Goal: Task Accomplishment & Management: Manage account settings

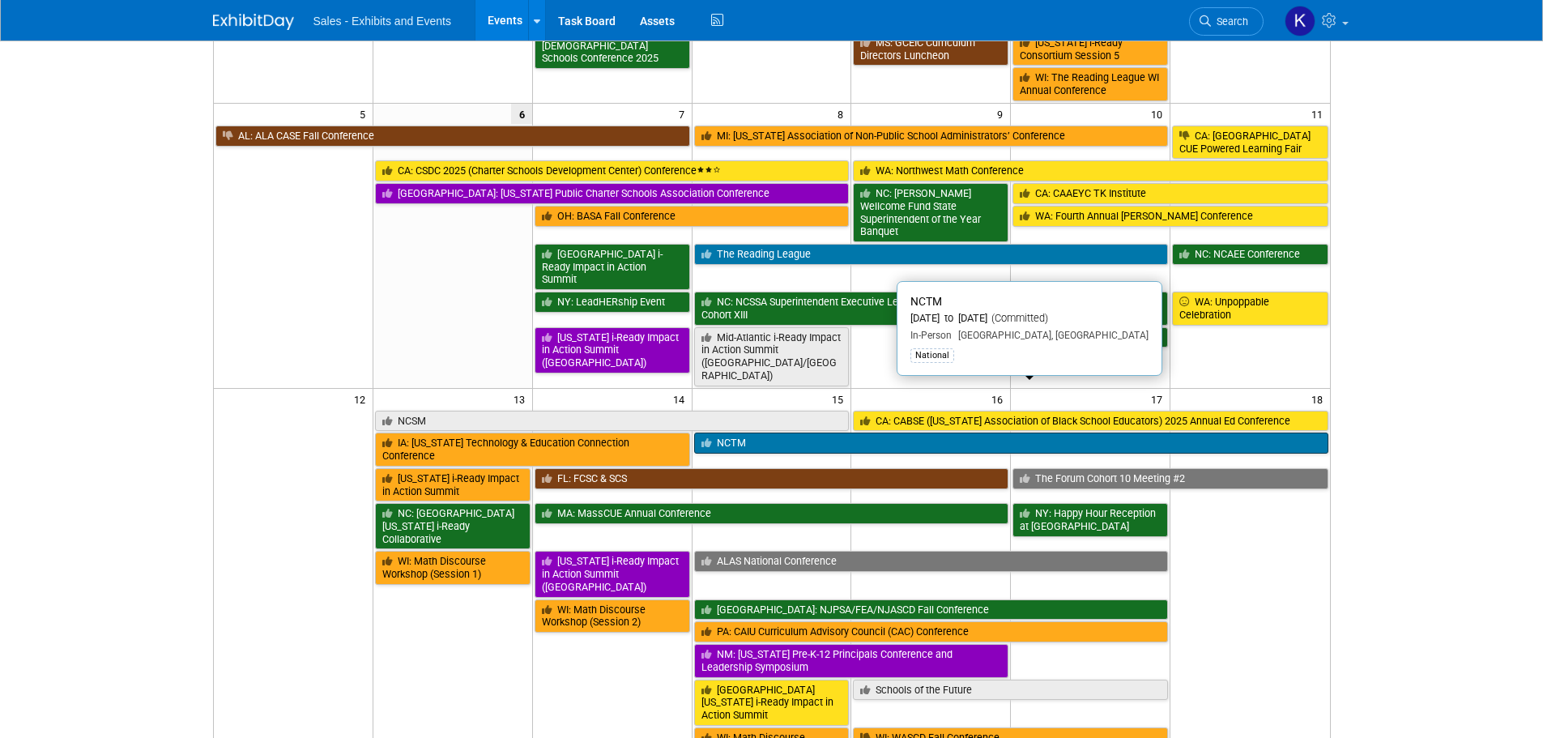
scroll to position [324, 0]
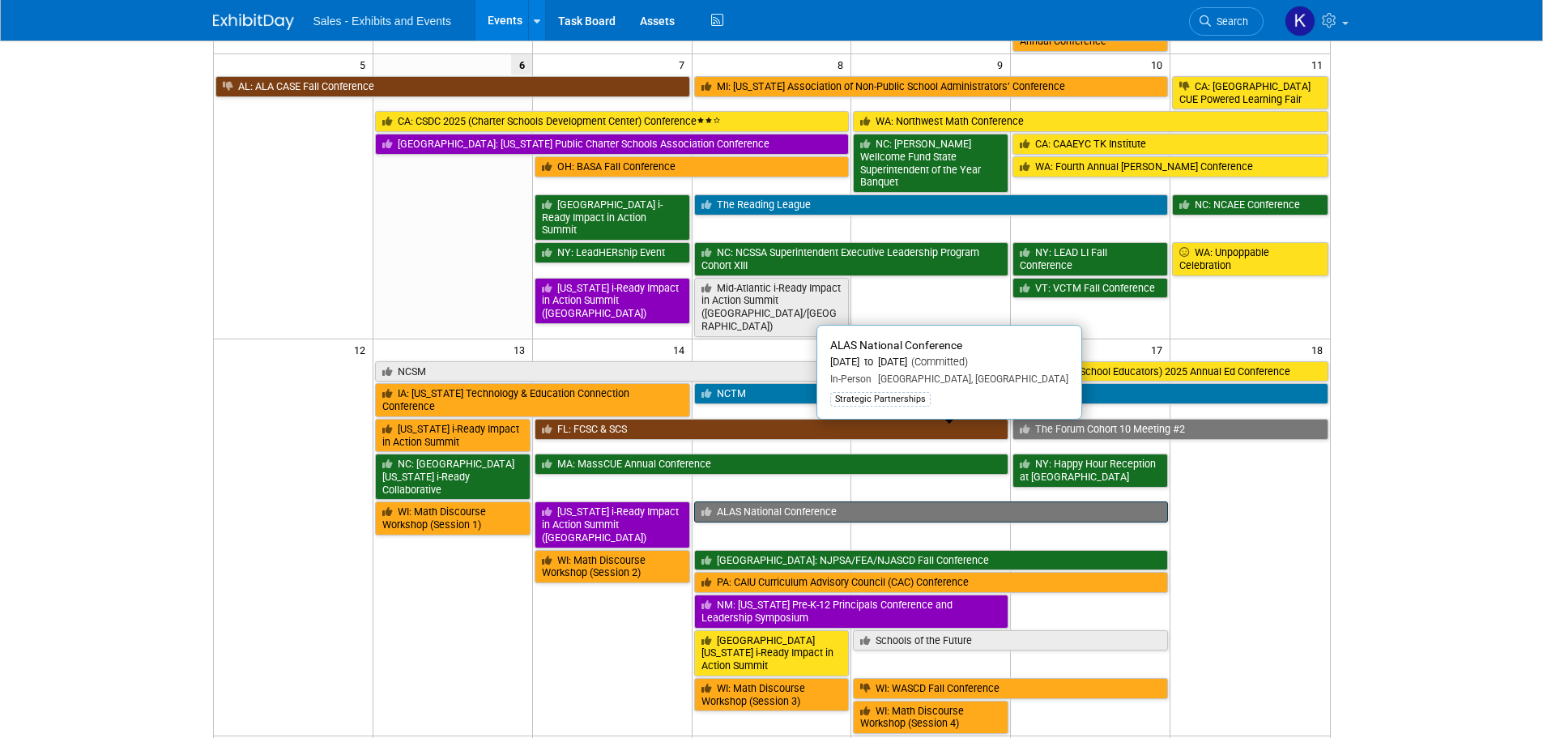
click at [780, 501] on link "ALAS National Conference" at bounding box center [931, 511] width 474 height 21
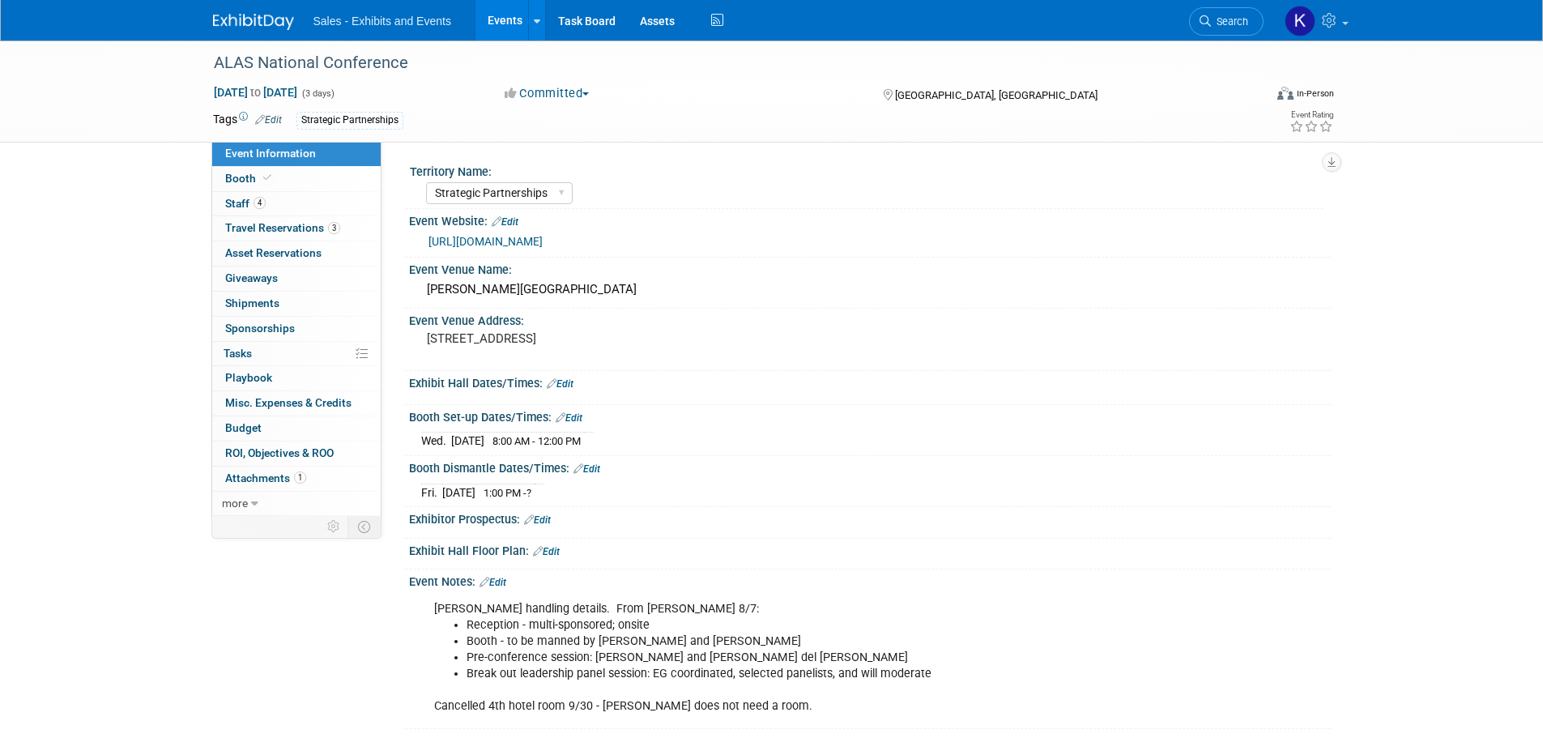
select select "Strategic Partnerships"
click at [234, 355] on span "Tasks 0%" at bounding box center [237, 353] width 28 height 13
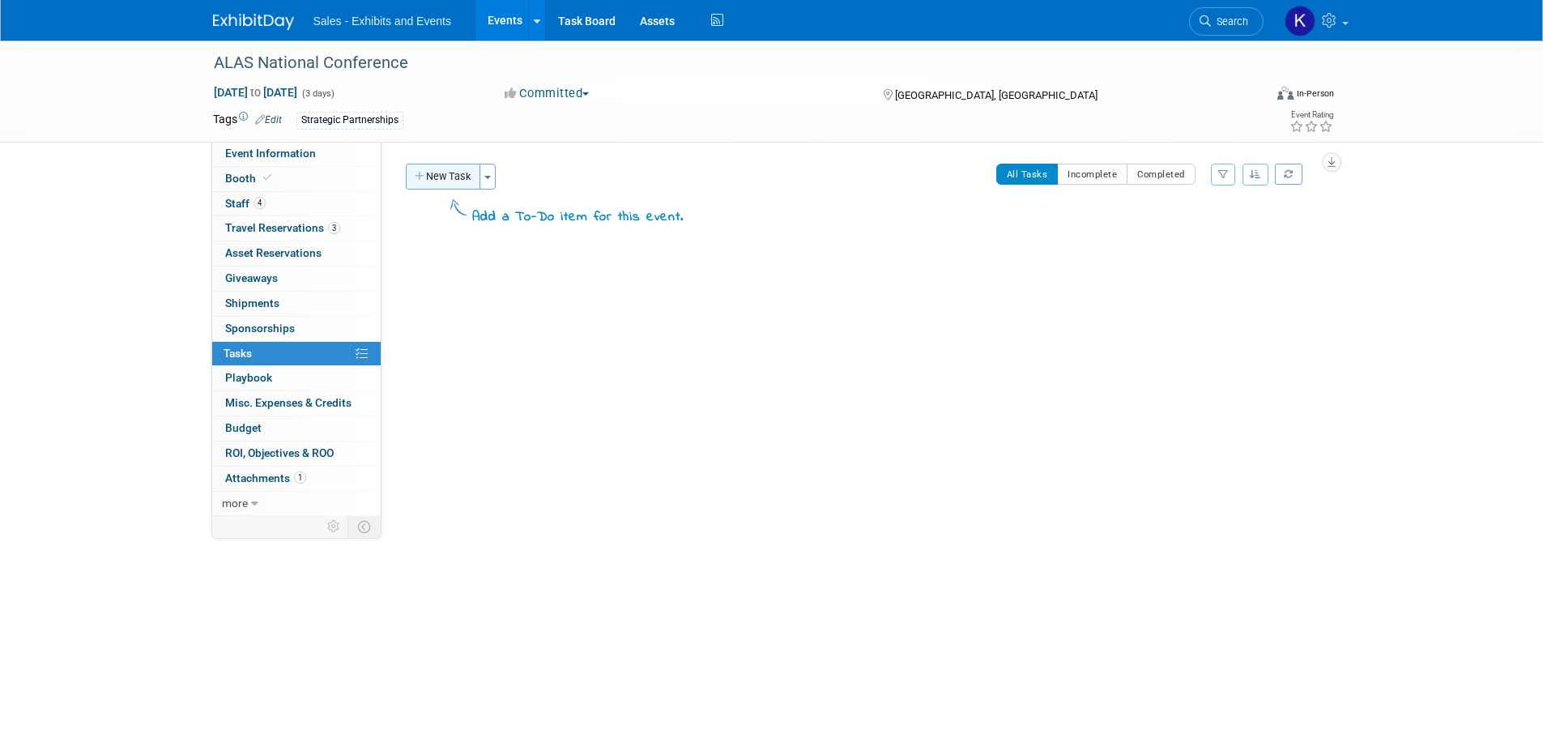
click at [426, 171] on button "New Task" at bounding box center [443, 177] width 74 height 26
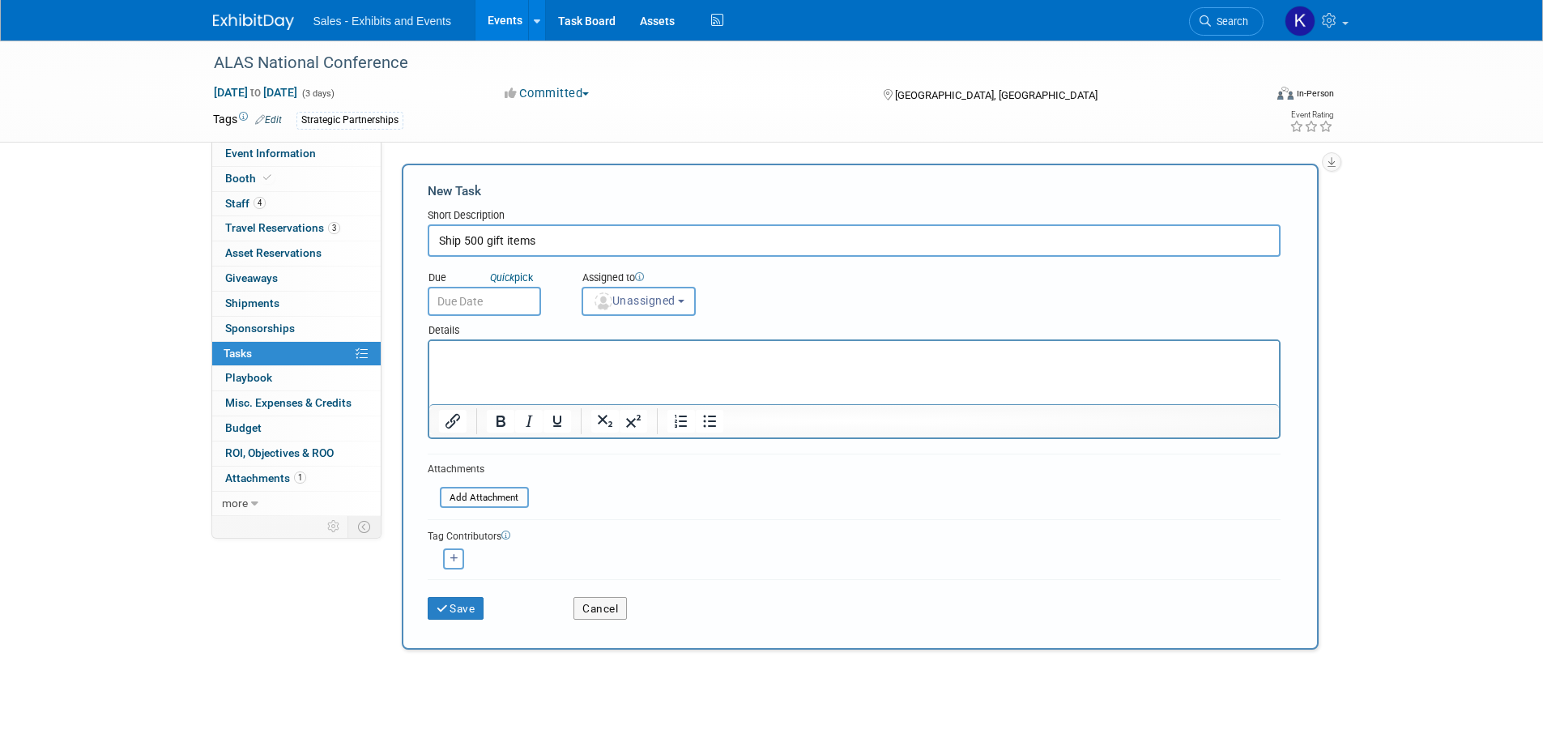
type input "Ship 500 gift items"
click at [464, 341] on html at bounding box center [852, 352] width 849 height 23
drag, startPoint x: 462, startPoint y: 348, endPoint x: 488, endPoint y: 348, distance: 25.9
click at [463, 347] on p "Rich Text Area. Press ALT-0 for help." at bounding box center [853, 355] width 831 height 16
click at [468, 606] on button "Save" at bounding box center [456, 608] width 57 height 23
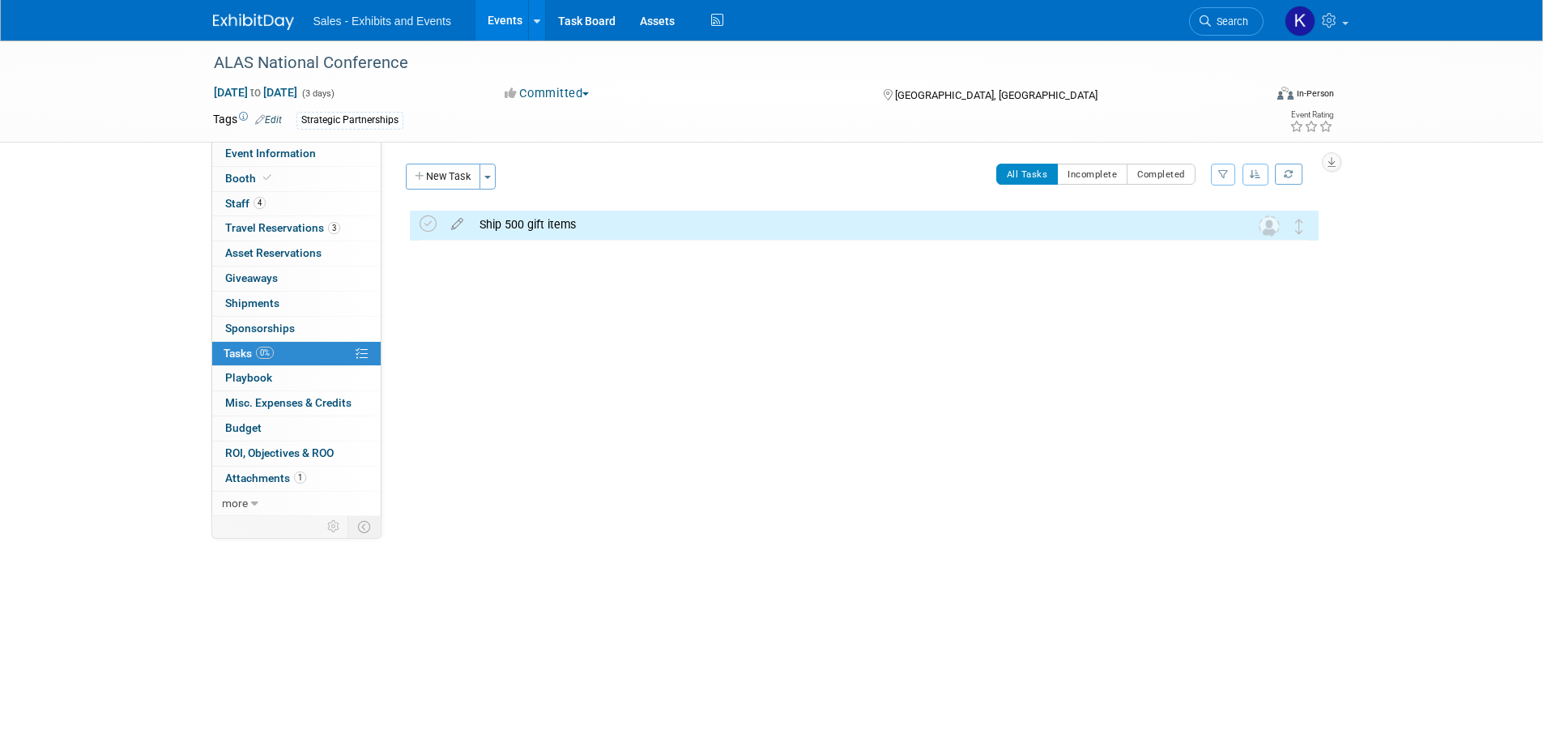
drag, startPoint x: 453, startPoint y: 177, endPoint x: 524, endPoint y: 219, distance: 82.8
click at [453, 177] on button "New Task" at bounding box center [443, 177] width 74 height 26
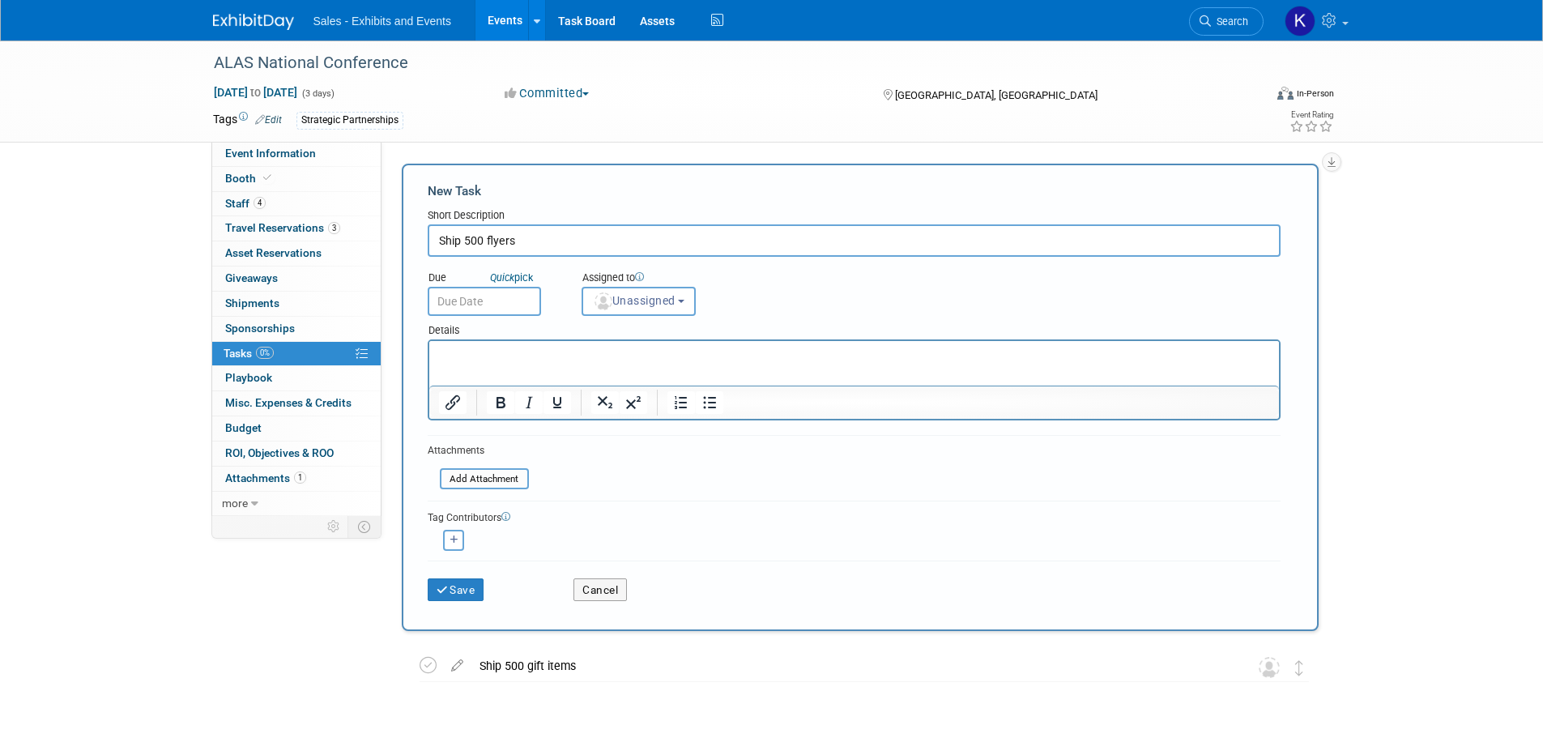
type input "Ship 500 flyers"
click at [475, 298] on input "text" at bounding box center [484, 301] width 113 height 29
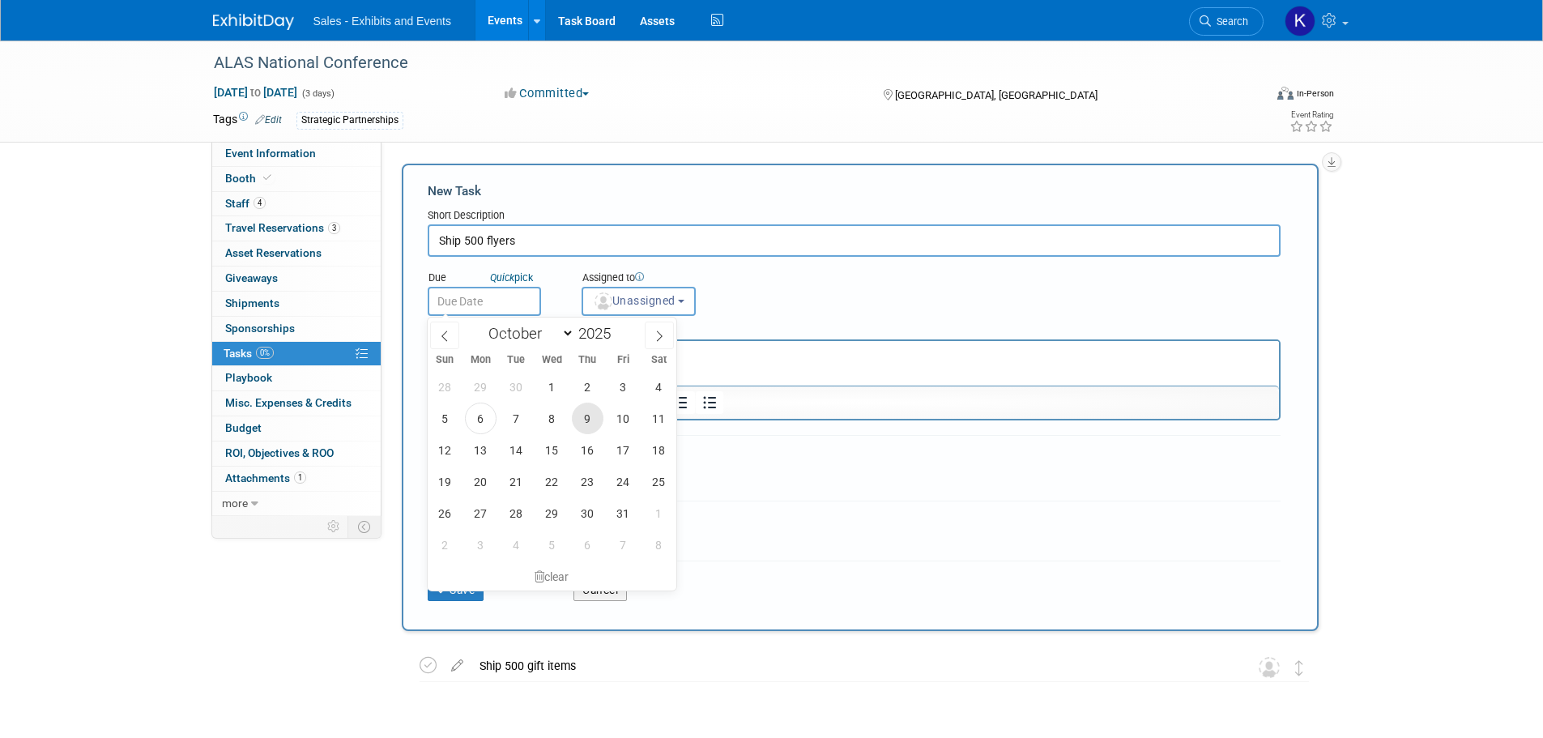
click at [583, 418] on span "9" at bounding box center [588, 418] width 32 height 32
type input "[DATE]"
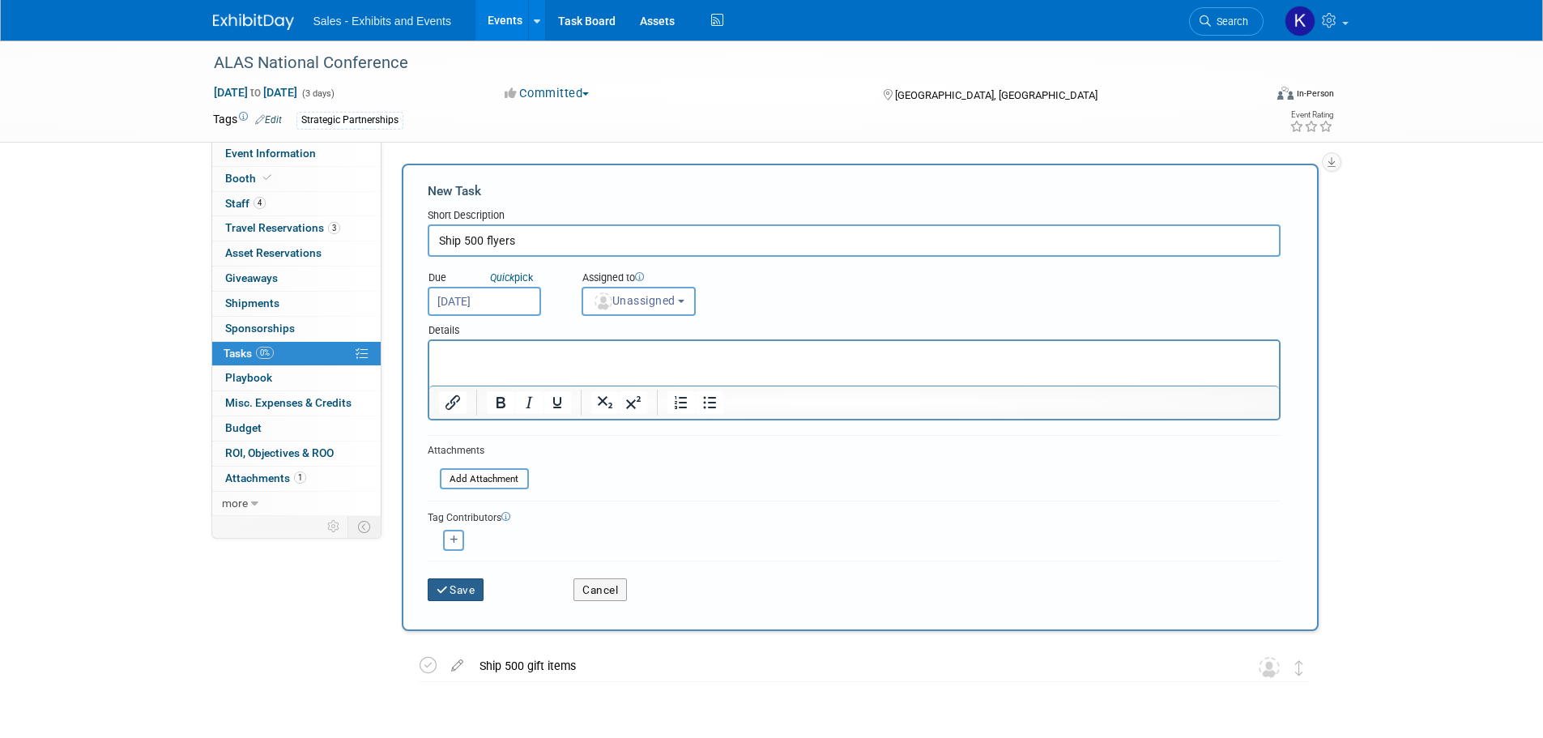
drag, startPoint x: 451, startPoint y: 596, endPoint x: 563, endPoint y: 593, distance: 111.8
click at [452, 596] on button "Save" at bounding box center [456, 589] width 57 height 23
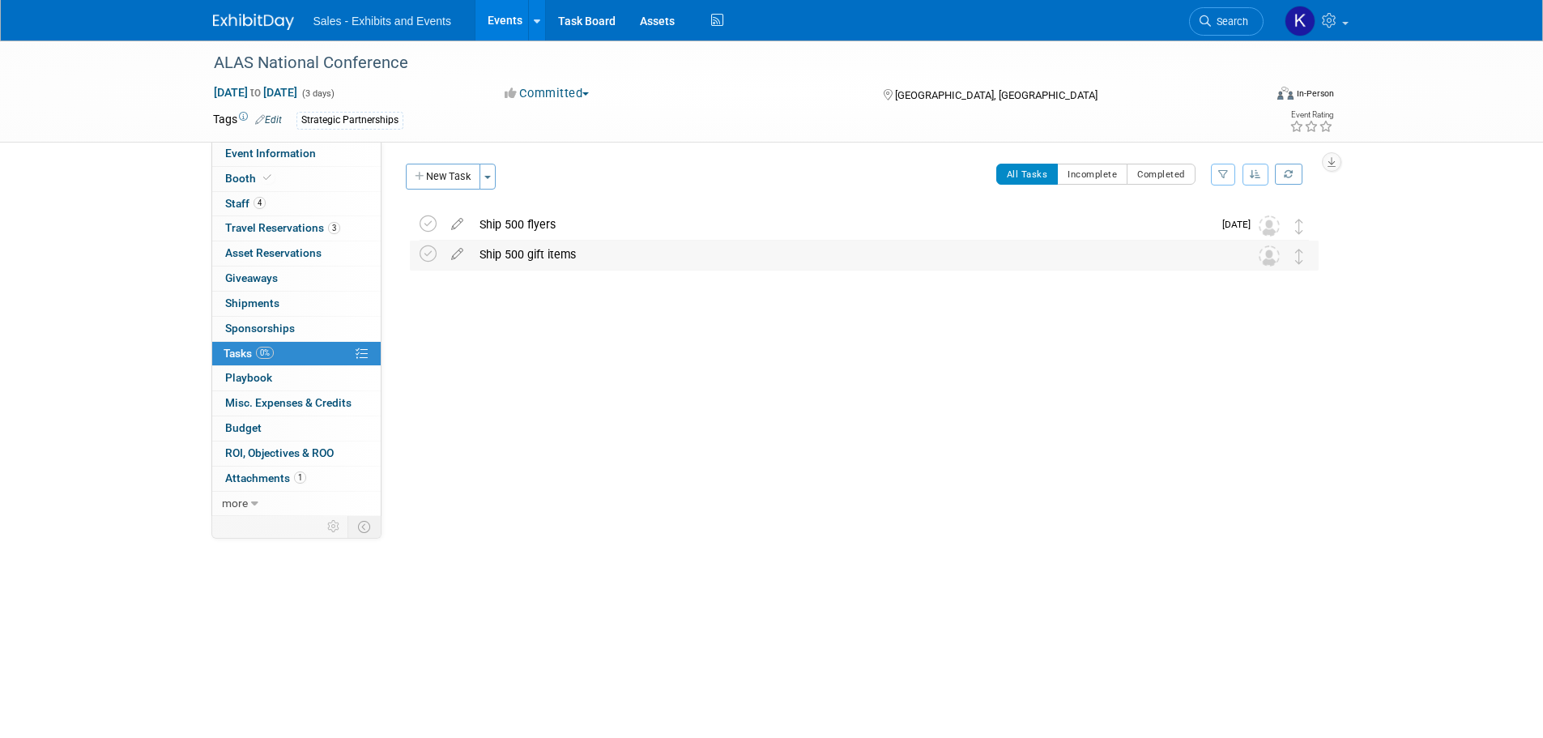
drag, startPoint x: 425, startPoint y: 249, endPoint x: 415, endPoint y: 262, distance: 16.2
click at [425, 250] on icon at bounding box center [427, 253] width 17 height 17
click at [228, 206] on span "Staff 4" at bounding box center [245, 203] width 40 height 13
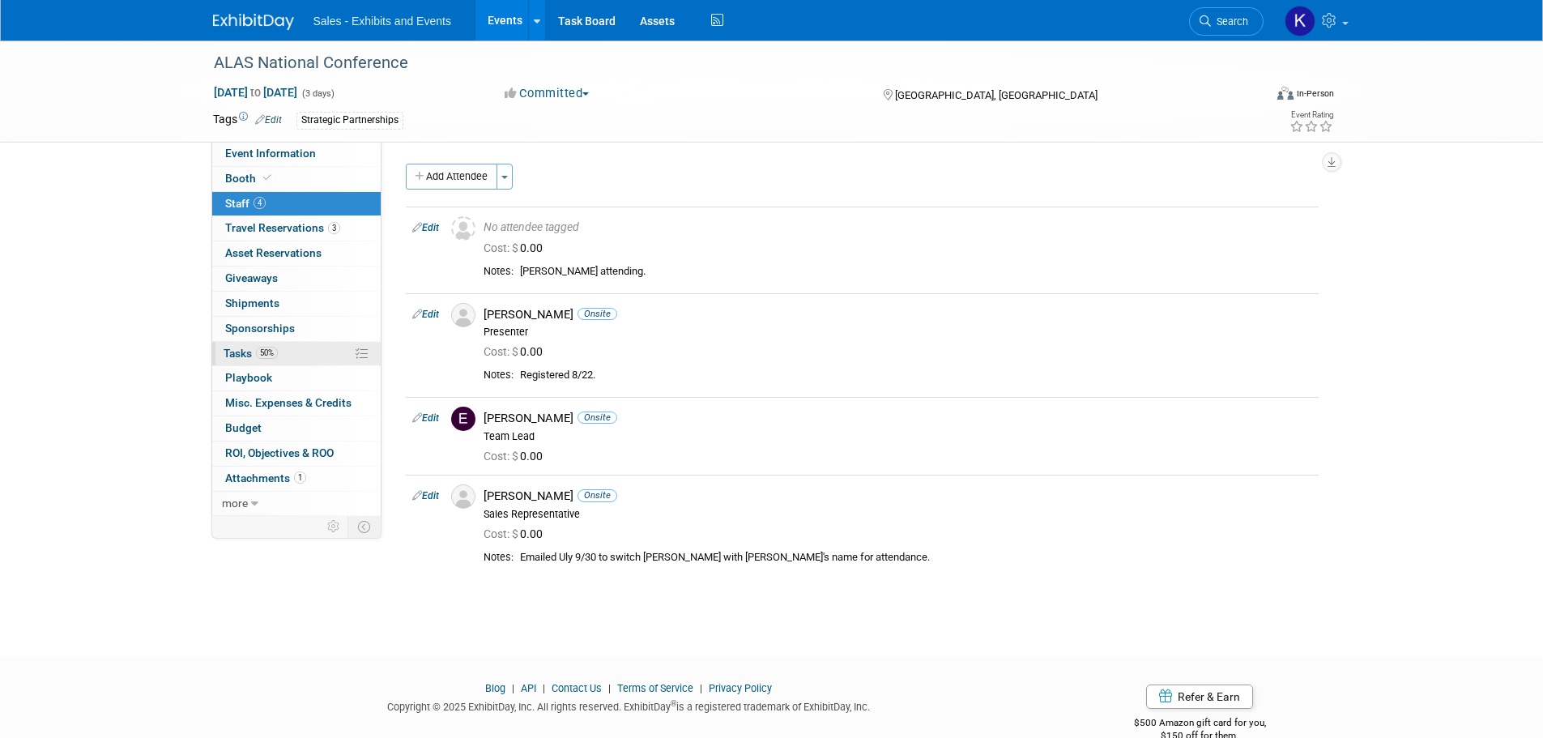
click at [242, 358] on span "Tasks 50%" at bounding box center [250, 353] width 54 height 13
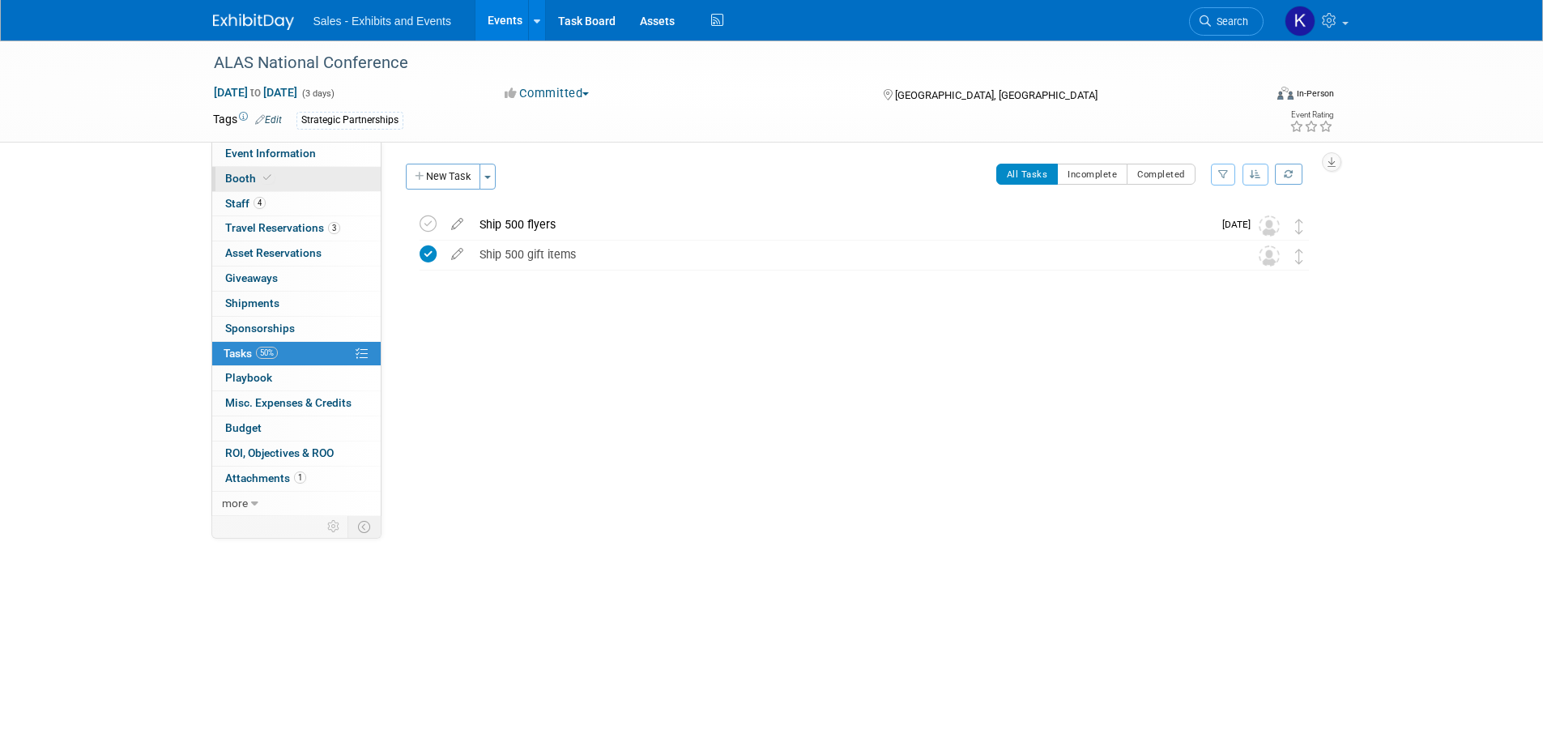
click at [240, 183] on span "Booth" at bounding box center [249, 178] width 49 height 13
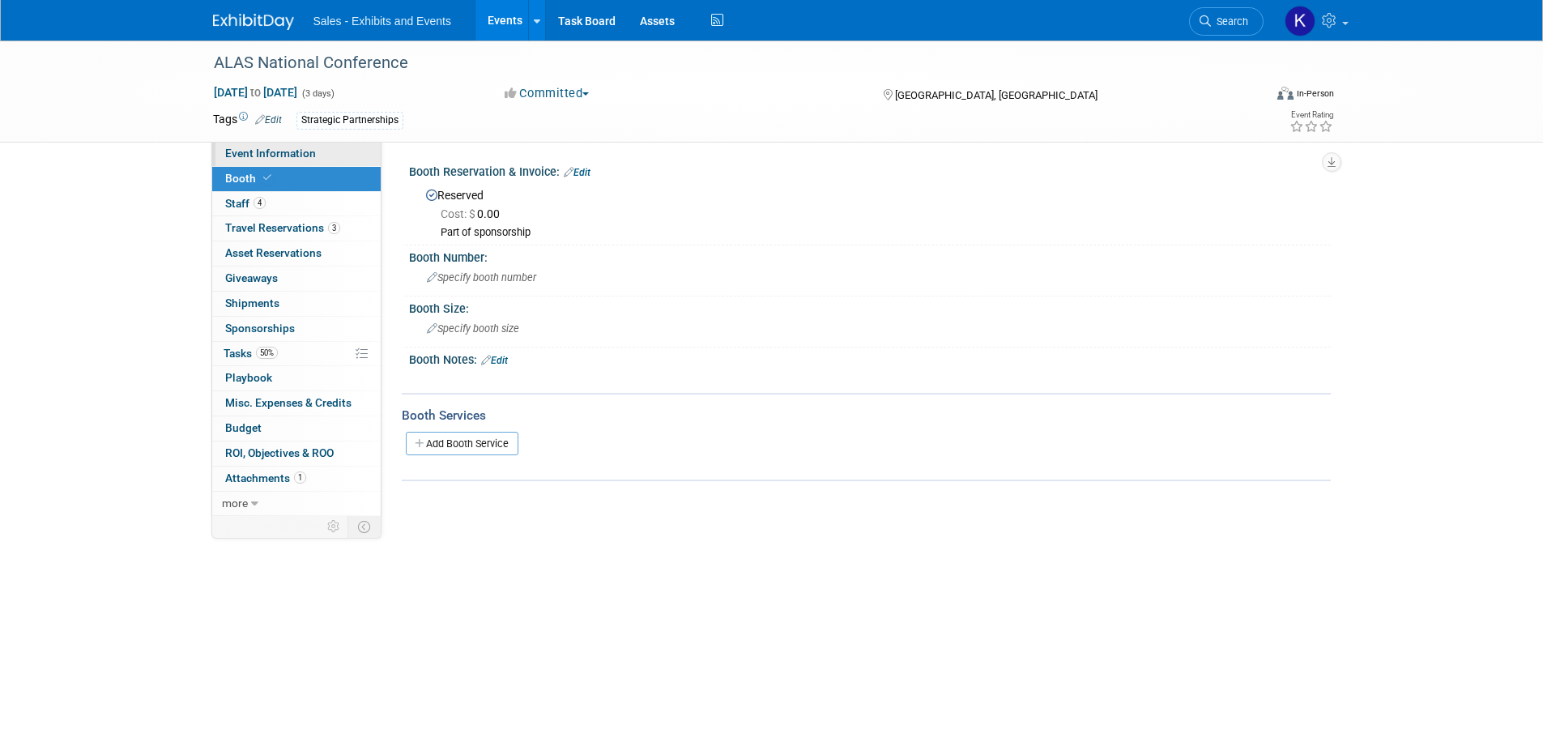
click at [258, 152] on span "Event Information" at bounding box center [270, 153] width 91 height 13
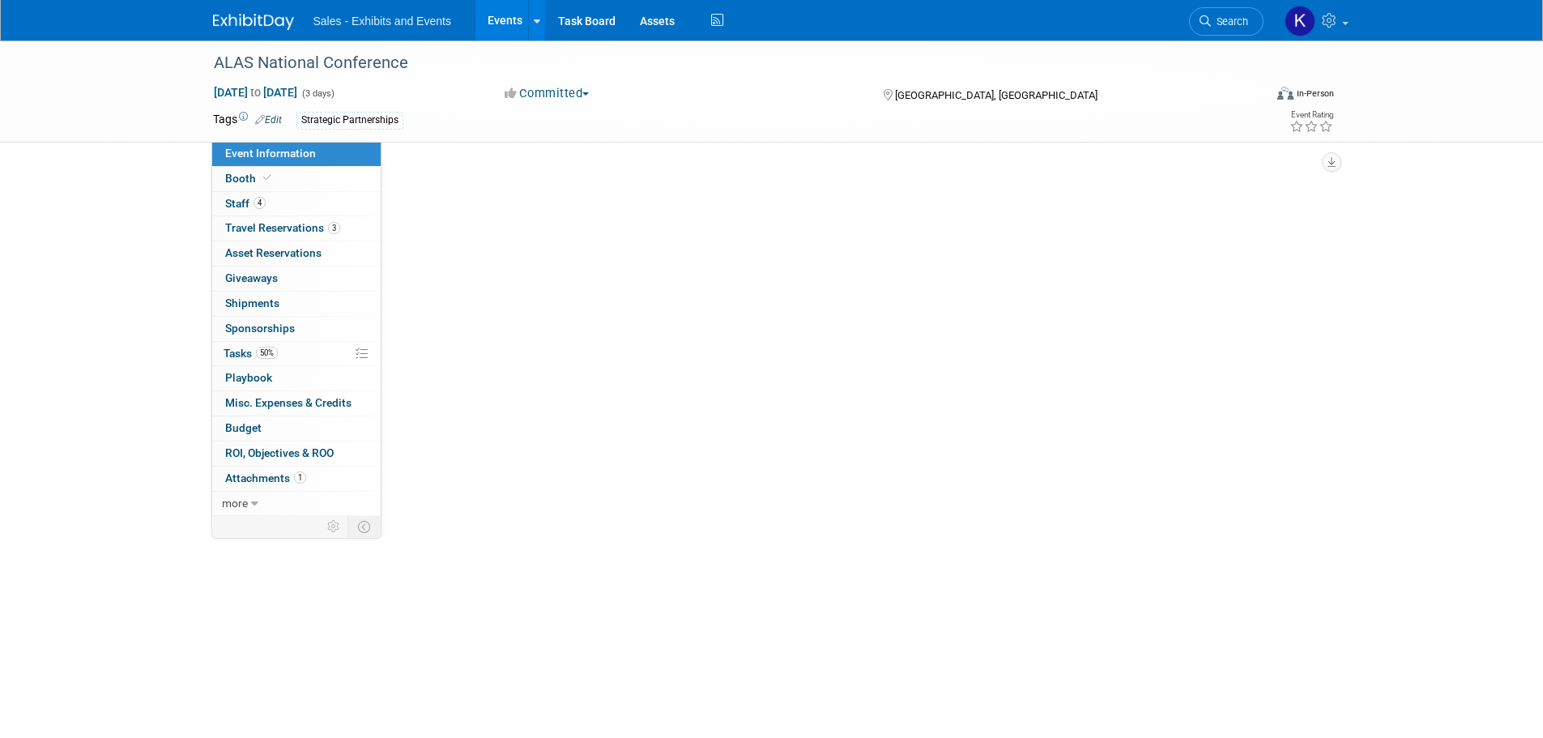
select select "Strategic Partnerships"
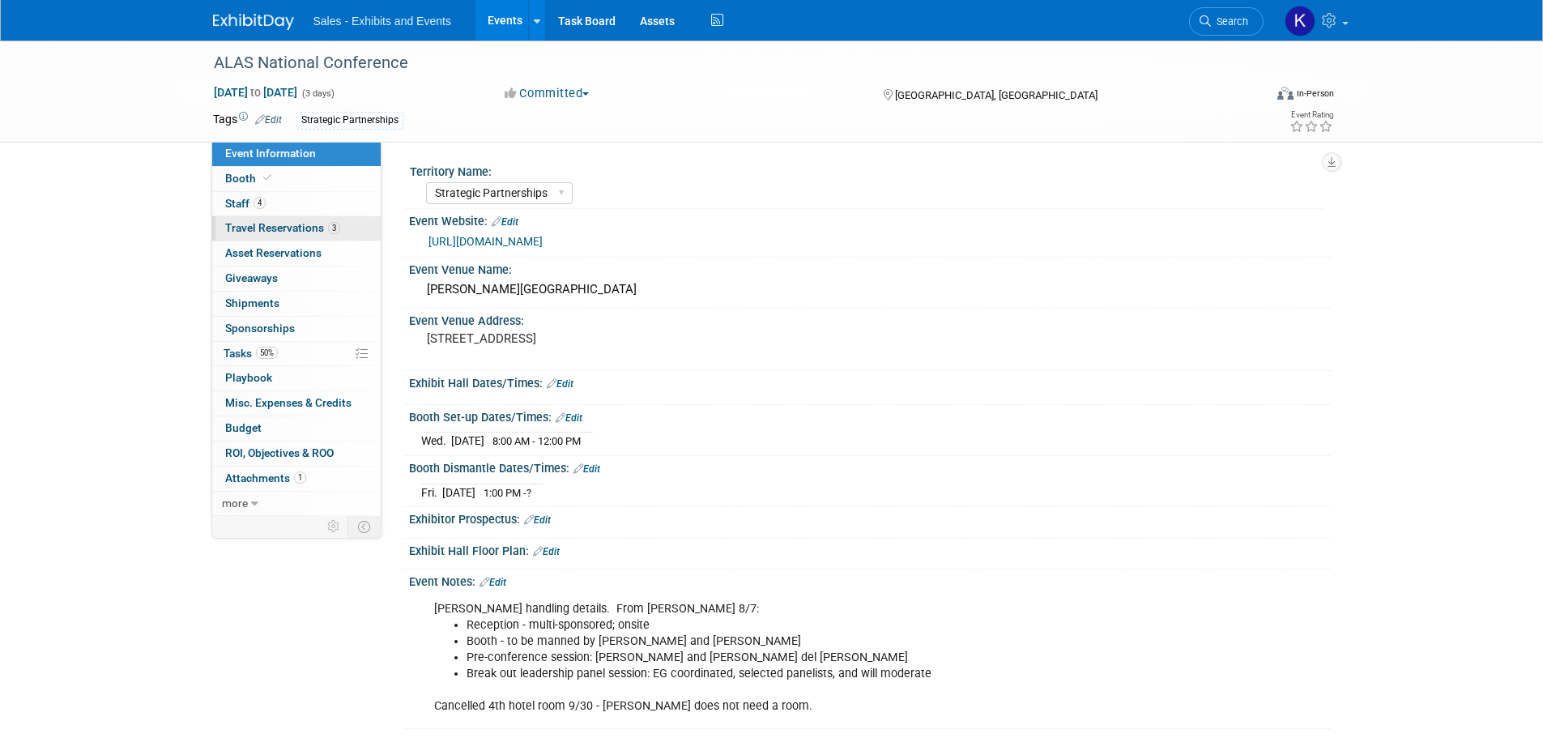
click at [255, 232] on span "Travel Reservations 3" at bounding box center [282, 227] width 115 height 13
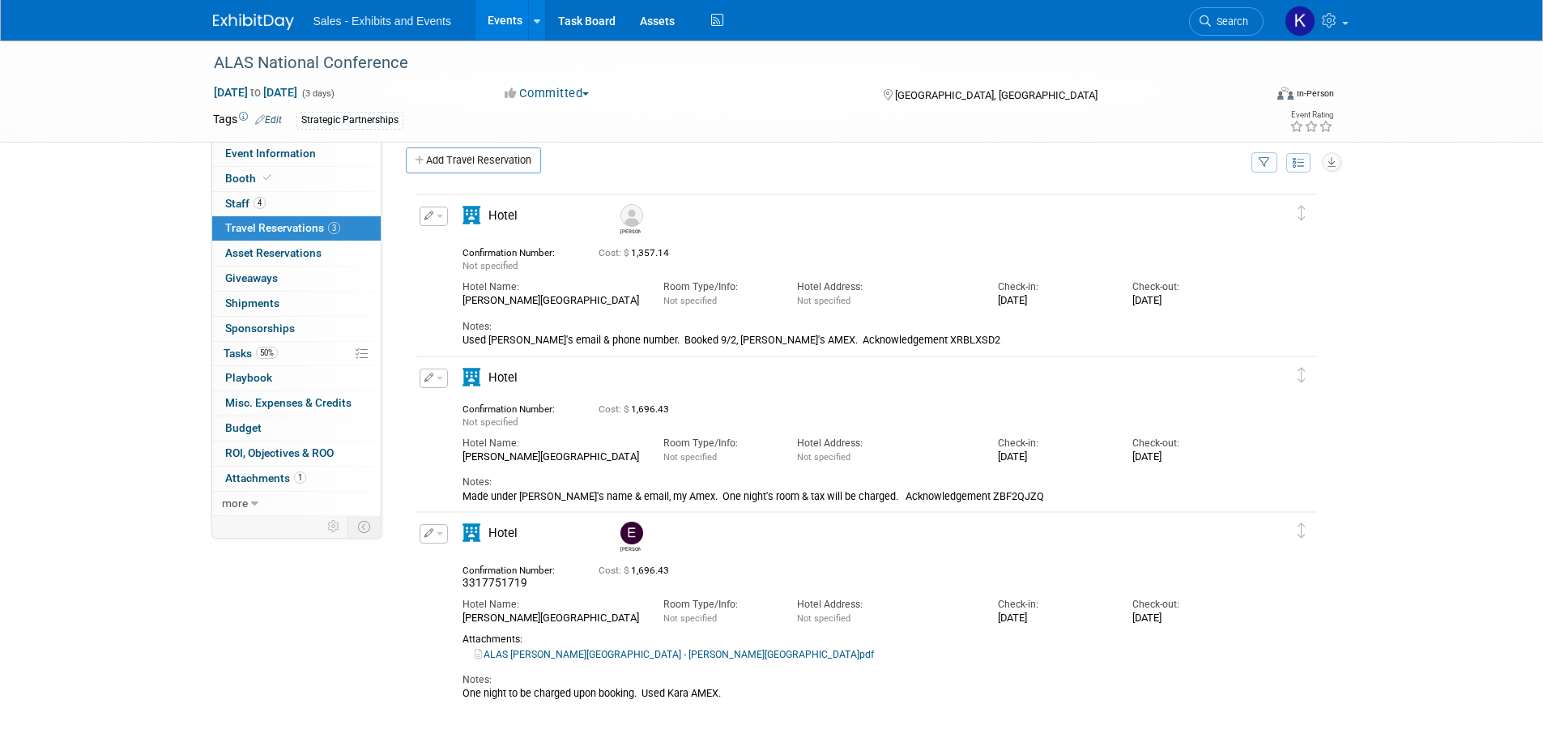
scroll to position [21, 0]
click at [440, 373] on span "button" at bounding box center [439, 374] width 6 height 3
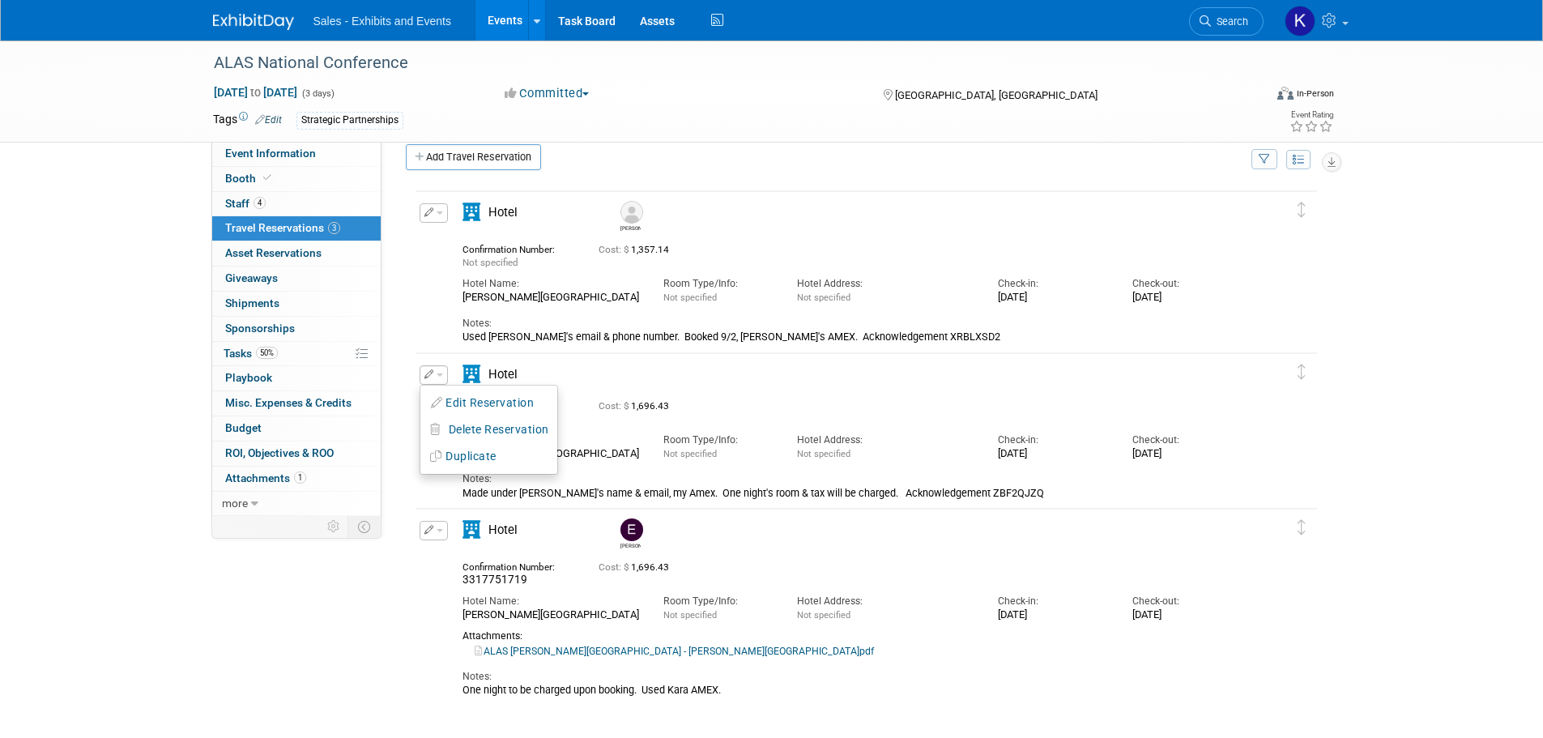
click at [449, 403] on button "Edit Reservation" at bounding box center [488, 402] width 137 height 23
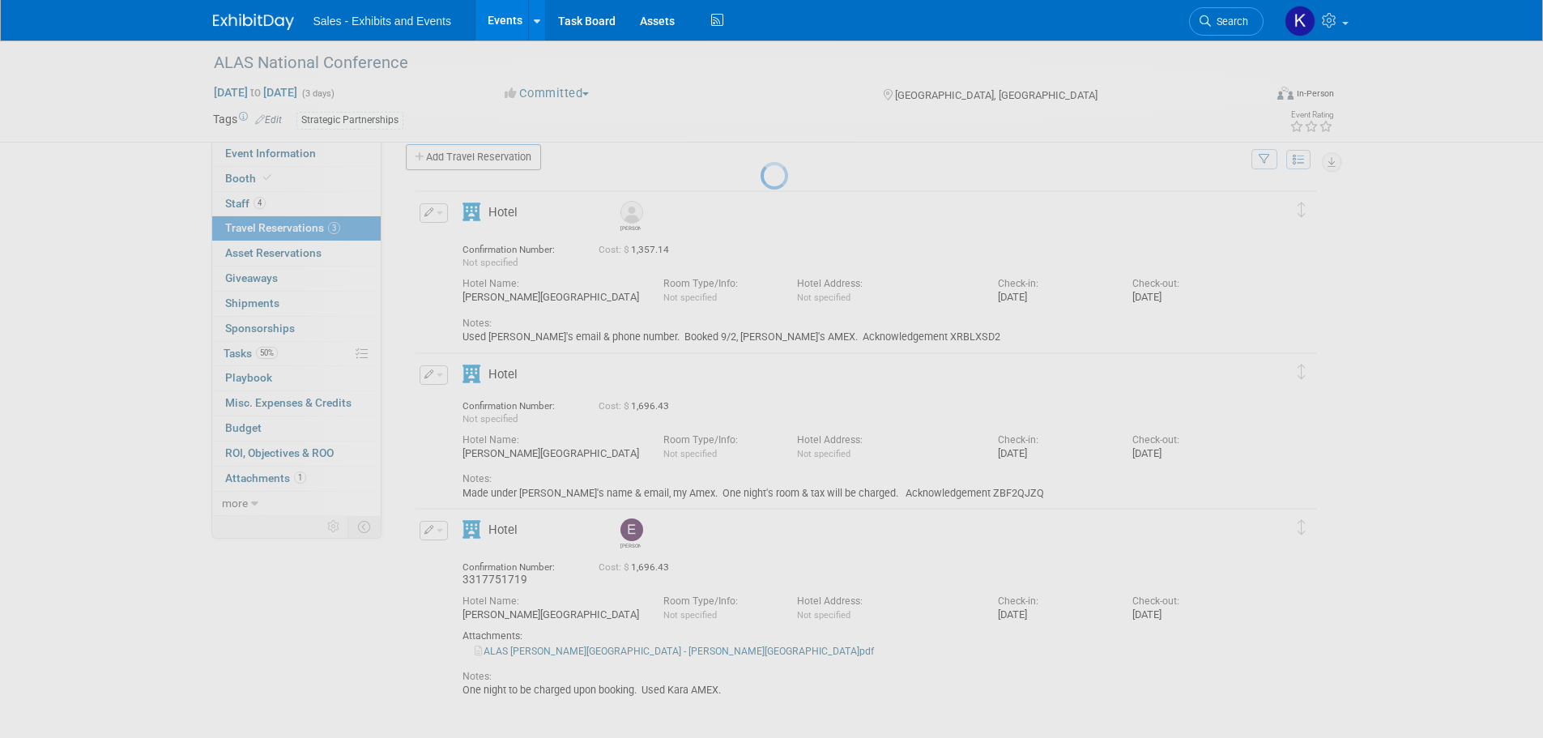
select select "9"
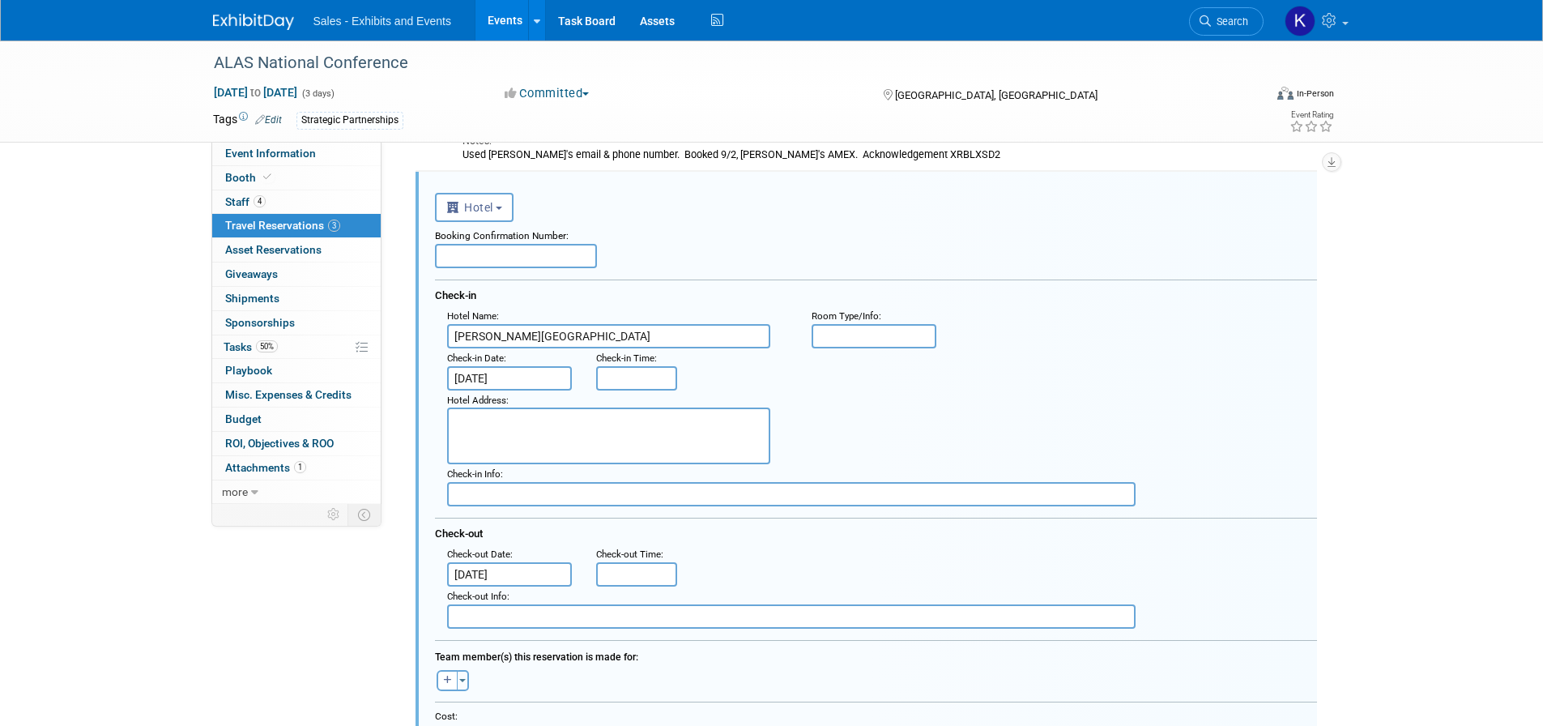
scroll to position [190, 0]
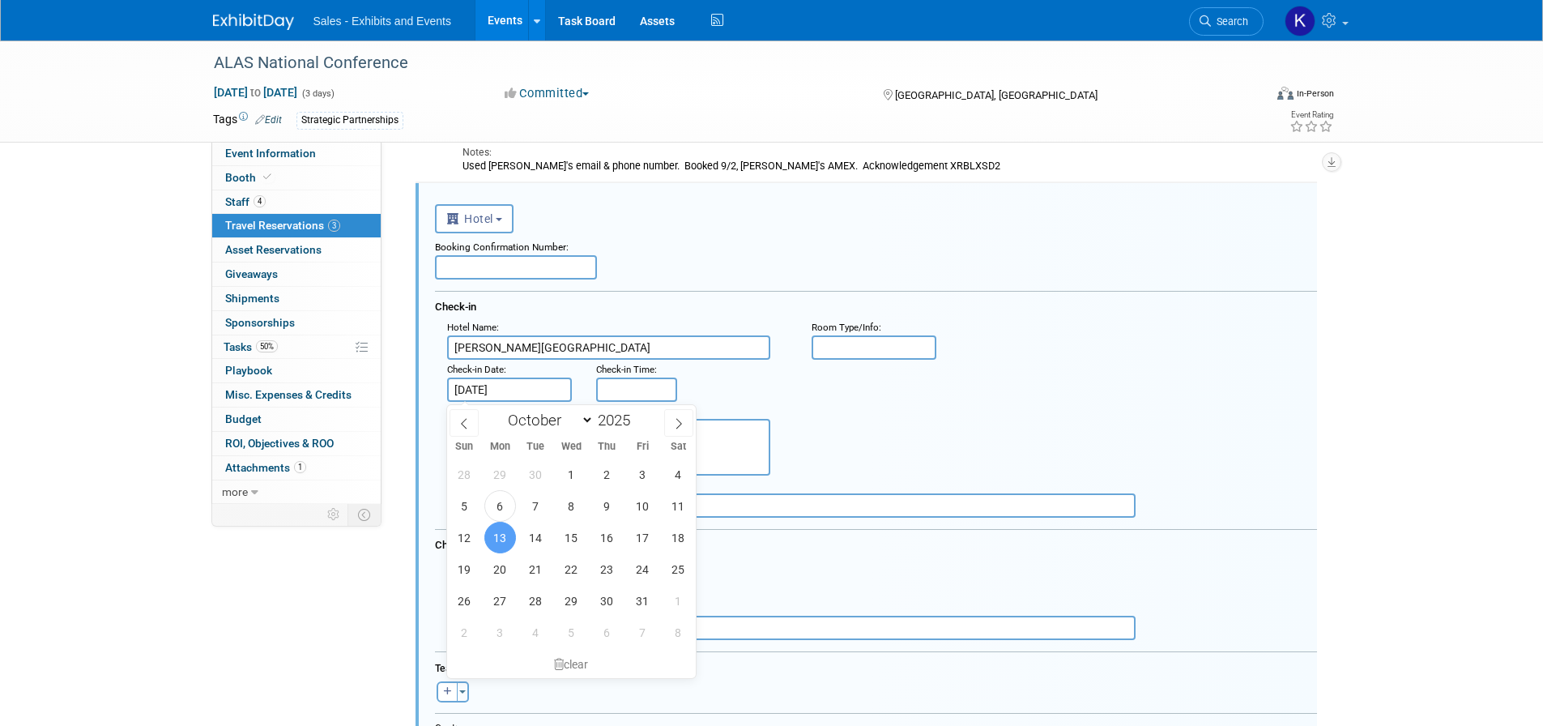
click at [543, 389] on input "Oct 13, 2025" at bounding box center [509, 389] width 125 height 24
click at [579, 546] on span "15" at bounding box center [571, 537] width 32 height 32
type input "Oct 15, 2025"
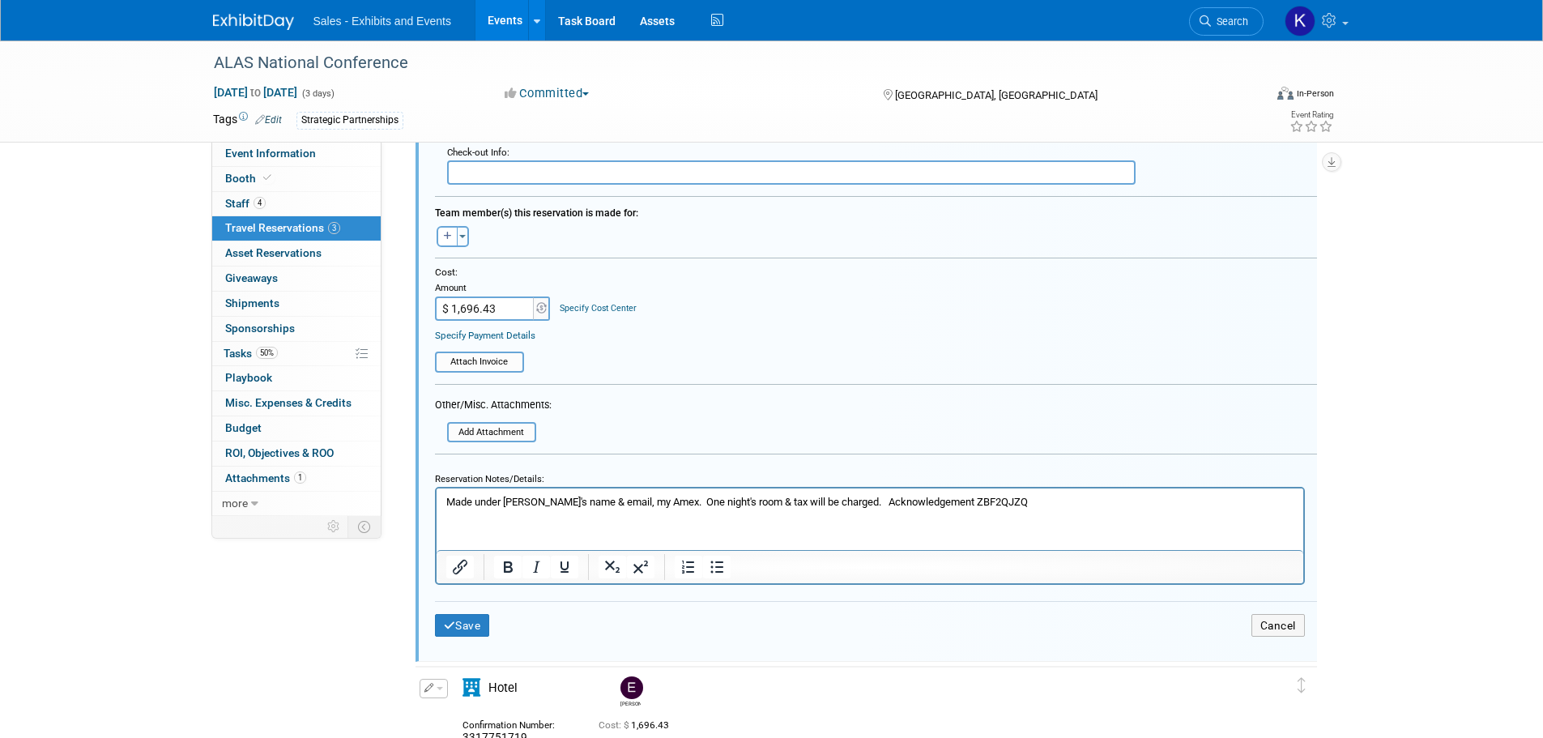
scroll to position [757, 0]
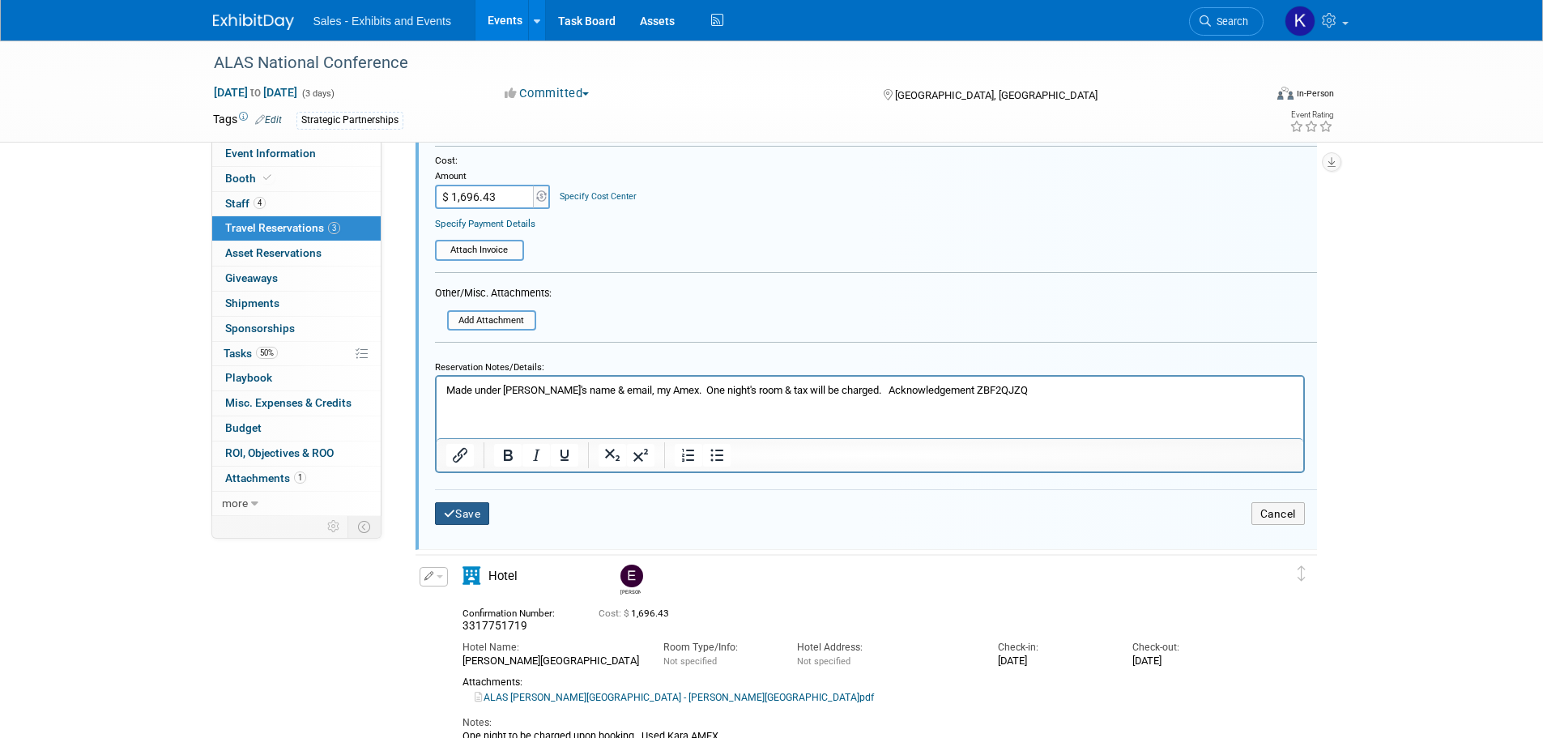
click at [462, 514] on button "Save" at bounding box center [462, 513] width 55 height 23
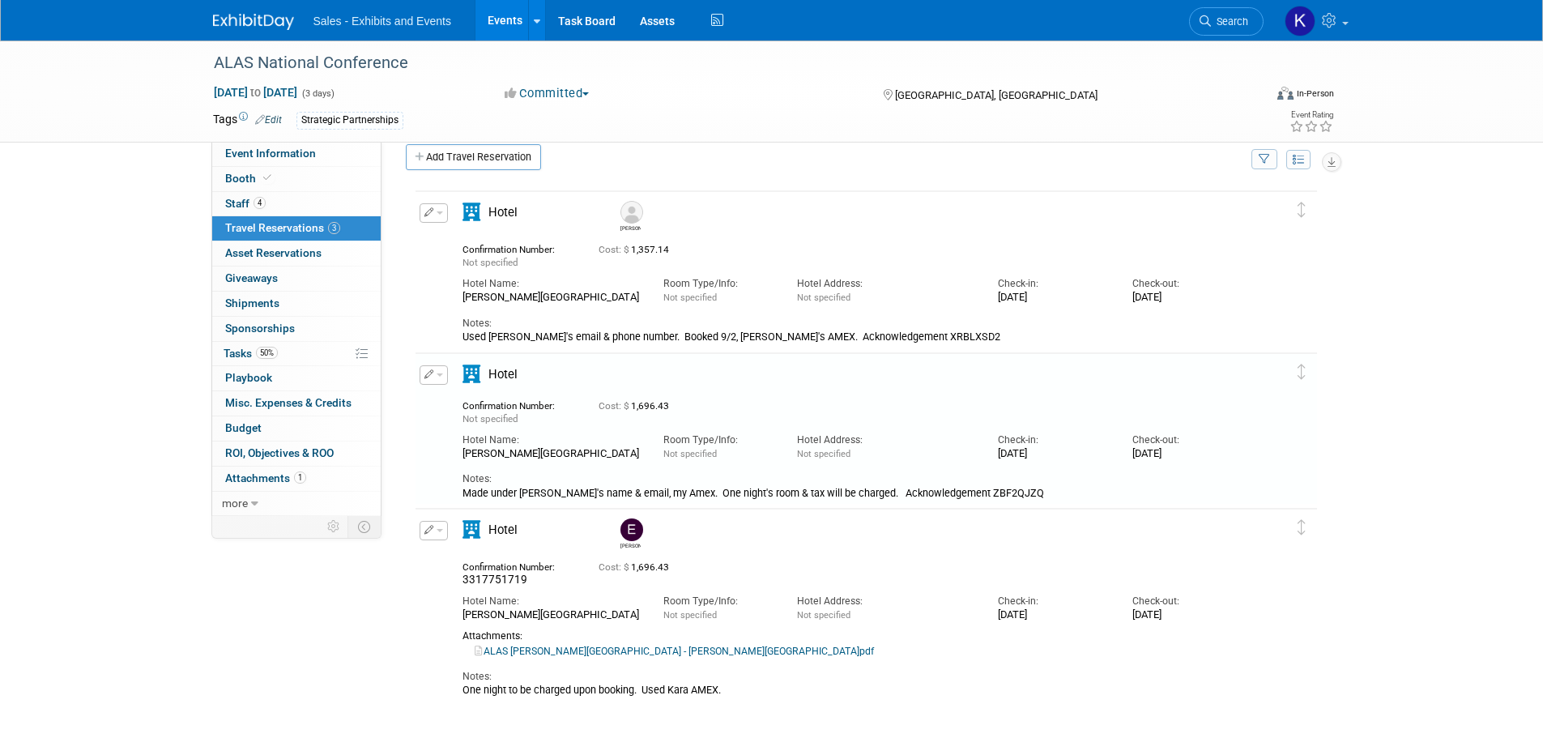
scroll to position [0, 0]
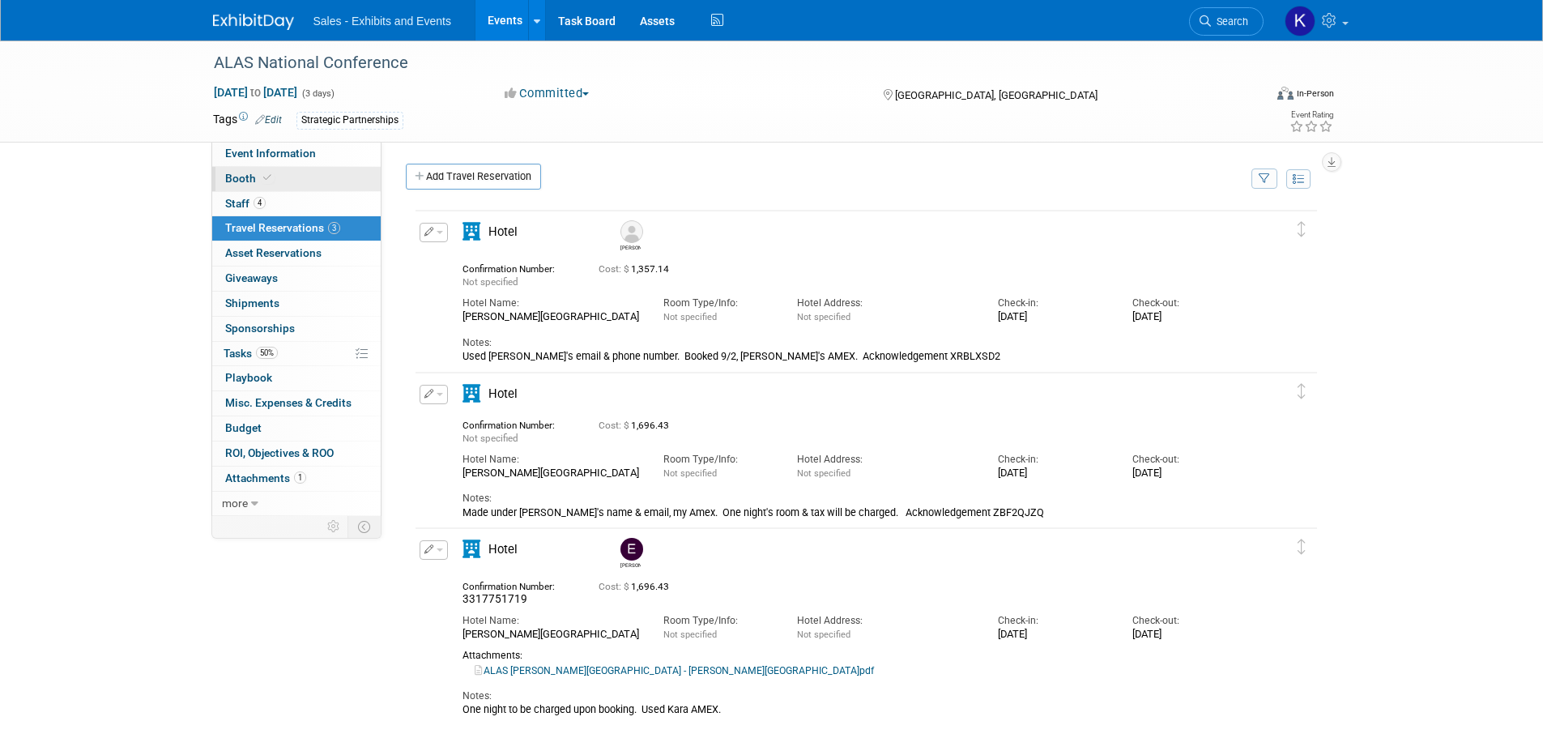
click at [245, 172] on link "Booth" at bounding box center [296, 179] width 168 height 24
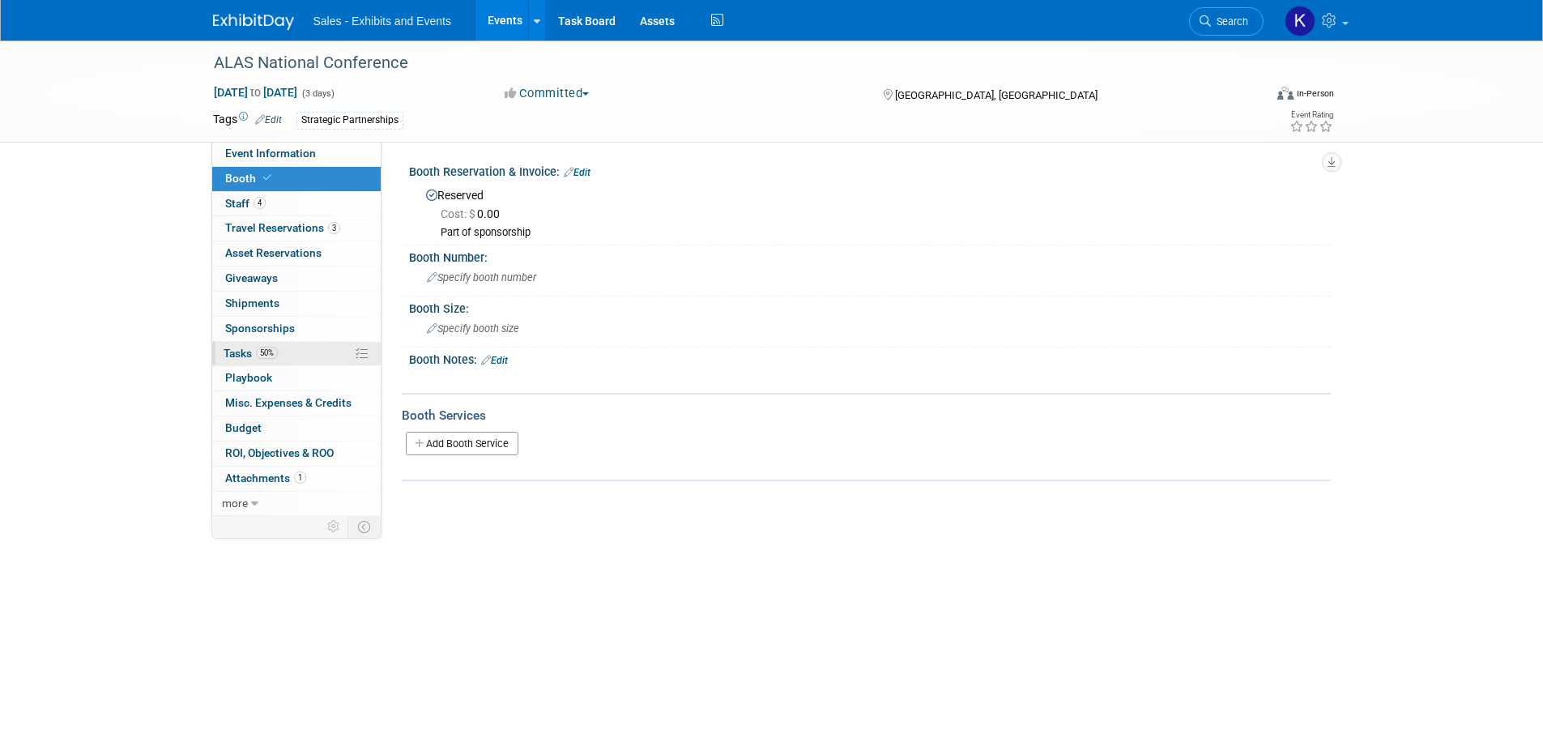
click at [238, 351] on span "Tasks 50%" at bounding box center [250, 353] width 54 height 13
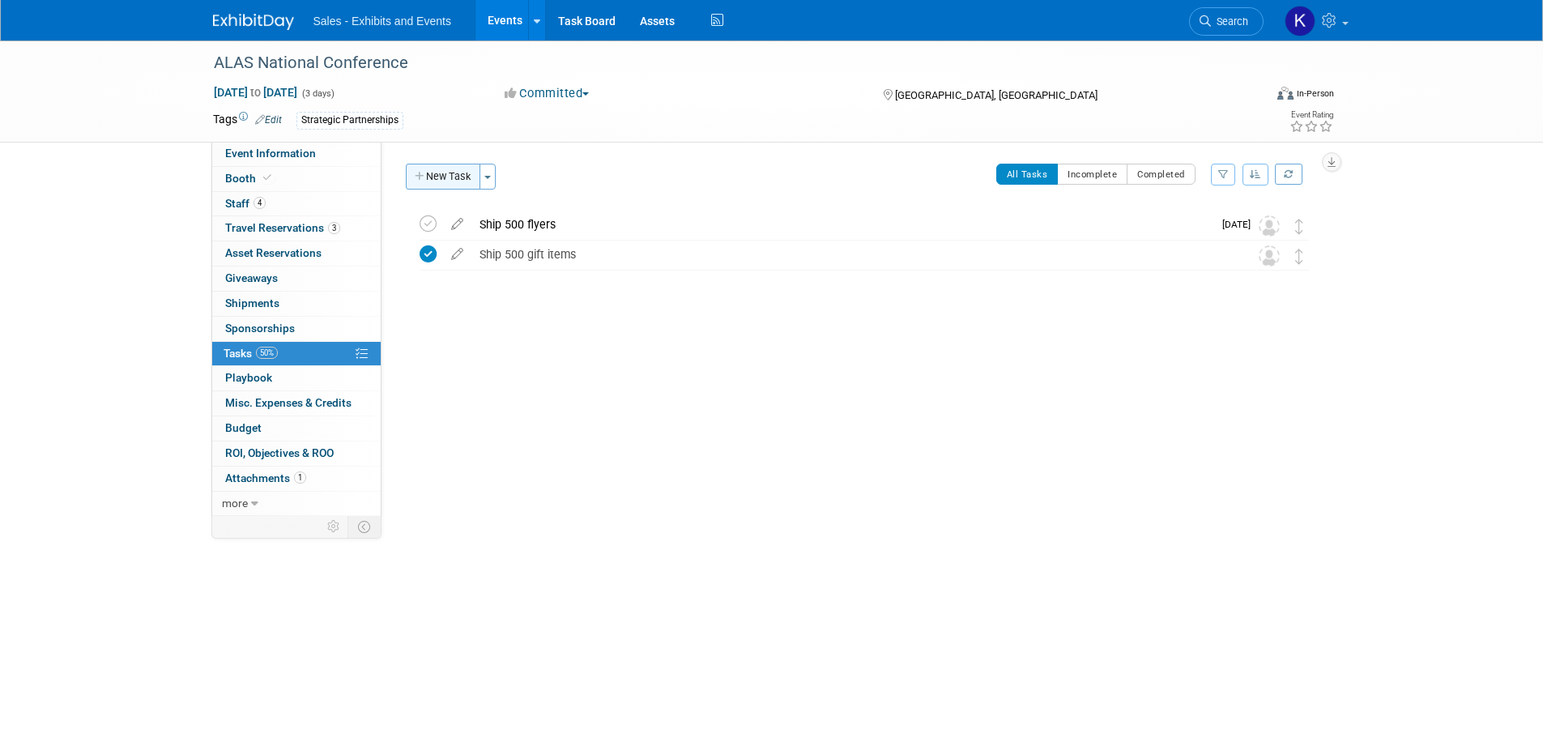
click at [457, 177] on button "New Task" at bounding box center [443, 177] width 74 height 26
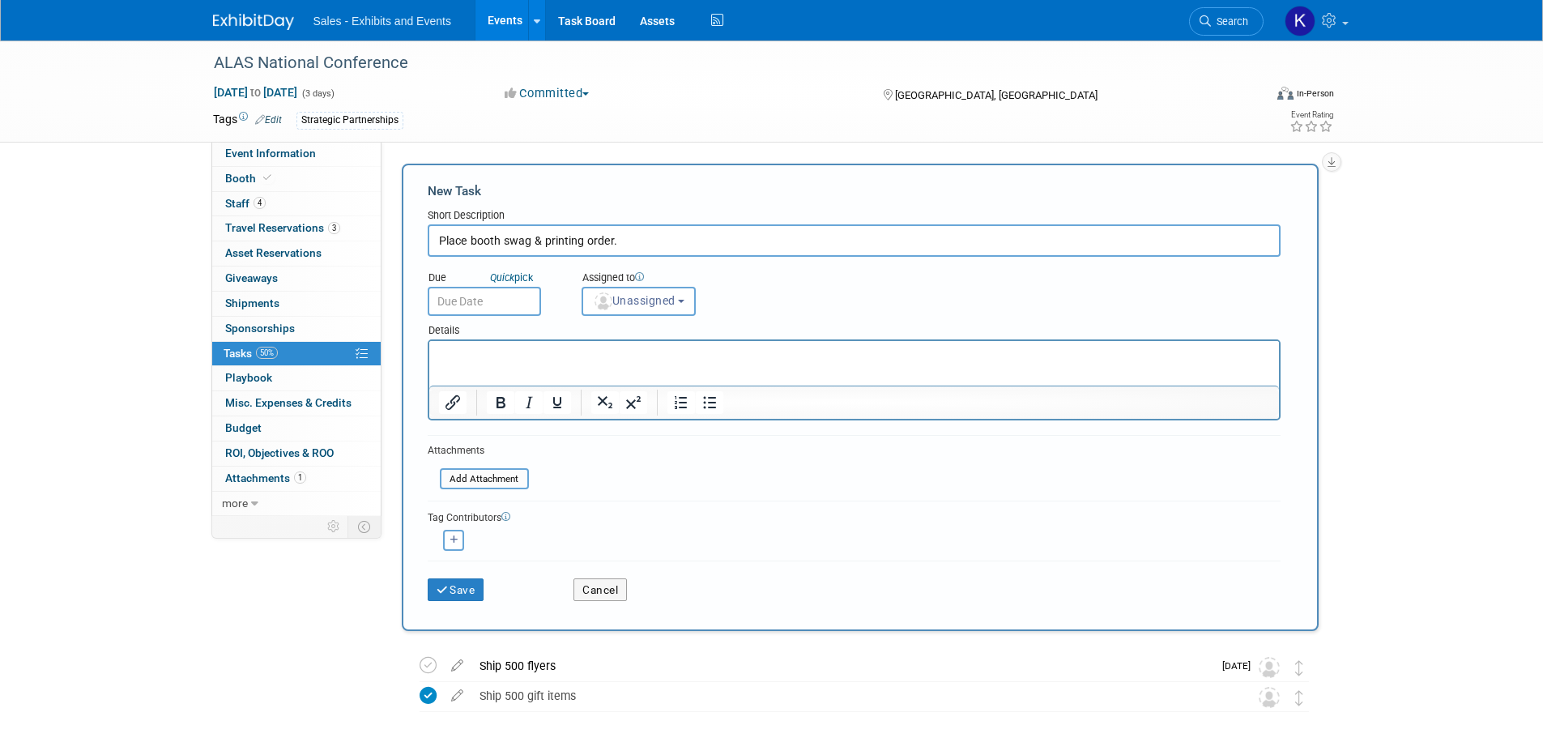
type input "Place booth swag & printing order."
click at [476, 351] on p "Rich Text Area. Press ALT-0 for help." at bounding box center [853, 355] width 831 height 16
click at [458, 589] on button "Save" at bounding box center [456, 589] width 57 height 23
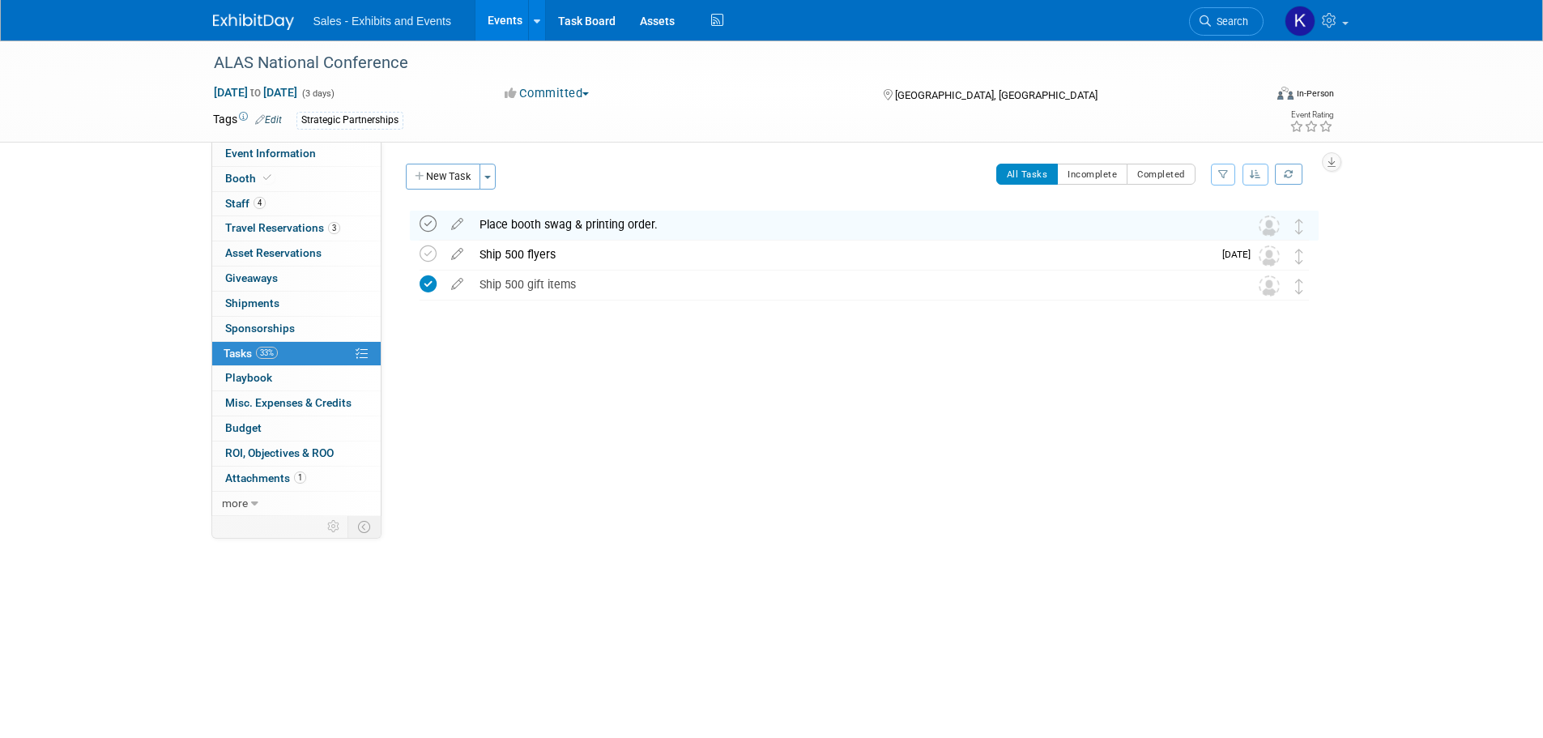
click at [430, 219] on icon at bounding box center [427, 223] width 17 height 17
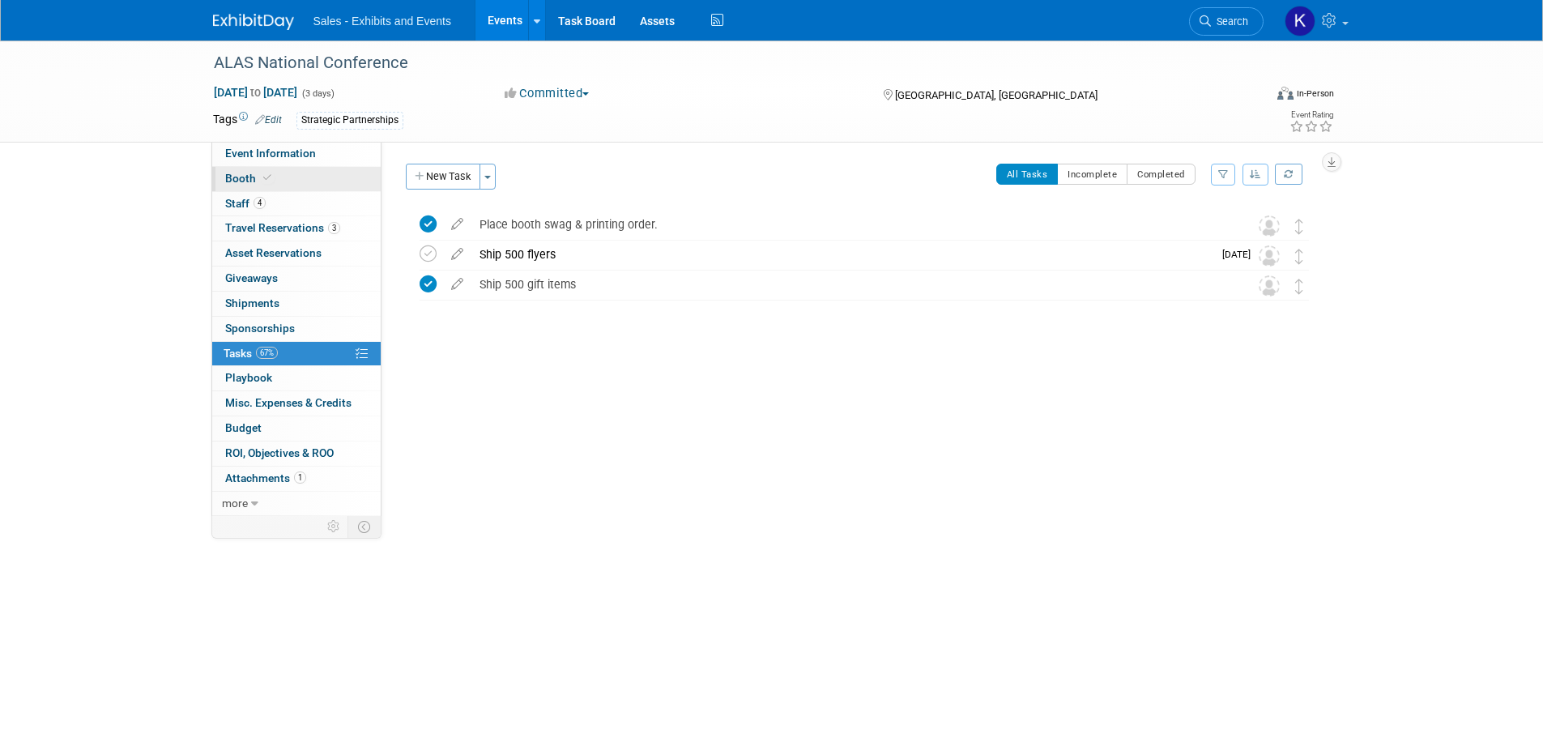
click at [245, 184] on span "Booth" at bounding box center [249, 178] width 49 height 13
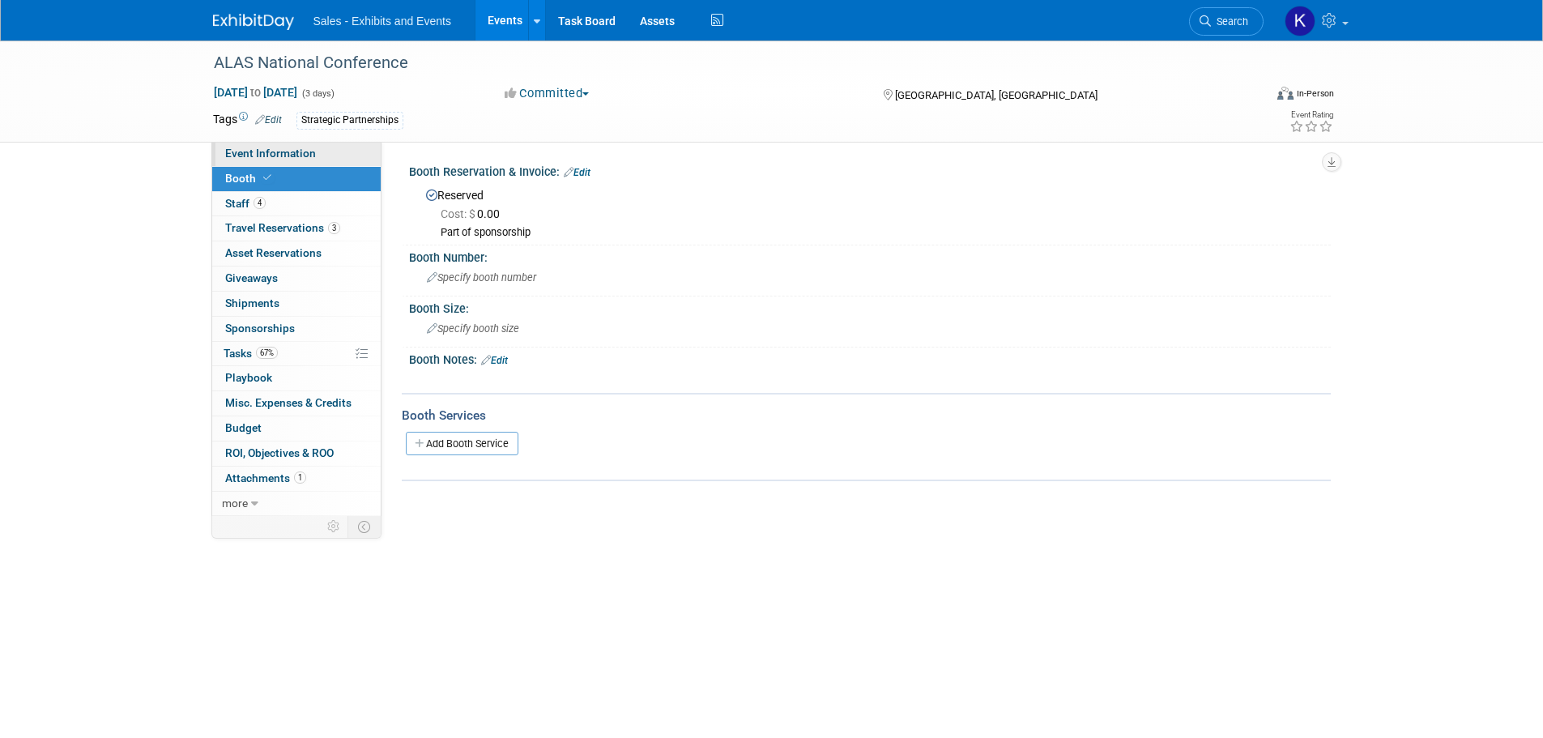
click at [242, 156] on span "Event Information" at bounding box center [270, 153] width 91 height 13
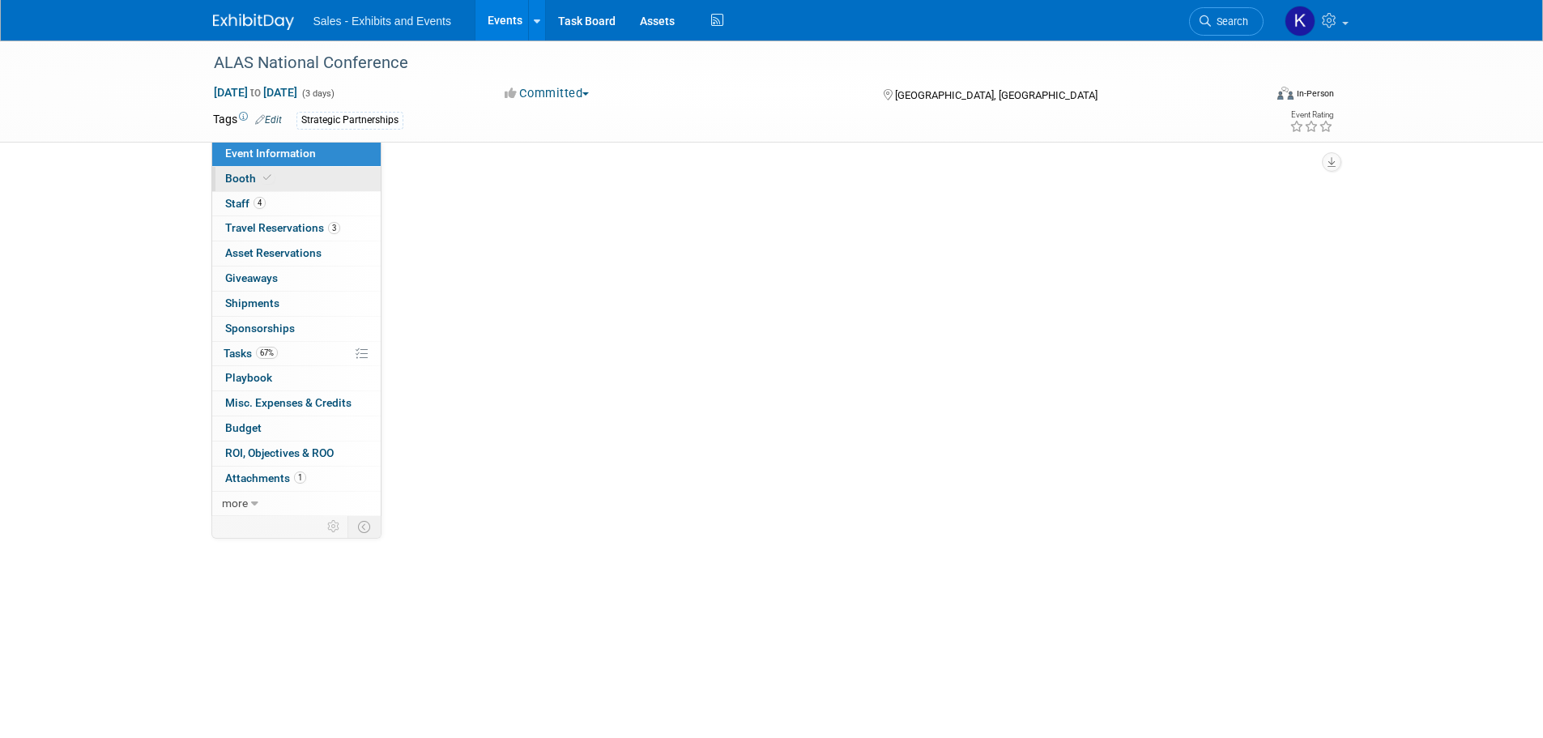
select select "Strategic Partnerships"
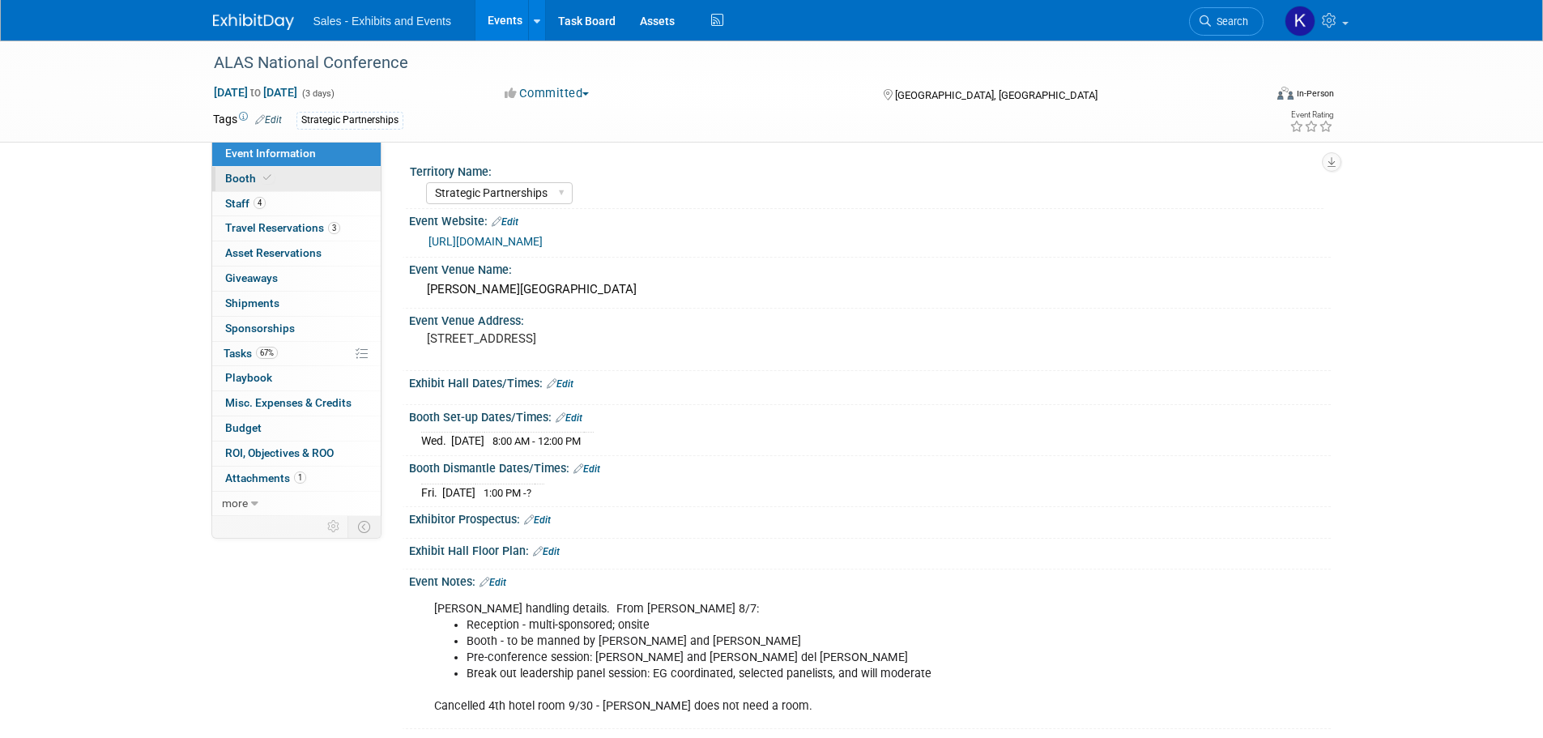
click at [246, 178] on span "Booth" at bounding box center [249, 178] width 49 height 13
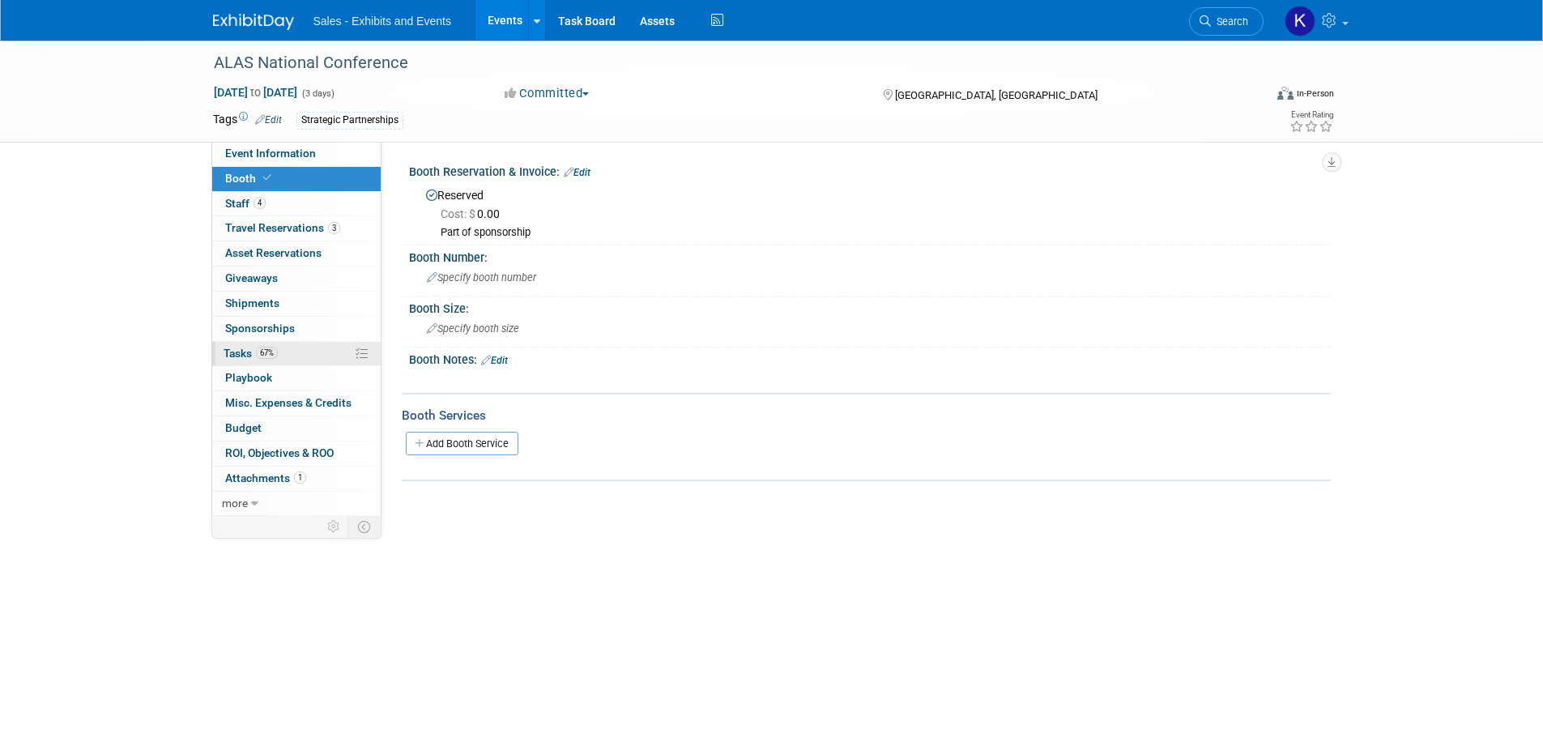
click at [237, 355] on span "Tasks 67%" at bounding box center [250, 353] width 54 height 13
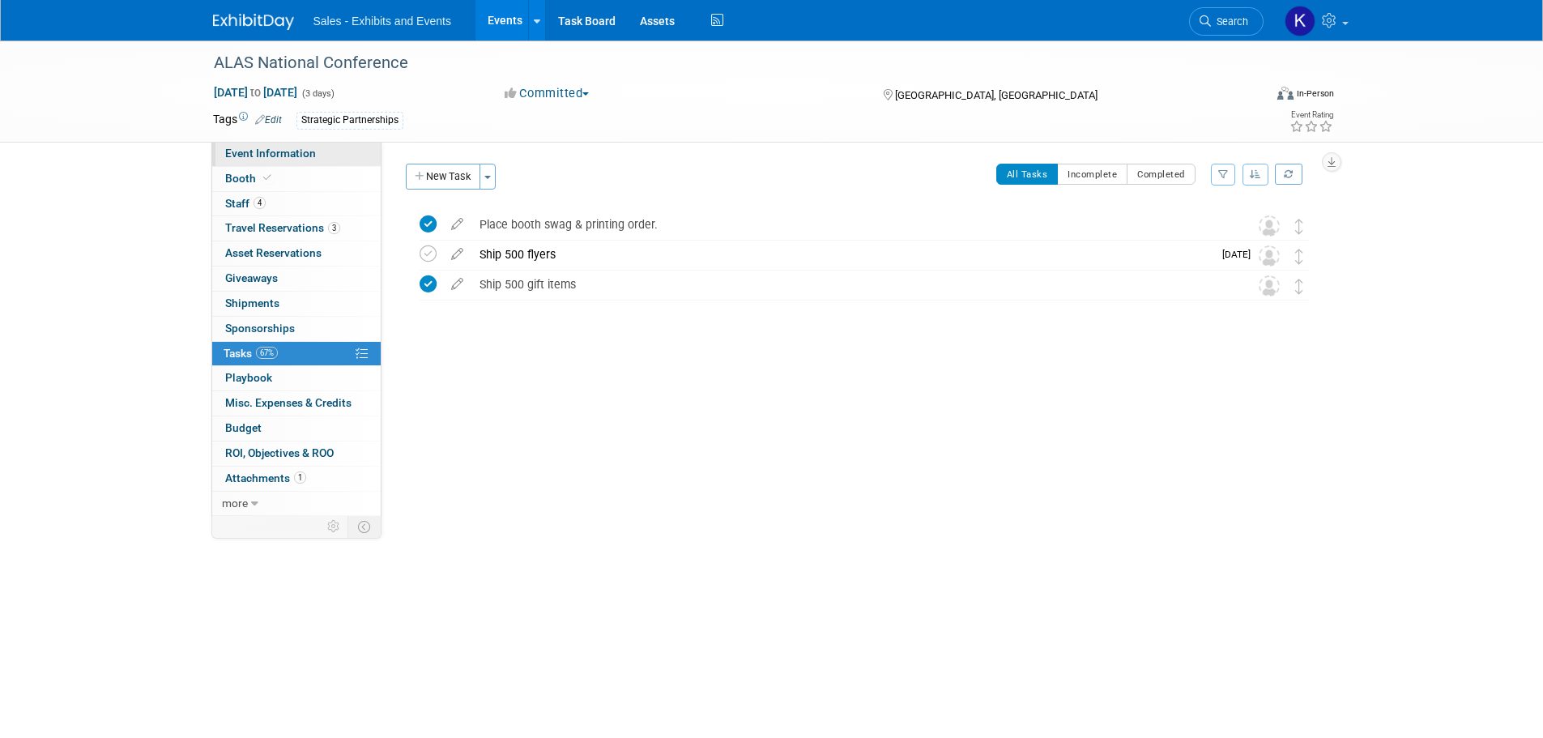
click at [252, 151] on span "Event Information" at bounding box center [270, 153] width 91 height 13
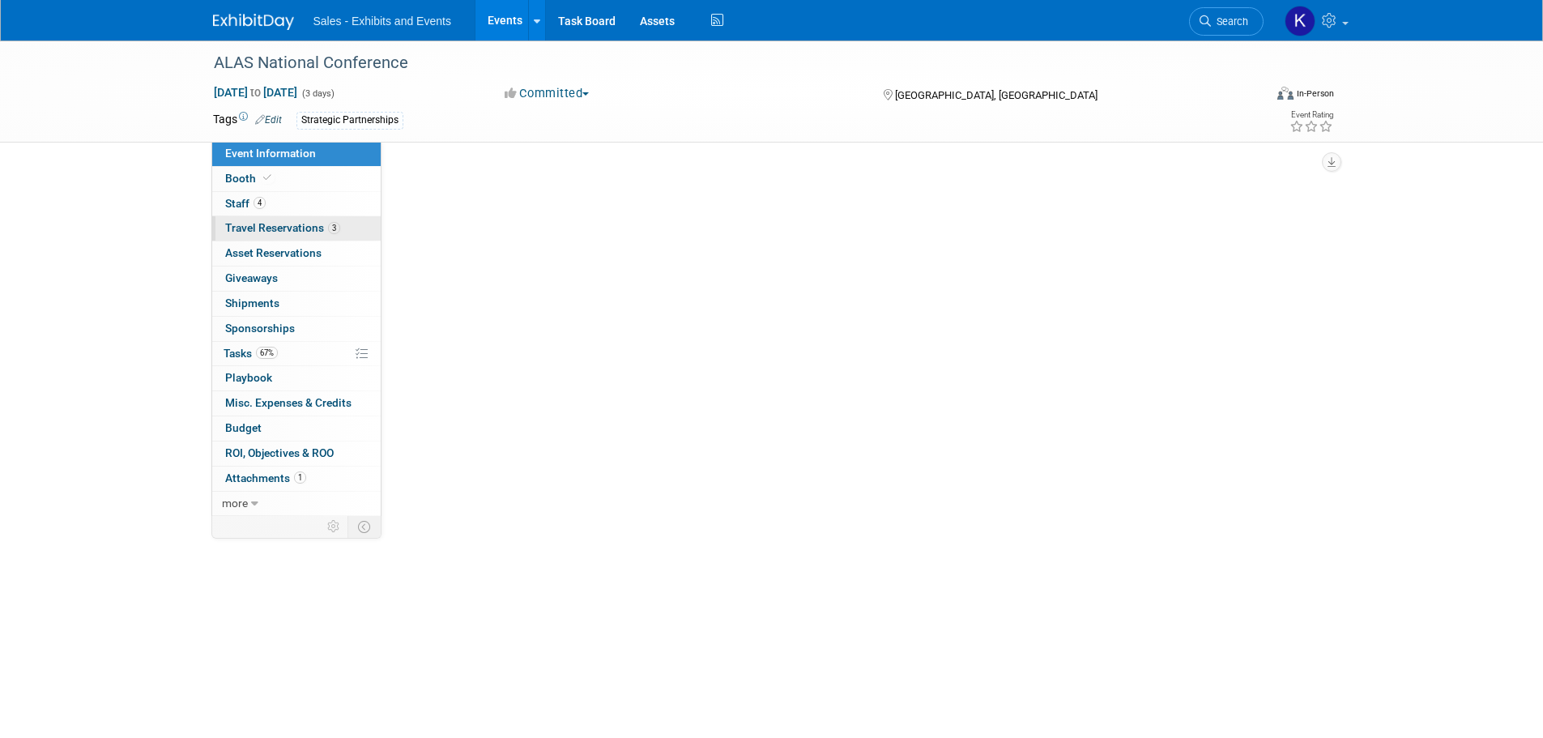
select select "Strategic Partnerships"
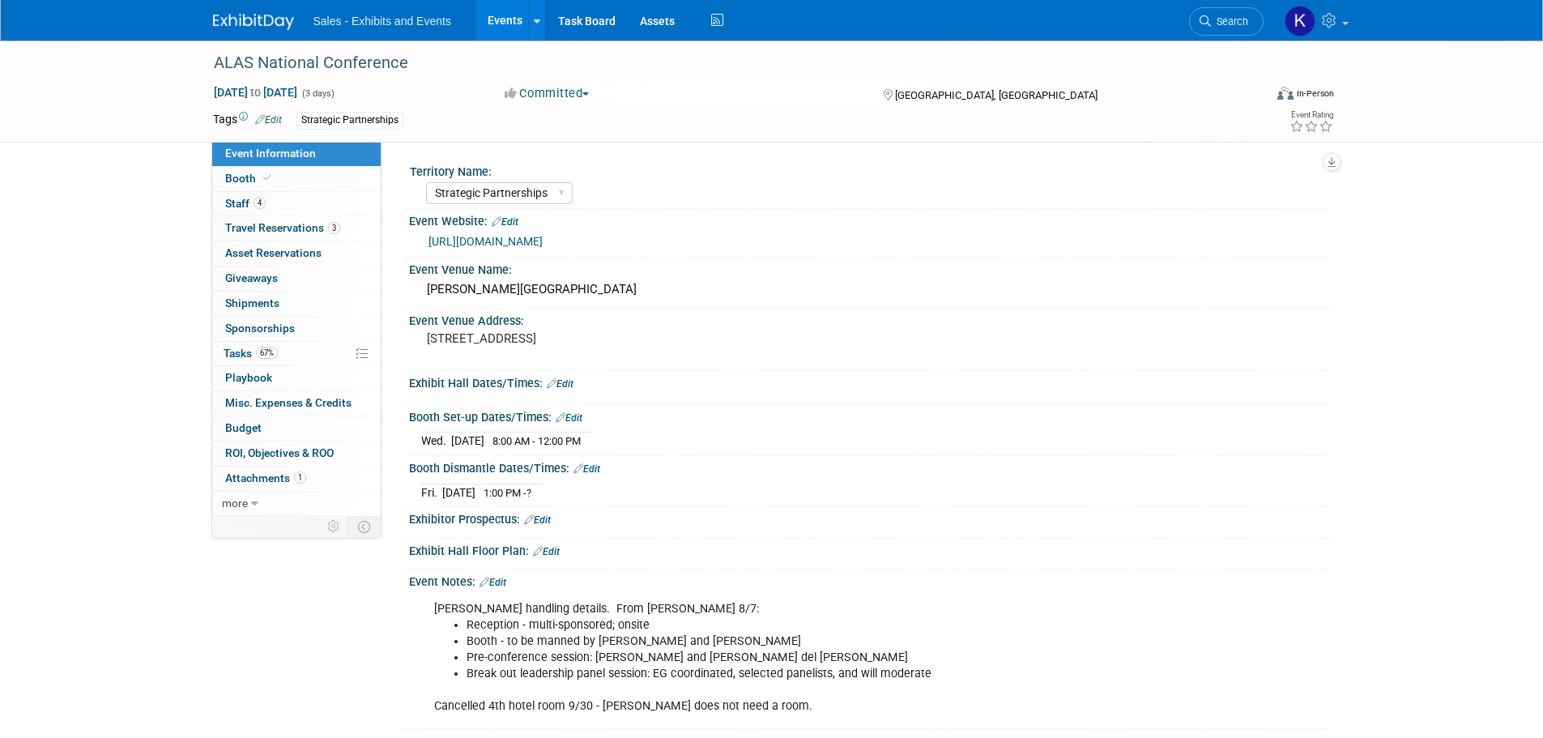
drag, startPoint x: 269, startPoint y: 20, endPoint x: 305, endPoint y: 28, distance: 37.2
click at [269, 20] on img at bounding box center [253, 22] width 81 height 16
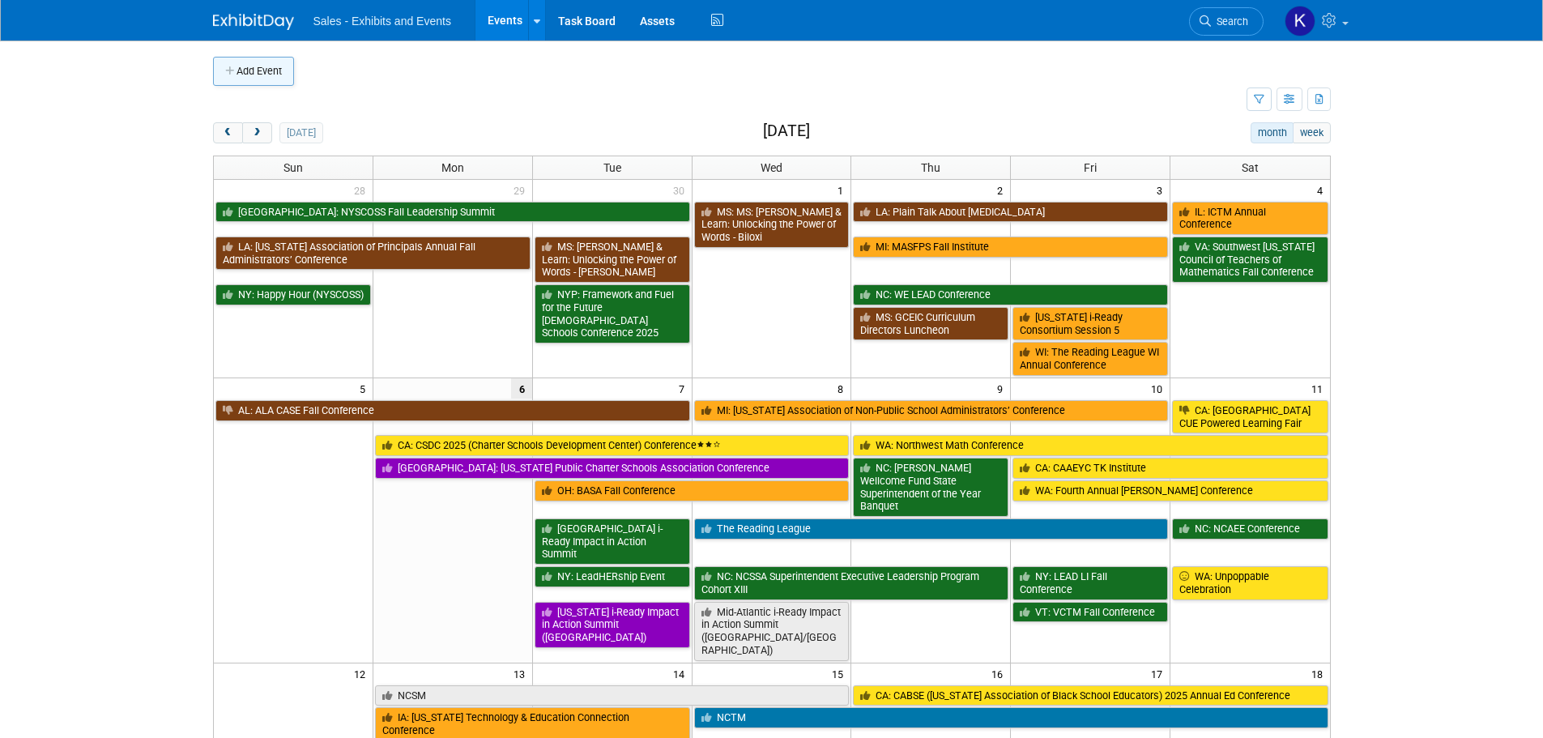
click at [239, 74] on button "Add Event" at bounding box center [253, 71] width 81 height 29
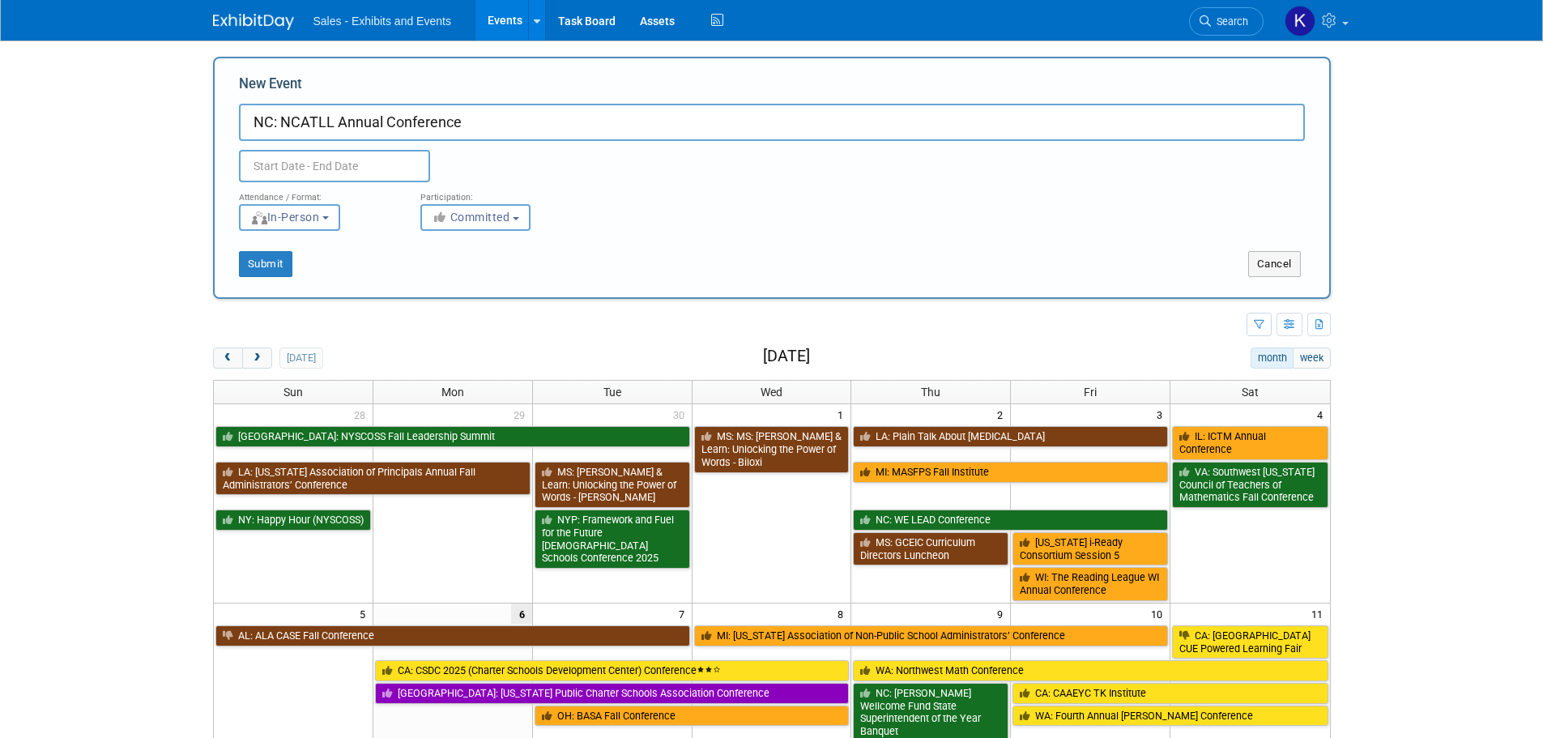
type input "NC: NCATLL Annual Conference"
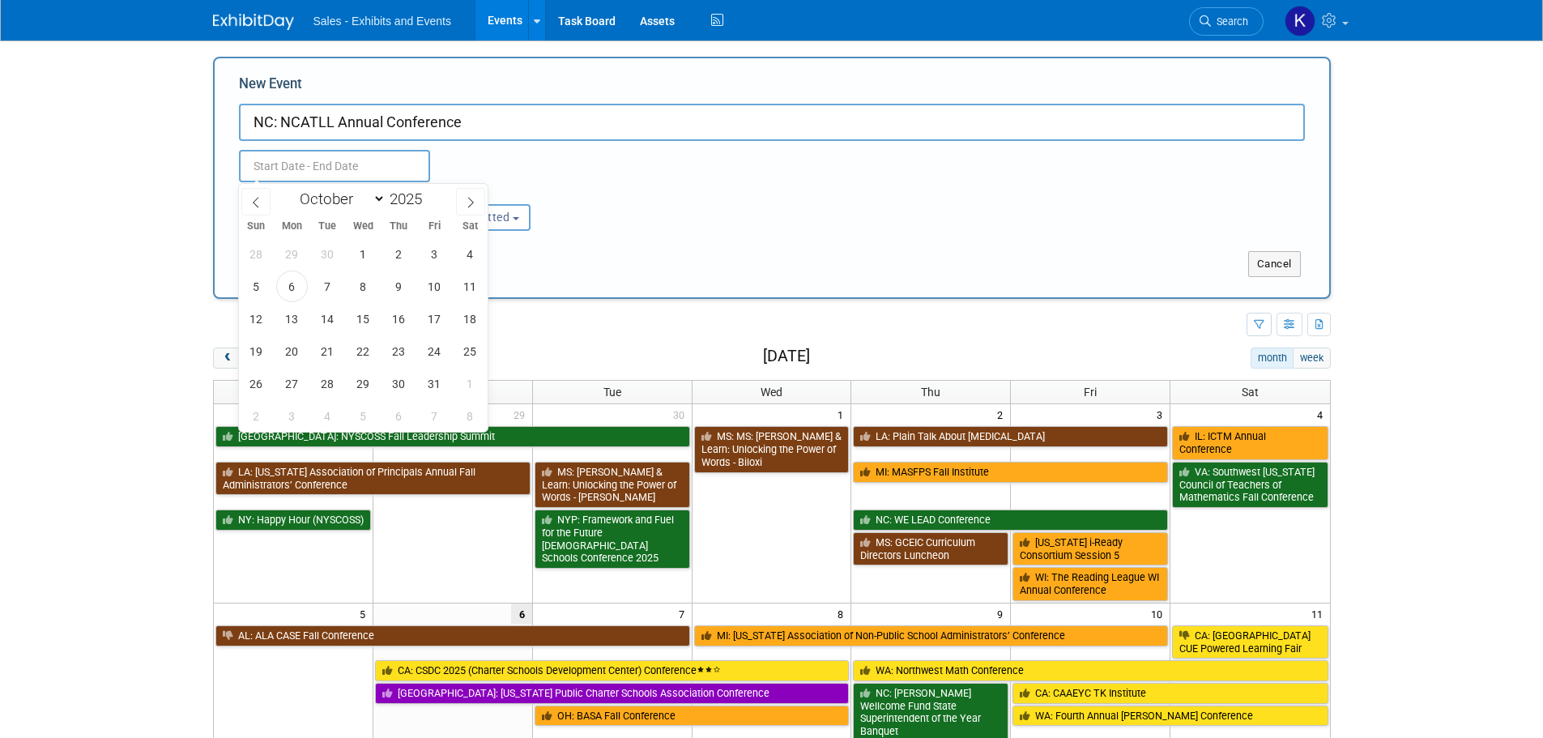
click at [386, 168] on input "text" at bounding box center [334, 166] width 191 height 32
drag, startPoint x: 377, startPoint y: 192, endPoint x: 366, endPoint y: 208, distance: 19.3
click at [377, 192] on select "January February March April May June July August September October November De…" at bounding box center [338, 199] width 93 height 20
select select "0"
click at [292, 189] on select "January February March April May June July August September October November De…" at bounding box center [338, 199] width 93 height 20
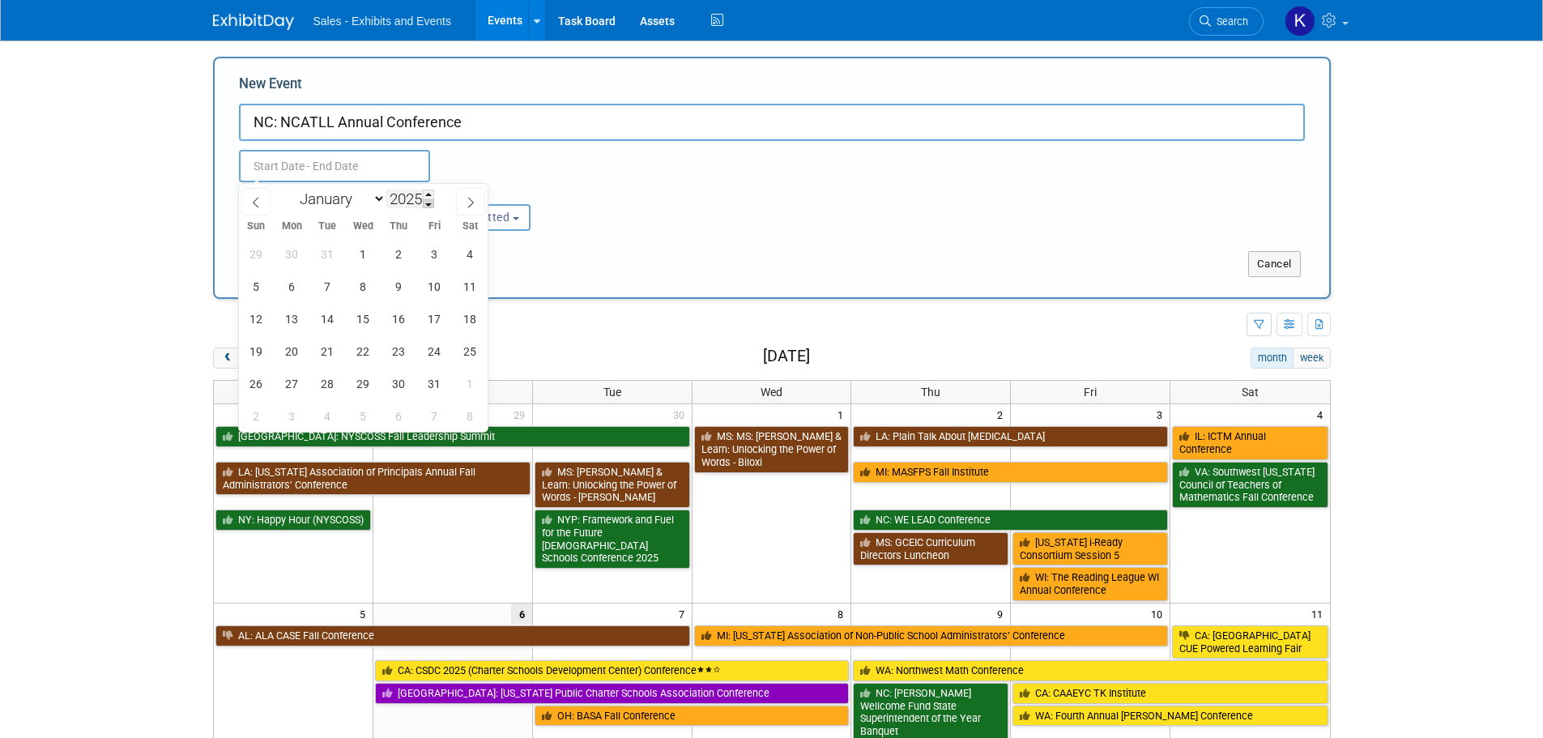
click at [428, 206] on span at bounding box center [428, 204] width 11 height 10
click at [432, 191] on span at bounding box center [428, 194] width 11 height 10
click at [432, 194] on span at bounding box center [428, 194] width 11 height 10
type input "2026"
click at [367, 388] on span "28" at bounding box center [363, 384] width 32 height 32
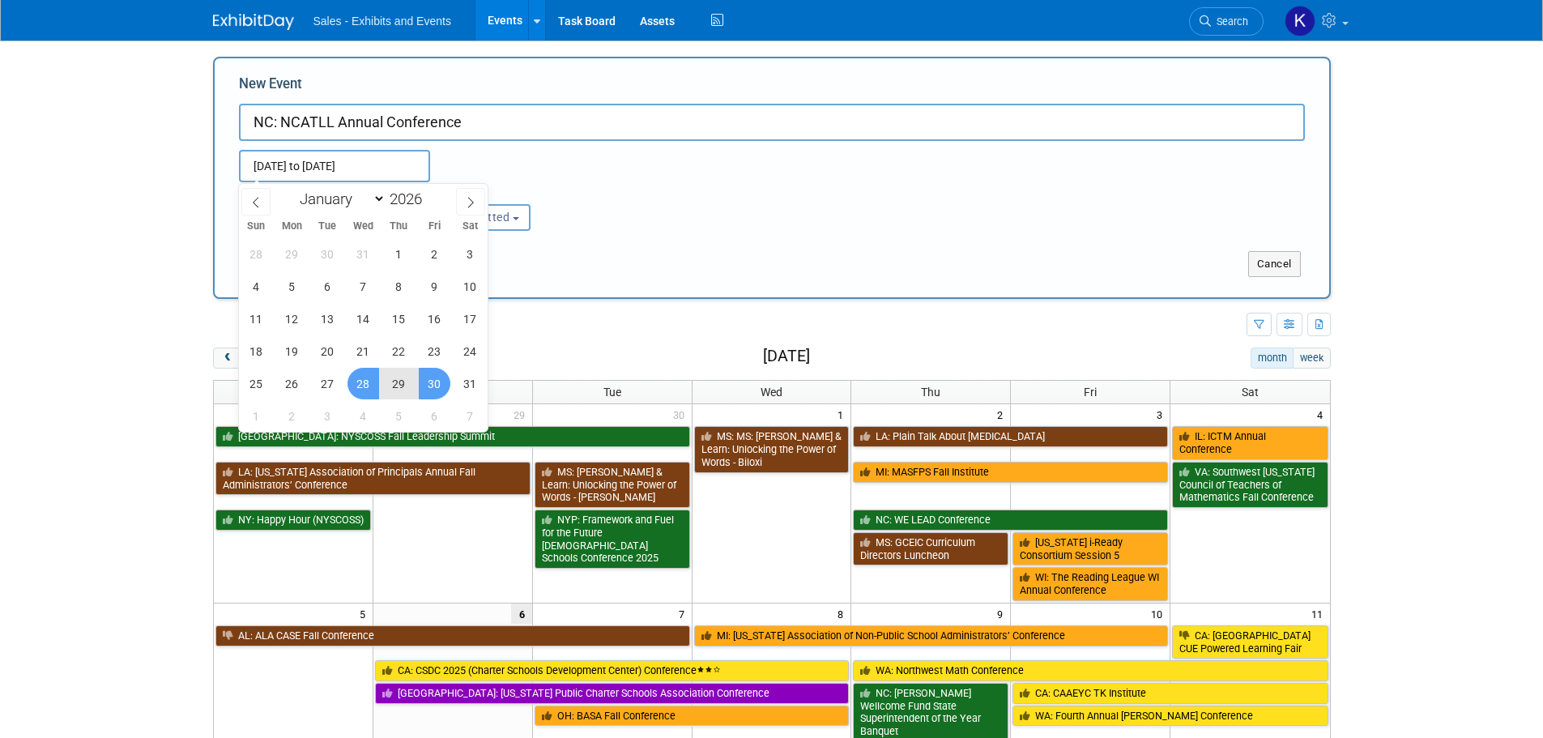
click at [432, 386] on span "30" at bounding box center [435, 384] width 32 height 32
type input "Jan 28, 2026 to Jan 30, 2026"
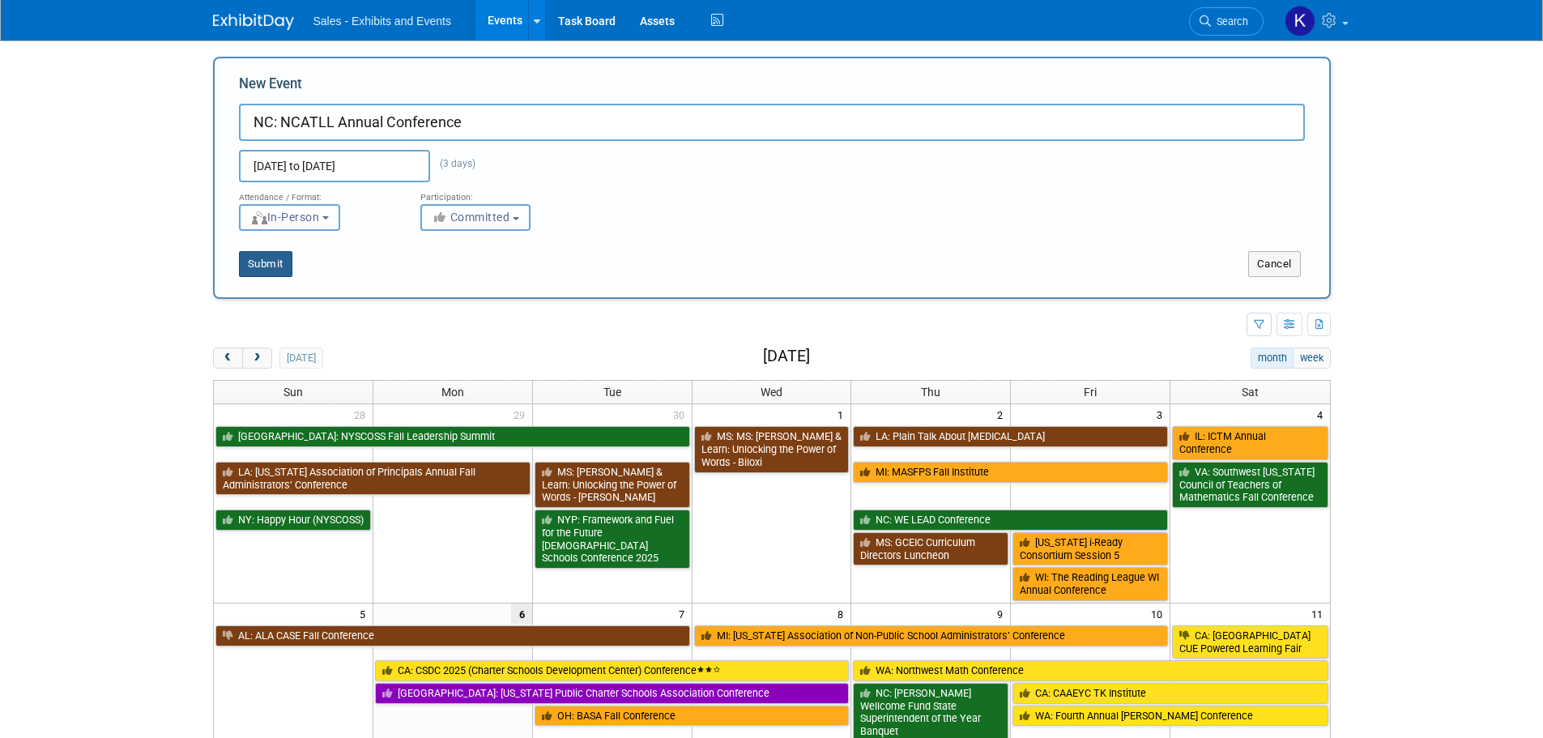
click at [287, 262] on button "Submit" at bounding box center [265, 264] width 53 height 26
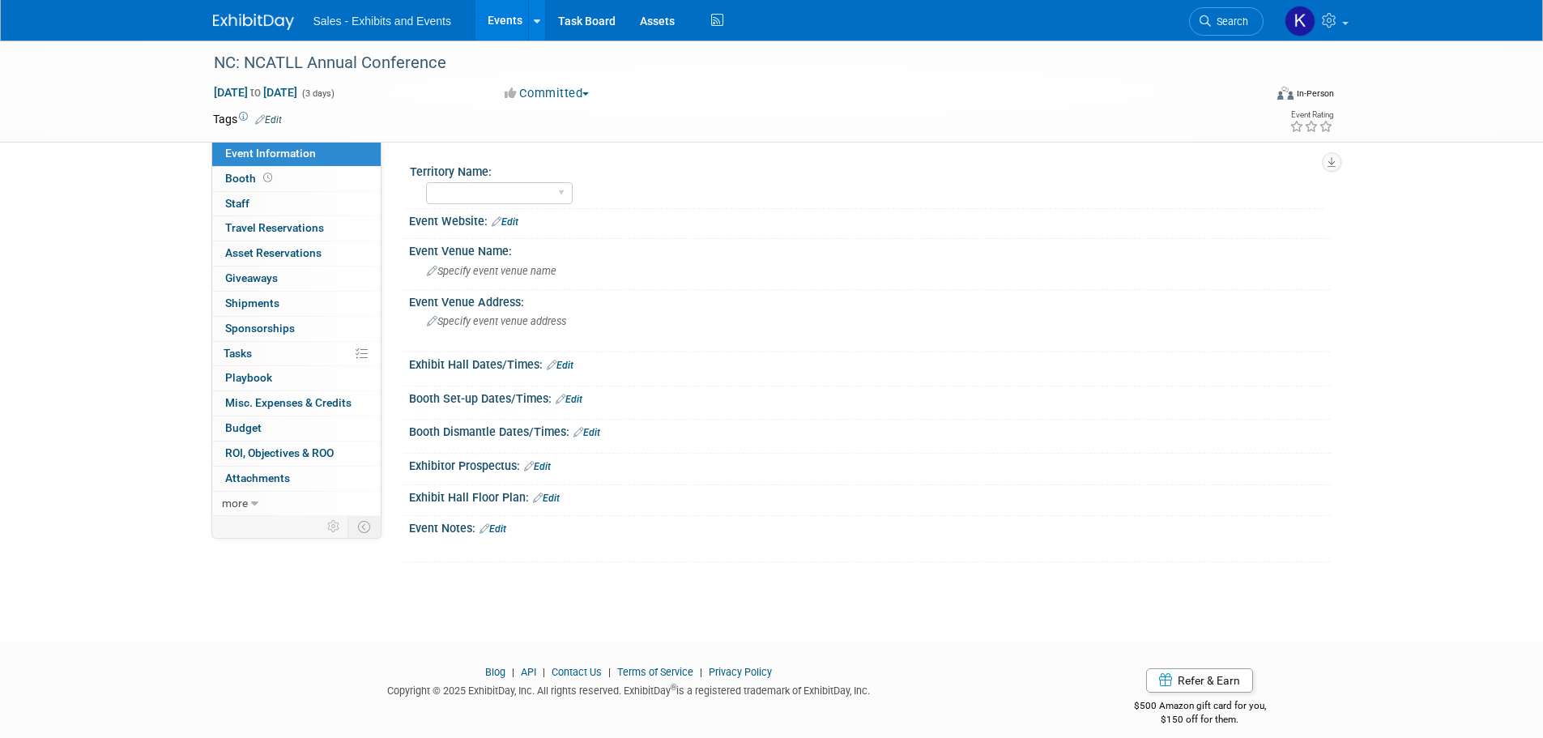
click at [274, 118] on link "Edit" at bounding box center [268, 119] width 27 height 11
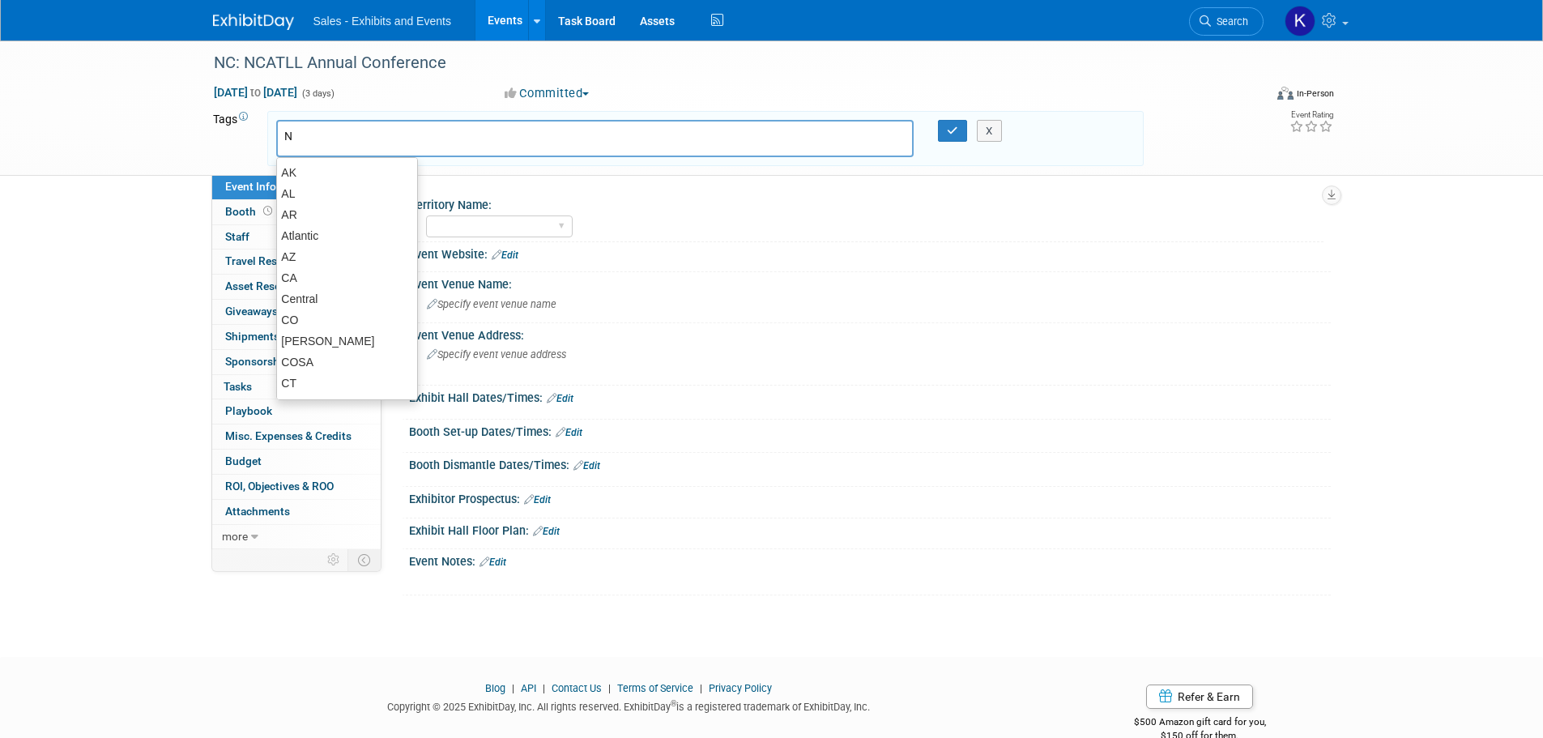
type input "NC"
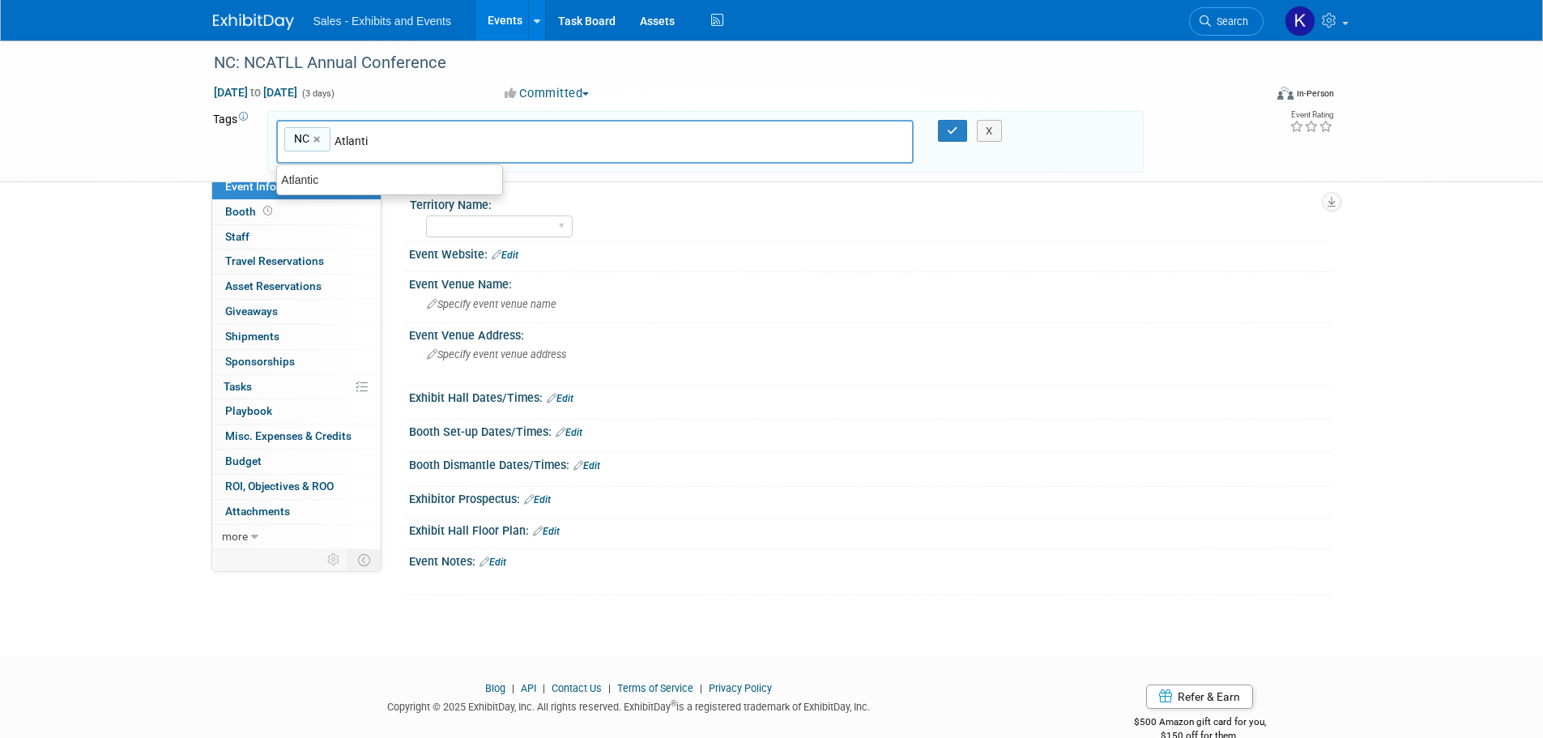
type input "Atlantic"
type input "NC, Atlantic"
click at [947, 136] on button "button" at bounding box center [952, 131] width 29 height 23
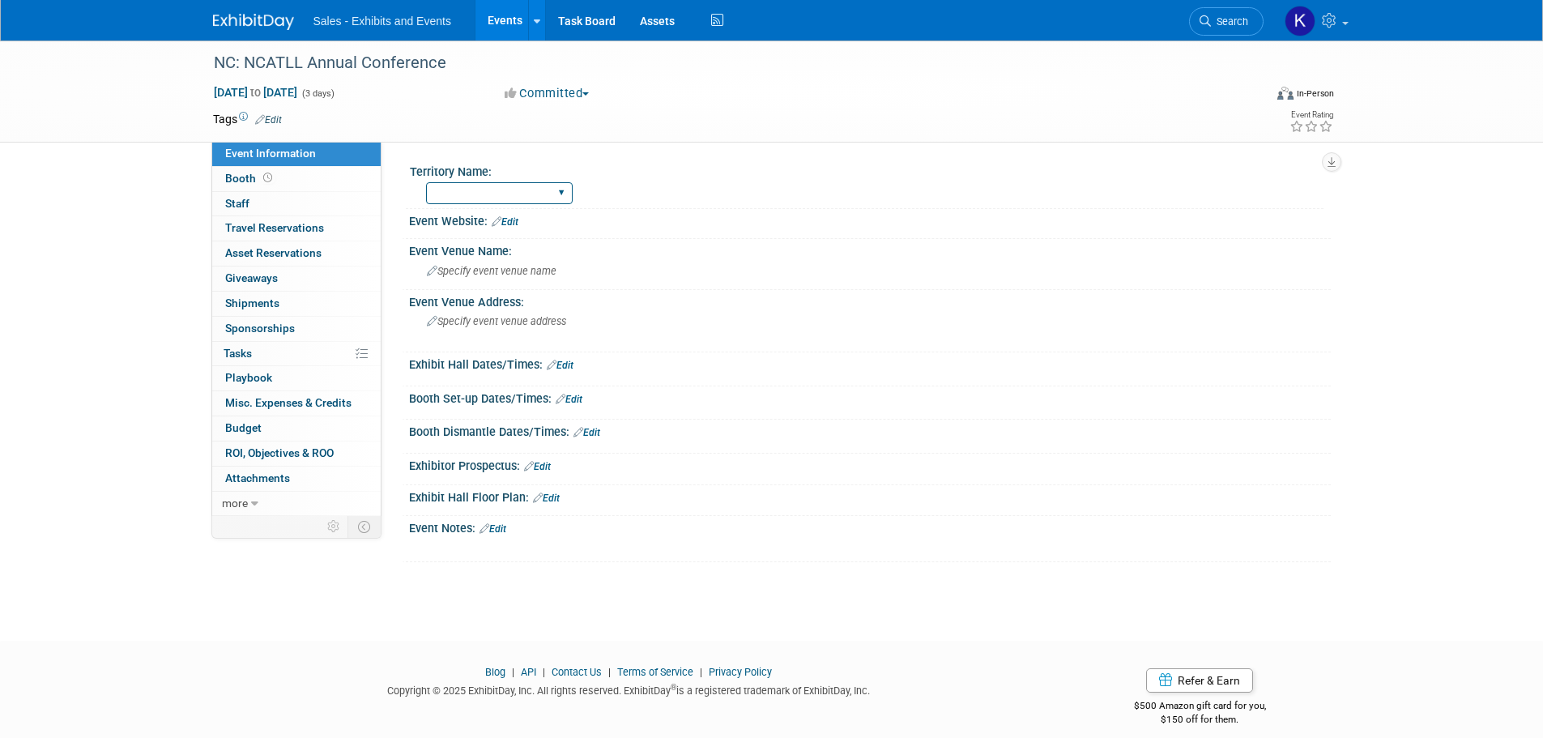
click at [553, 190] on select "Atlantic Southeast Central Southwest Pacific Mountain National Strategic Partne…" at bounding box center [499, 193] width 147 height 22
select select "Atlantic"
click at [426, 182] on select "Atlantic Southeast Central Southwest Pacific Mountain National Strategic Partne…" at bounding box center [499, 193] width 147 height 22
click at [521, 266] on span "Specify event venue name" at bounding box center [492, 271] width 130 height 12
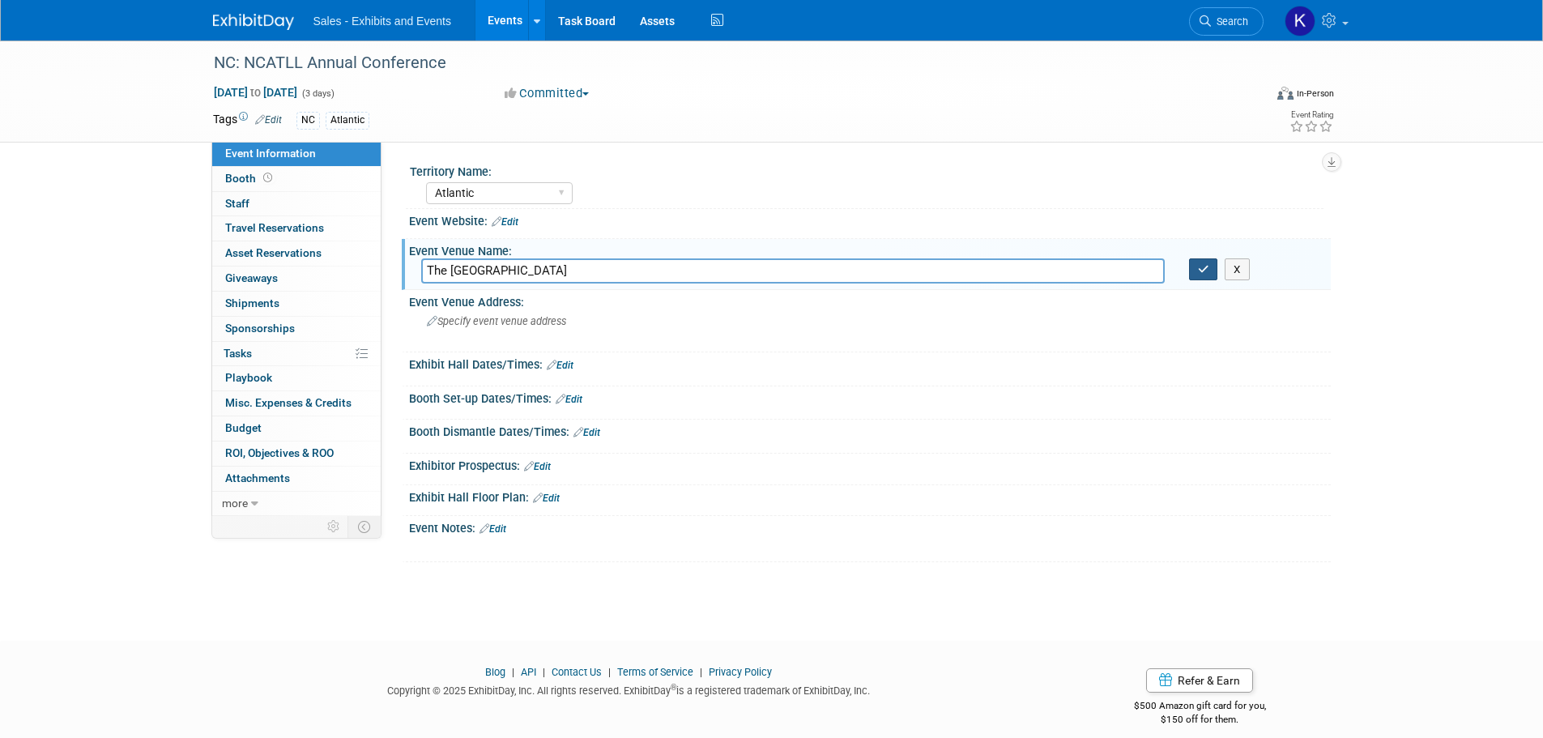
type input "The Carolina Hotel"
click at [1205, 274] on icon "button" at bounding box center [1203, 269] width 11 height 11
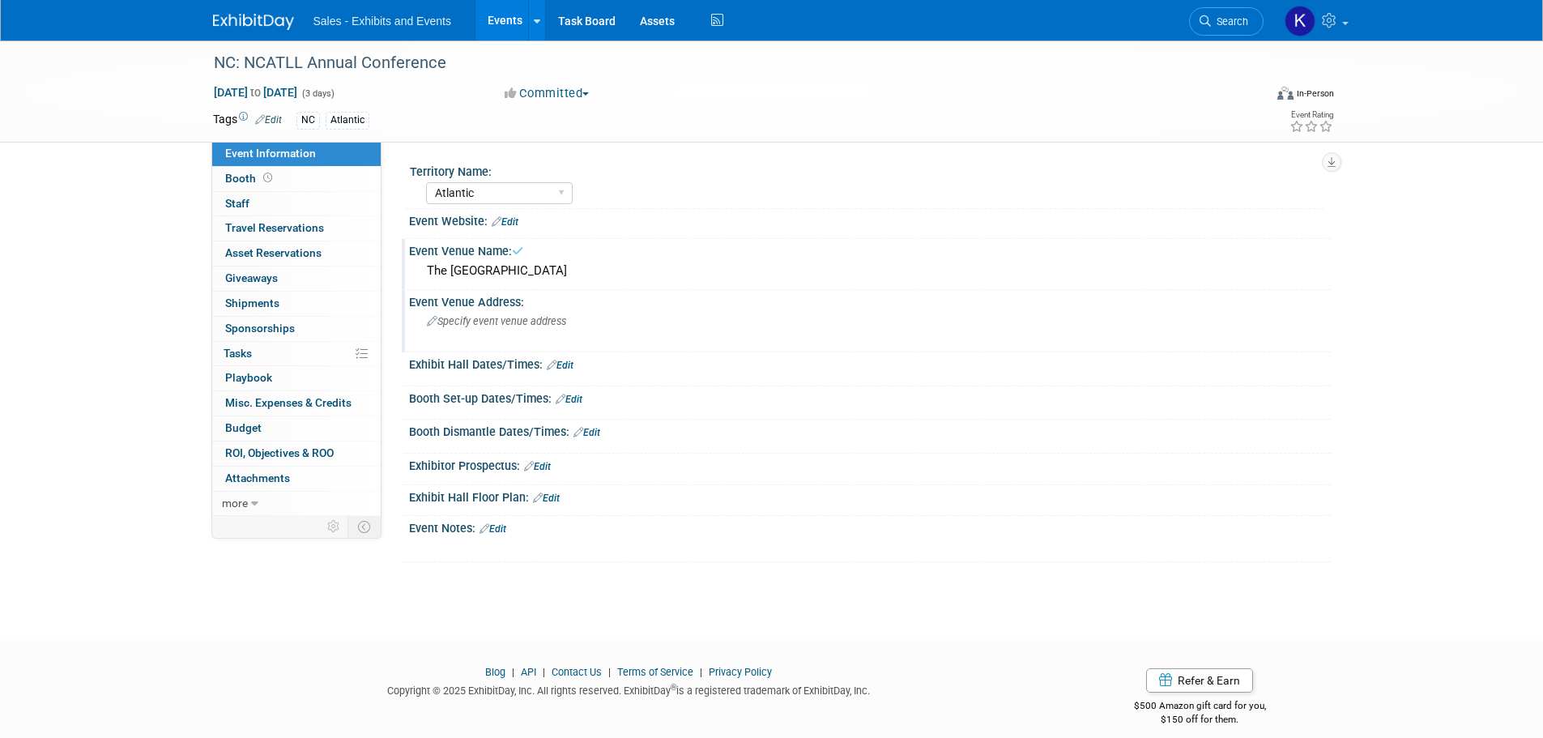
click at [545, 335] on div "Specify event venue address" at bounding box center [601, 327] width 360 height 37
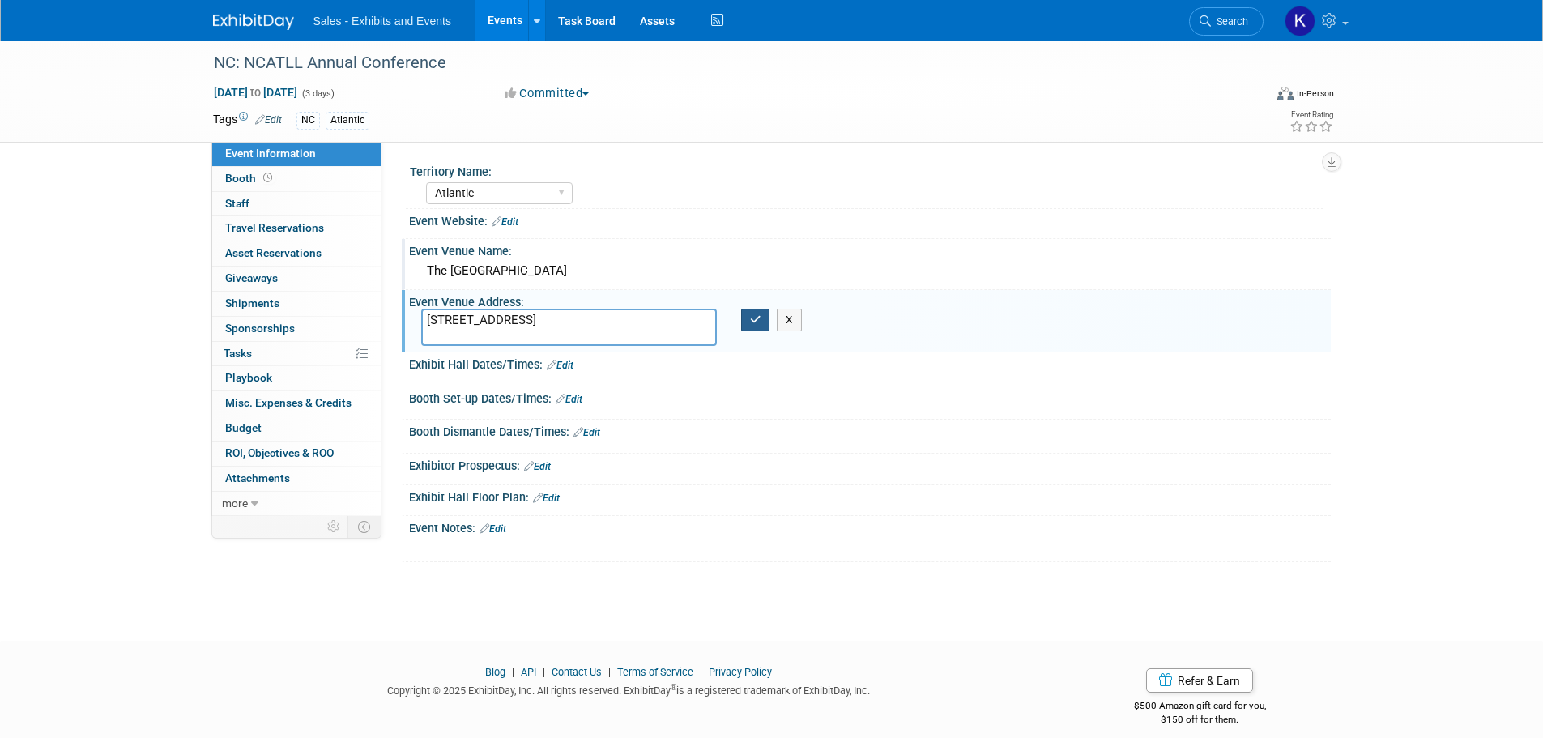
type textarea "80 Carolina Vista Dr., P Pinehurst, NC 28374"
click at [746, 320] on button "button" at bounding box center [755, 320] width 29 height 23
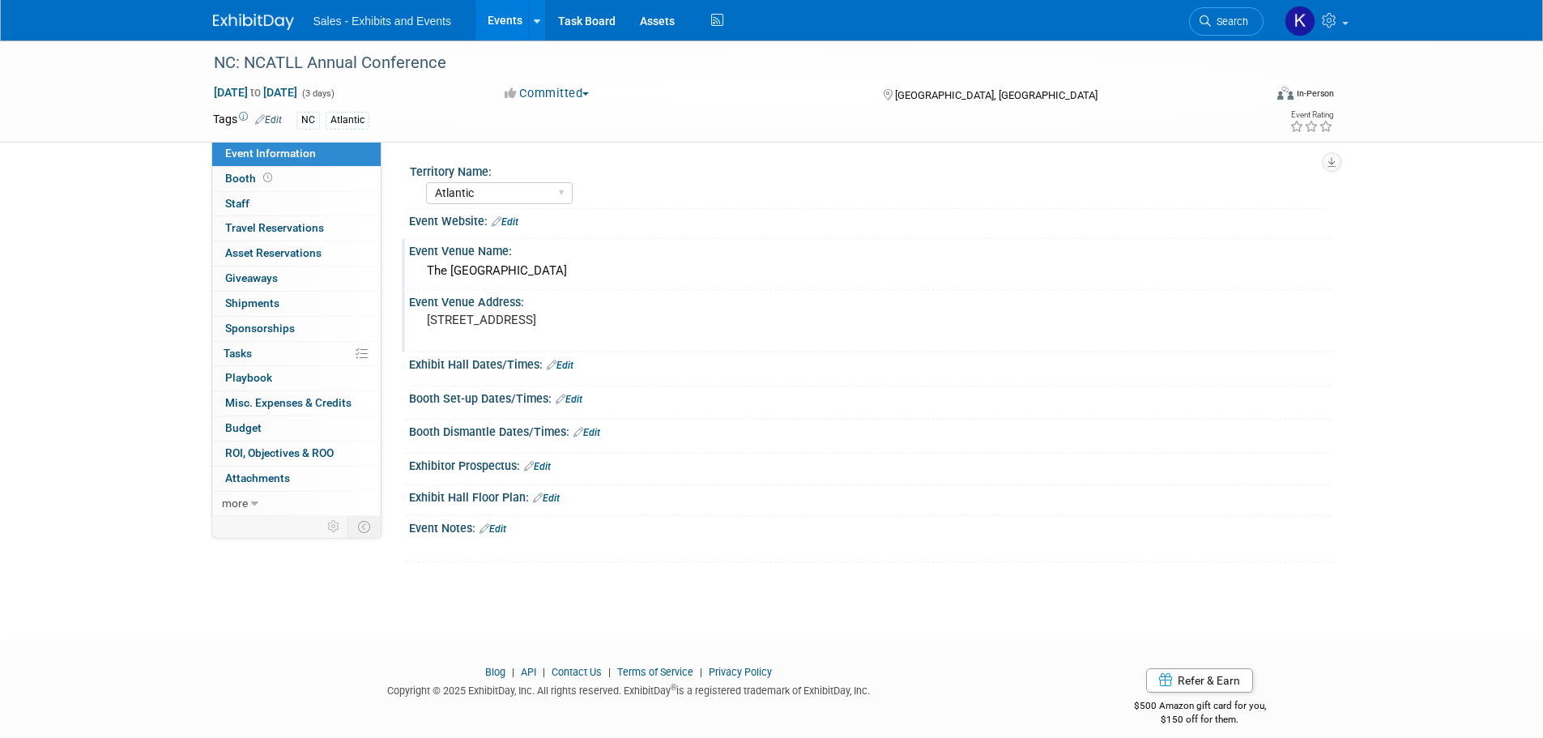
click at [495, 530] on link "Edit" at bounding box center [492, 528] width 27 height 11
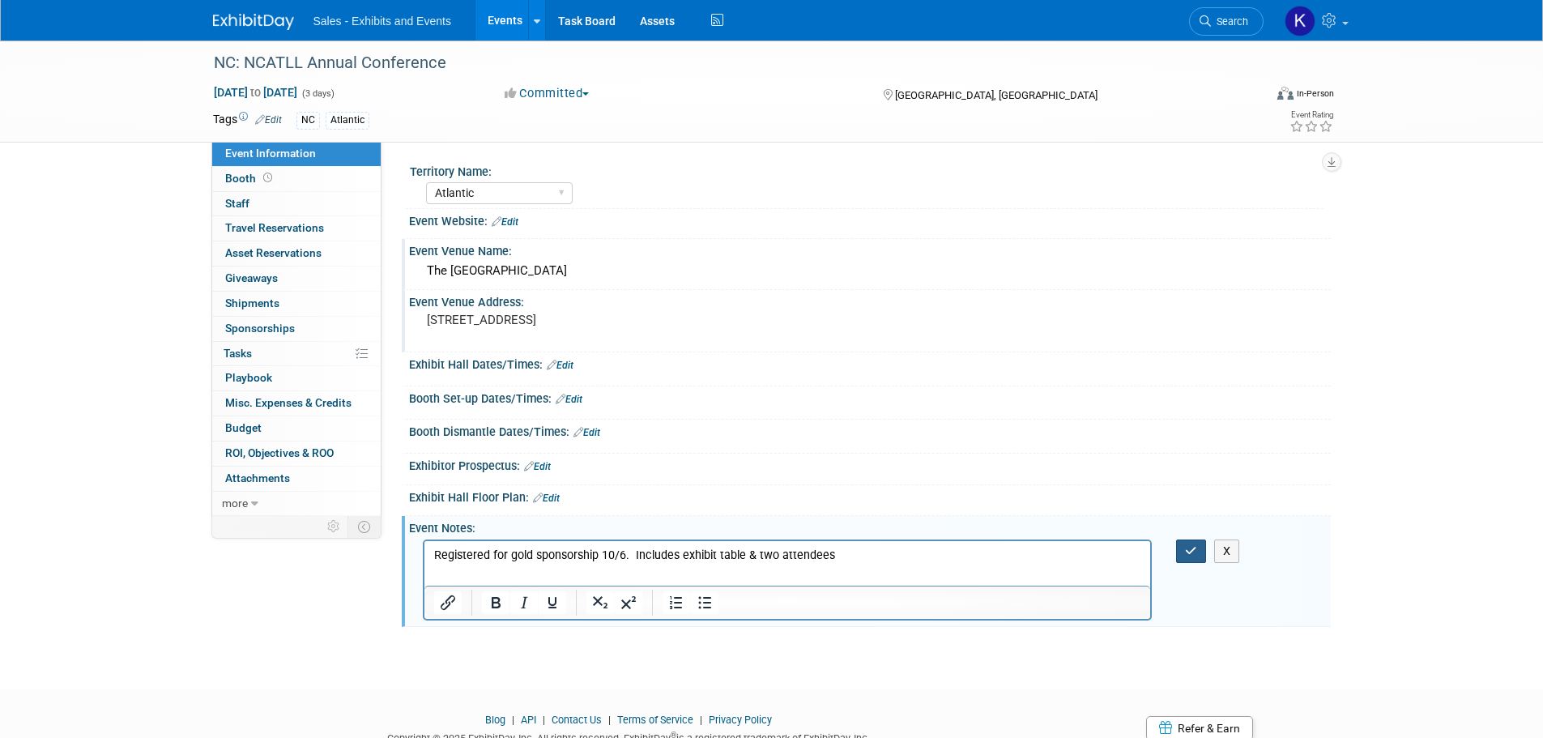
click at [1194, 550] on icon "button" at bounding box center [1191, 550] width 12 height 11
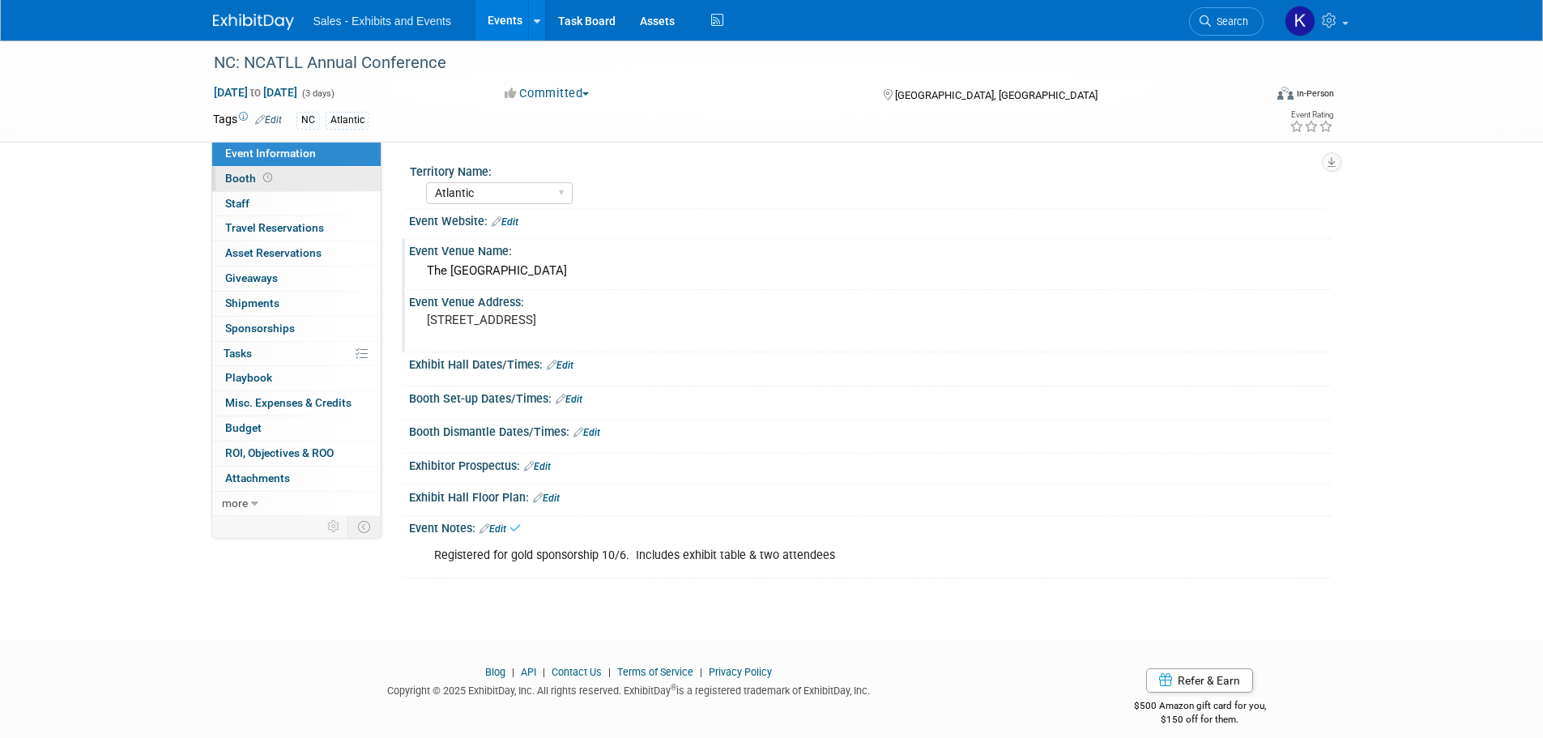
click at [246, 176] on span "Booth" at bounding box center [250, 178] width 50 height 13
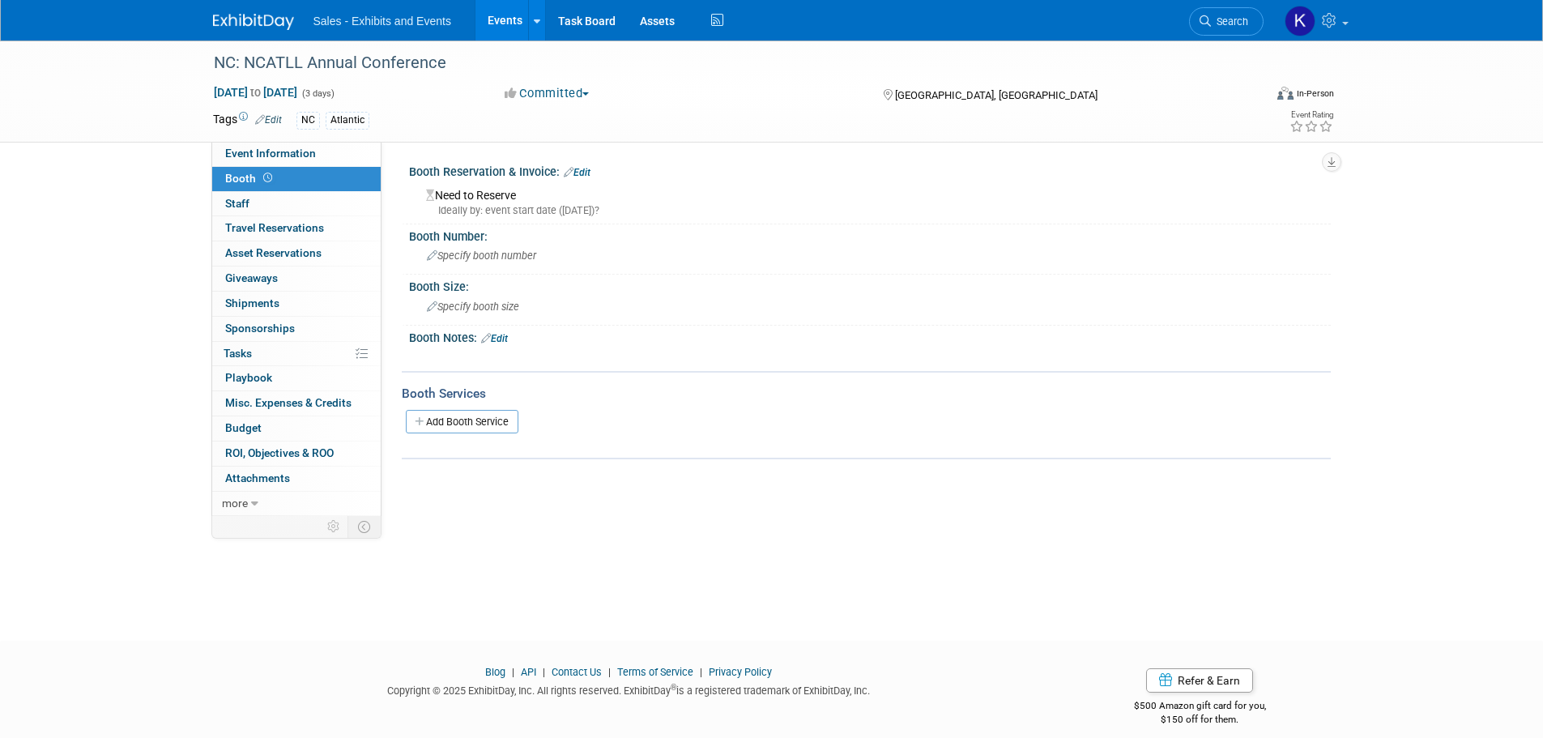
click at [582, 168] on link "Edit" at bounding box center [577, 172] width 27 height 11
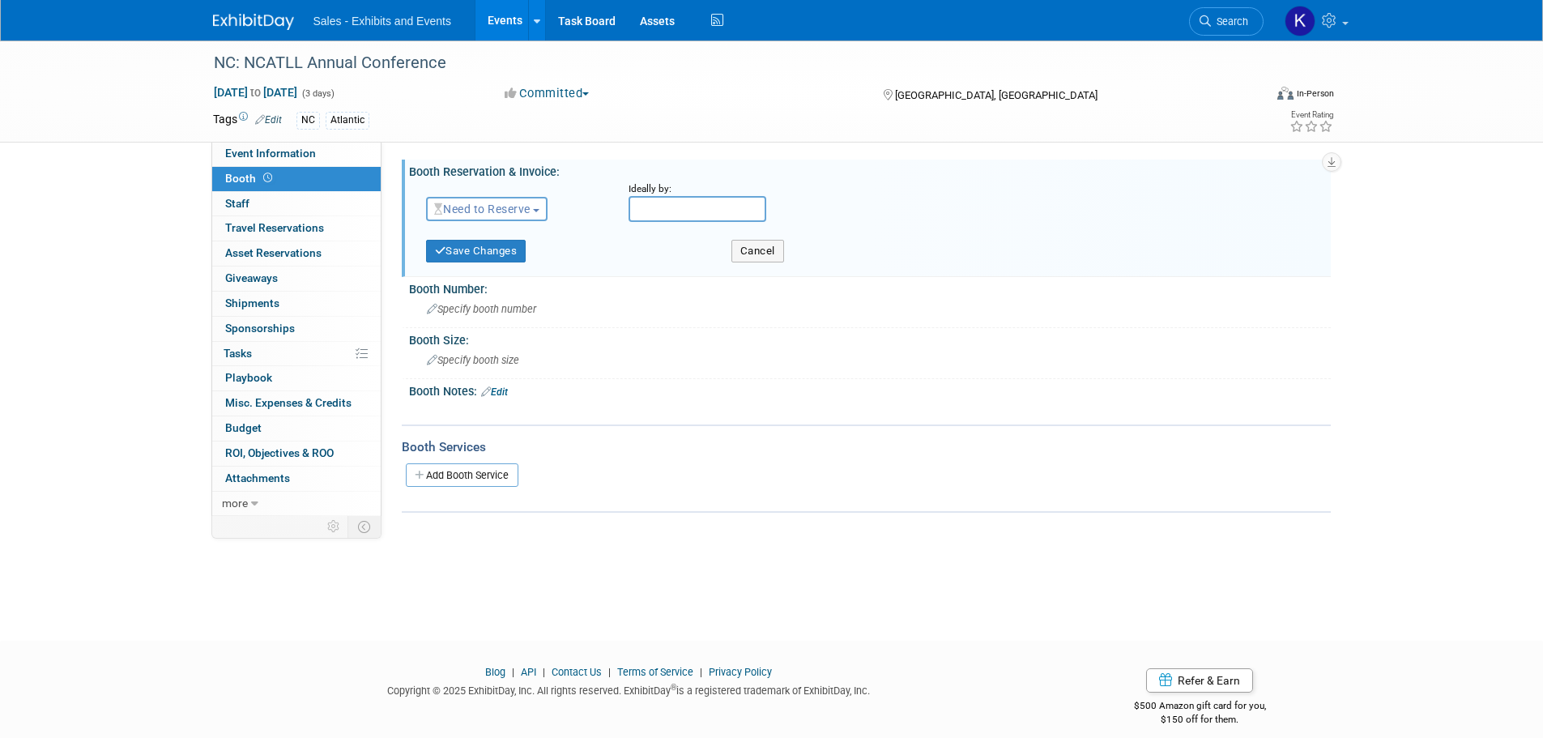
drag, startPoint x: 524, startPoint y: 206, endPoint x: 527, endPoint y: 215, distance: 8.7
click at [525, 208] on span "Need to Reserve" at bounding box center [482, 208] width 96 height 13
click at [516, 258] on link "Reserved" at bounding box center [513, 259] width 173 height 23
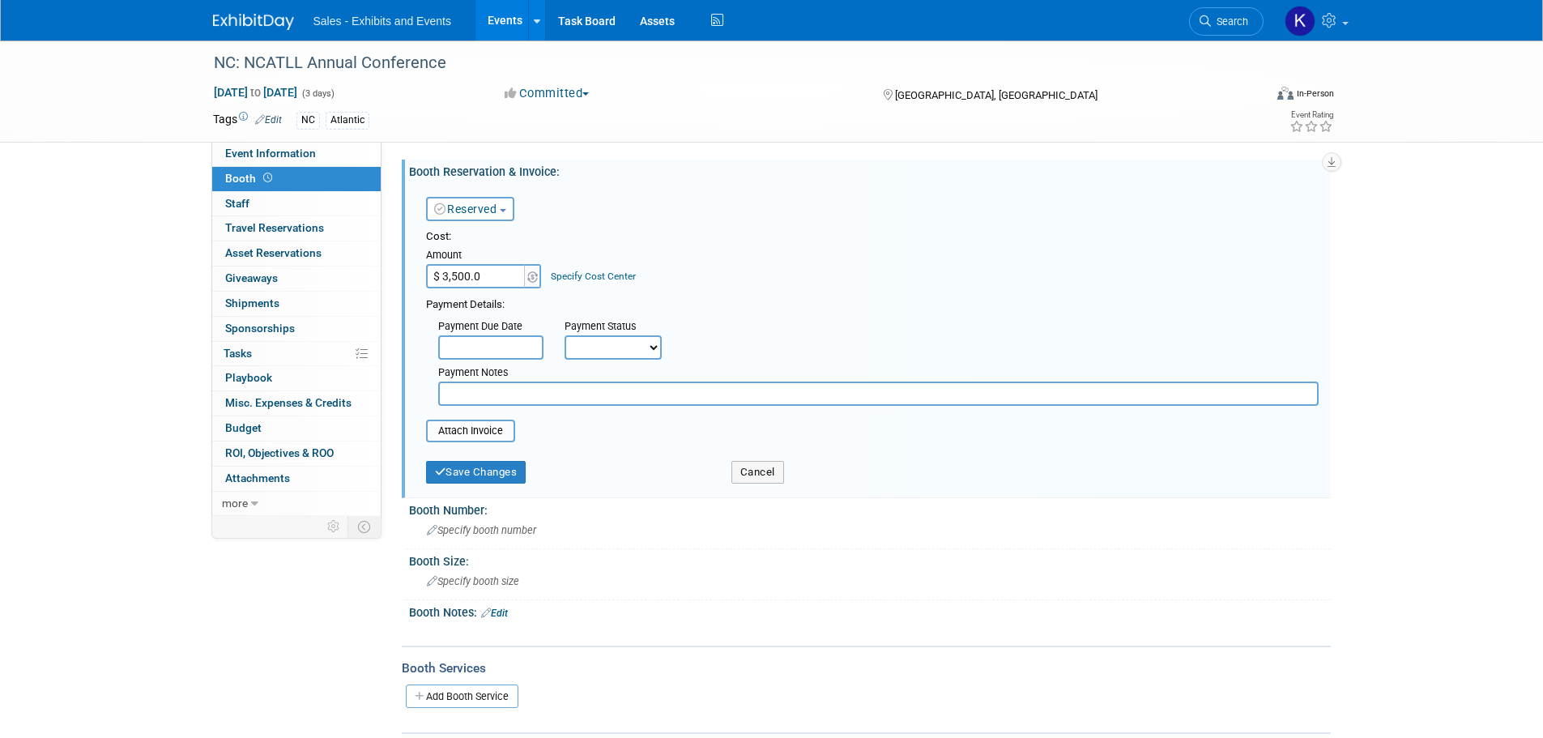
type input "$ 3,500.00"
click at [521, 393] on input "text" at bounding box center [878, 393] width 880 height 24
type input "Pd Kara Visa 10/6"
click at [508, 471] on button "Save Changes" at bounding box center [476, 472] width 100 height 23
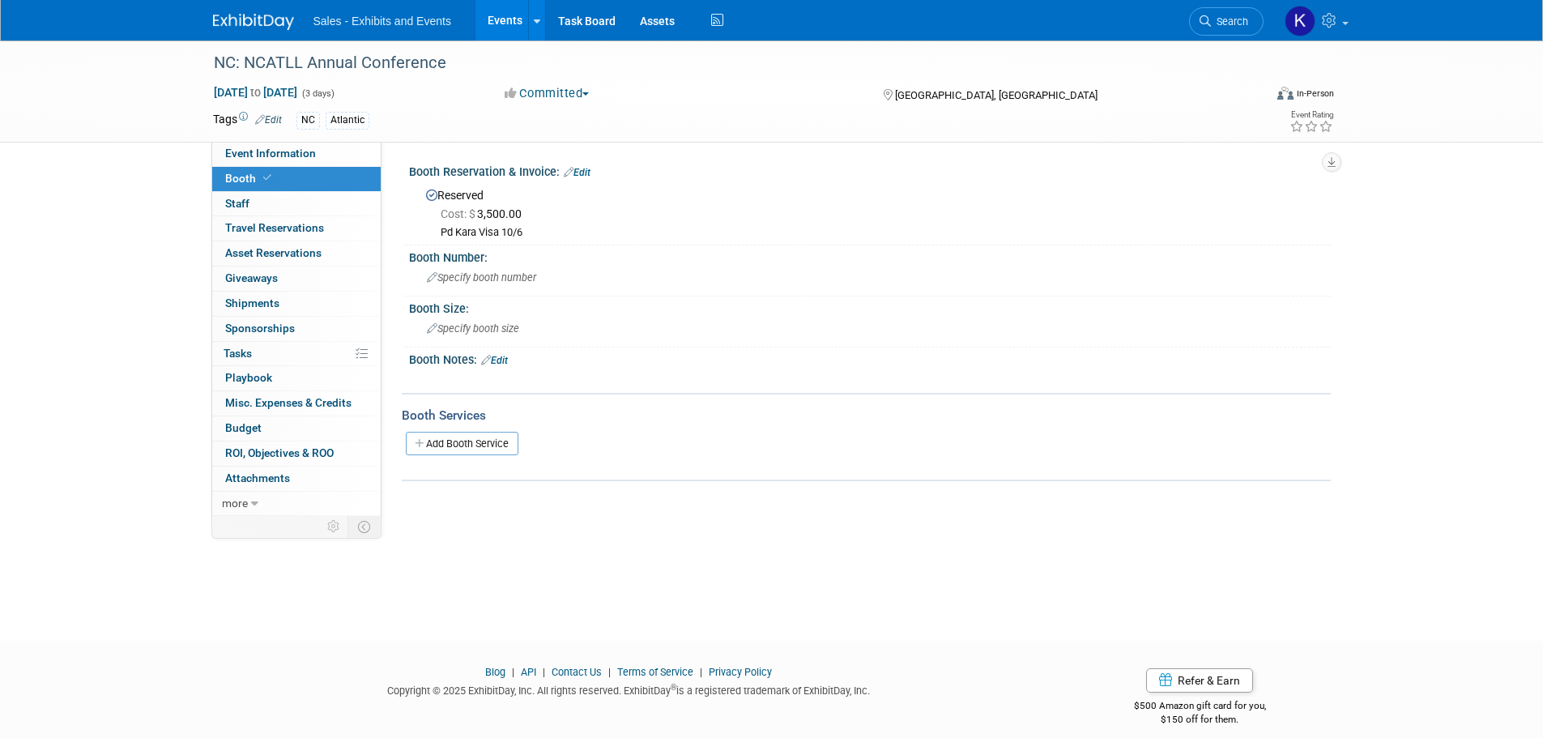
click at [504, 360] on link "Edit" at bounding box center [494, 360] width 27 height 11
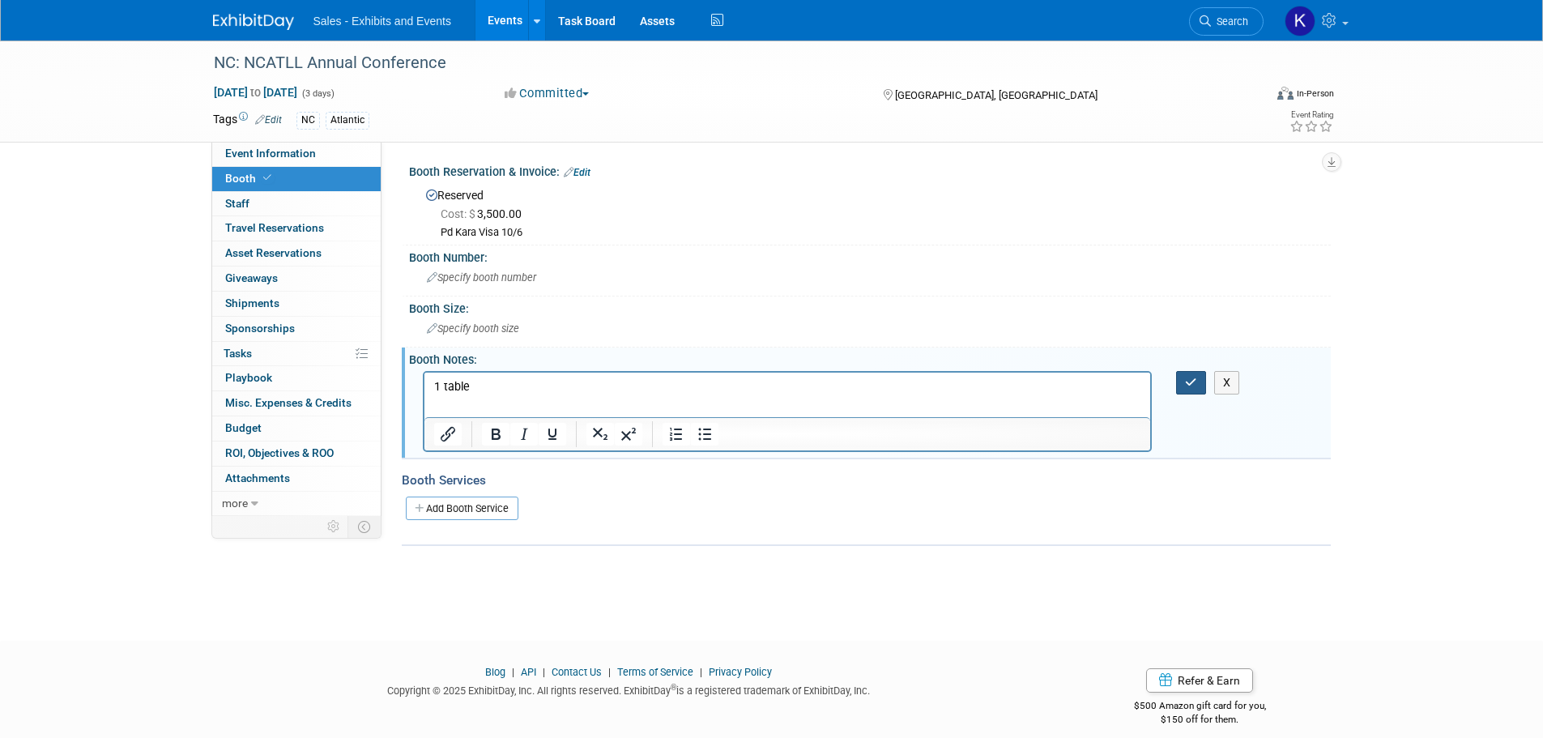
click at [1194, 383] on icon "button" at bounding box center [1191, 382] width 12 height 11
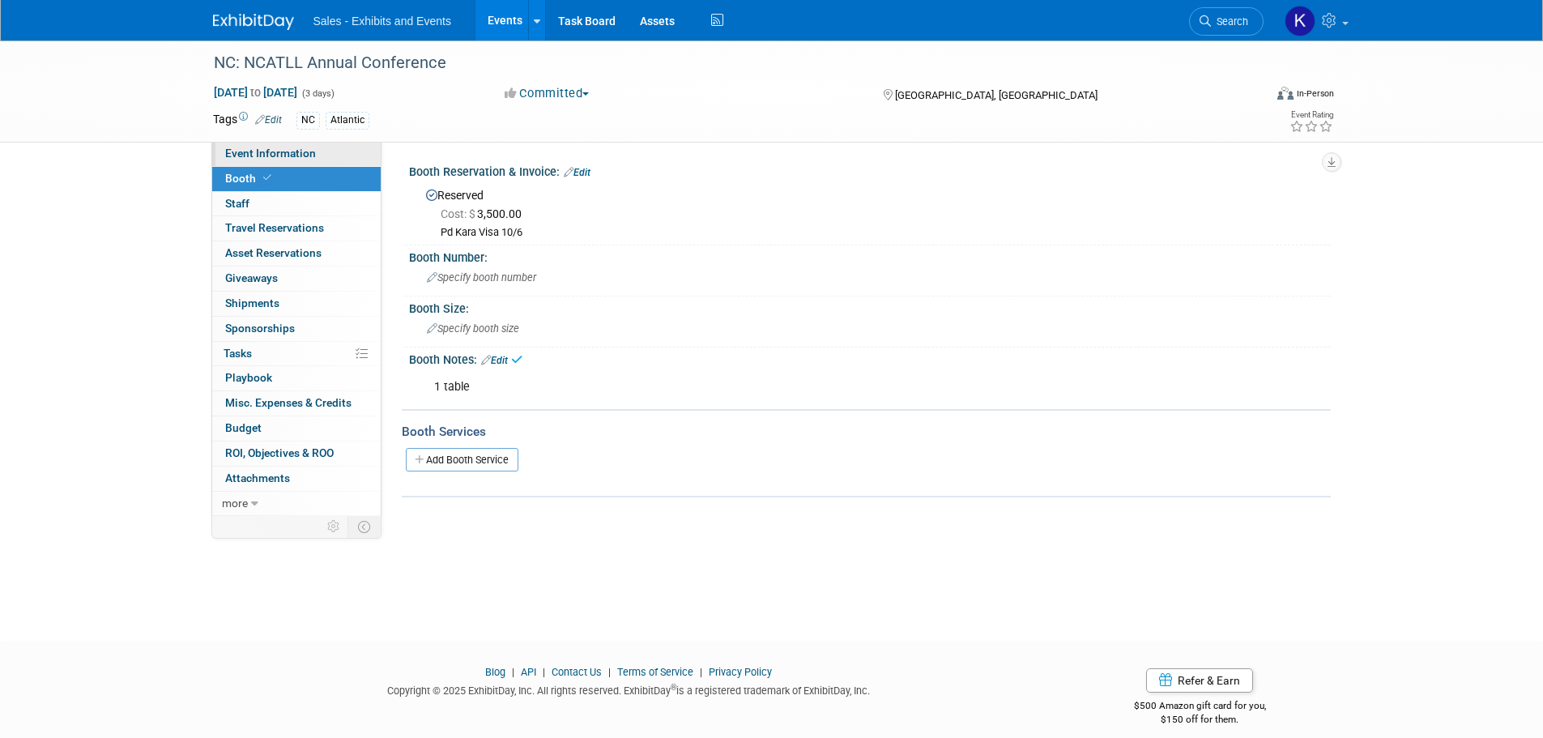
drag, startPoint x: 281, startPoint y: 160, endPoint x: 334, endPoint y: 189, distance: 60.2
click at [282, 160] on link "Event Information" at bounding box center [296, 154] width 168 height 24
select select "Atlantic"
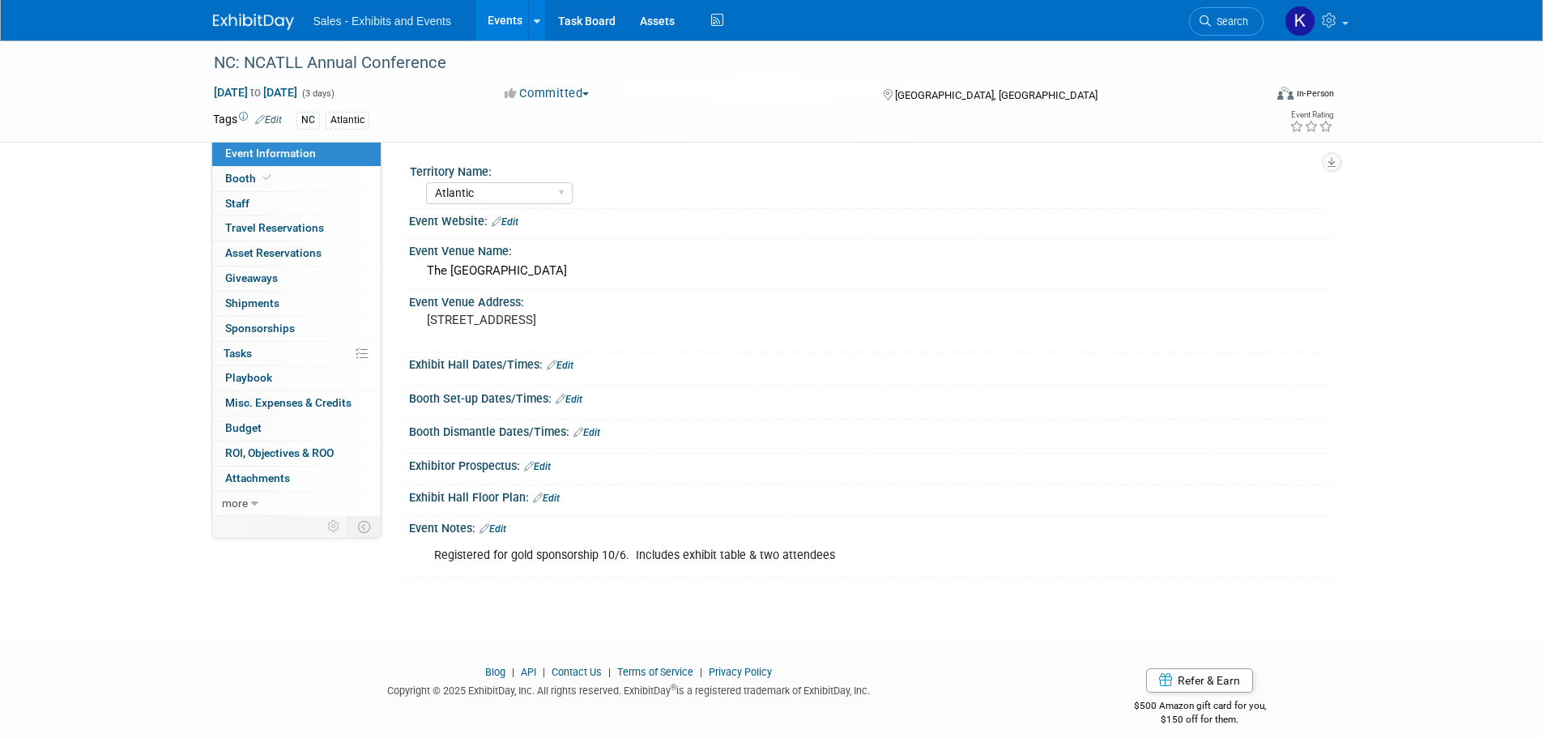
click at [505, 526] on link "Edit" at bounding box center [492, 528] width 27 height 11
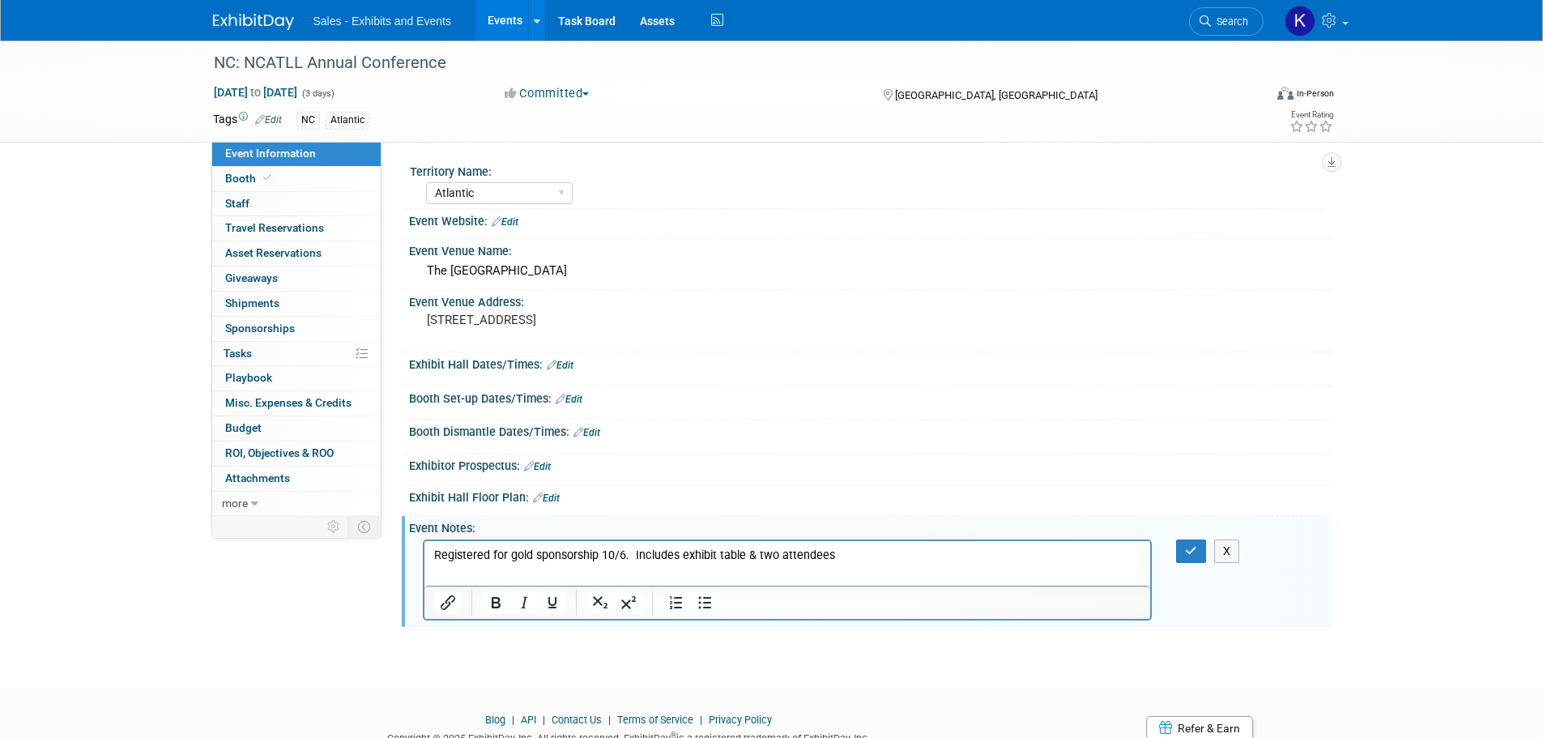
click at [865, 555] on p "Registered for gold sponsorship 10/6. Includes exhibit table & two attendees" at bounding box center [787, 555] width 708 height 16
click at [1180, 546] on button "button" at bounding box center [1191, 550] width 30 height 23
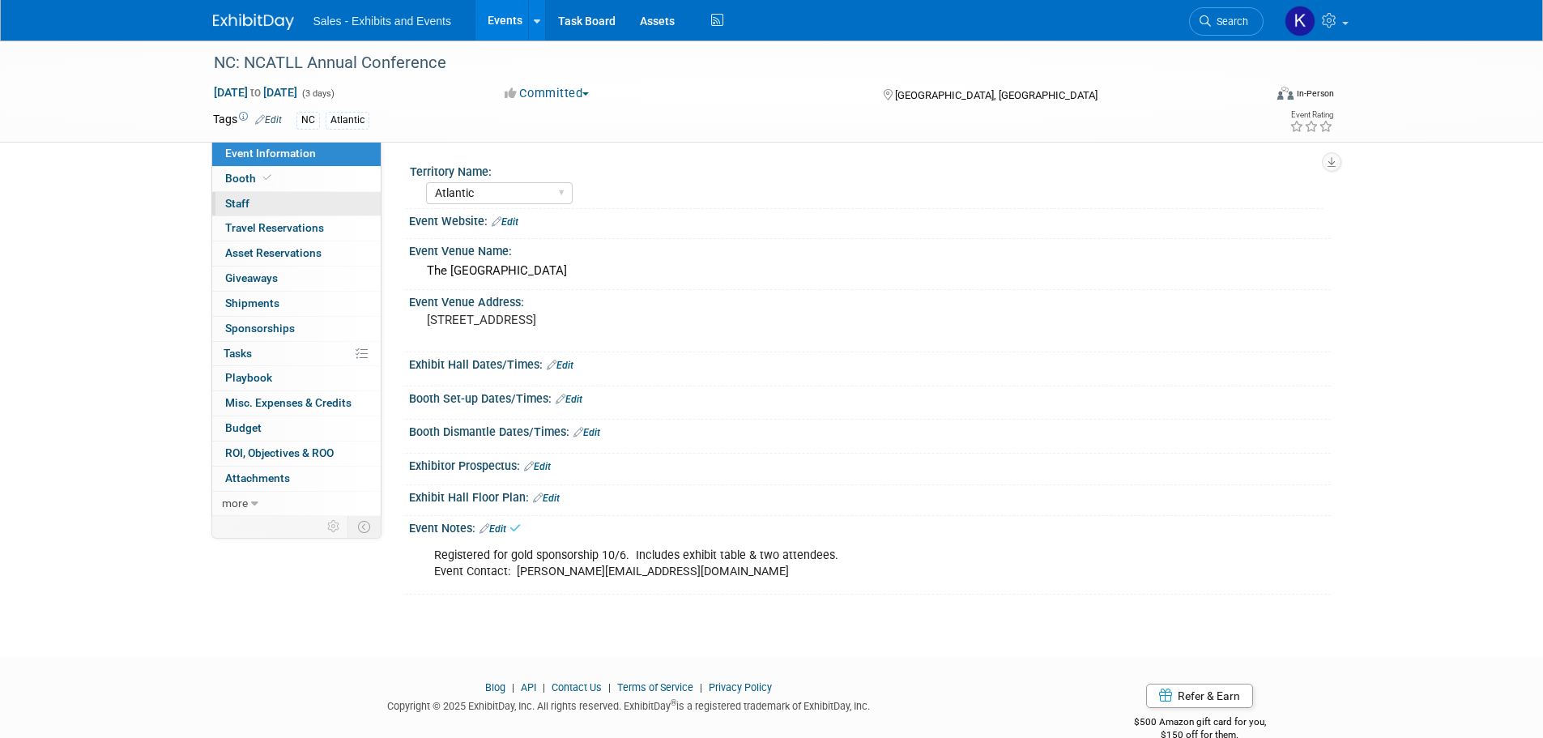
drag, startPoint x: 235, startPoint y: 200, endPoint x: 244, endPoint y: 200, distance: 8.9
click at [236, 200] on span "Staff 0" at bounding box center [237, 203] width 24 height 13
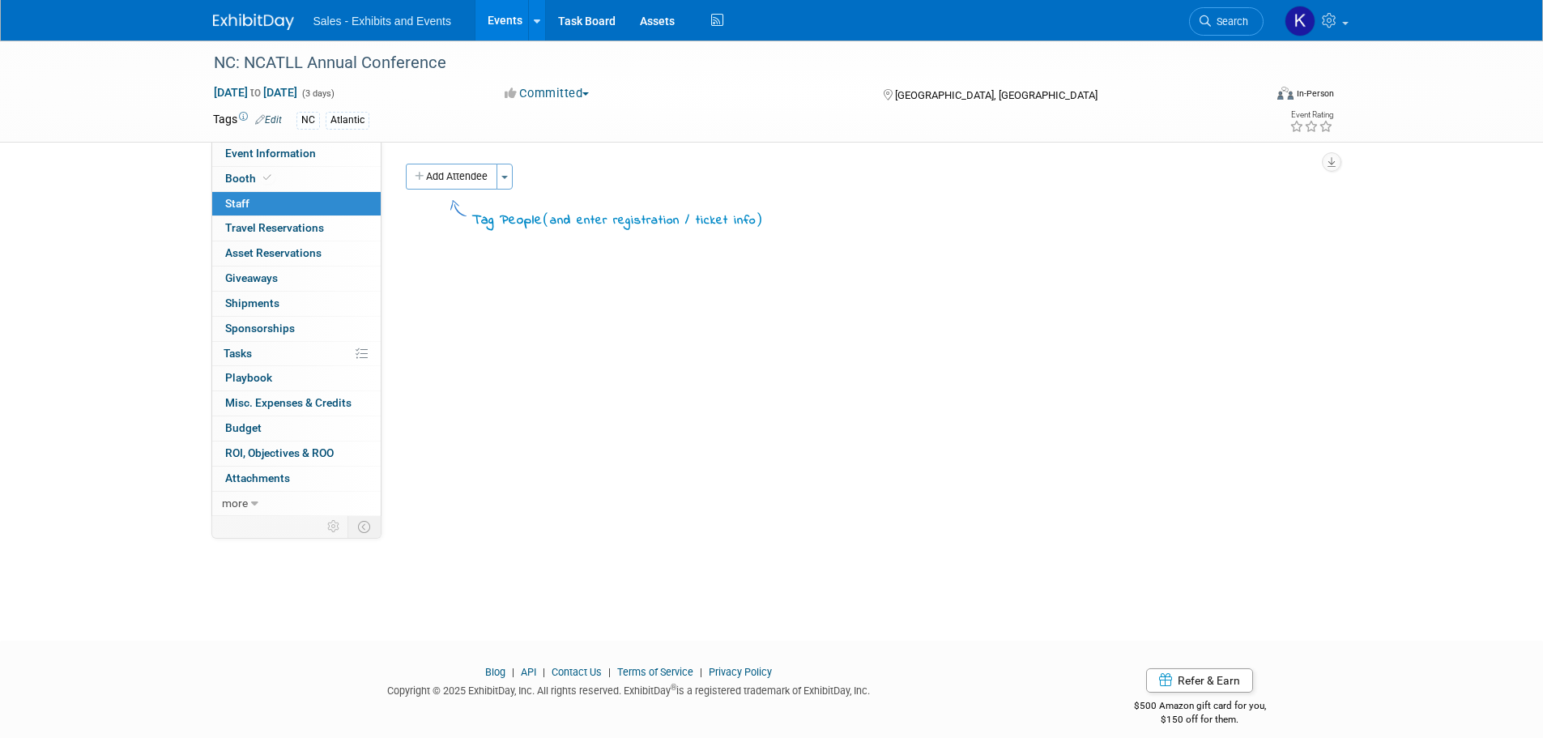
click at [477, 176] on button "Add Attendee" at bounding box center [451, 177] width 91 height 26
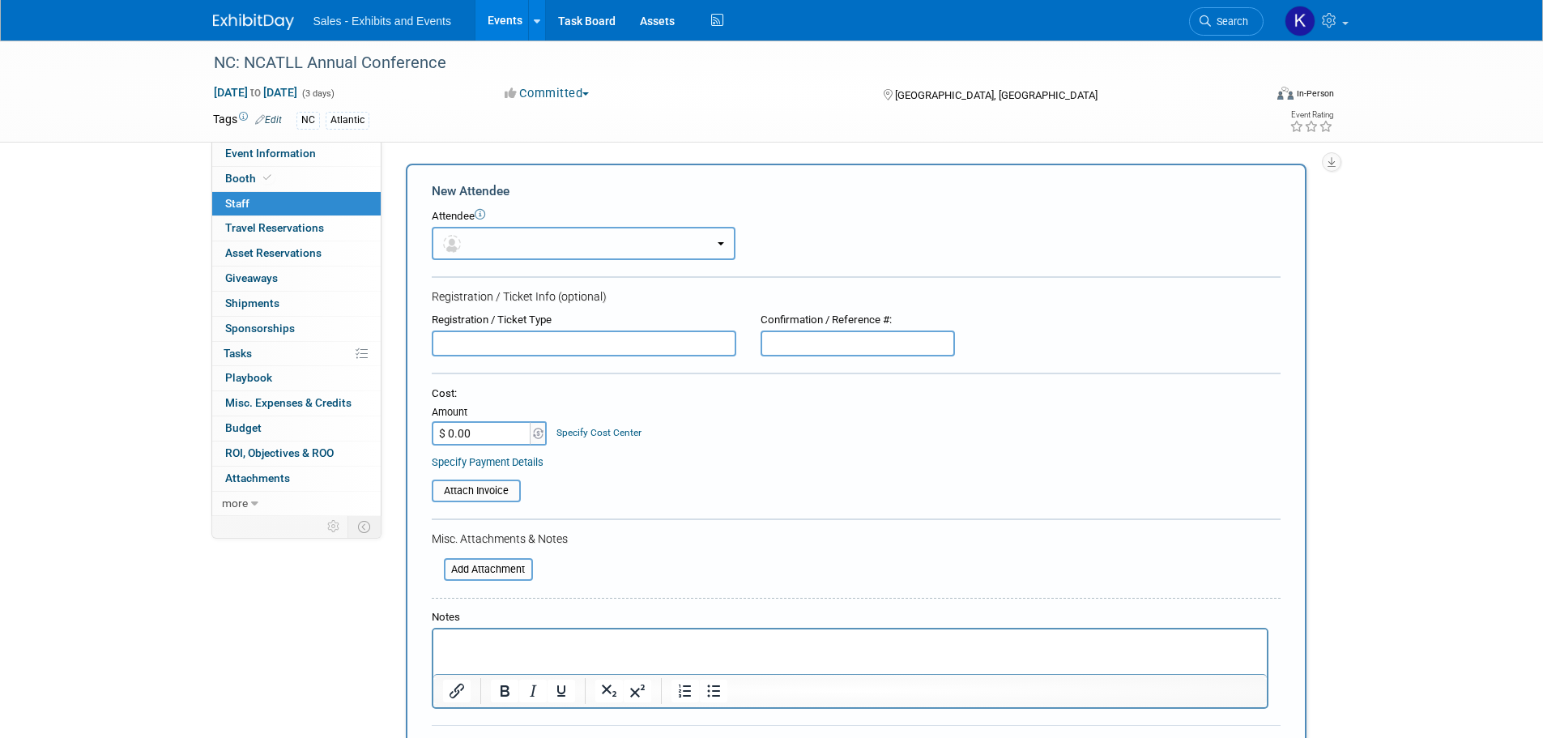
click at [516, 248] on button "button" at bounding box center [584, 243] width 304 height 33
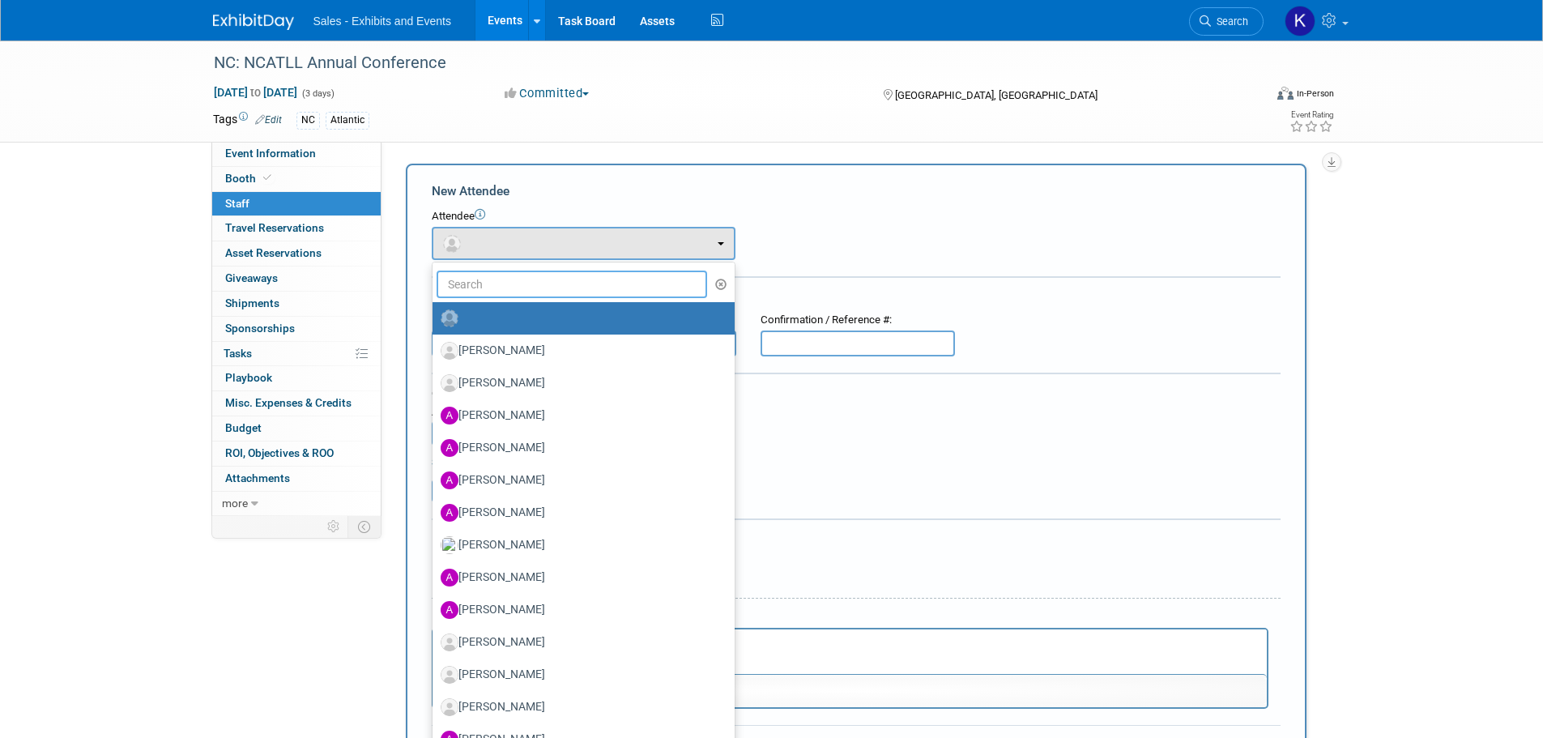
click at [524, 290] on input "text" at bounding box center [571, 284] width 271 height 28
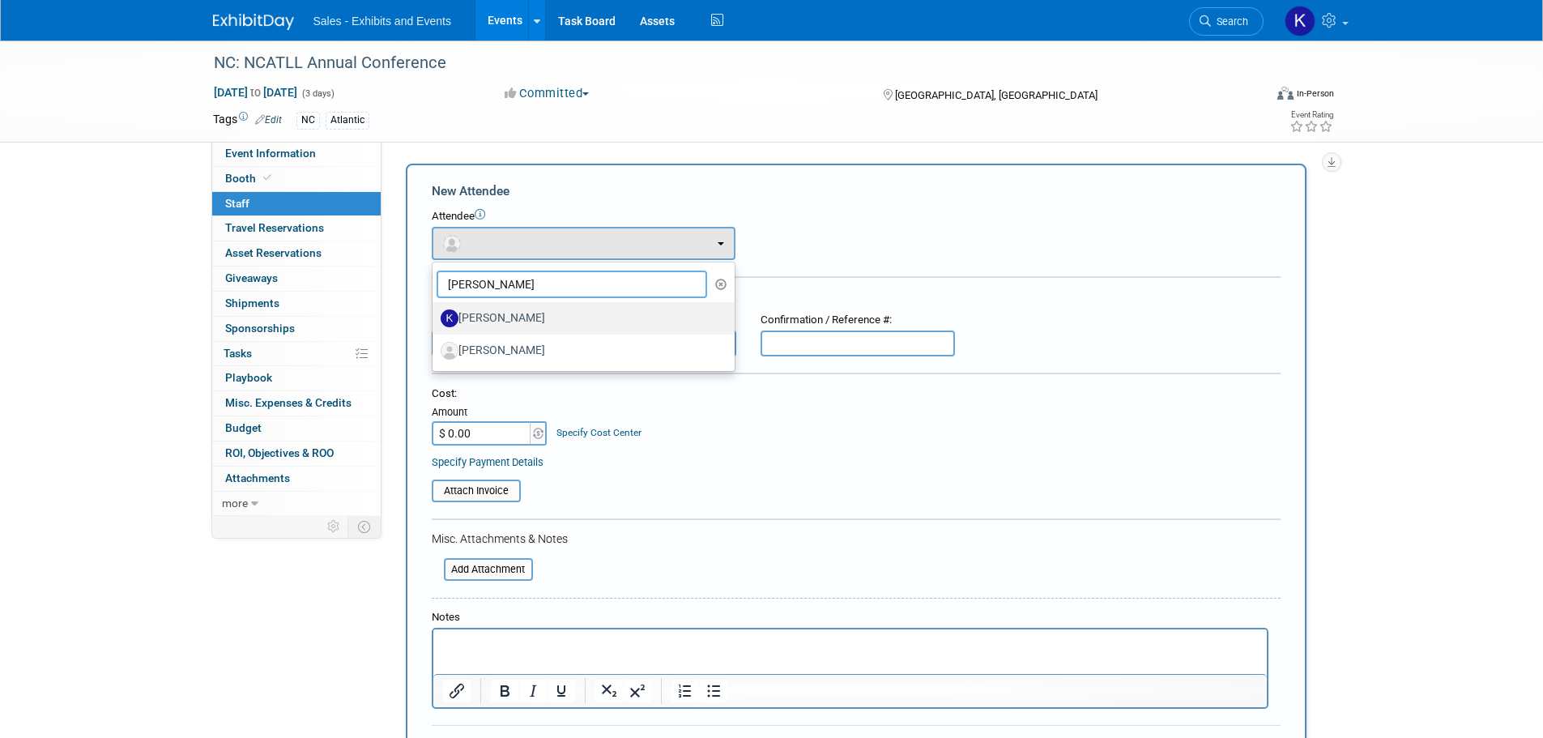
type input "[PERSON_NAME]"
click at [513, 317] on label "[PERSON_NAME]" at bounding box center [579, 318] width 278 height 26
click at [435, 317] on input "[PERSON_NAME]" at bounding box center [429, 316] width 11 height 11
select select "e92d1d23-a063-4010-a1a0-4968275b8384"
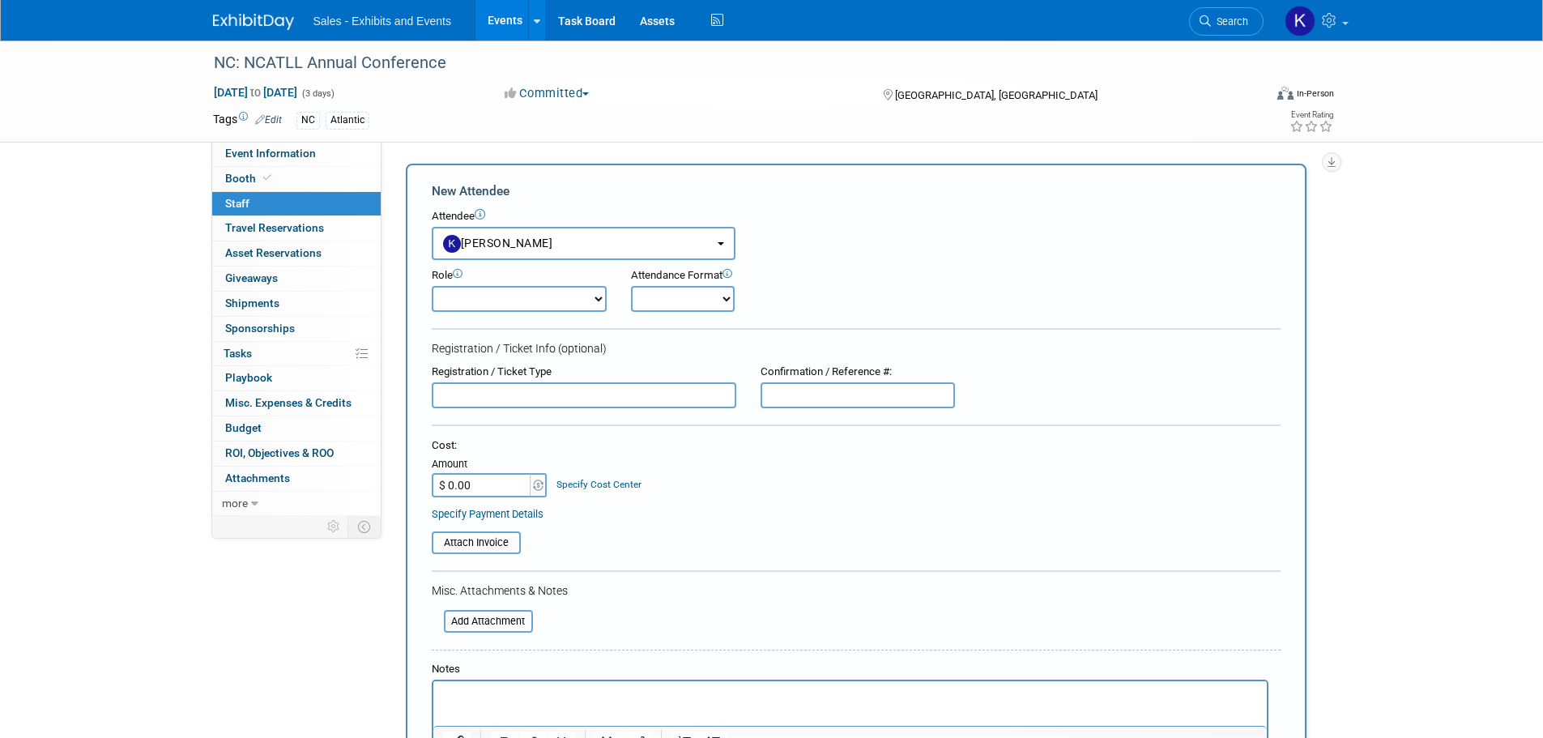
click at [598, 301] on select "Author Demonstrator Host Planner Presenter Product Rep Sales Representative" at bounding box center [519, 299] width 175 height 26
select select "4"
click at [432, 286] on select "Author Demonstrator Host Planner Presenter Product Rep Sales Representative" at bounding box center [519, 299] width 175 height 26
click at [721, 295] on select "Onsite Remote" at bounding box center [683, 299] width 104 height 26
select select "1"
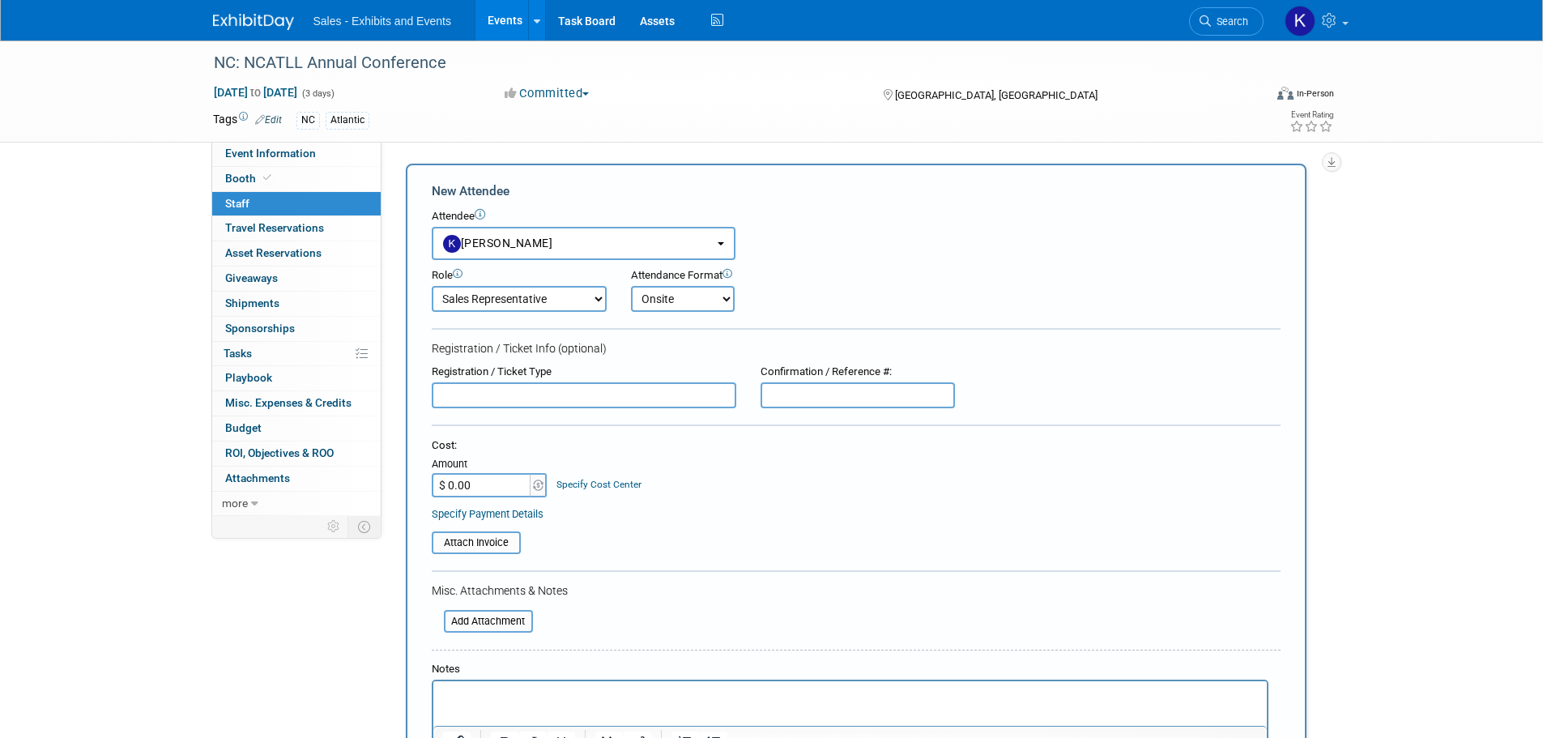
click at [631, 286] on select "Onsite Remote" at bounding box center [683, 299] width 104 height 26
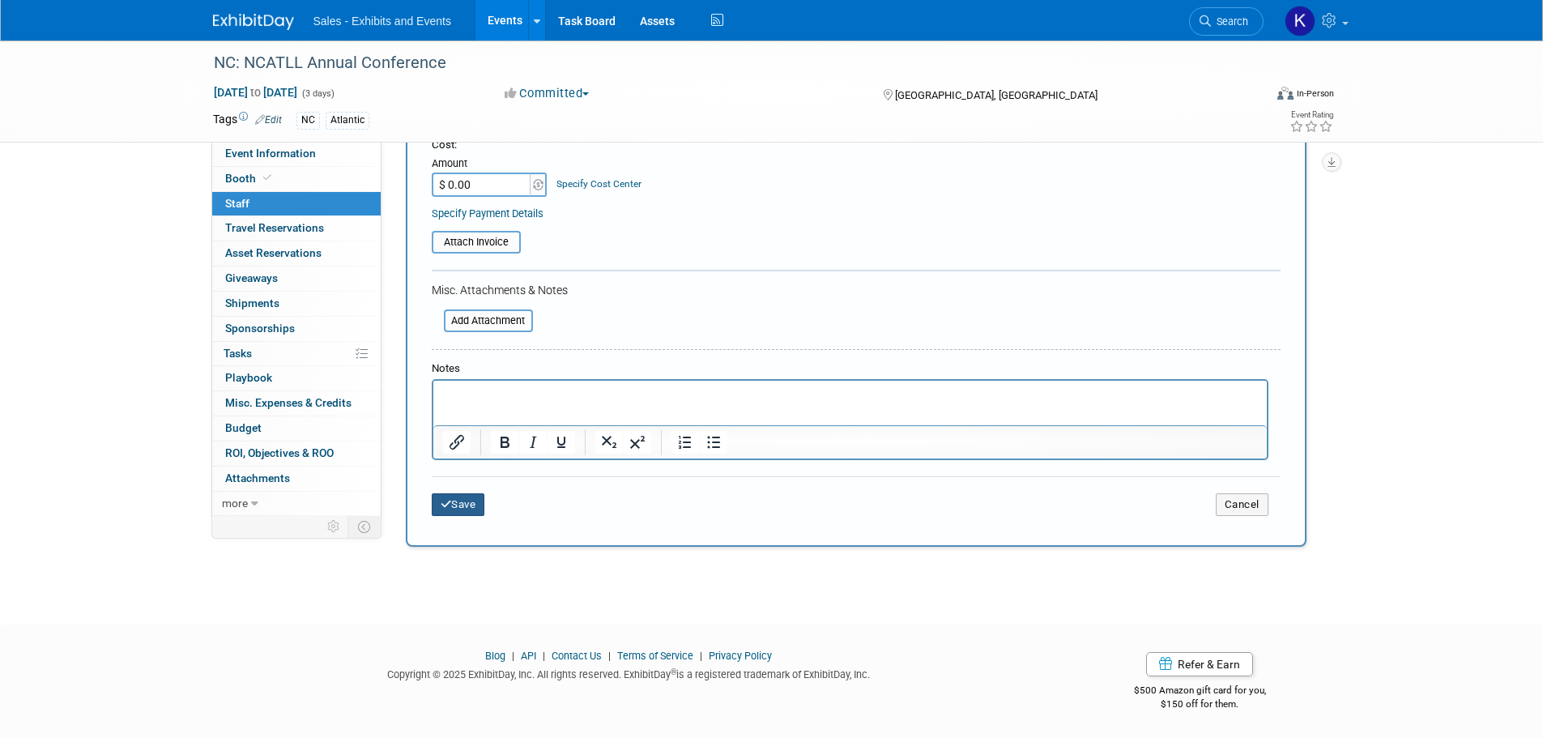
click at [464, 509] on button "Save" at bounding box center [458, 504] width 53 height 23
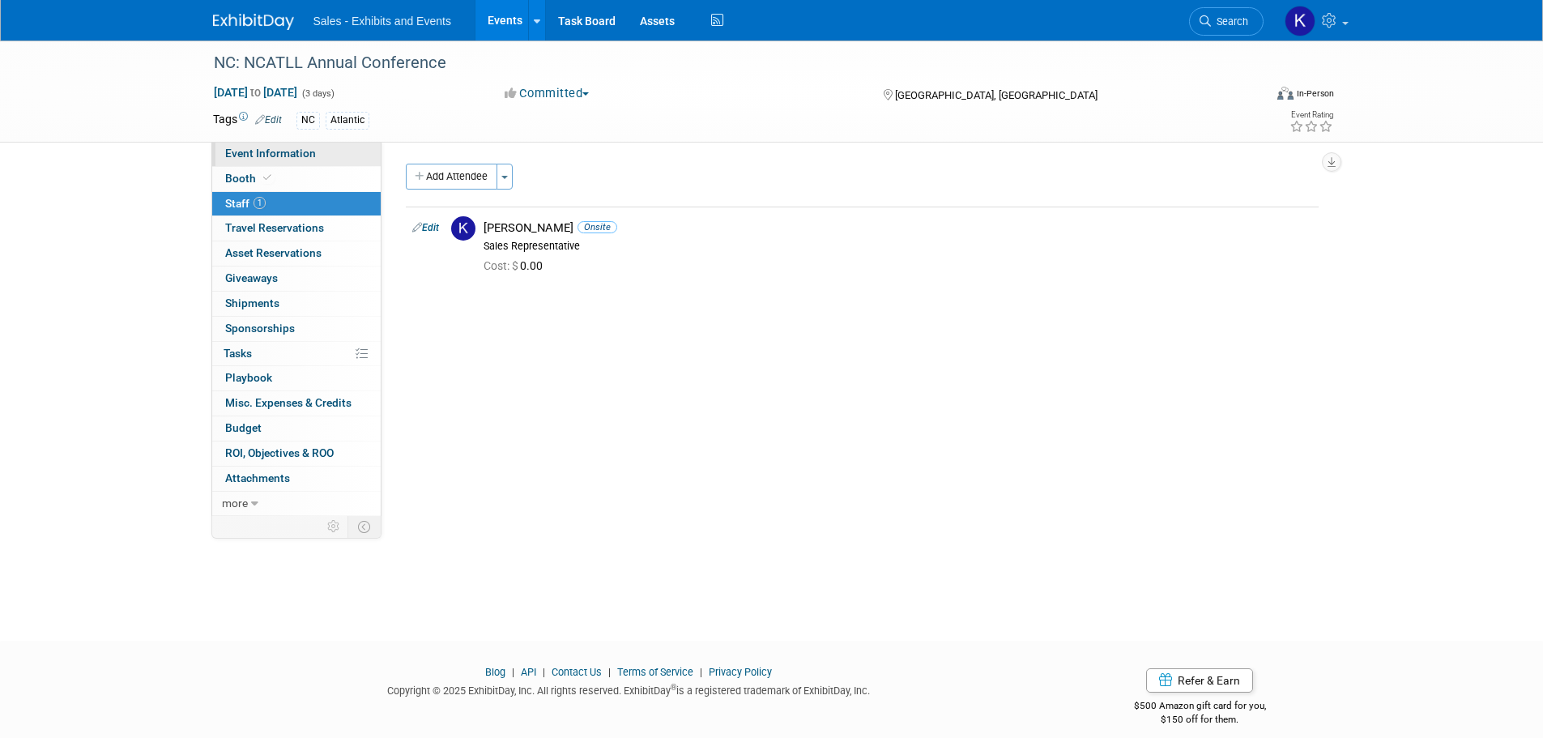
click at [238, 154] on span "Event Information" at bounding box center [270, 153] width 91 height 13
select select "Atlantic"
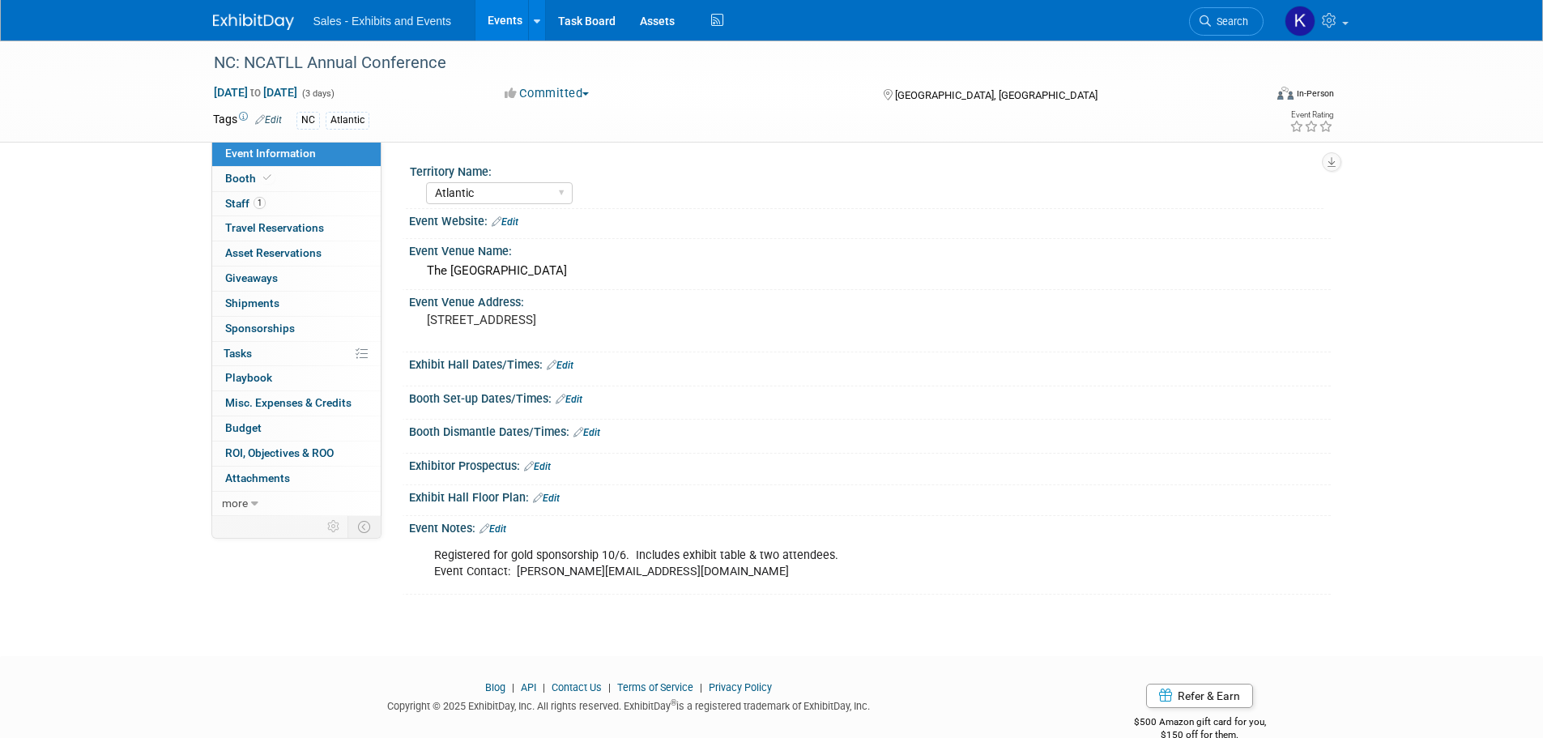
drag, startPoint x: 509, startPoint y: 221, endPoint x: 527, endPoint y: 233, distance: 22.2
click at [509, 221] on link "Edit" at bounding box center [504, 221] width 27 height 11
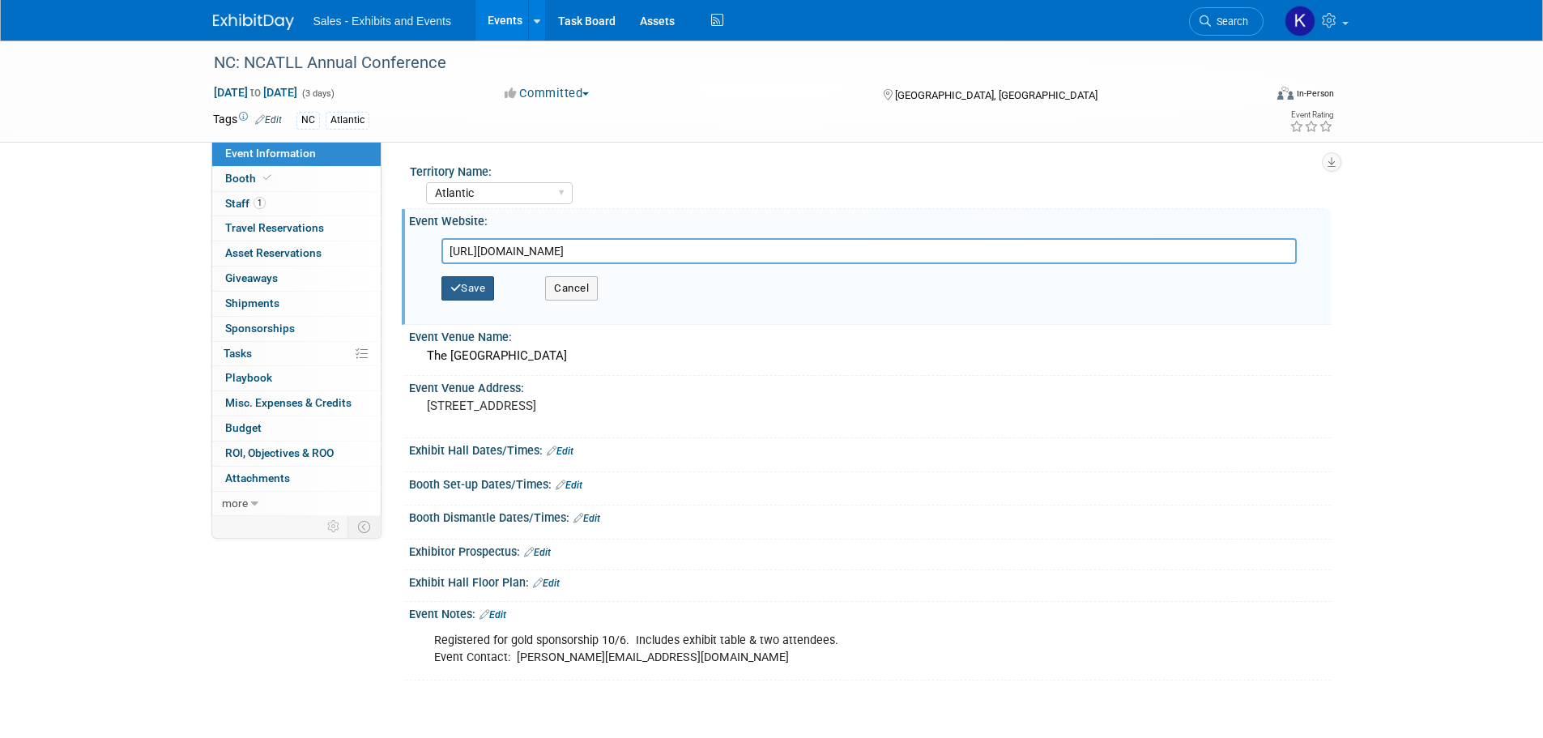
type input "https://whova.com/portal/registration/Ff7LDMATR9BmFocWfJ5K/exhibitor"
drag, startPoint x: 484, startPoint y: 292, endPoint x: 511, endPoint y: 298, distance: 27.3
click at [484, 294] on button "Save" at bounding box center [467, 288] width 53 height 24
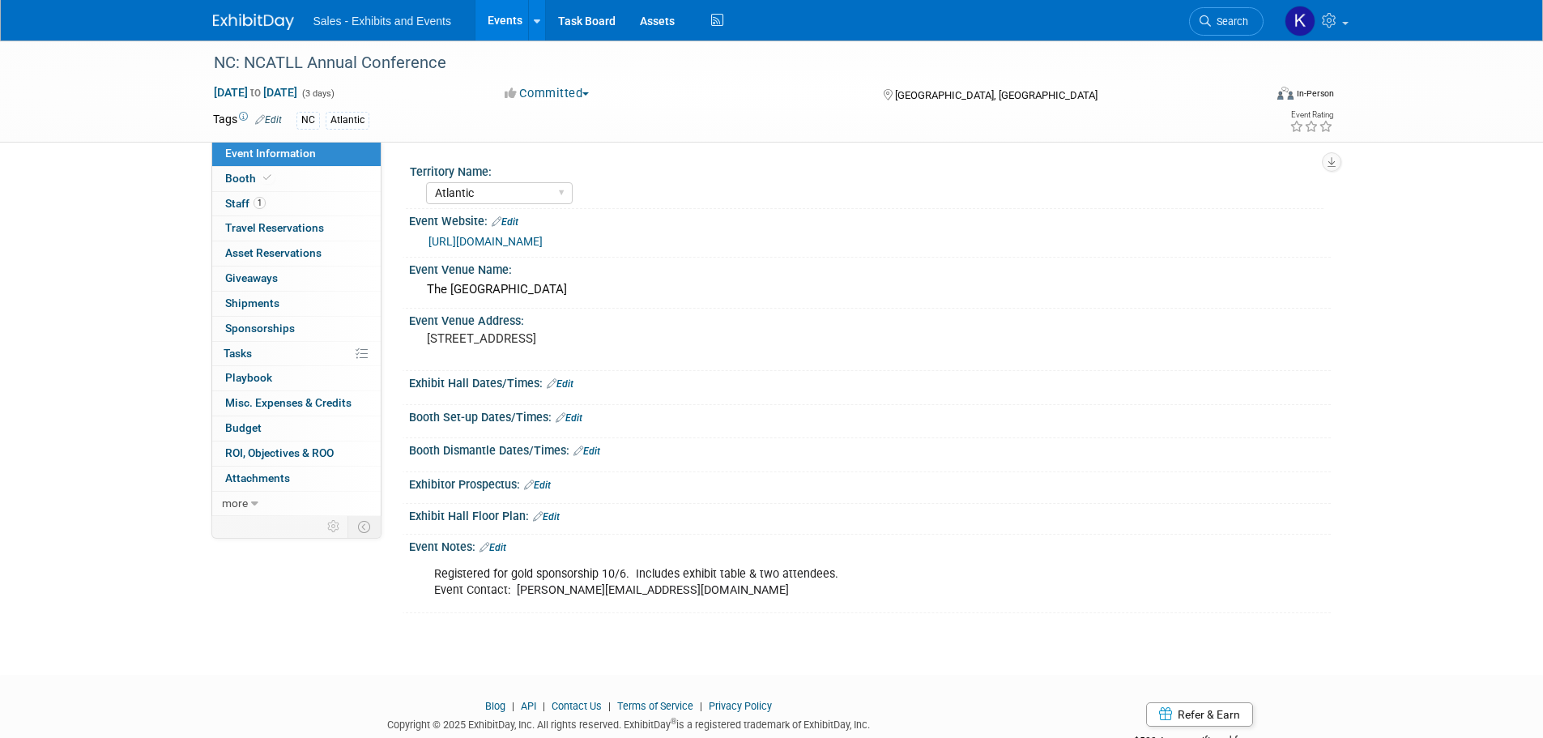
click at [648, 592] on div "Registered for gold sponsorship 10/6. Includes exhibit table & two attendees. E…" at bounding box center [788, 582] width 730 height 49
click at [503, 543] on link "Edit" at bounding box center [492, 547] width 27 height 11
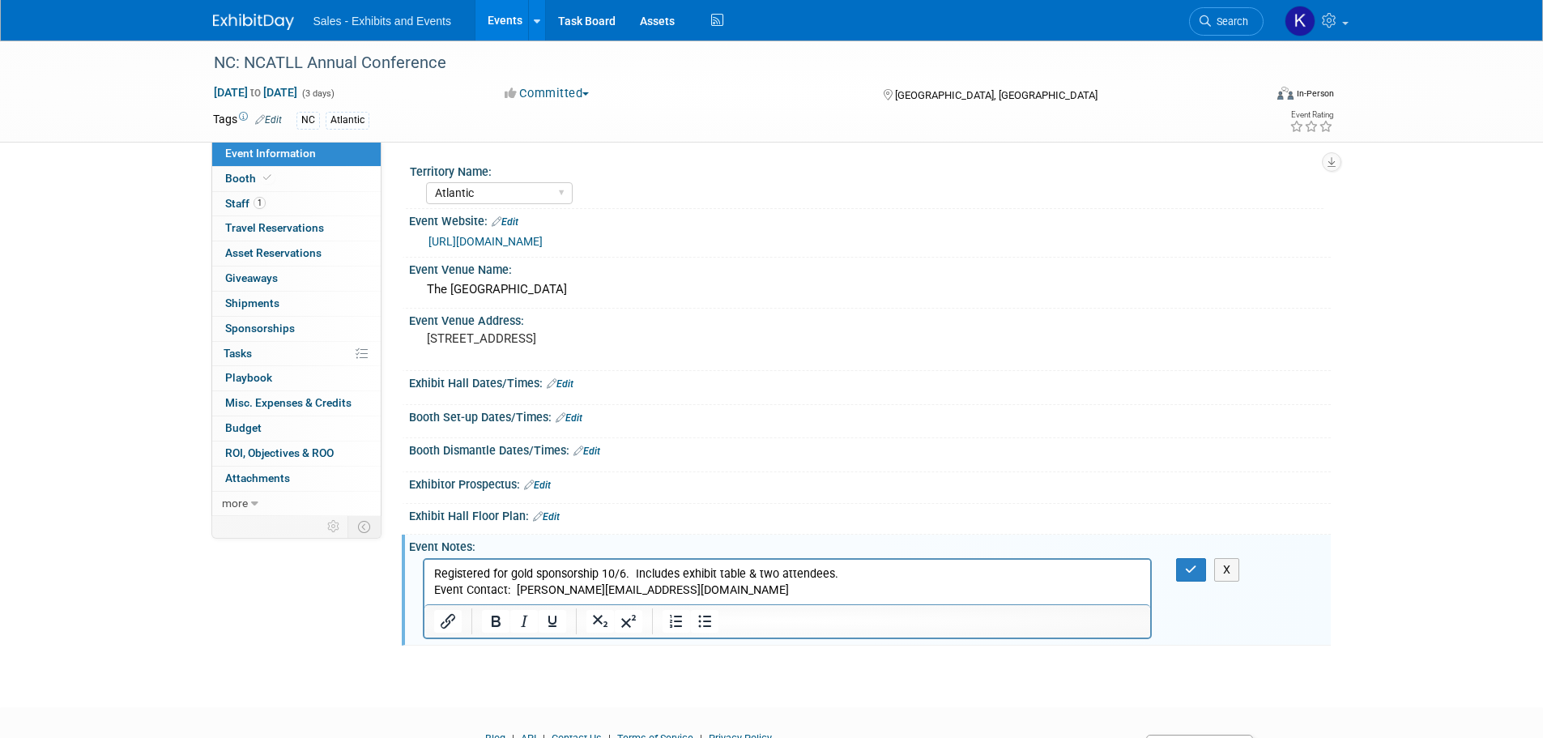
click at [653, 587] on p "Registered for gold sponsorship 10/6. Includes exhibit table & two attendees. E…" at bounding box center [787, 581] width 708 height 32
click at [1190, 567] on icon "button" at bounding box center [1191, 569] width 12 height 11
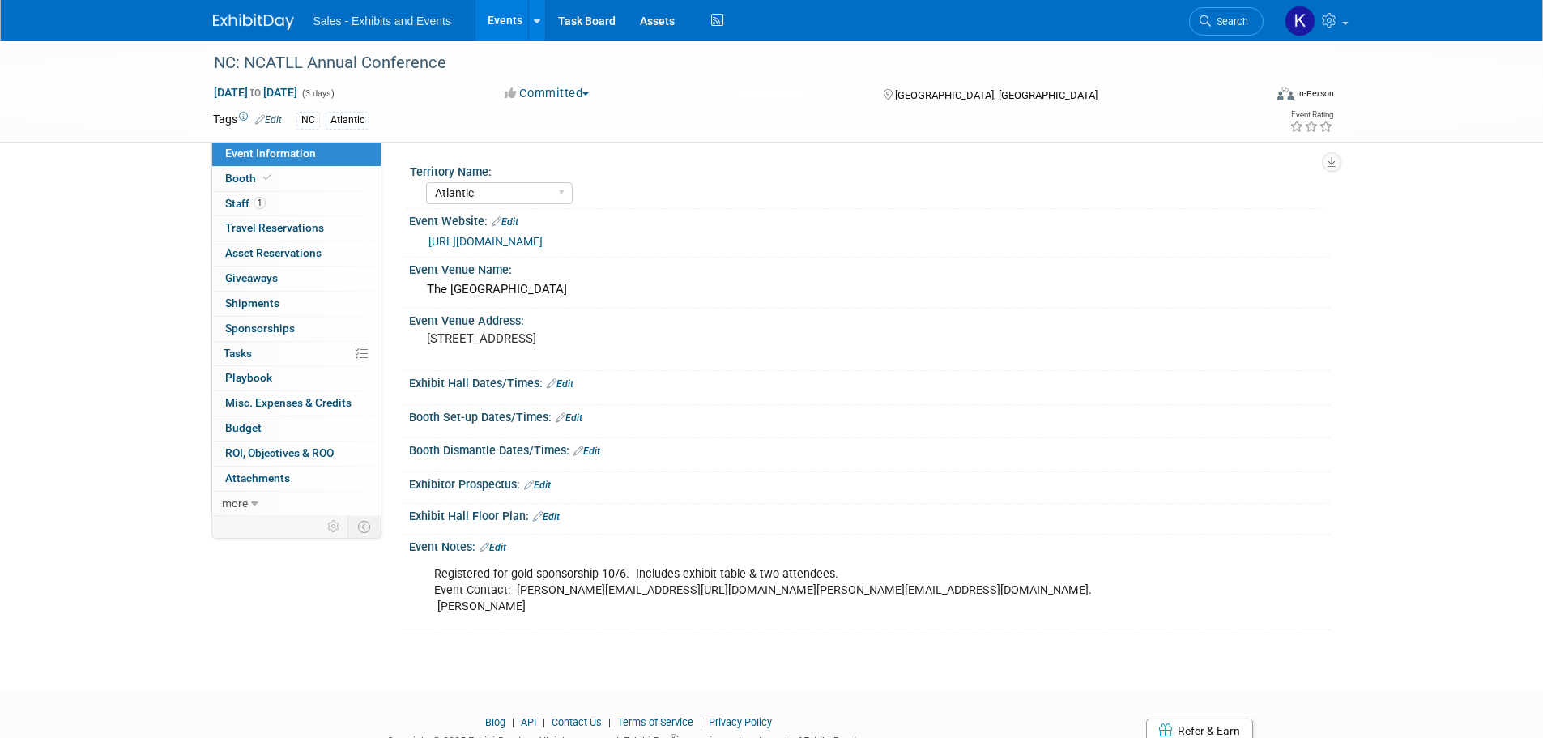
drag, startPoint x: 242, startPoint y: 19, endPoint x: 250, endPoint y: 22, distance: 8.5
click at [242, 19] on img at bounding box center [253, 22] width 81 height 16
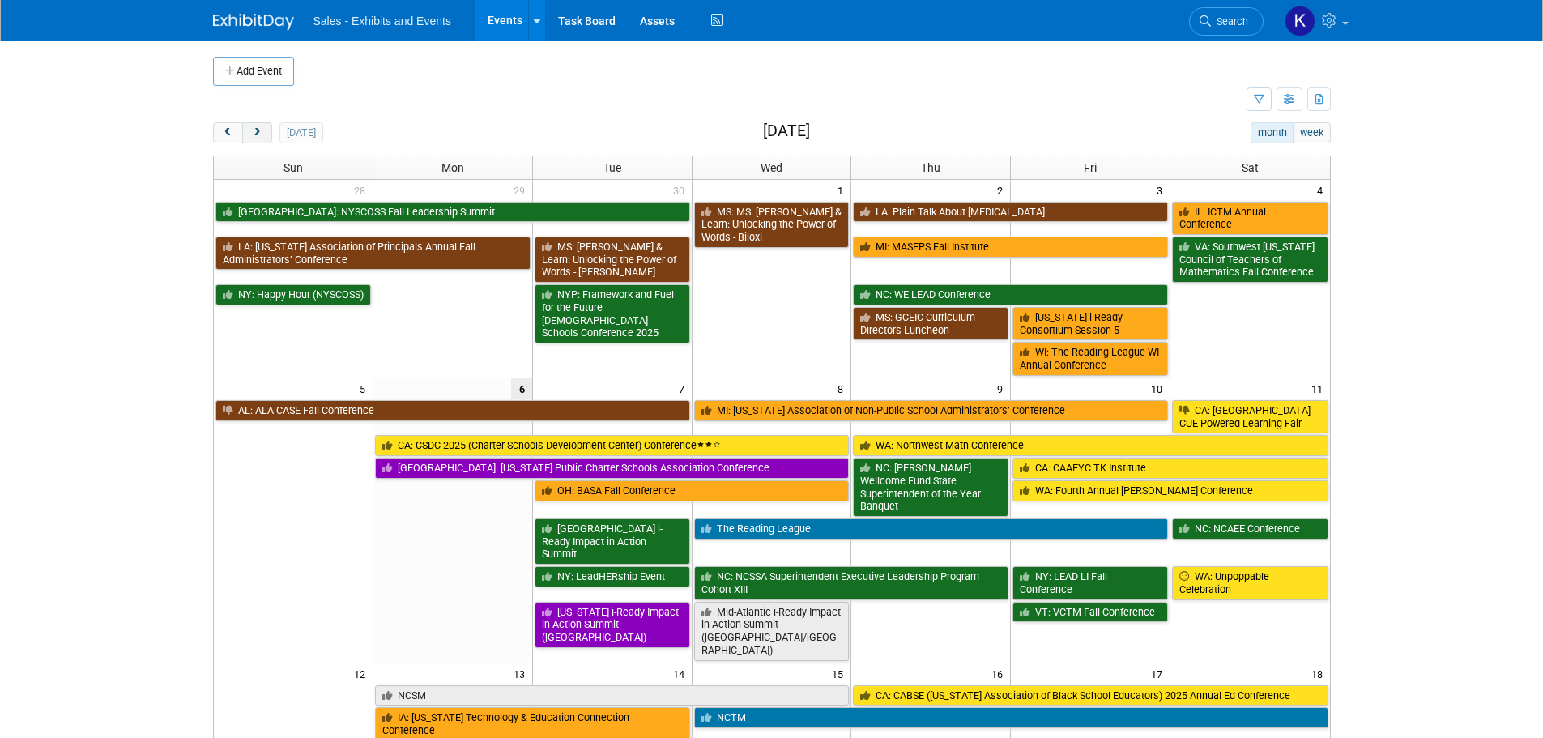
click at [262, 122] on button "next" at bounding box center [257, 132] width 30 height 21
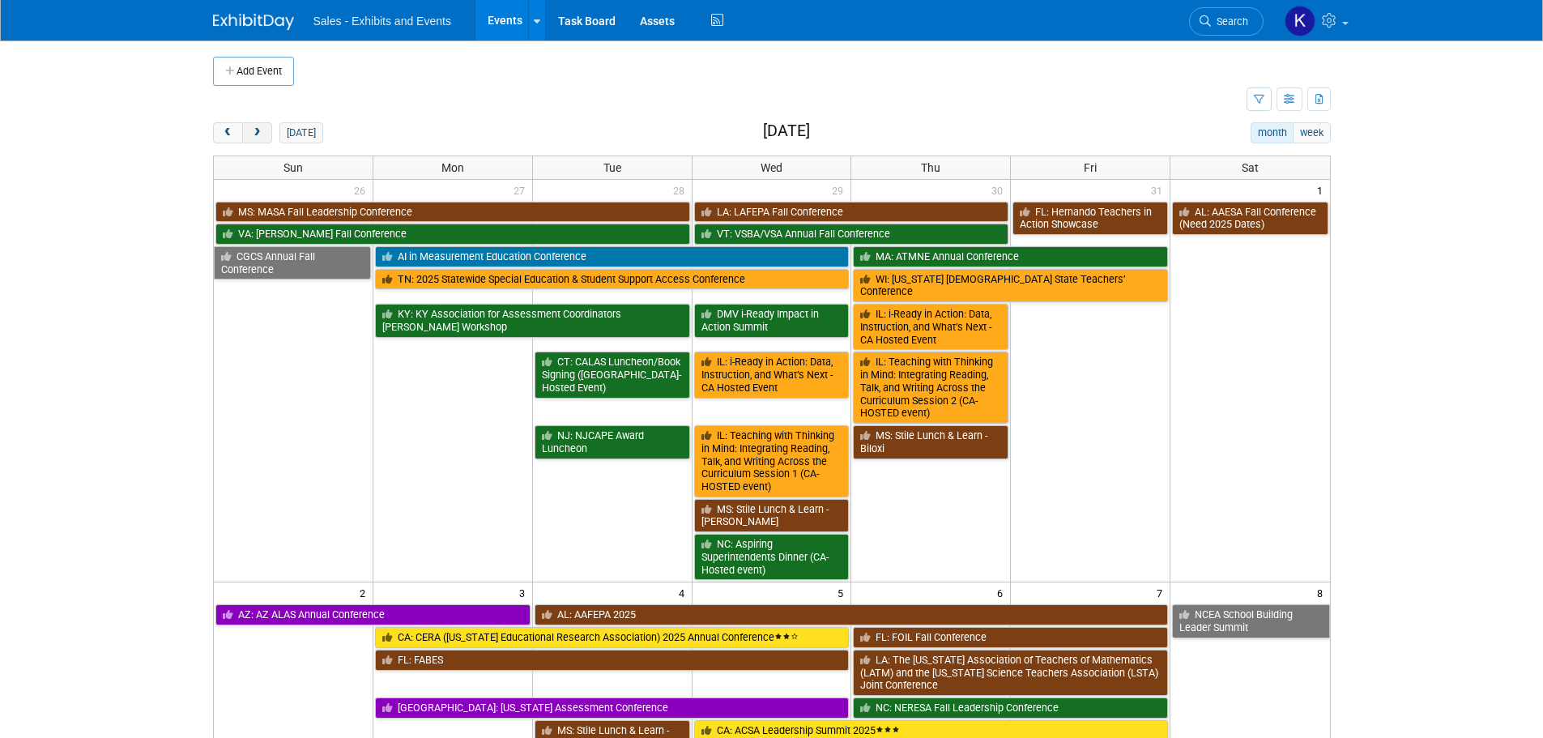
click at [262, 122] on button "next" at bounding box center [257, 132] width 30 height 21
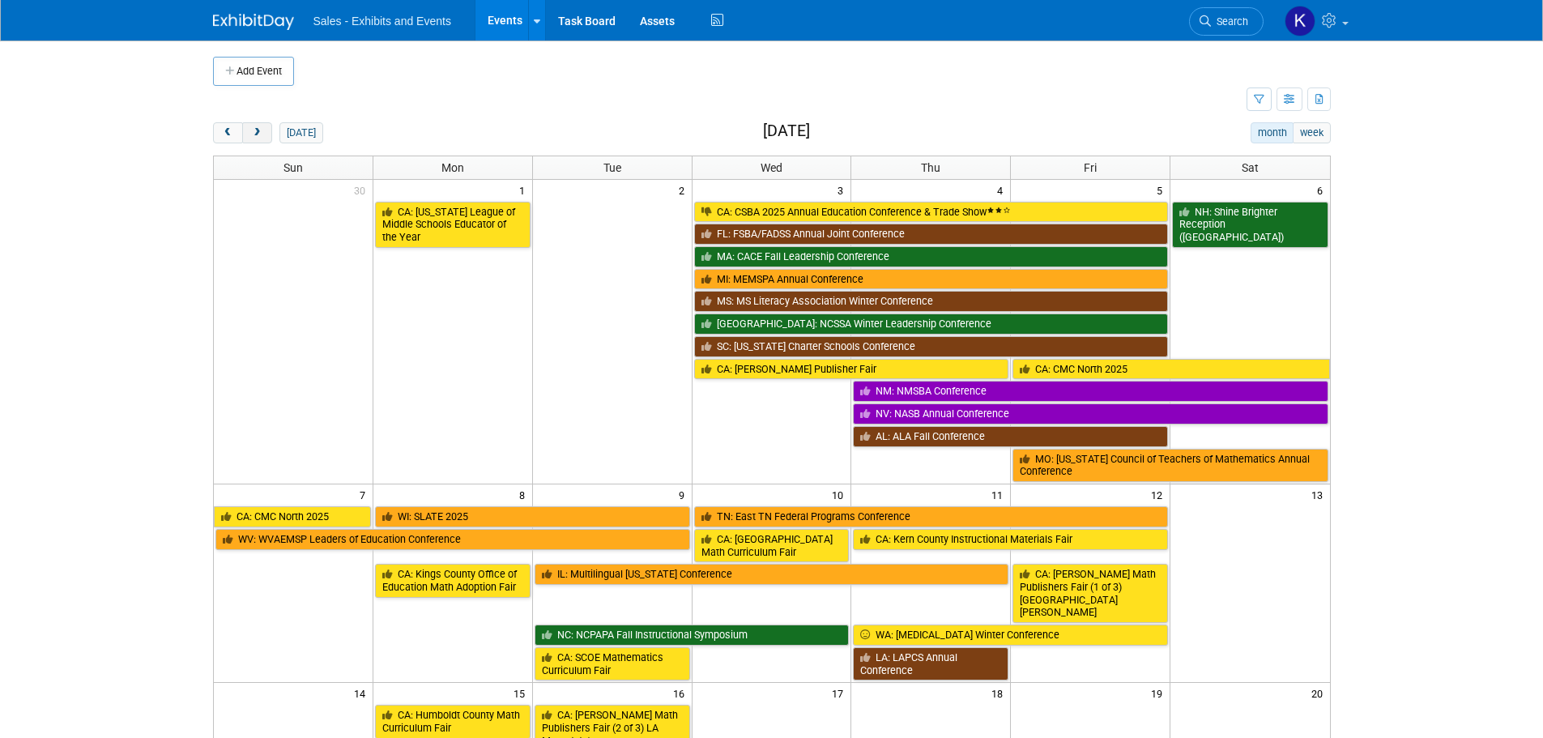
click at [262, 122] on button "next" at bounding box center [257, 132] width 30 height 21
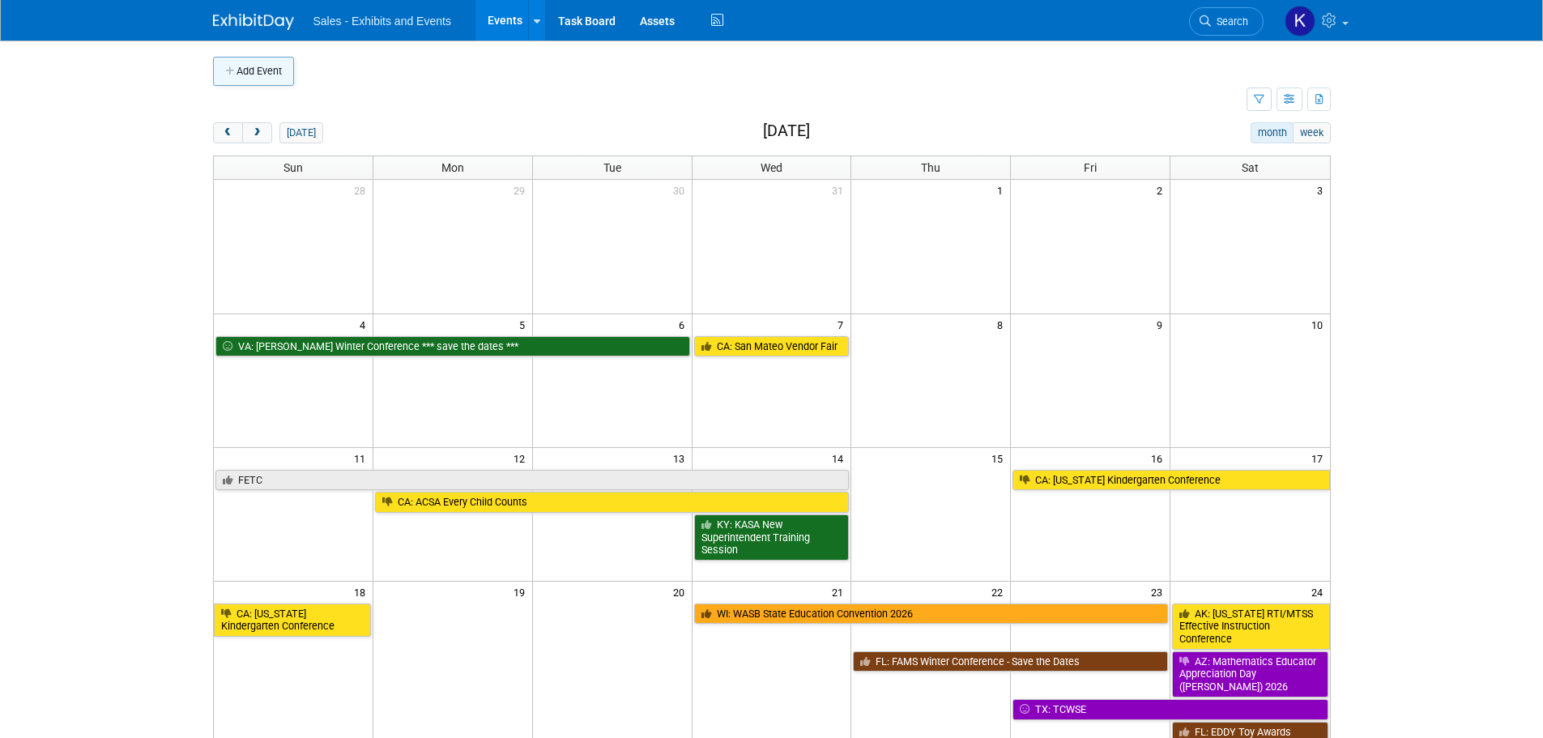
click at [233, 73] on icon "button" at bounding box center [230, 71] width 11 height 11
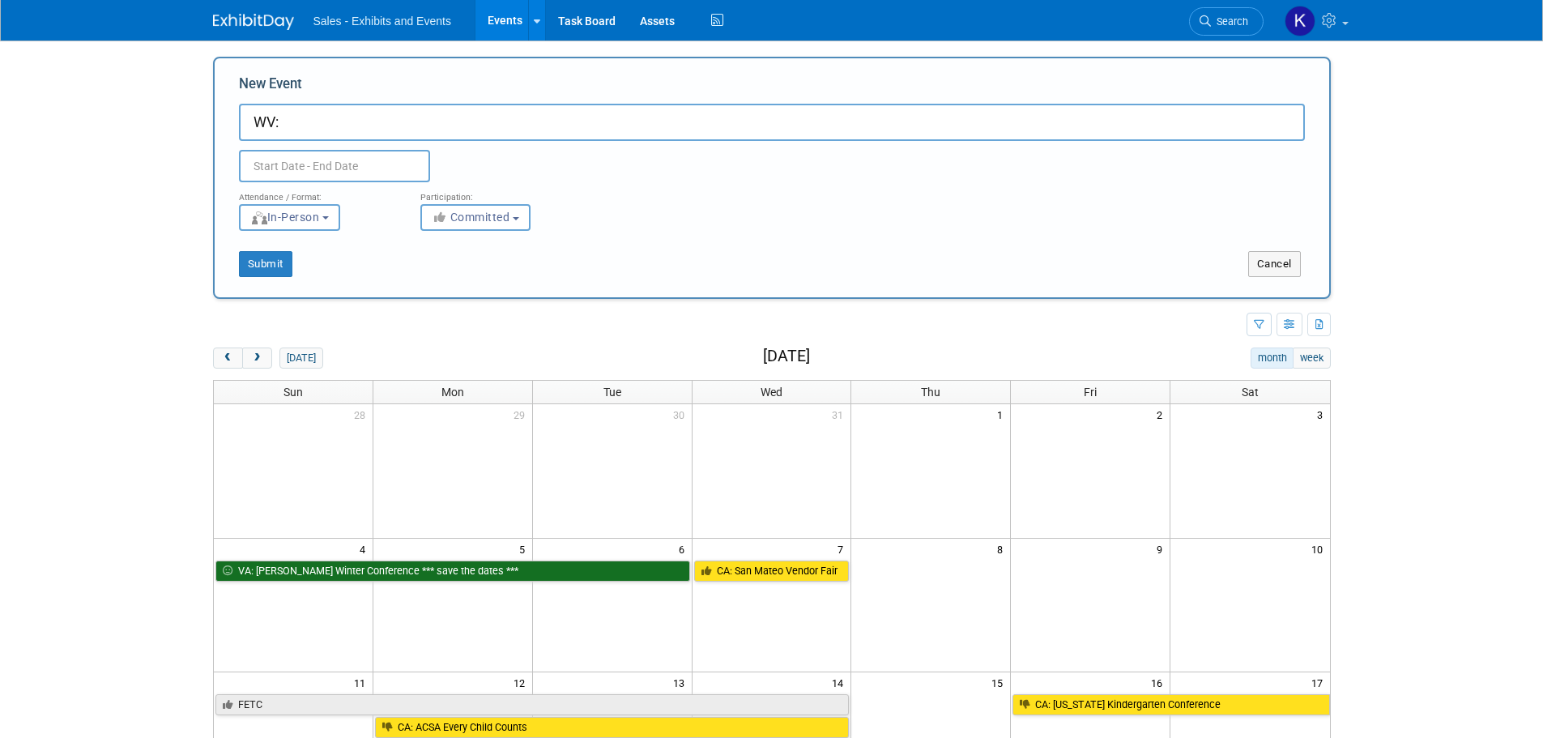
click at [364, 122] on input "WV:" at bounding box center [772, 122] width 1066 height 37
type input "WV: WVCTM Conference *** SAVE THE DATES***"
click at [279, 164] on input "text" at bounding box center [334, 166] width 191 height 32
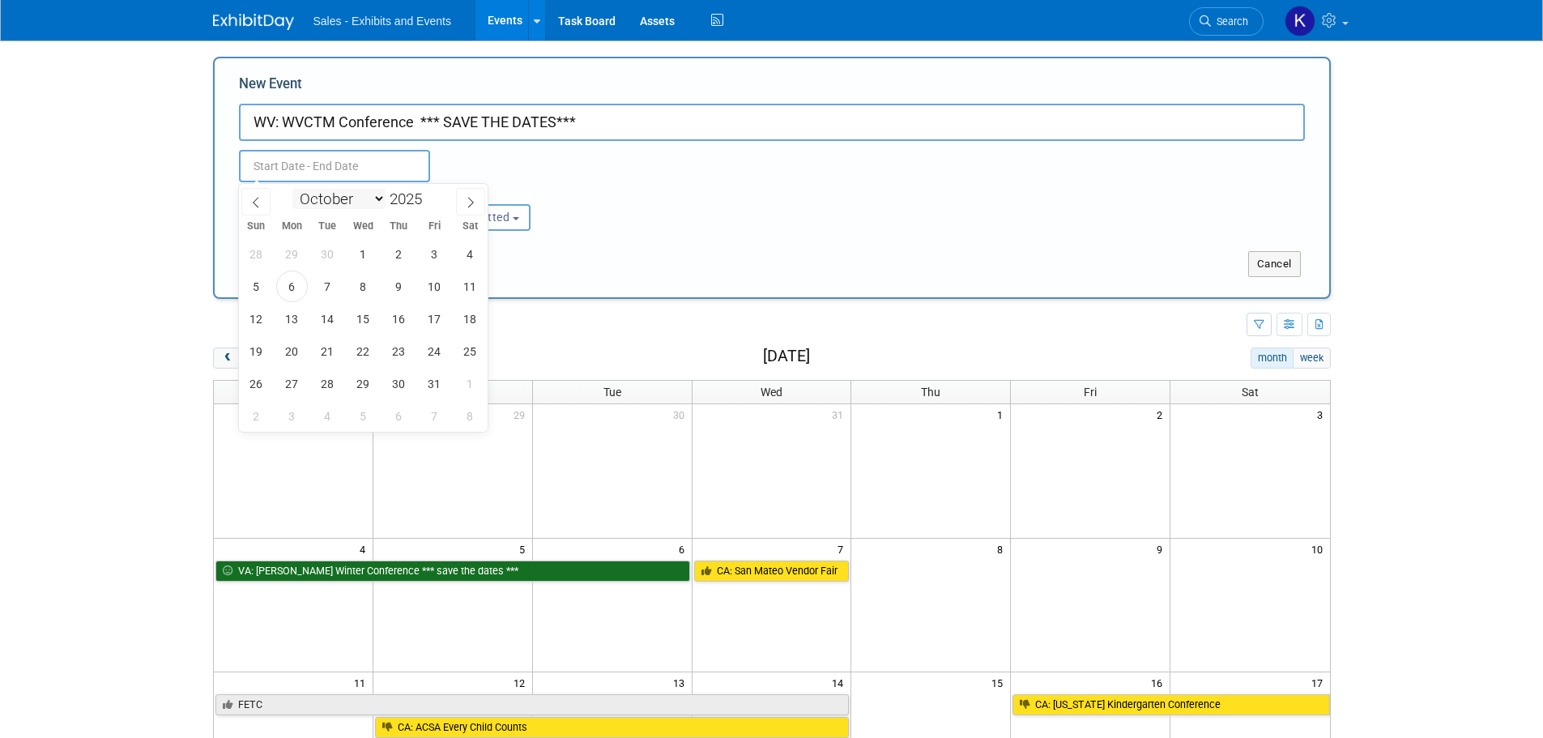
click at [370, 195] on select "January February March April May June July August September October November De…" at bounding box center [338, 199] width 93 height 20
select select "2"
click at [292, 189] on select "January February March April May June July August September October November De…" at bounding box center [338, 199] width 93 height 20
click at [432, 196] on span at bounding box center [428, 194] width 11 height 10
type input "2026"
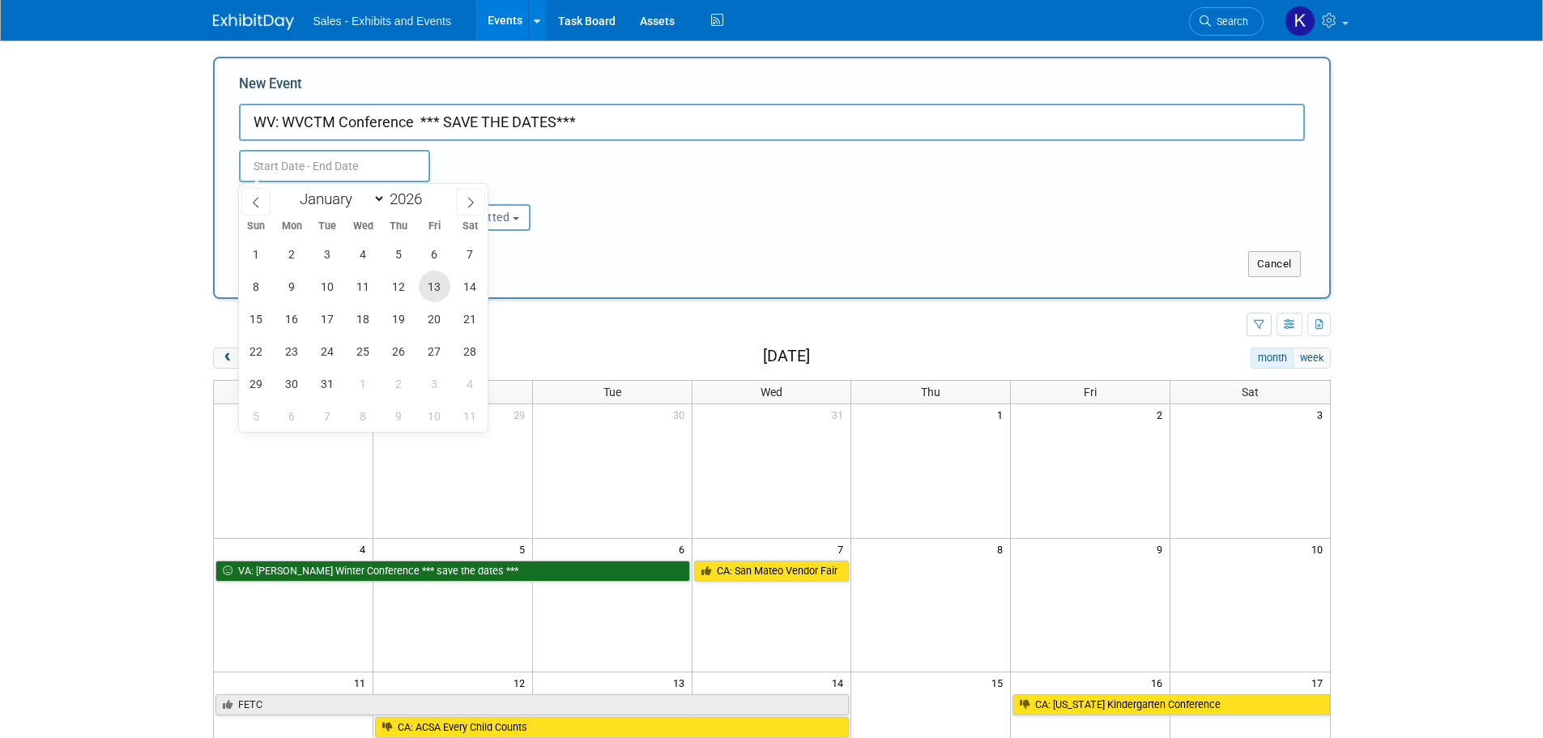
click at [433, 291] on span "13" at bounding box center [435, 286] width 32 height 32
click at [470, 286] on span "14" at bounding box center [470, 286] width 32 height 32
type input "[DATE] to [DATE]"
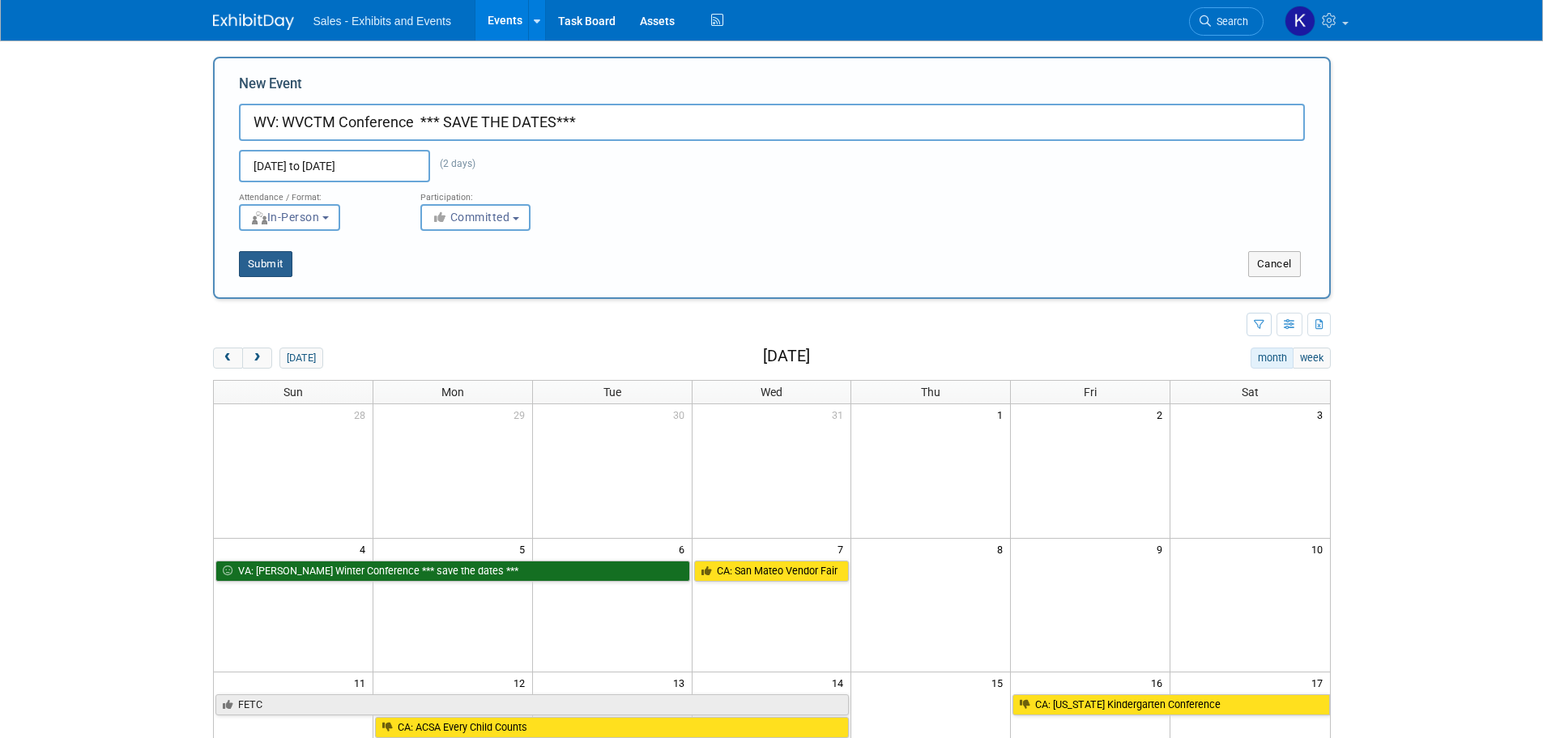
click at [267, 269] on button "Submit" at bounding box center [265, 264] width 53 height 26
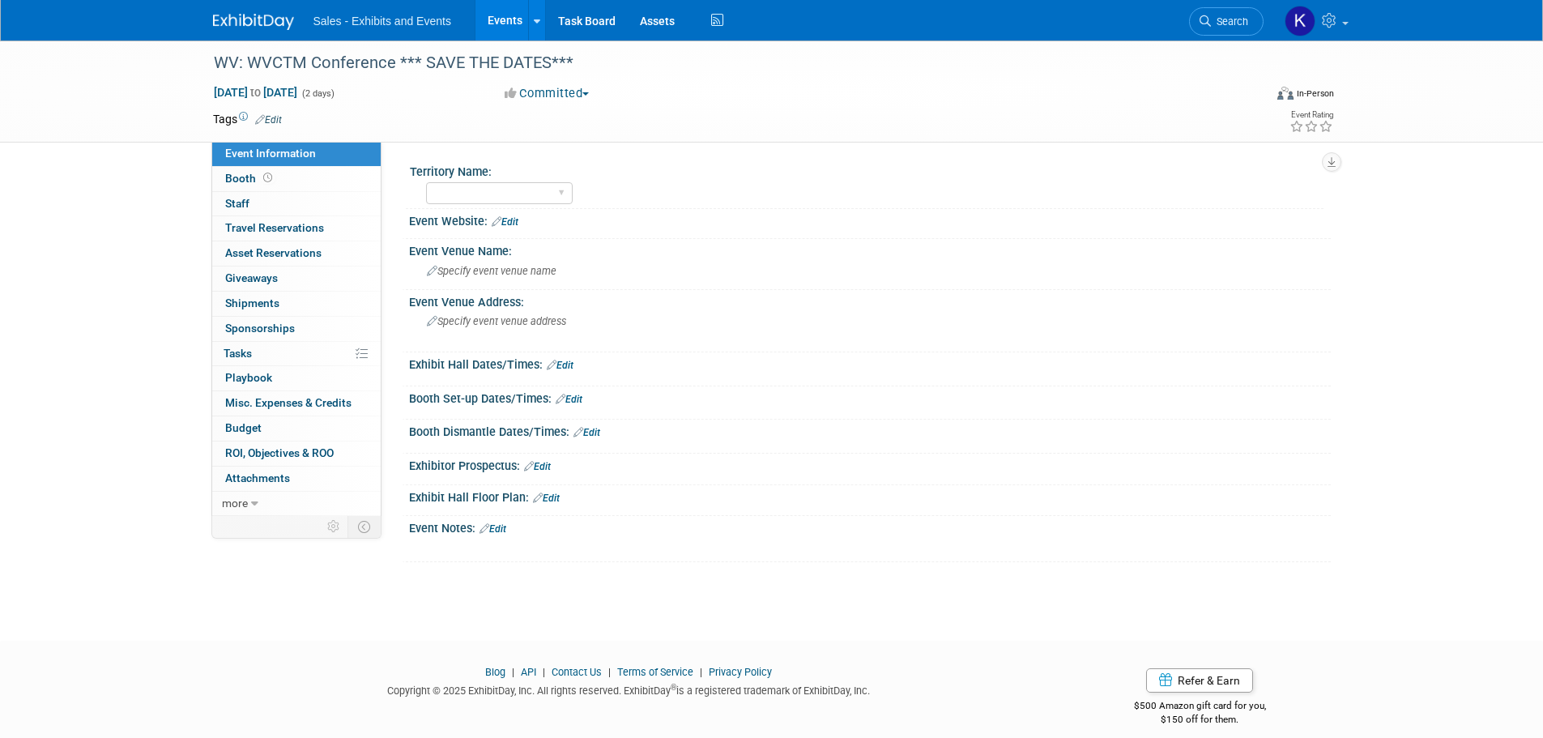
click at [279, 121] on link "Edit" at bounding box center [268, 119] width 27 height 11
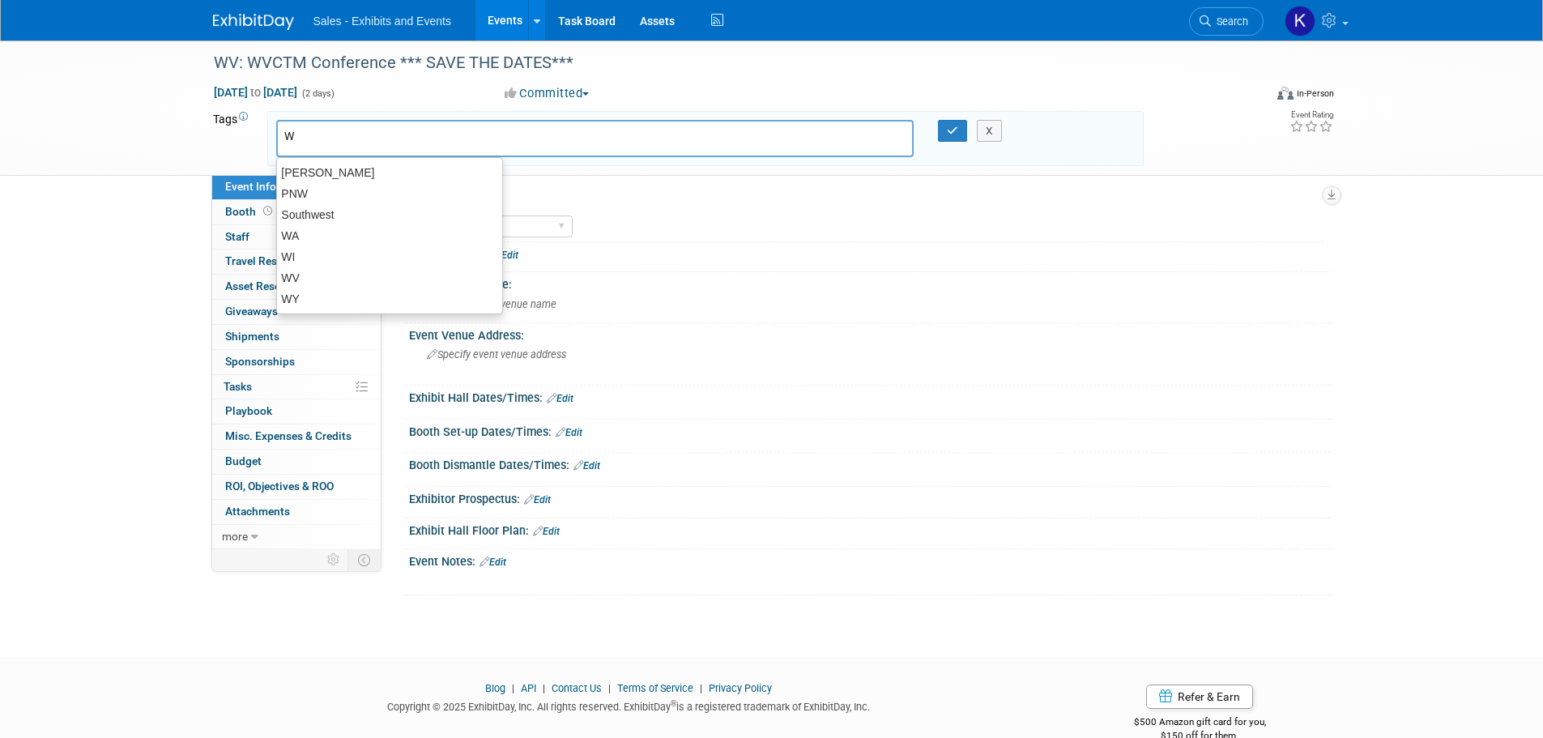
type input "WV"
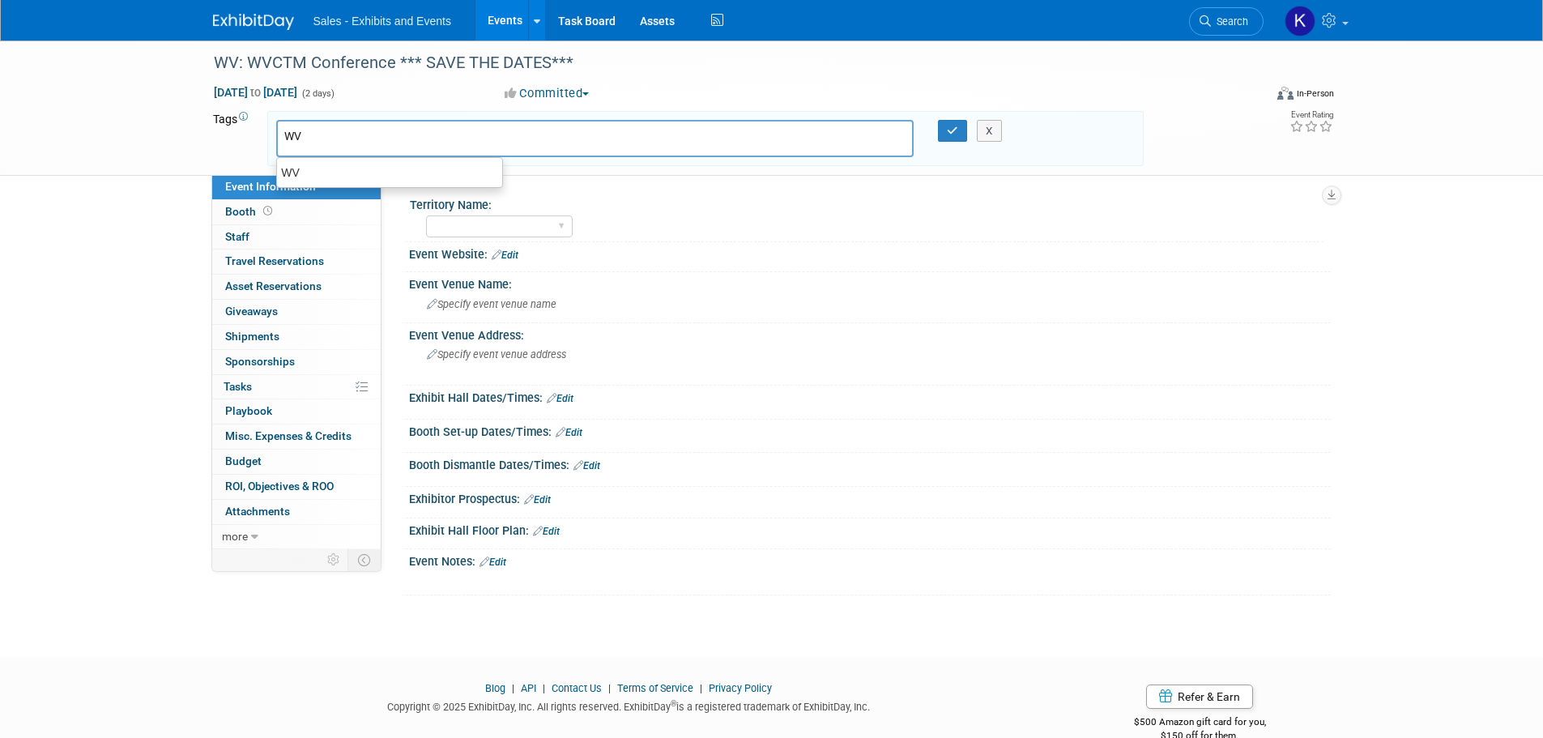
type input "WV"
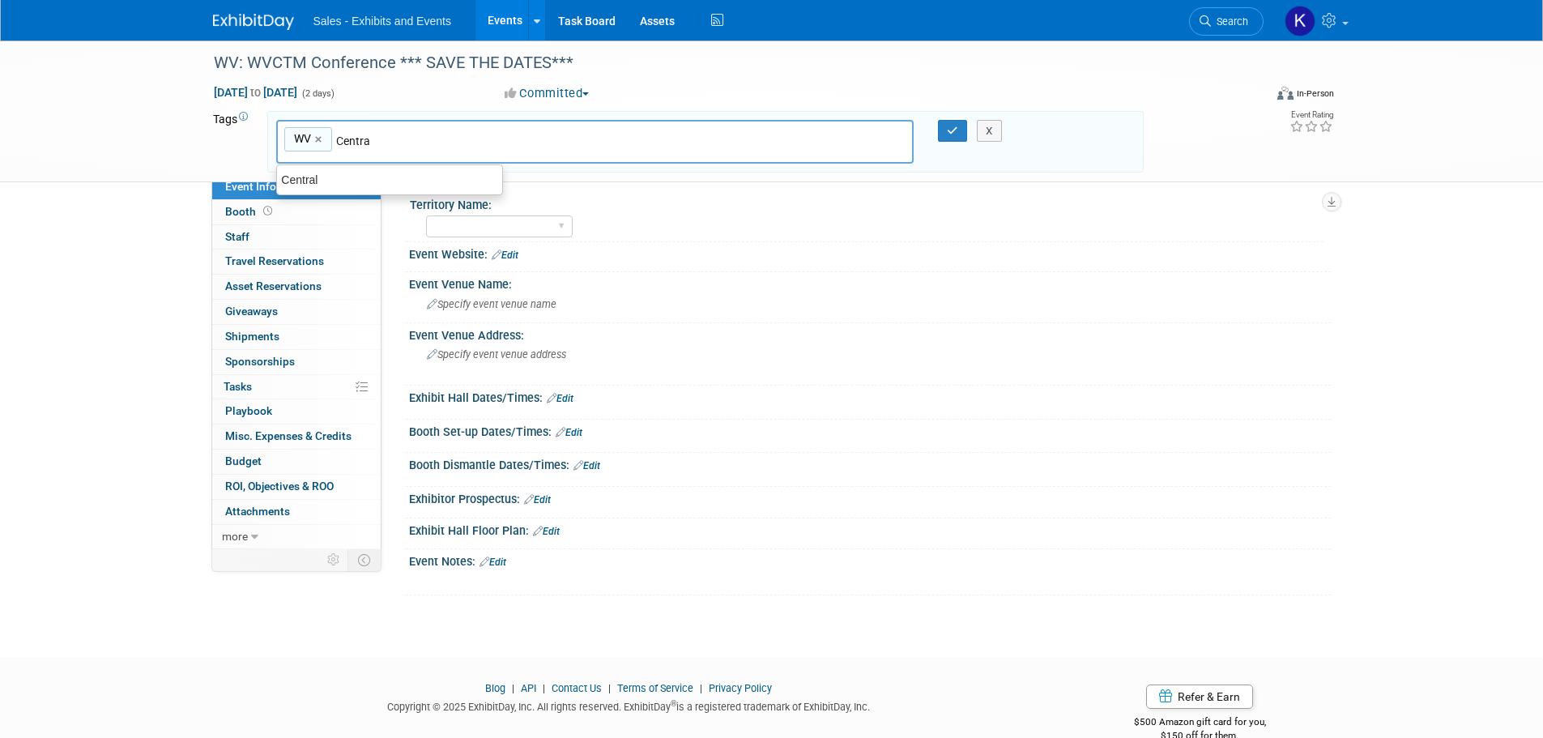
type input "Central"
type input "WV, Central"
drag, startPoint x: 946, startPoint y: 126, endPoint x: 945, endPoint y: 139, distance: 13.0
click at [947, 126] on button "button" at bounding box center [952, 131] width 29 height 23
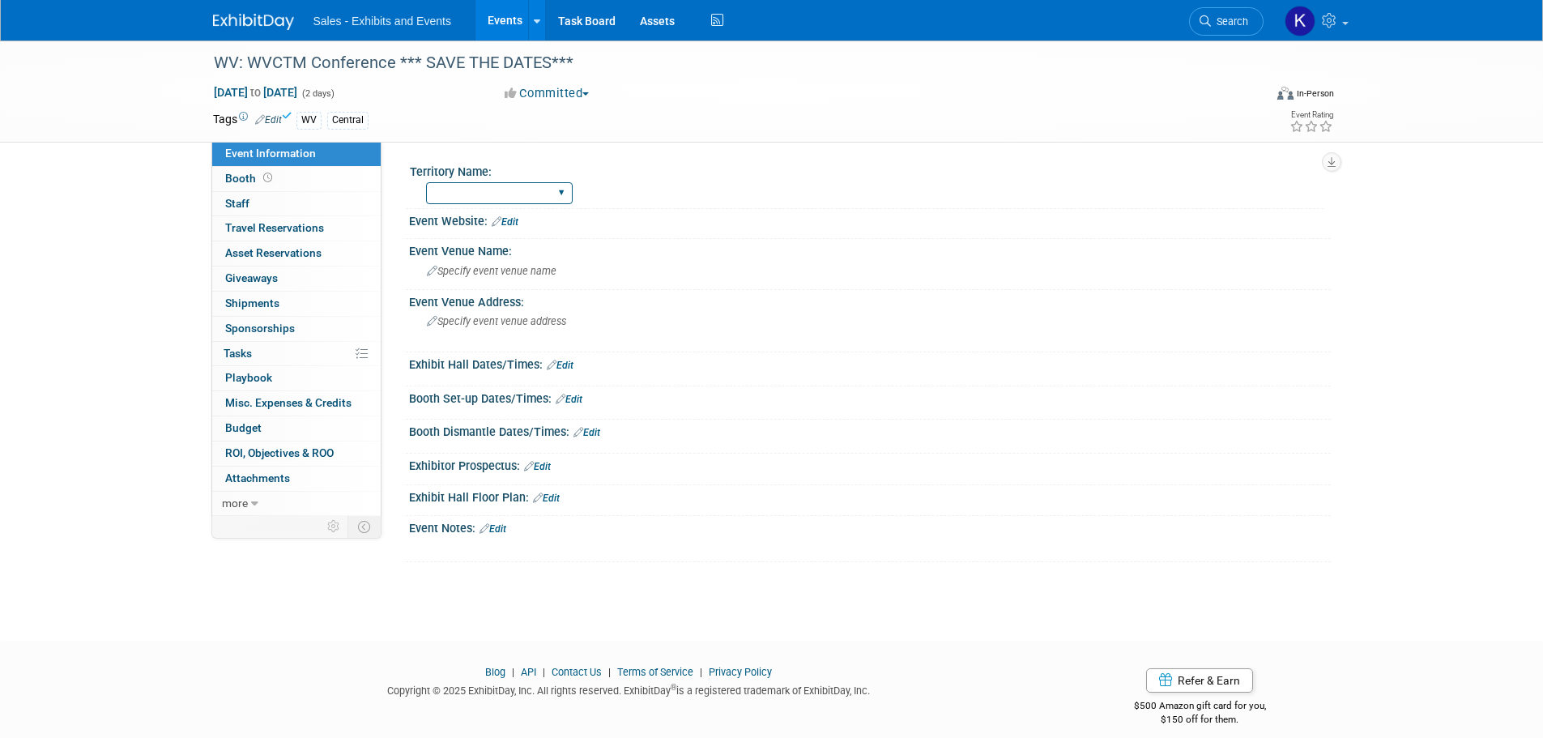
click at [564, 192] on select "Atlantic Southeast Central Southwest Pacific Mountain National Strategic Partne…" at bounding box center [499, 193] width 147 height 22
select select "Central"
click at [426, 182] on select "Atlantic Southeast Central Southwest Pacific Mountain National Strategic Partne…" at bounding box center [499, 193] width 147 height 22
click at [502, 531] on link "Edit" at bounding box center [492, 528] width 27 height 11
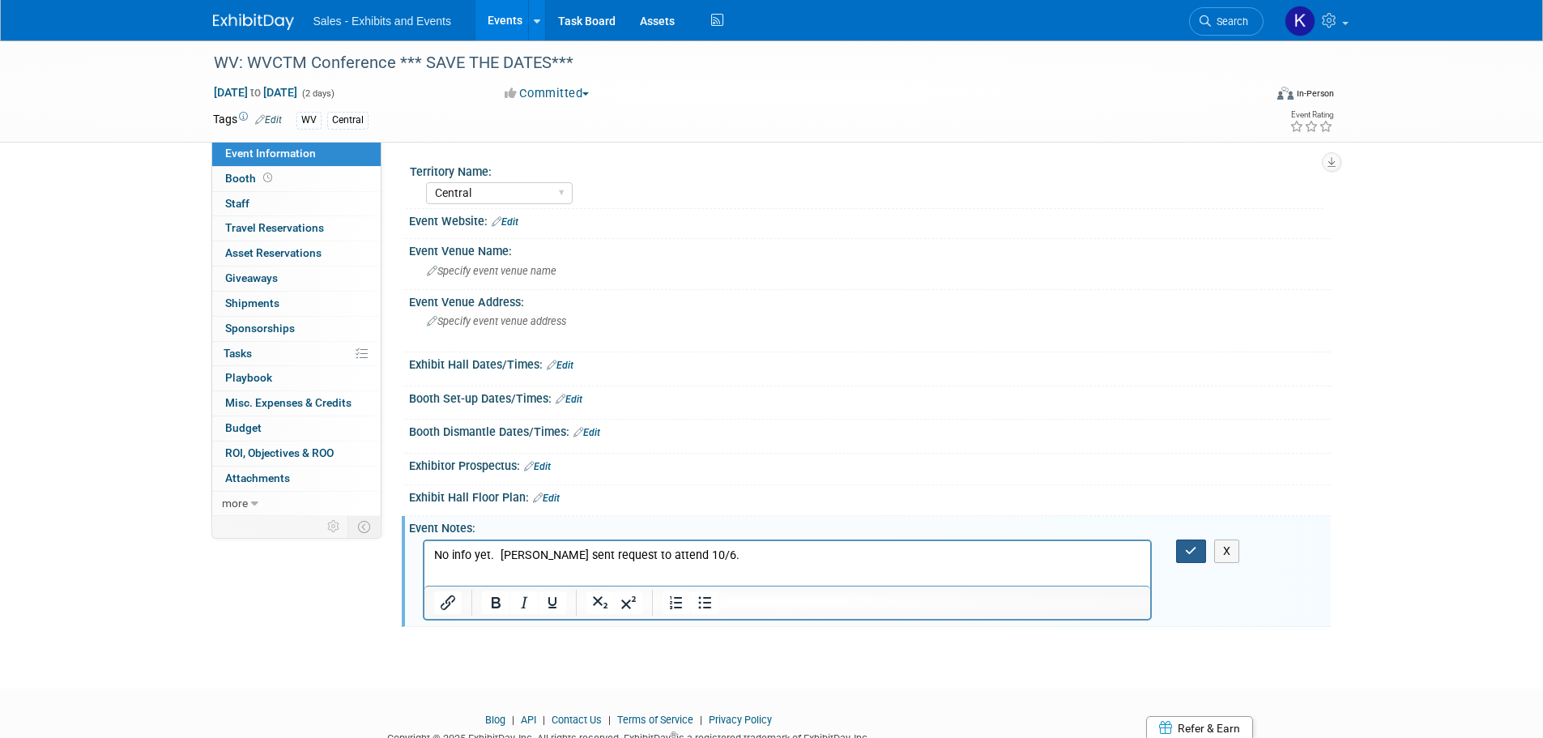
click at [1199, 550] on button "button" at bounding box center [1191, 550] width 30 height 23
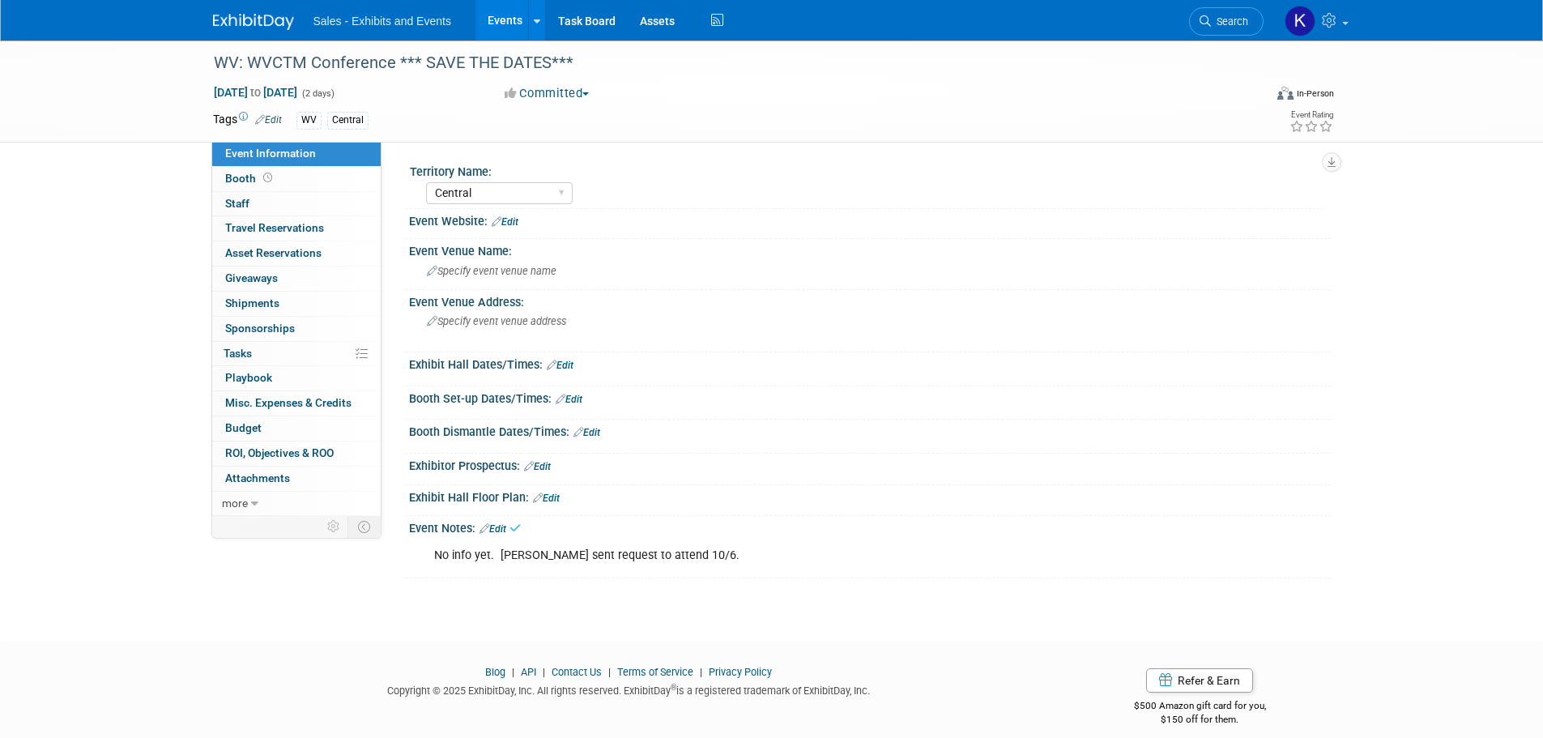
click at [589, 95] on span "button" at bounding box center [585, 93] width 6 height 3
click at [590, 139] on link "Considering" at bounding box center [564, 142] width 128 height 23
click at [237, 11] on link at bounding box center [263, 13] width 100 height 13
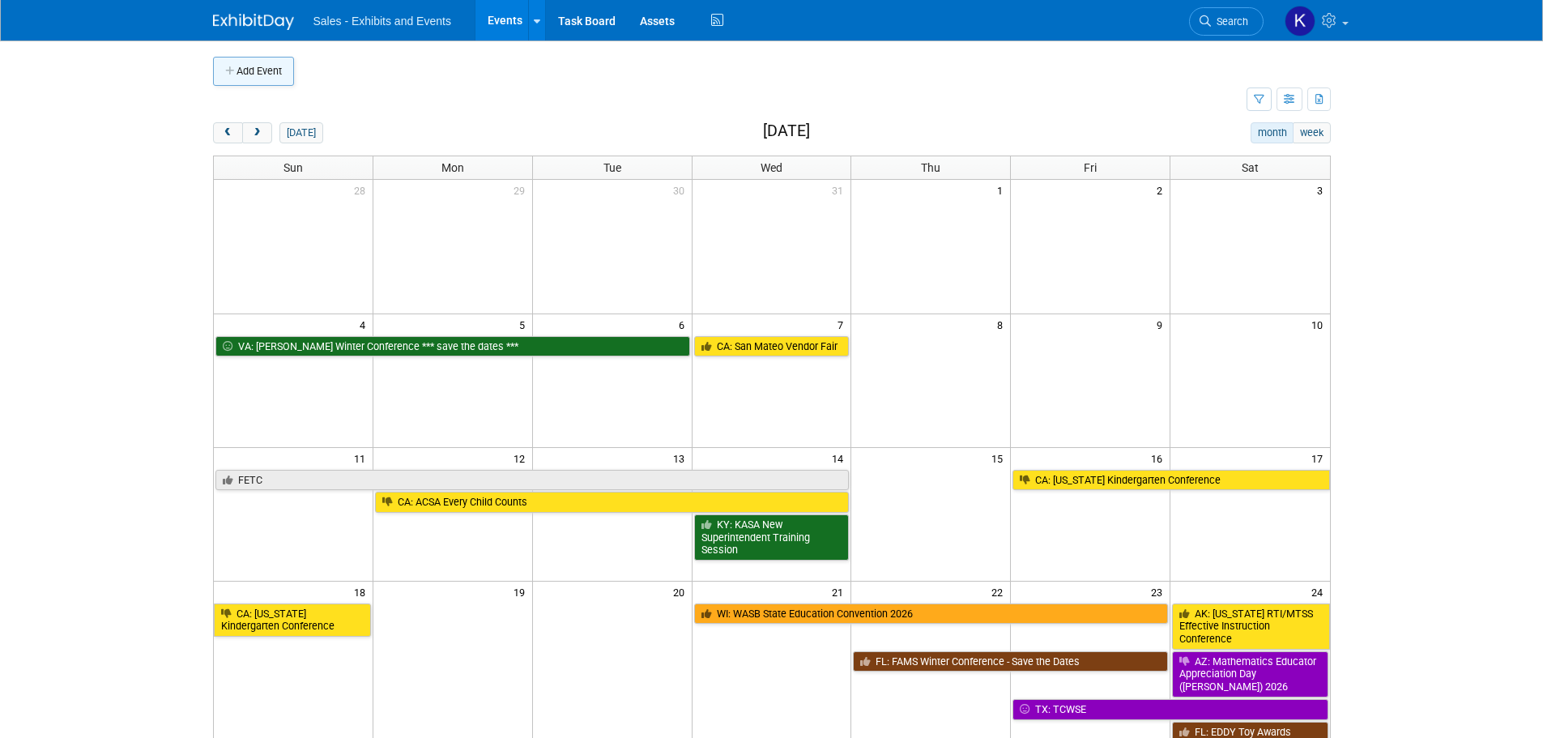
click at [262, 68] on button "Add Event" at bounding box center [253, 71] width 81 height 29
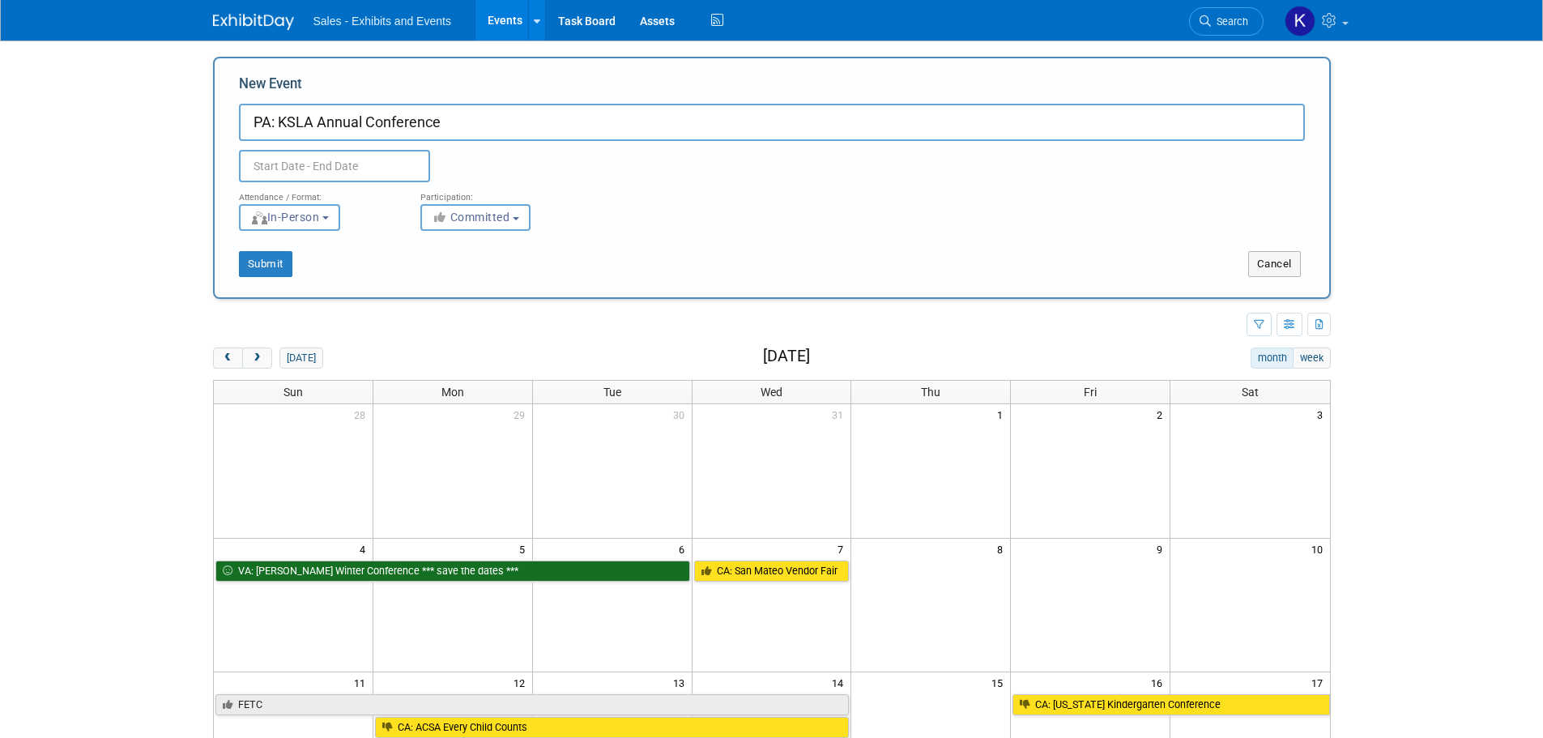
type input "PA: KSLA Annual Conference"
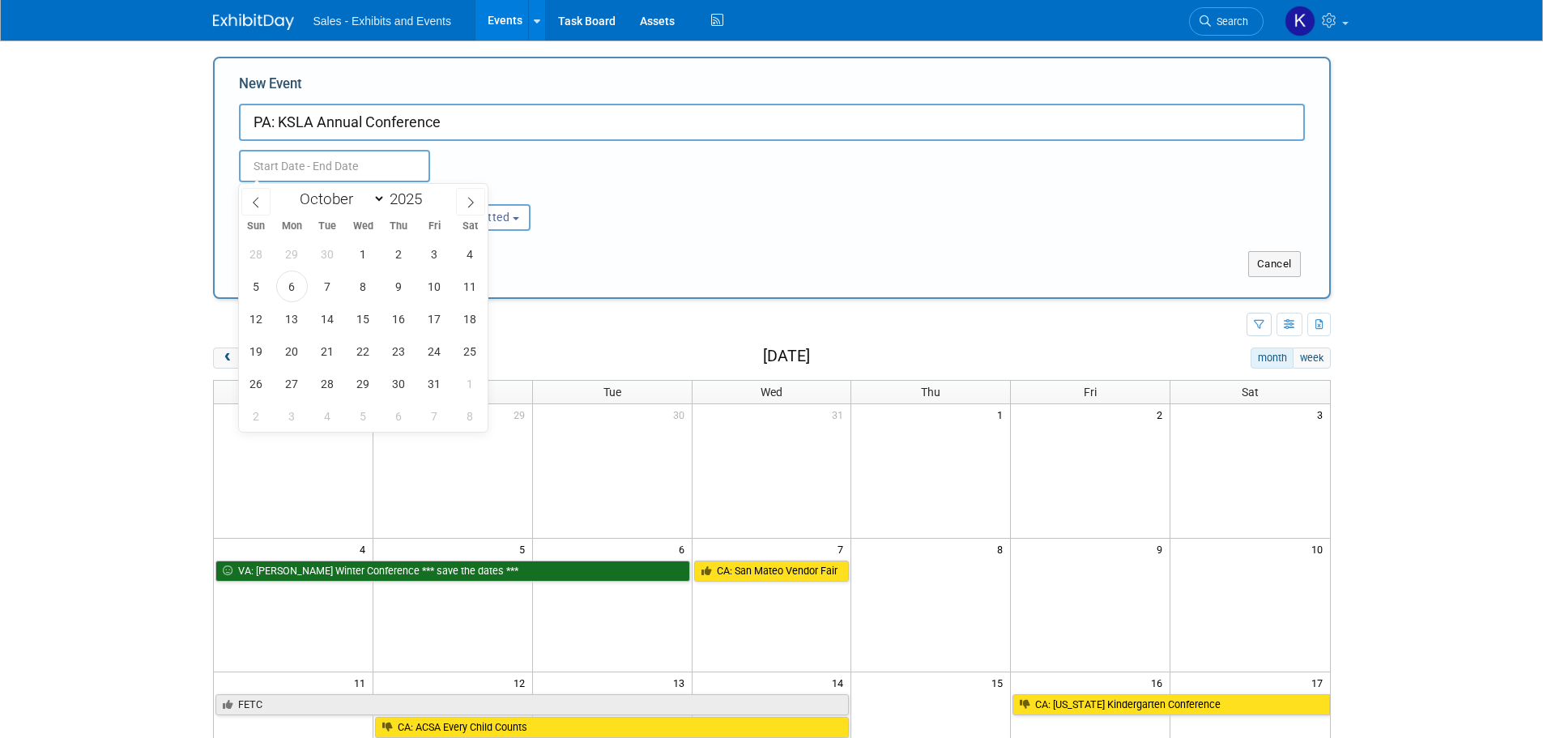
click at [393, 163] on input "text" at bounding box center [334, 166] width 191 height 32
click at [372, 193] on select "January February March April May June July August September October November De…" at bounding box center [338, 199] width 93 height 20
select select "10"
click at [292, 189] on select "January February March April May June July August September October November De…" at bounding box center [338, 199] width 93 height 20
click at [257, 418] on span "30" at bounding box center [256, 416] width 32 height 32
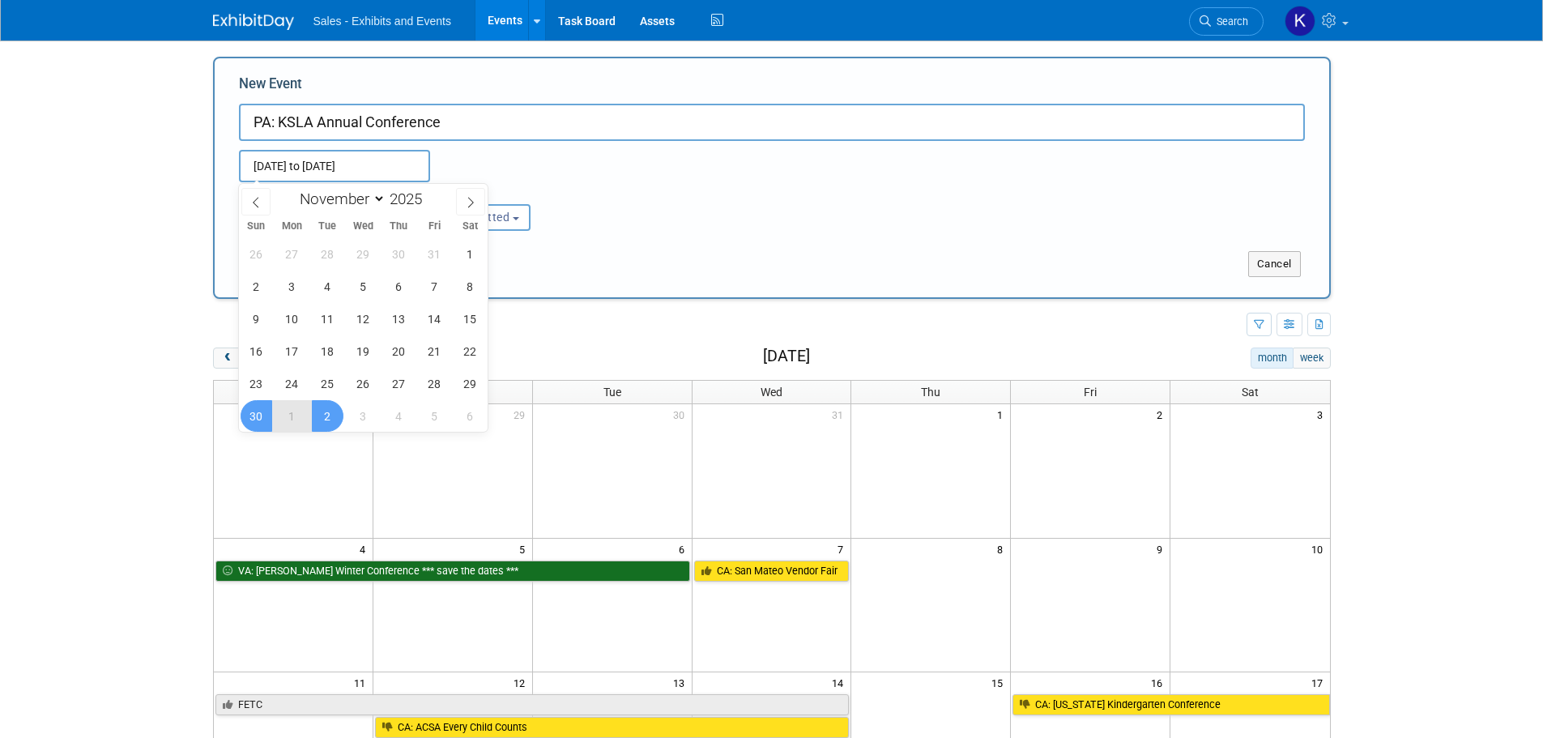
click at [343, 423] on div "26 27 28 29 30 31 1 2 3 4 5 6 7 8 9 10 11 12 13 14 15 16 17 18 19 20 21 22 23 2…" at bounding box center [363, 334] width 249 height 194
click at [335, 422] on span "2" at bounding box center [328, 416] width 32 height 32
type input "[DATE] to [DATE]"
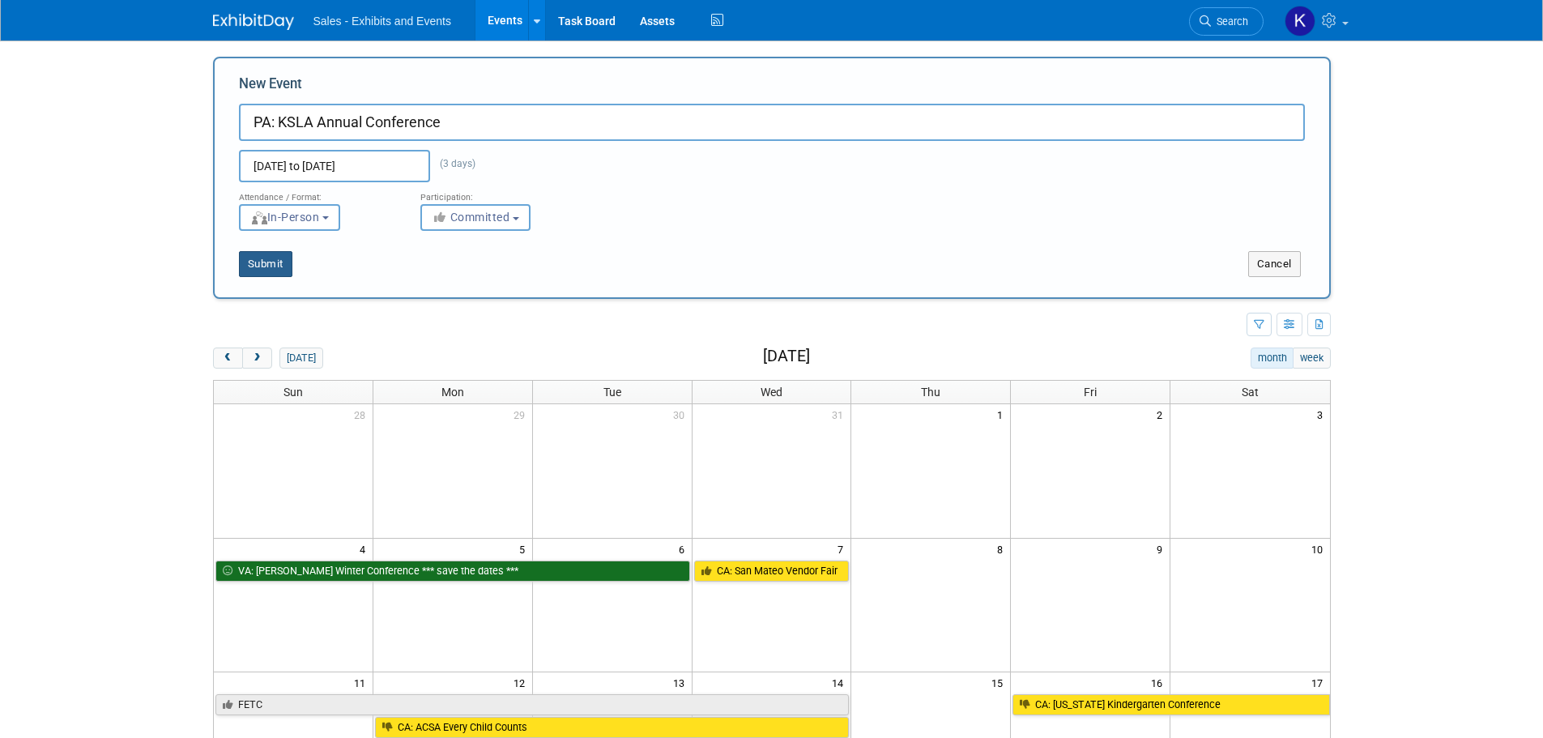
click at [277, 266] on button "Submit" at bounding box center [265, 264] width 53 height 26
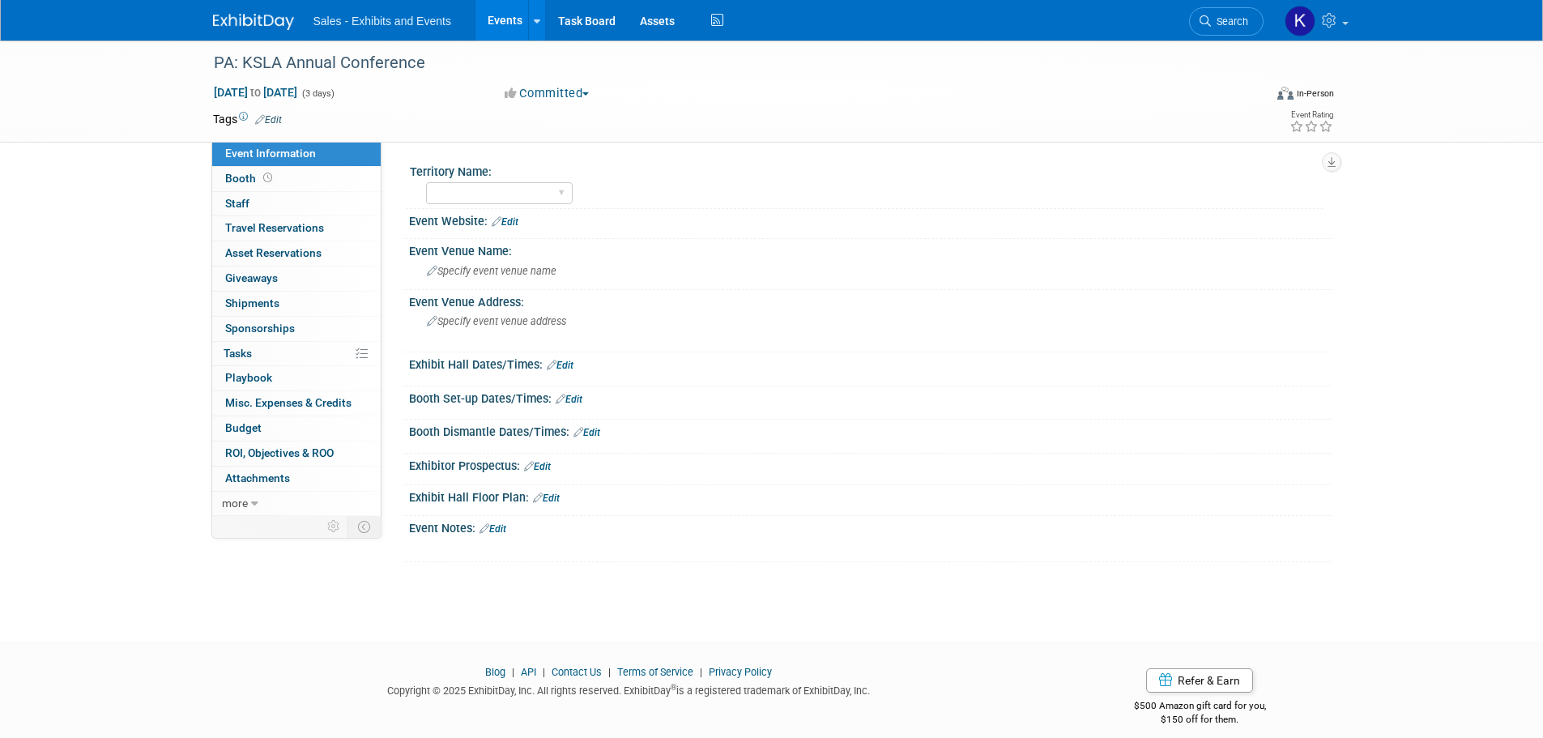
drag, startPoint x: 277, startPoint y: 117, endPoint x: 304, endPoint y: 133, distance: 30.8
click at [277, 117] on link "Edit" at bounding box center [268, 119] width 27 height 11
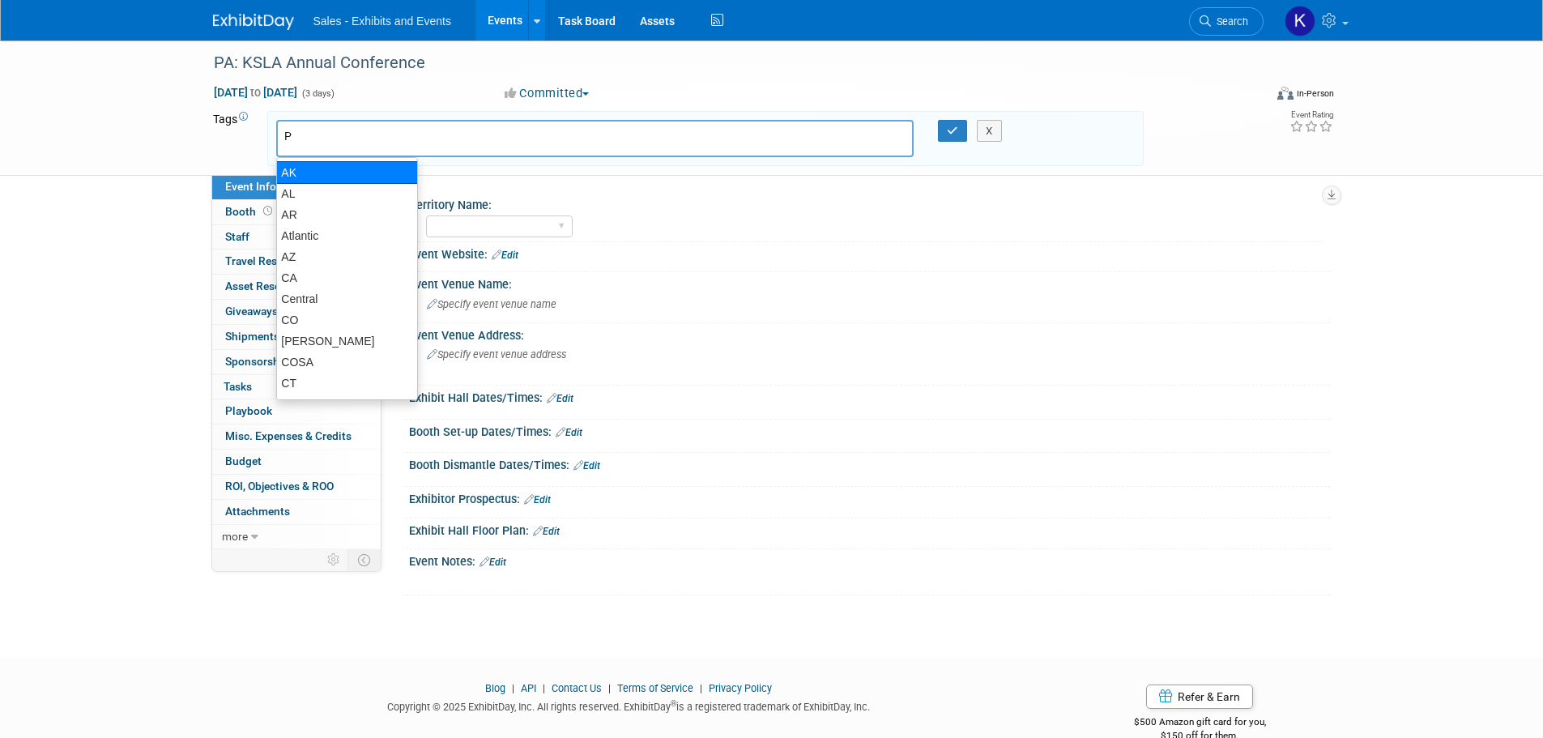
type input "PA"
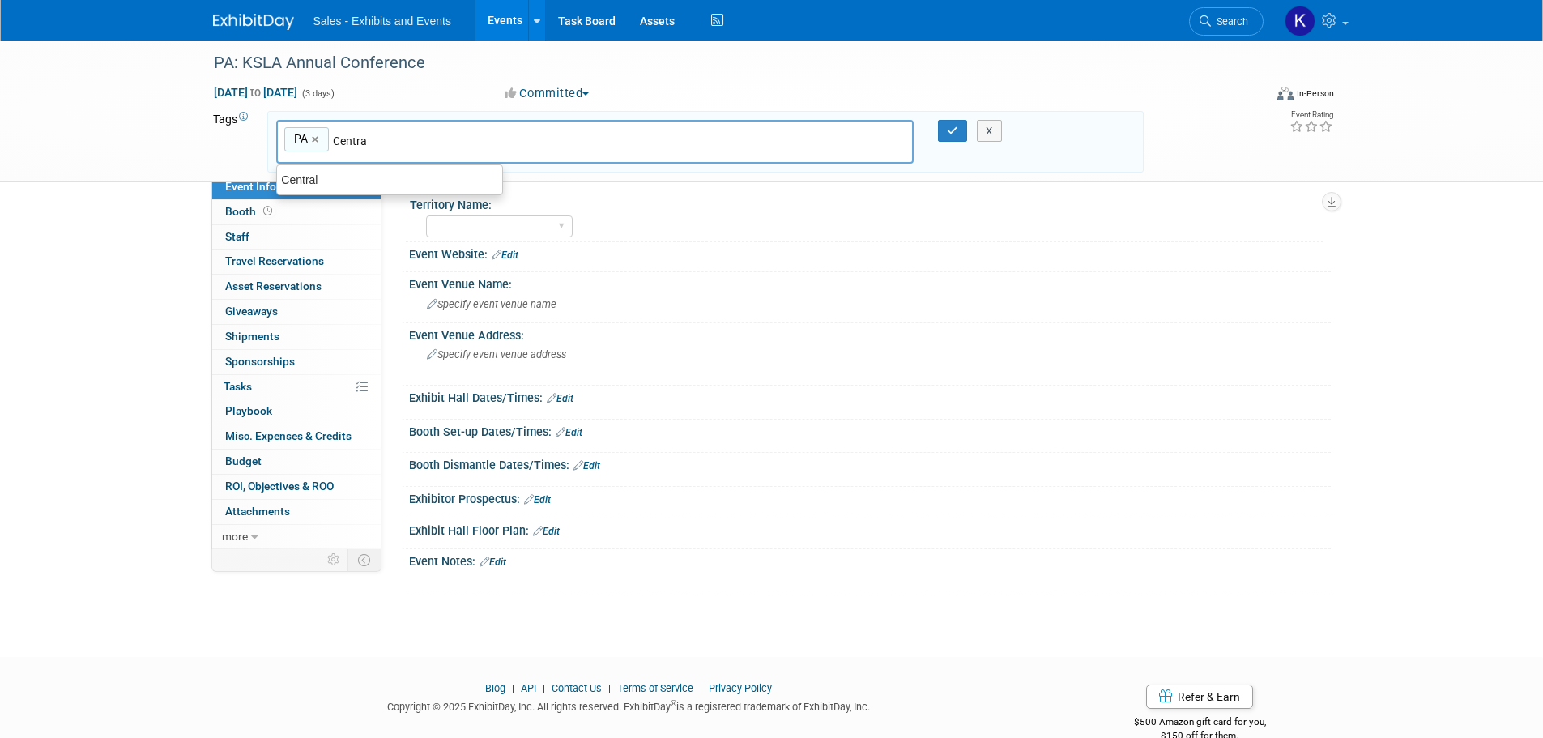
type input "Central"
type input "PA, Central"
click at [951, 130] on icon "button" at bounding box center [952, 131] width 11 height 11
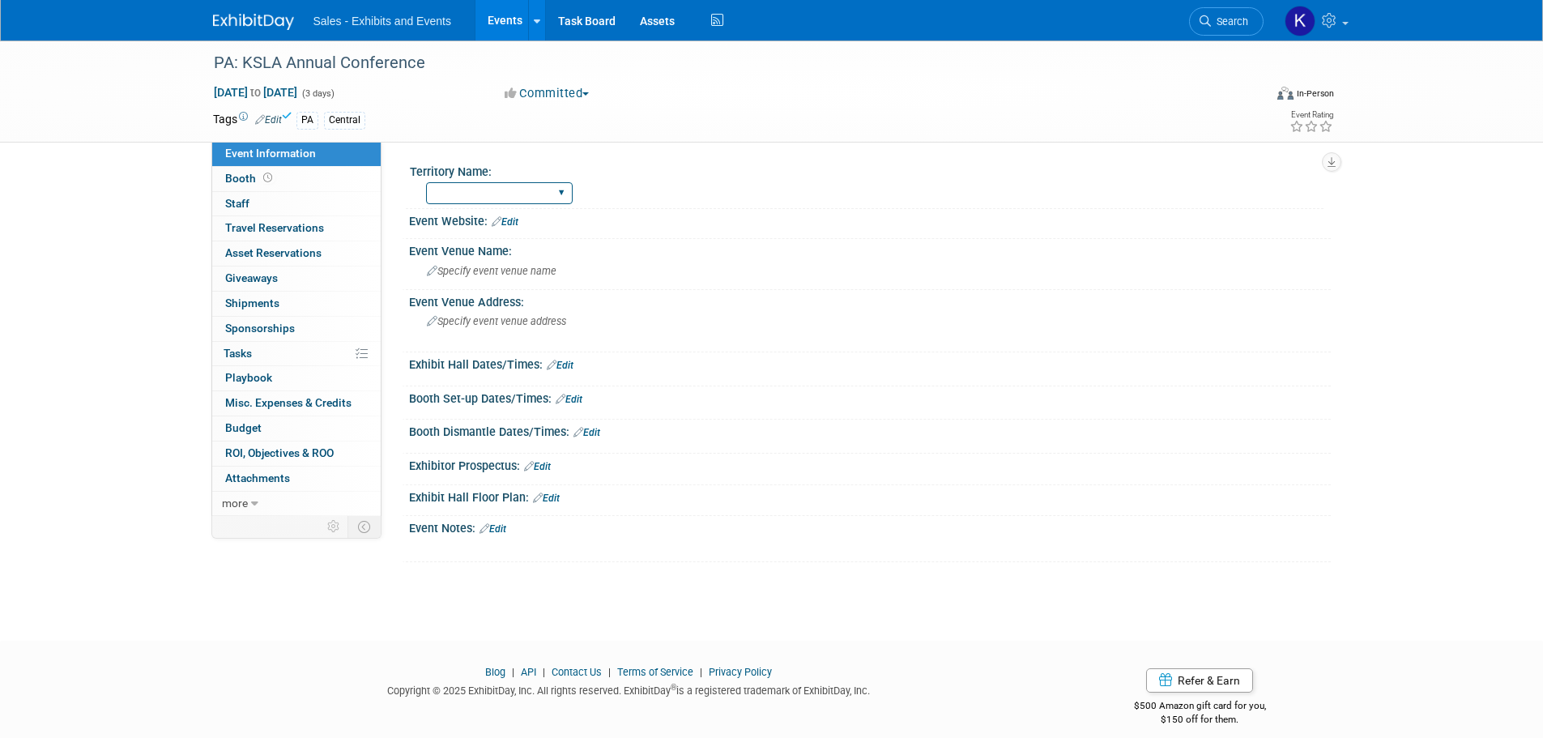
click at [559, 192] on select "Atlantic Southeast Central Southwest Pacific Mountain National Strategic Partne…" at bounding box center [499, 193] width 147 height 22
select select "Central"
click at [426, 182] on select "Atlantic Southeast Central Southwest Pacific Mountain National Strategic Partne…" at bounding box center [499, 193] width 147 height 22
click at [513, 222] on link "Edit" at bounding box center [504, 221] width 27 height 11
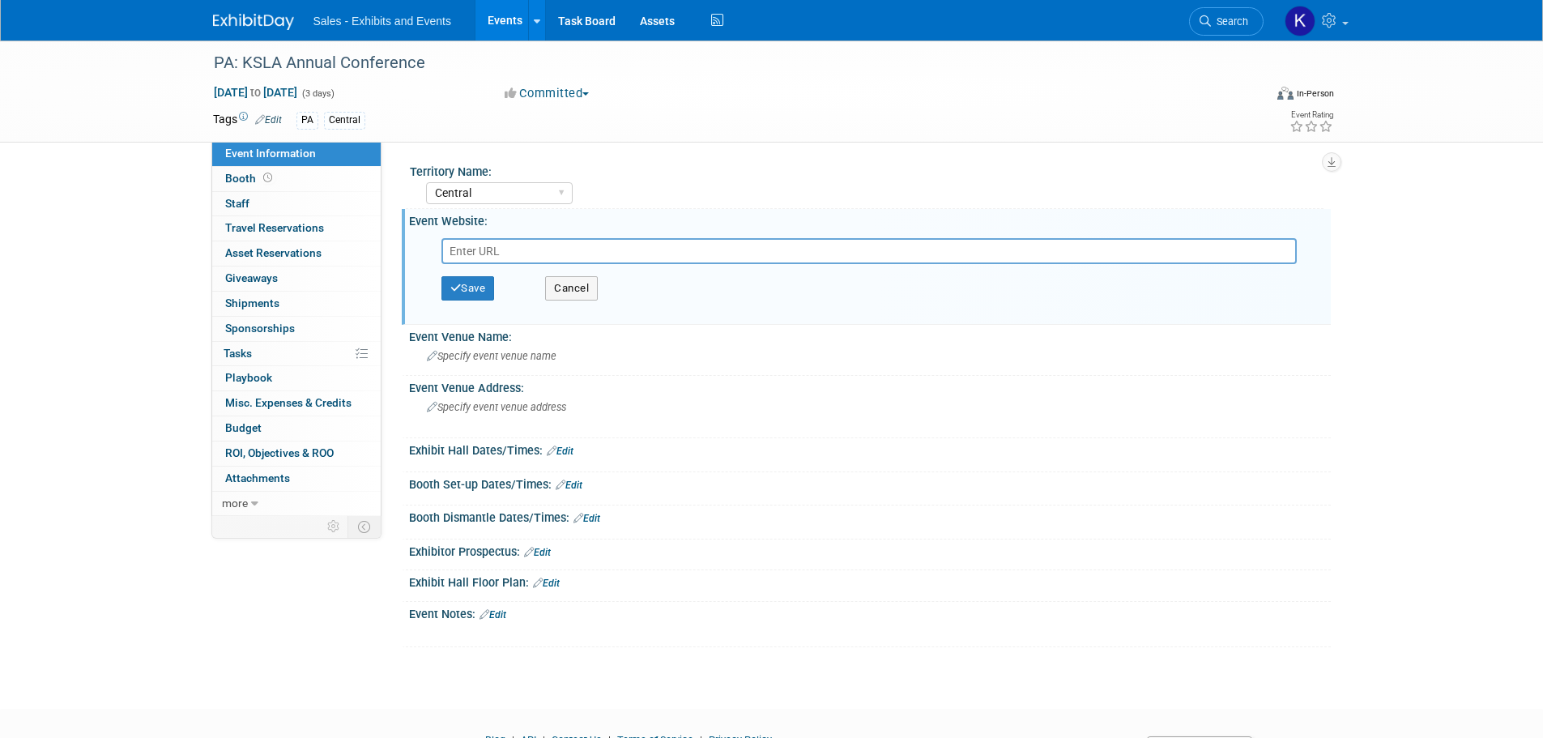
click at [491, 241] on input "text" at bounding box center [868, 251] width 855 height 26
paste input "[URL][DOMAIN_NAME]"
type input "[URL][DOMAIN_NAME]"
click at [476, 291] on button "Save" at bounding box center [467, 288] width 53 height 24
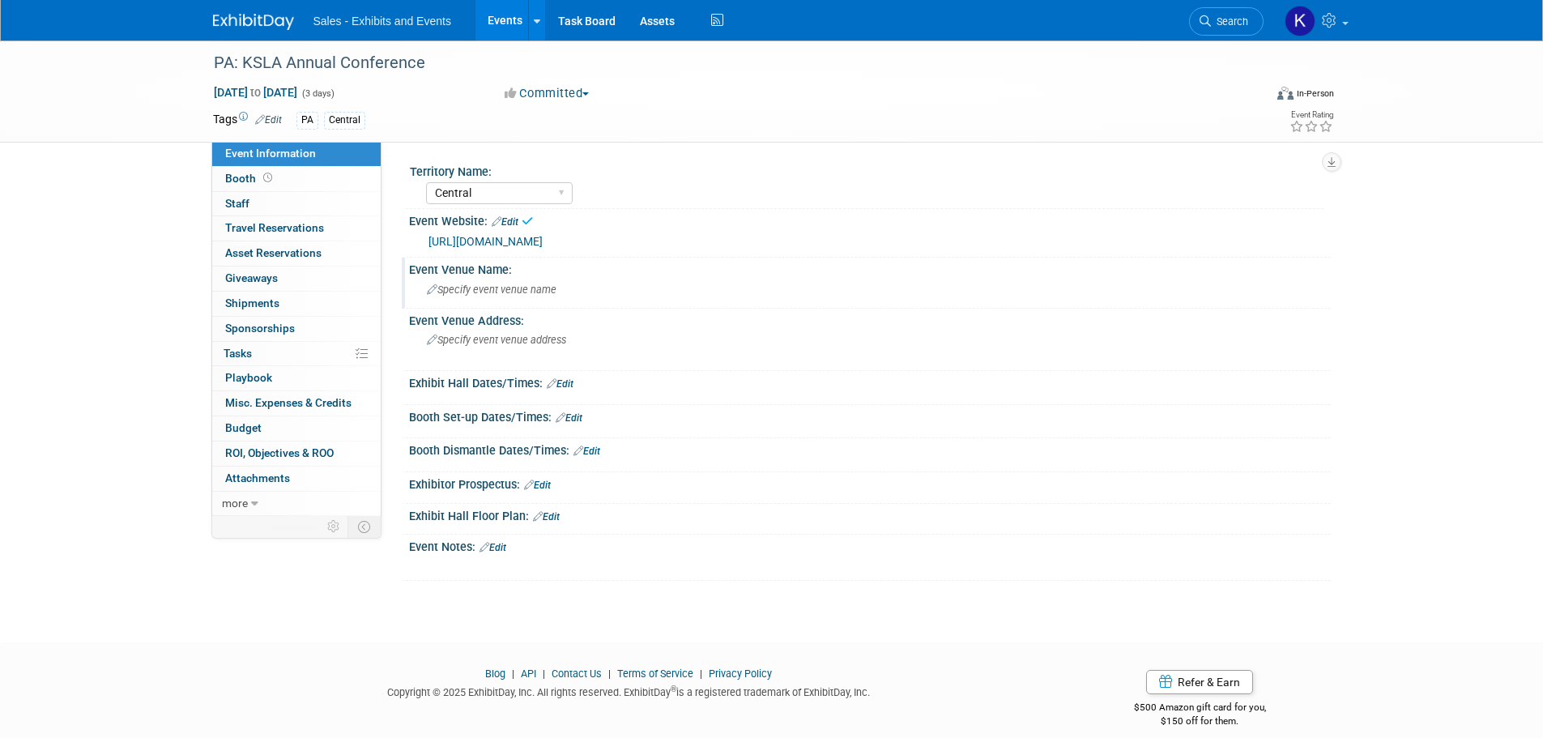
click at [556, 278] on div "Specify event venue name" at bounding box center [869, 289] width 897 height 25
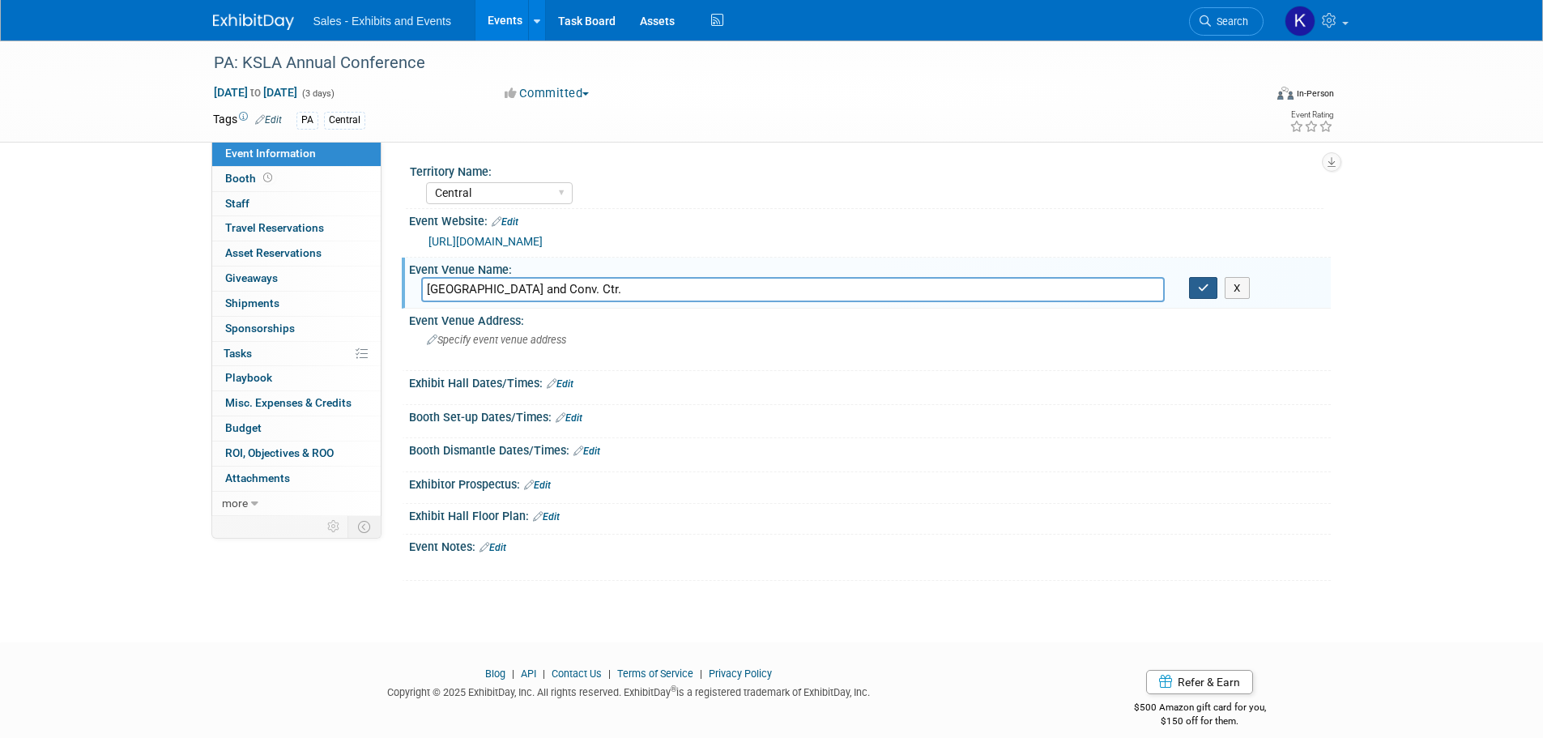
type input "[GEOGRAPHIC_DATA] and Conv. Ctr."
drag, startPoint x: 1193, startPoint y: 279, endPoint x: 1169, endPoint y: 298, distance: 30.5
click at [1194, 279] on button "button" at bounding box center [1203, 288] width 29 height 23
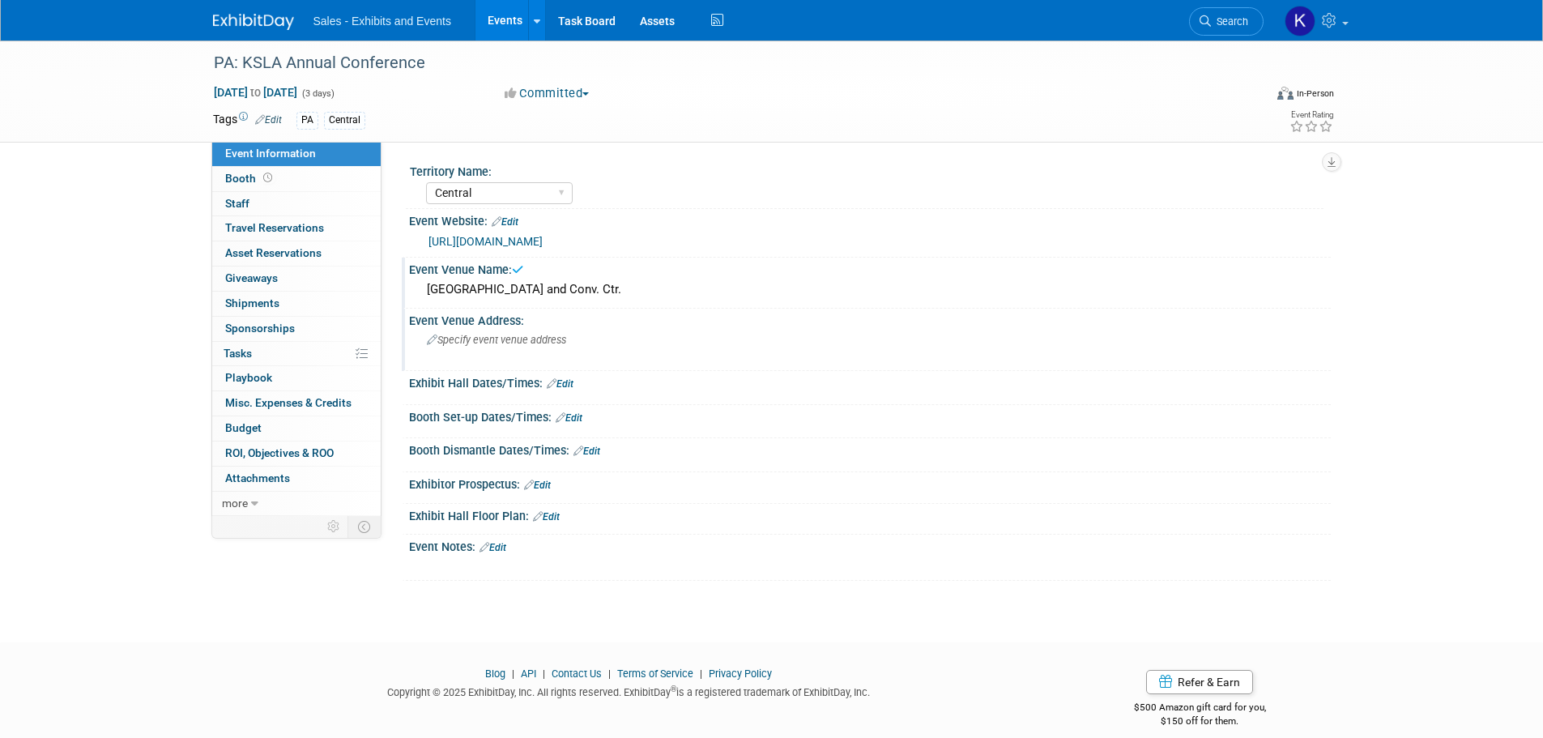
click at [467, 345] on span "Specify event venue address" at bounding box center [496, 340] width 139 height 12
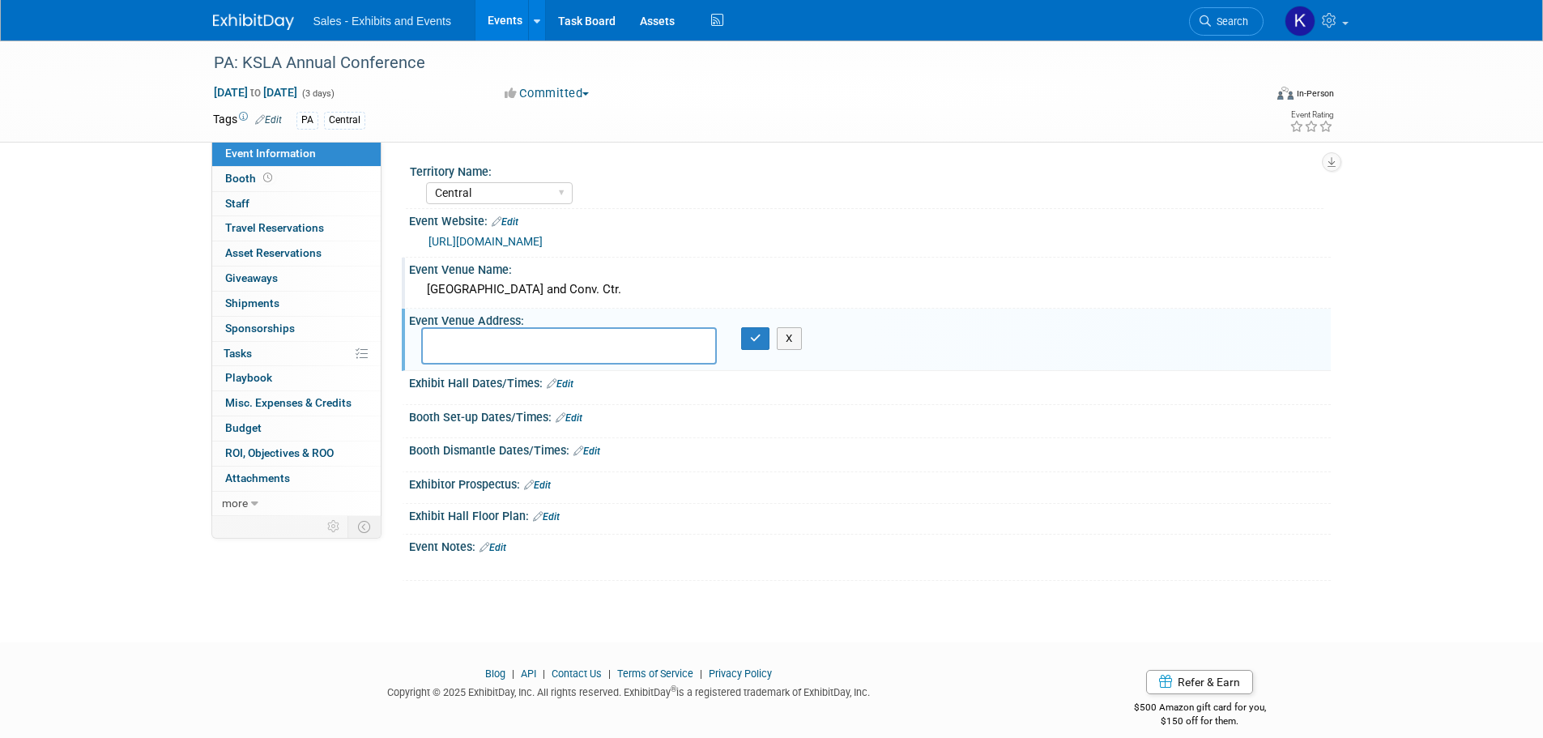
click at [570, 340] on textarea at bounding box center [569, 345] width 296 height 37
type textarea "[STREET_ADDRESS]"
click at [764, 334] on button "button" at bounding box center [755, 338] width 29 height 23
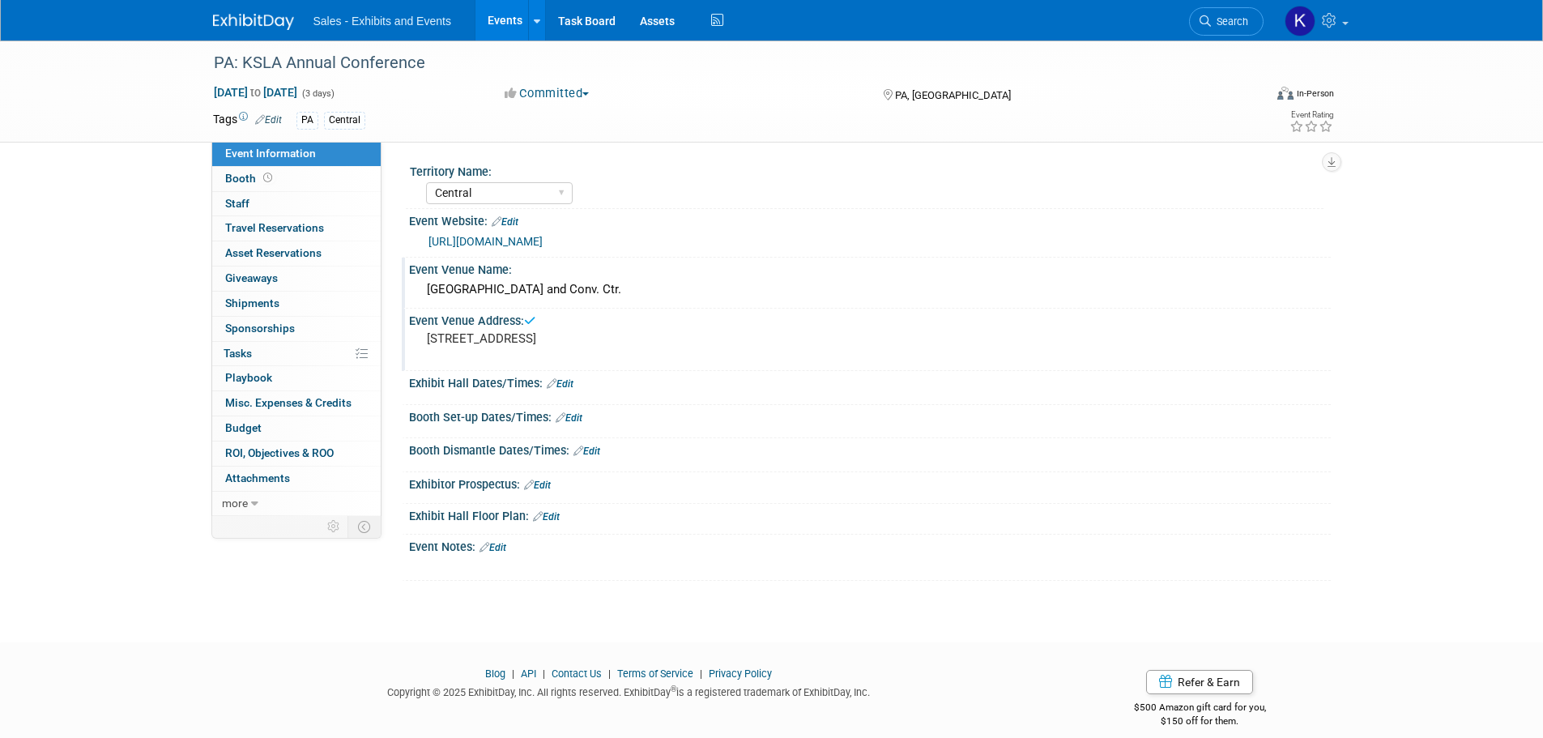
drag, startPoint x: 567, startPoint y: 381, endPoint x: 587, endPoint y: 391, distance: 22.5
click at [567, 381] on link "Edit" at bounding box center [560, 383] width 27 height 11
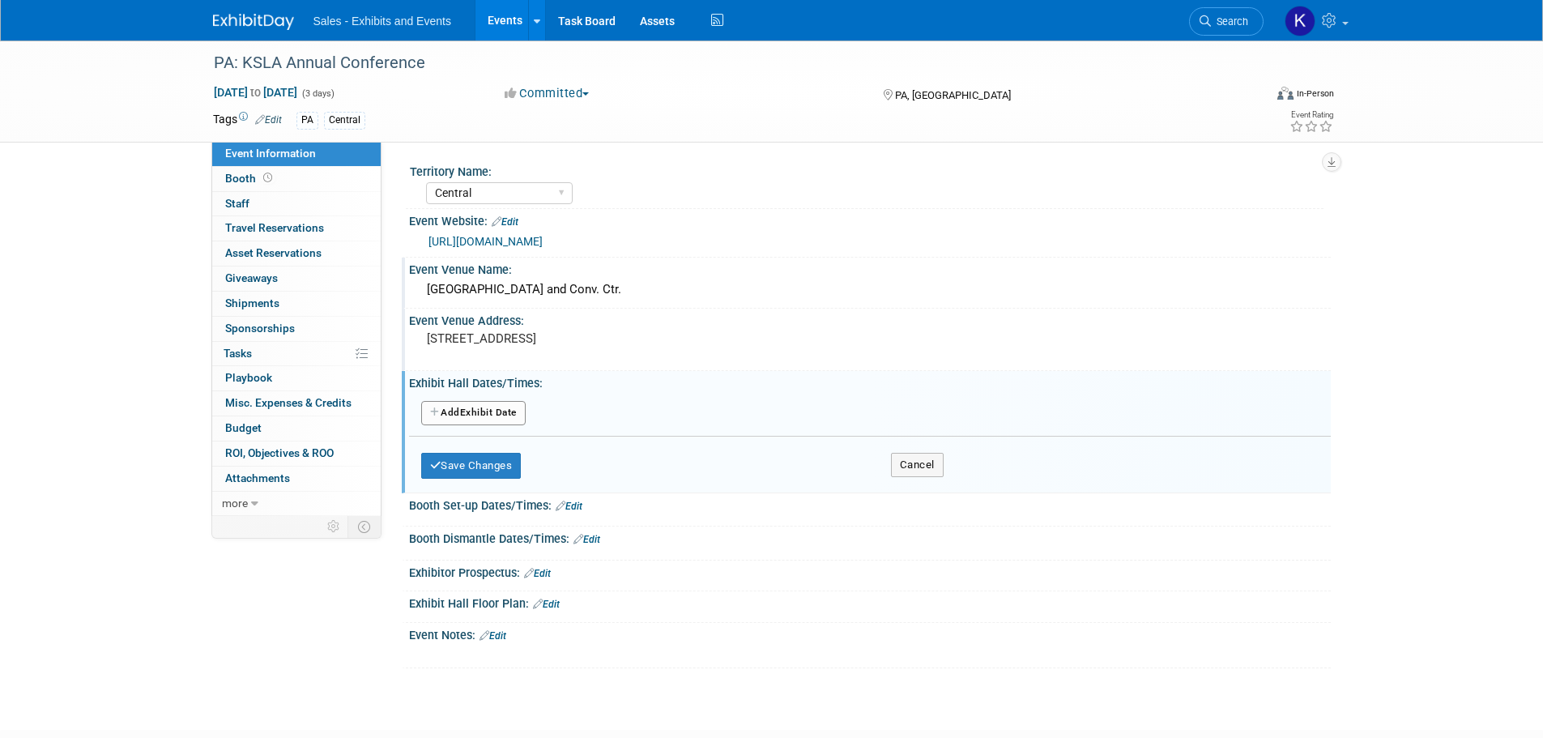
click at [511, 413] on button "Add Another Exhibit Date" at bounding box center [473, 413] width 104 height 24
select select "10"
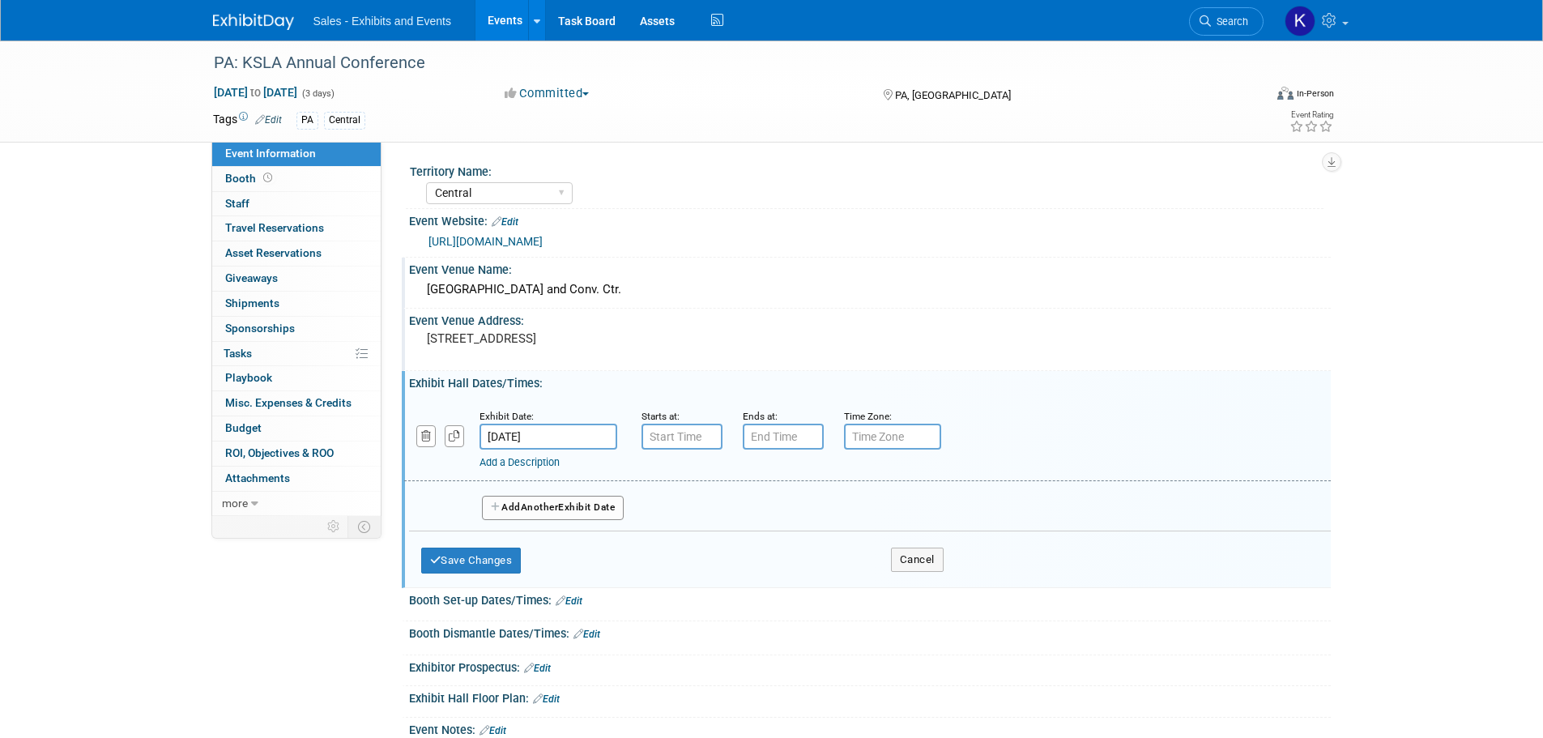
click at [594, 441] on input "[DATE]" at bounding box center [548, 436] width 138 height 26
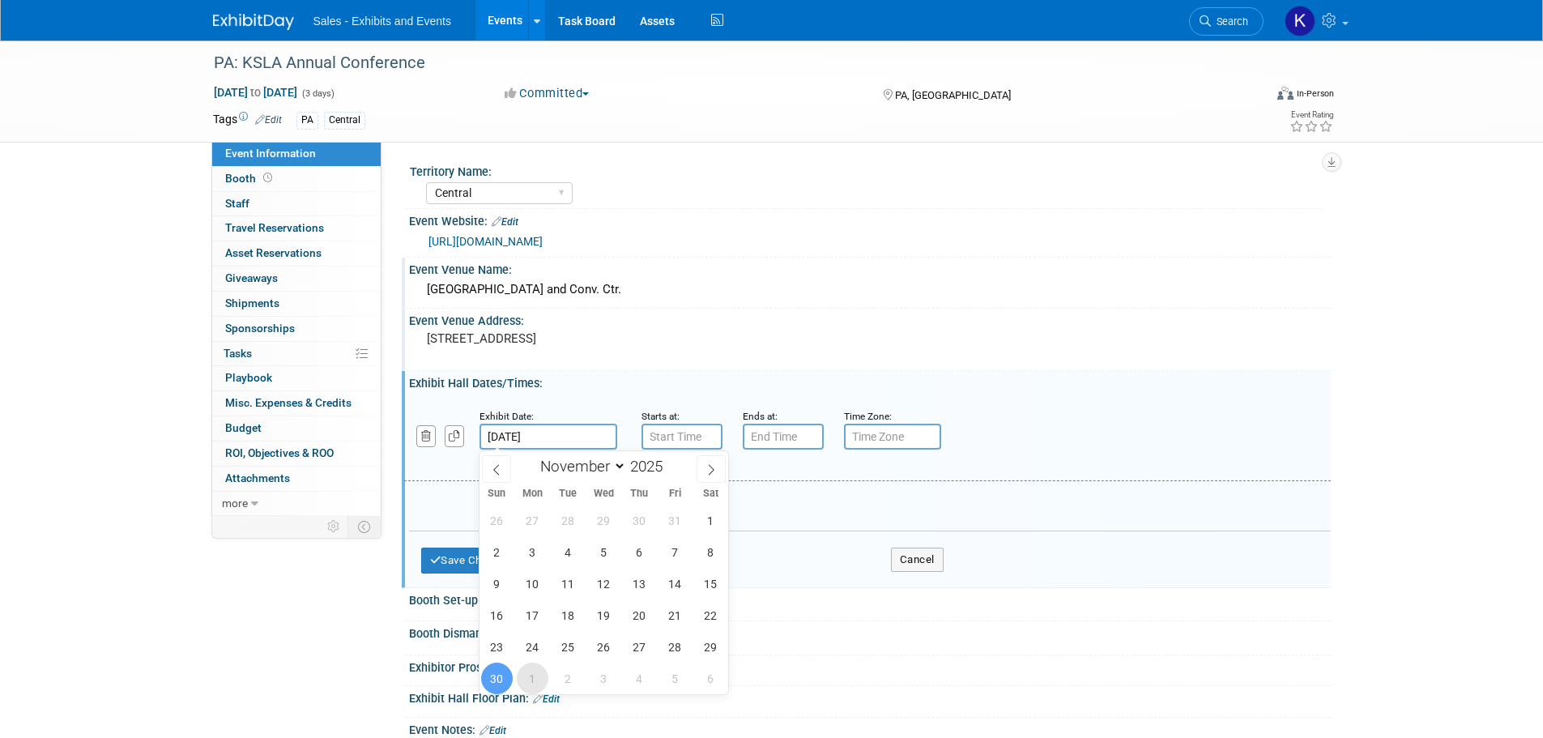
click at [538, 679] on span "1" at bounding box center [533, 678] width 32 height 32
type input "[DATE]"
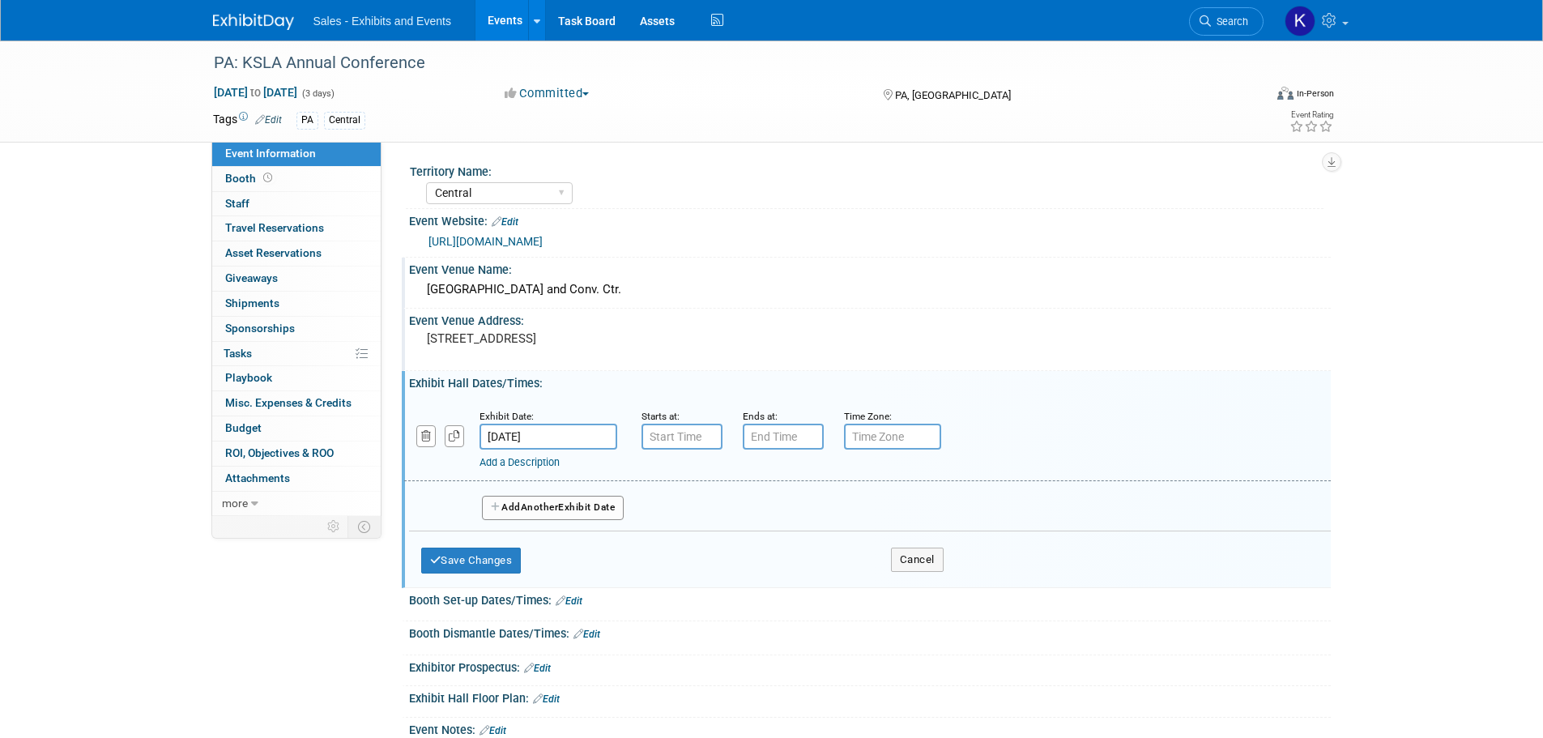
type input "7:00 AM"
click at [683, 438] on input "7:00 AM" at bounding box center [681, 436] width 81 height 26
click at [772, 440] on input "7:00 PM" at bounding box center [783, 436] width 81 height 26
click at [779, 547] on span at bounding box center [780, 547] width 28 height 28
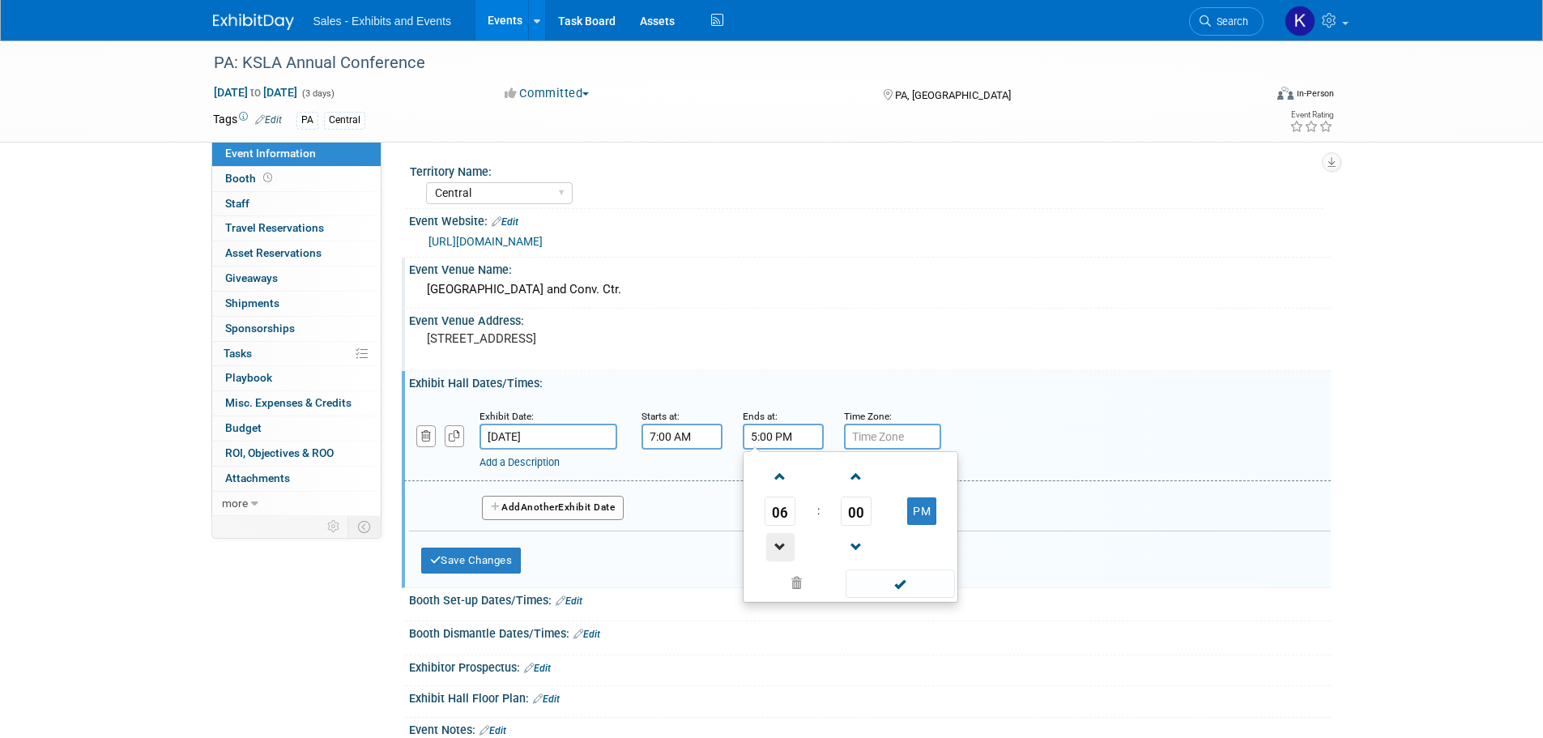
click at [781, 547] on span at bounding box center [780, 547] width 28 height 28
click at [862, 516] on span "00" at bounding box center [855, 510] width 31 height 29
click at [882, 519] on td "30" at bounding box center [876, 521] width 52 height 44
type input "4:30 PM"
click at [902, 585] on span at bounding box center [899, 583] width 109 height 28
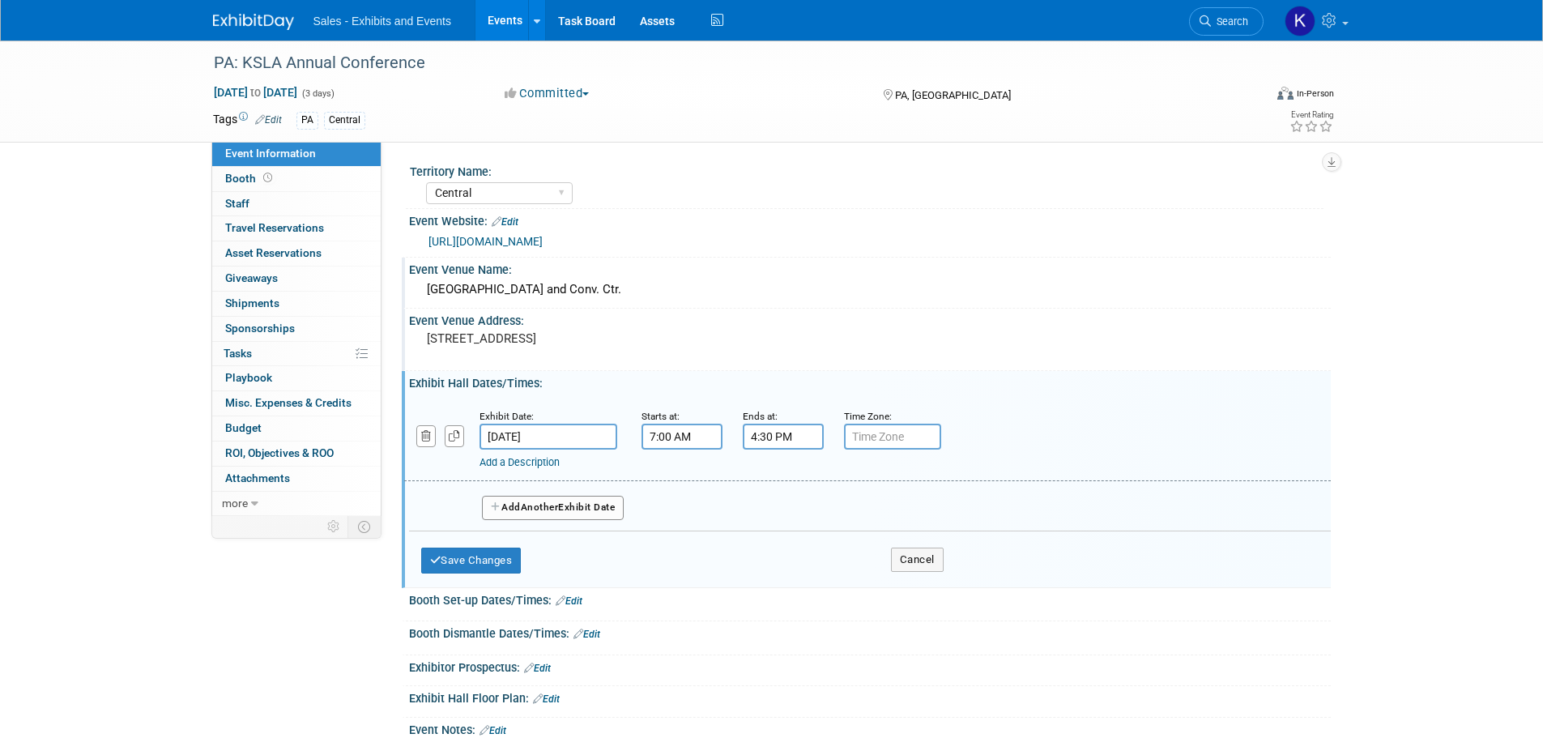
drag, startPoint x: 578, startPoint y: 495, endPoint x: 587, endPoint y: 505, distance: 13.8
click at [578, 496] on button "Add Another Exhibit Date" at bounding box center [553, 508] width 143 height 24
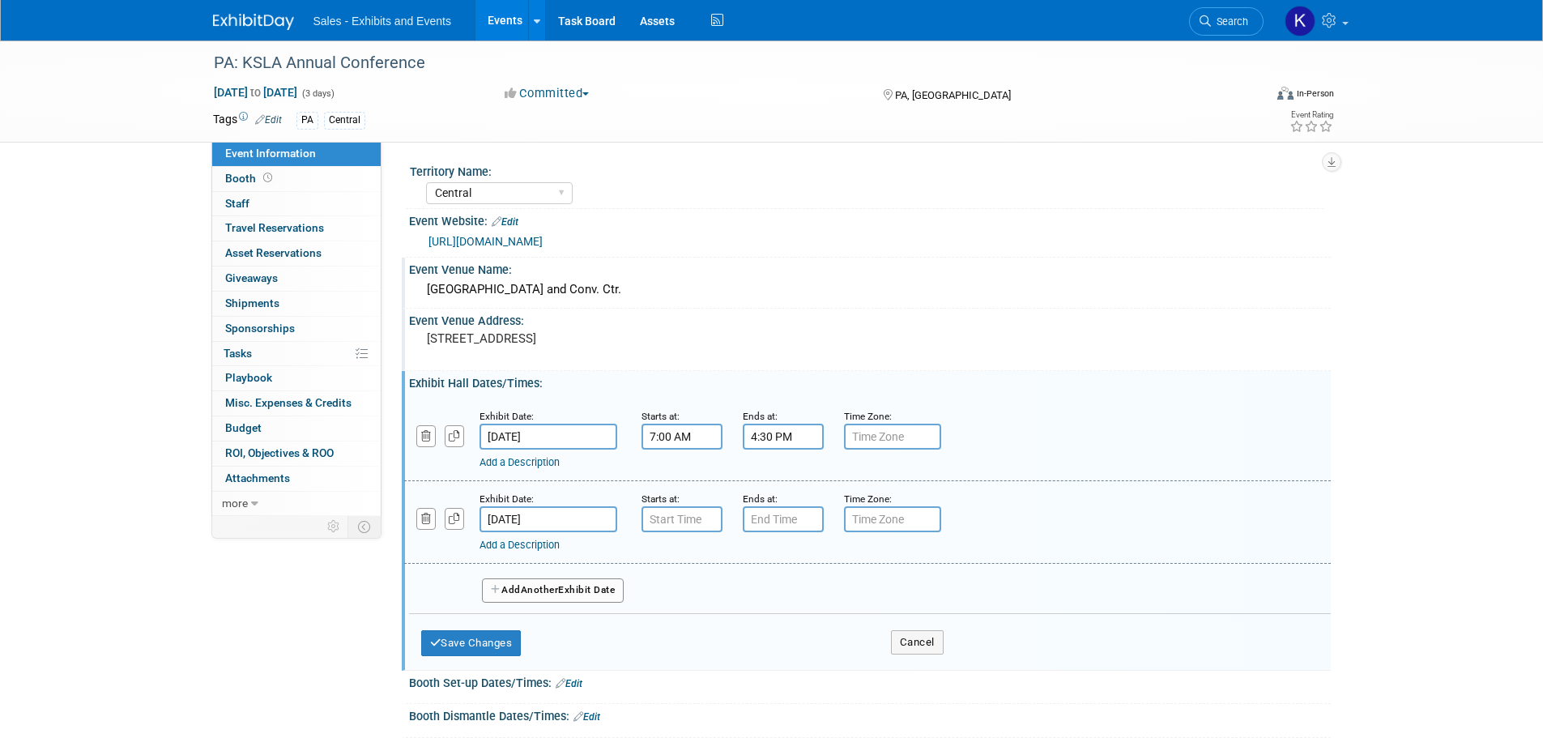
type input "7:00 AM"
click at [680, 515] on input "7:00 AM" at bounding box center [681, 519] width 81 height 26
click at [775, 520] on input "7:00 PM" at bounding box center [783, 519] width 81 height 26
click at [779, 639] on span at bounding box center [780, 629] width 28 height 28
click at [781, 636] on span at bounding box center [780, 629] width 28 height 28
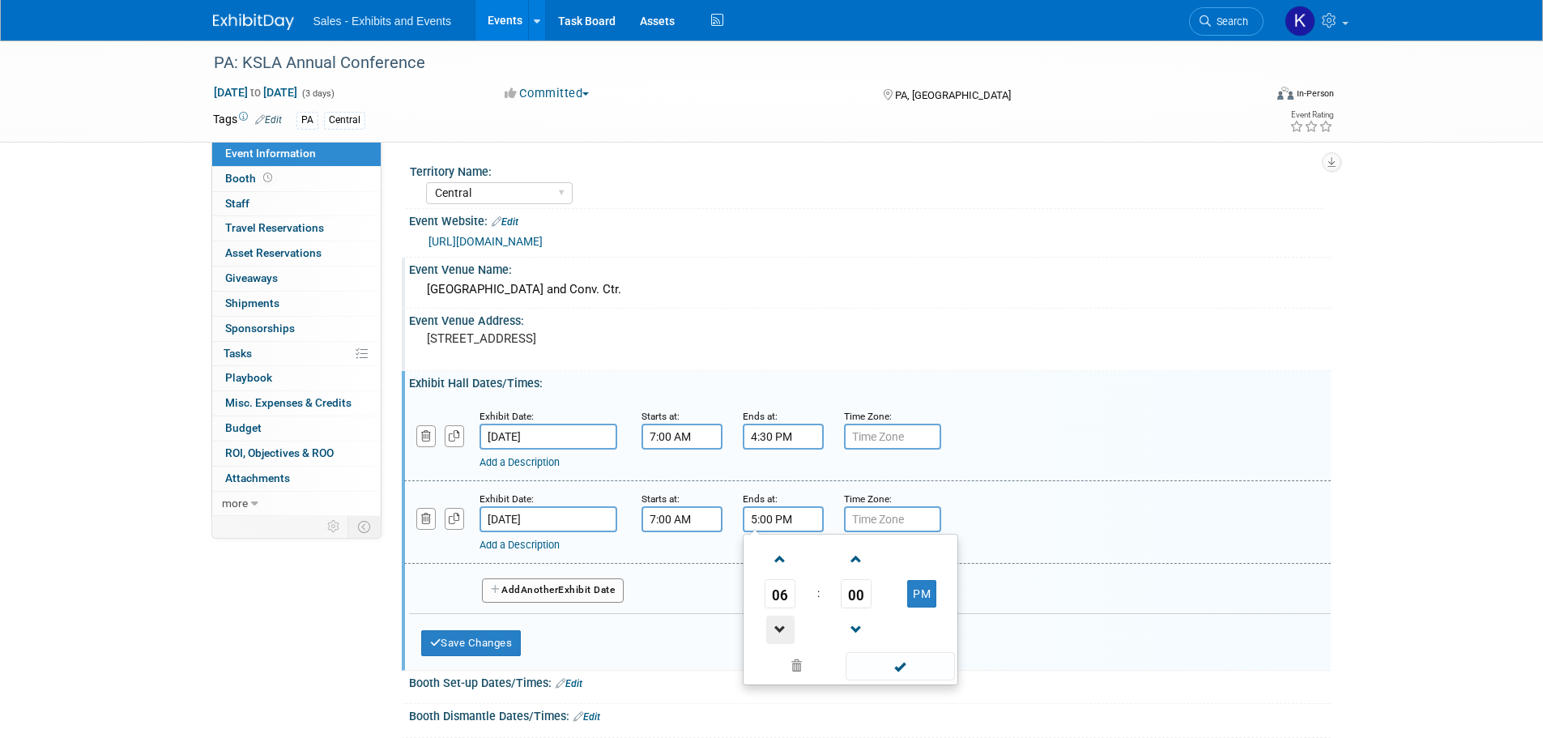
click at [782, 636] on span at bounding box center [780, 629] width 28 height 28
click at [783, 636] on span at bounding box center [780, 629] width 28 height 28
click at [854, 598] on span "00" at bounding box center [855, 593] width 31 height 29
drag, startPoint x: 869, startPoint y: 598, endPoint x: 881, endPoint y: 624, distance: 28.6
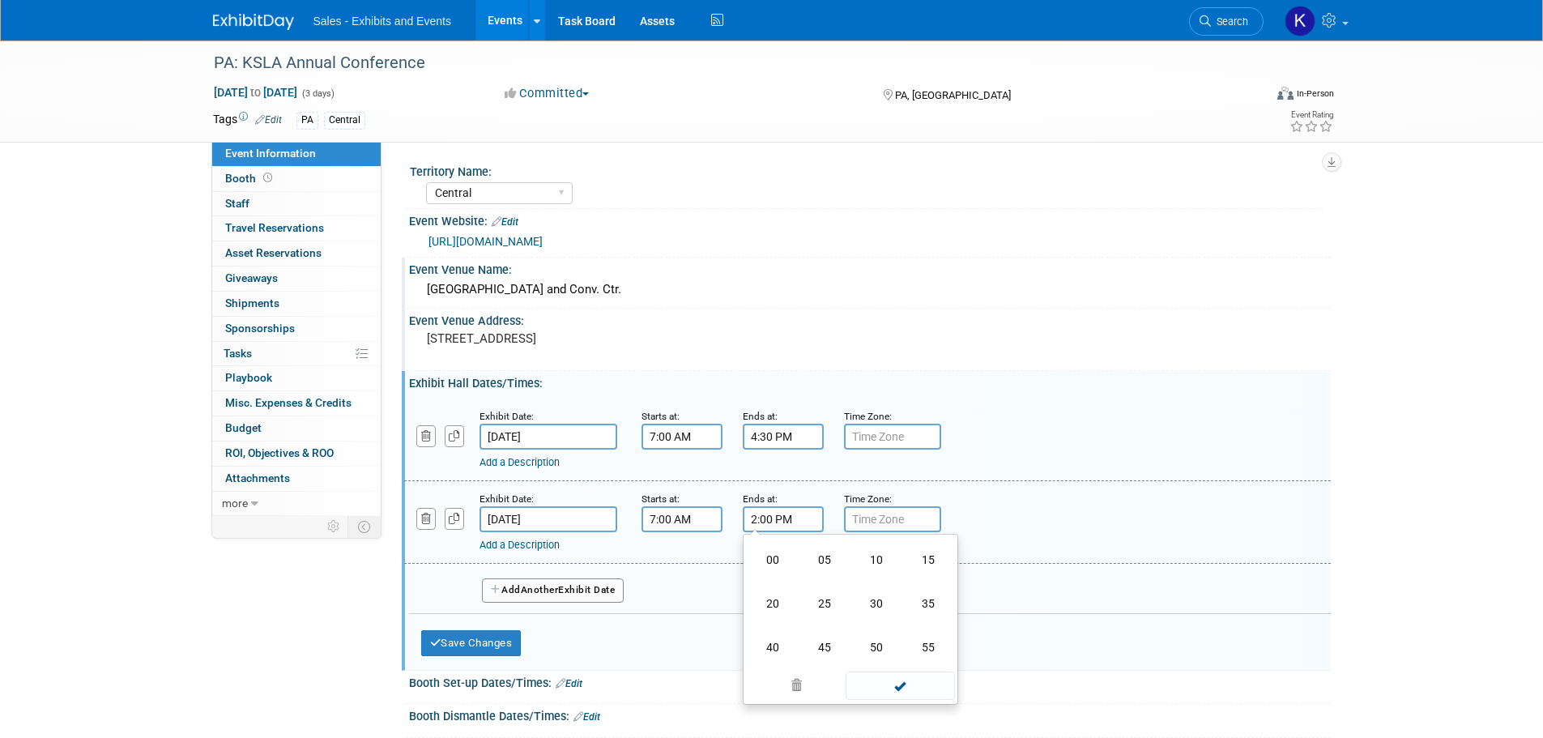
click at [870, 598] on td "30" at bounding box center [876, 603] width 52 height 44
type input "2:30 PM"
click at [894, 663] on span at bounding box center [899, 666] width 109 height 28
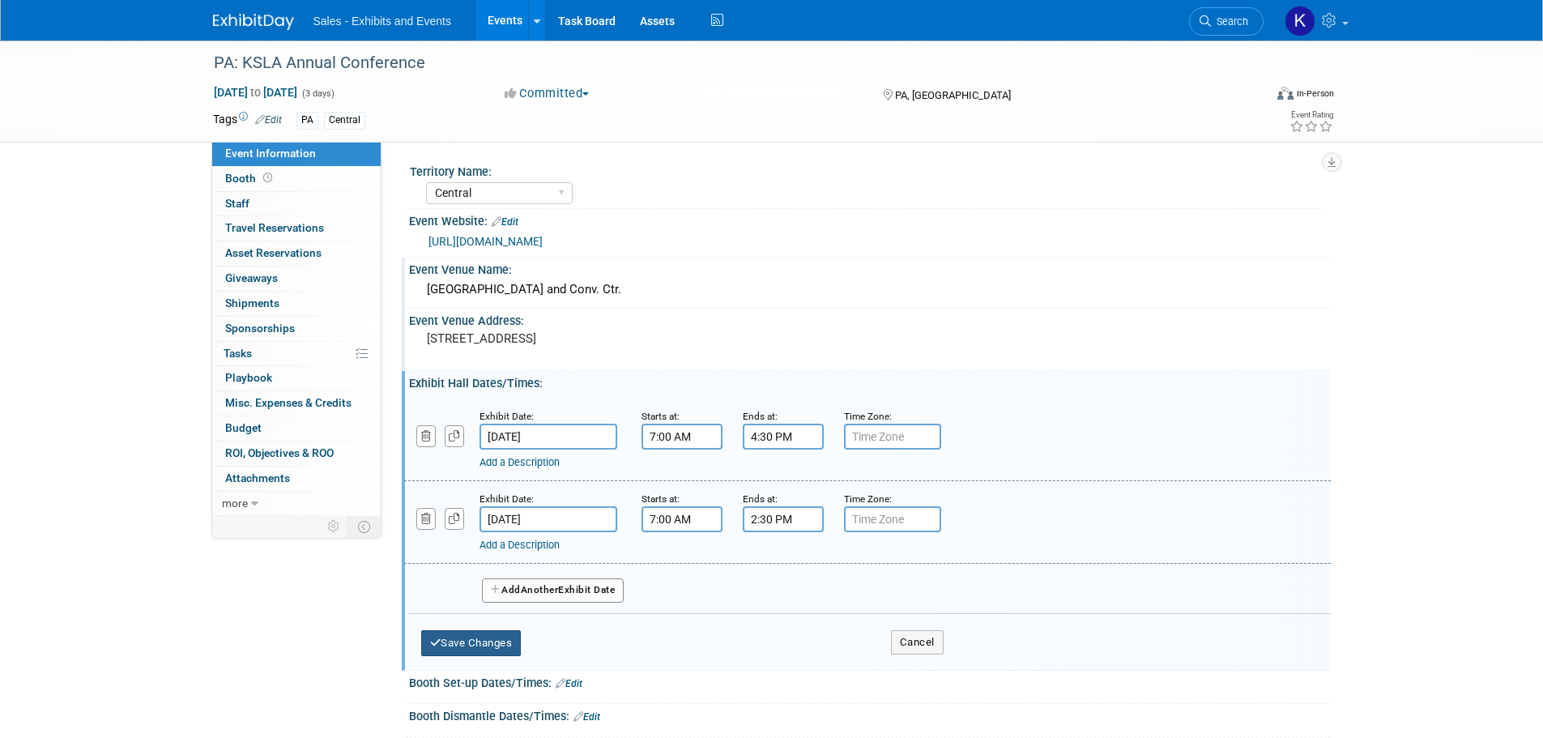
drag, startPoint x: 508, startPoint y: 645, endPoint x: 551, endPoint y: 628, distance: 46.2
click at [508, 645] on button "Save Changes" at bounding box center [471, 643] width 100 height 26
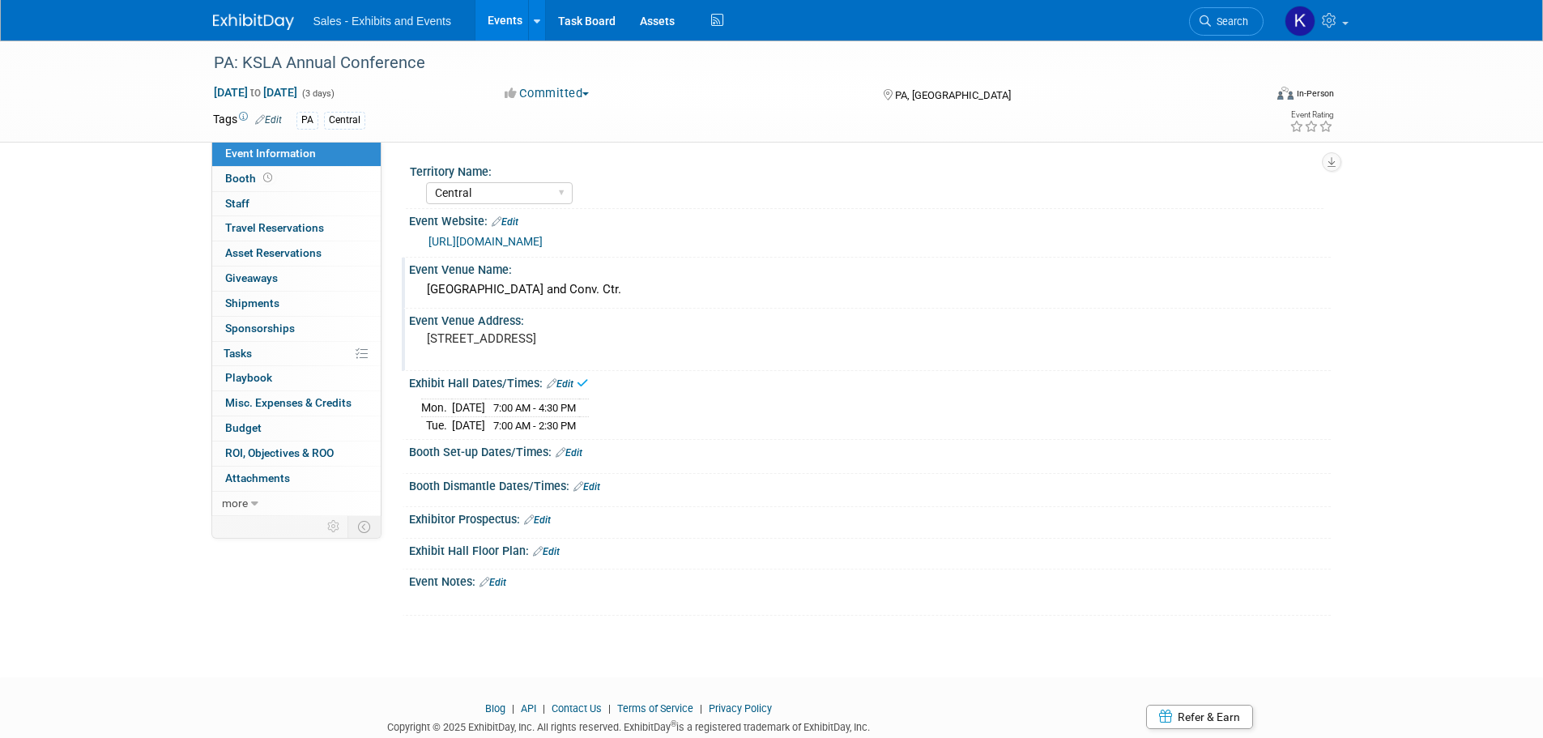
click at [579, 452] on link "Edit" at bounding box center [568, 452] width 27 height 11
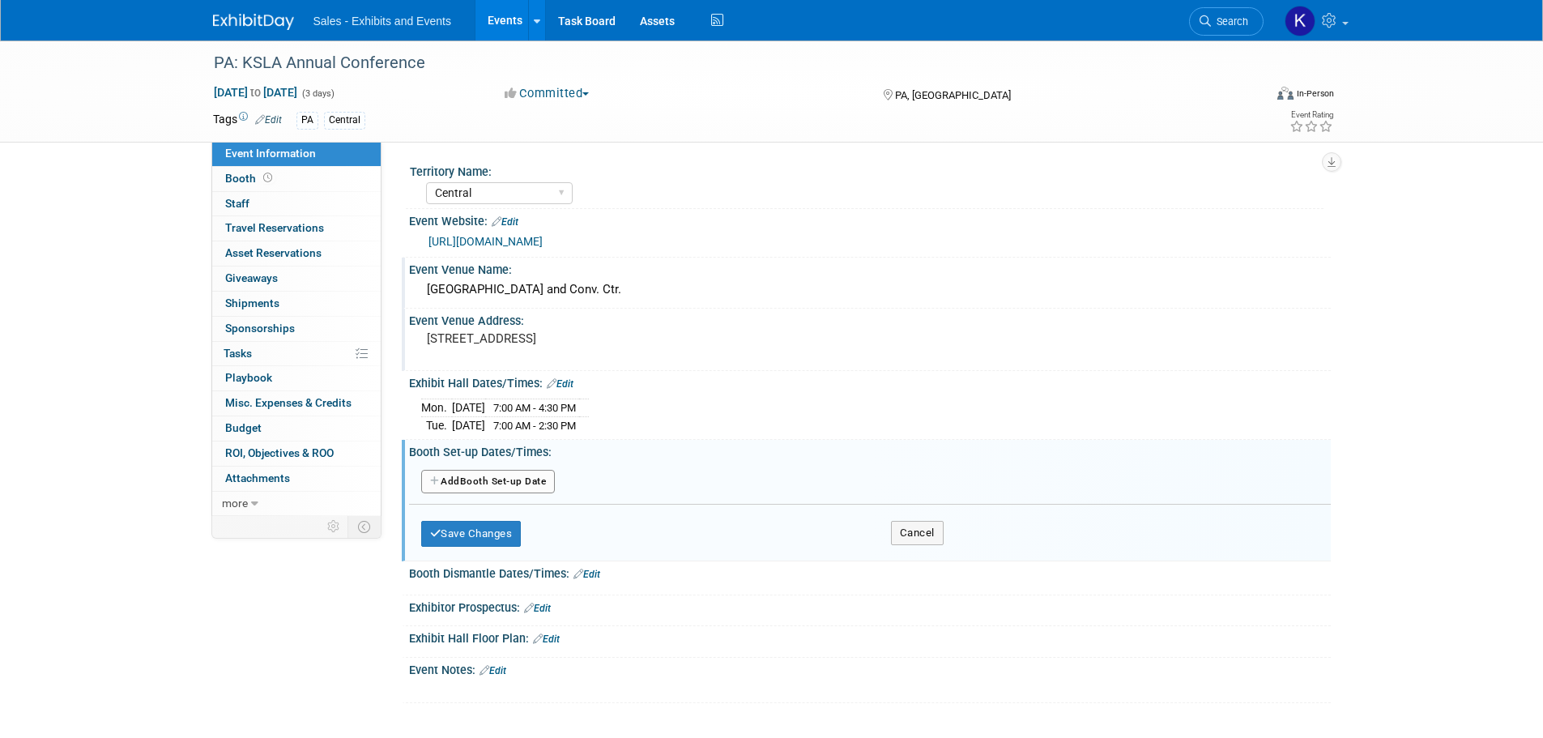
click at [543, 479] on button "Add Another Booth Set-up Date" at bounding box center [488, 482] width 134 height 24
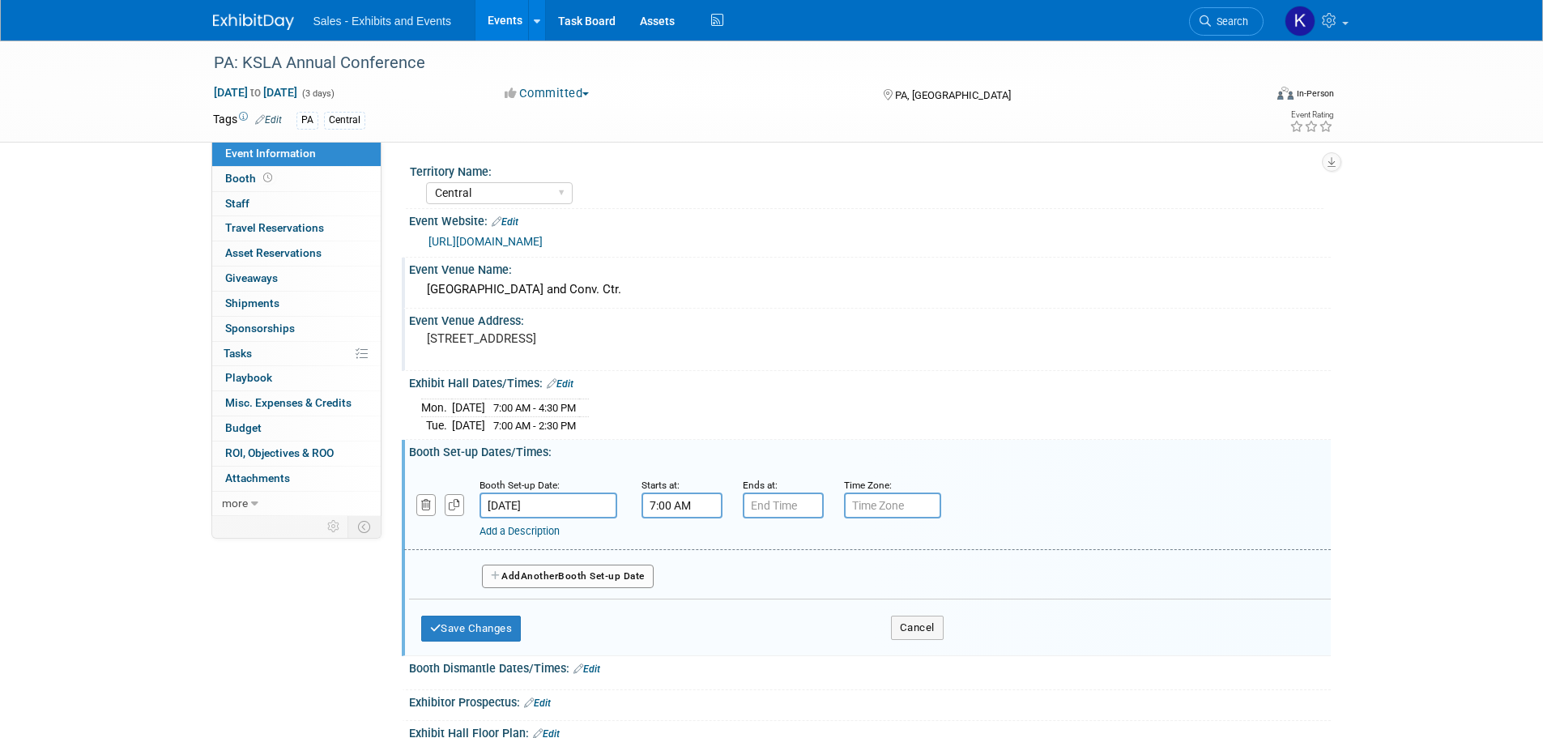
click at [674, 504] on input "7:00 AM" at bounding box center [681, 505] width 81 height 26
click at [687, 611] on span at bounding box center [679, 616] width 28 height 28
click at [684, 607] on span at bounding box center [679, 616] width 28 height 28
click at [690, 607] on span at bounding box center [679, 616] width 28 height 28
click at [829, 577] on button "AM" at bounding box center [820, 580] width 29 height 28
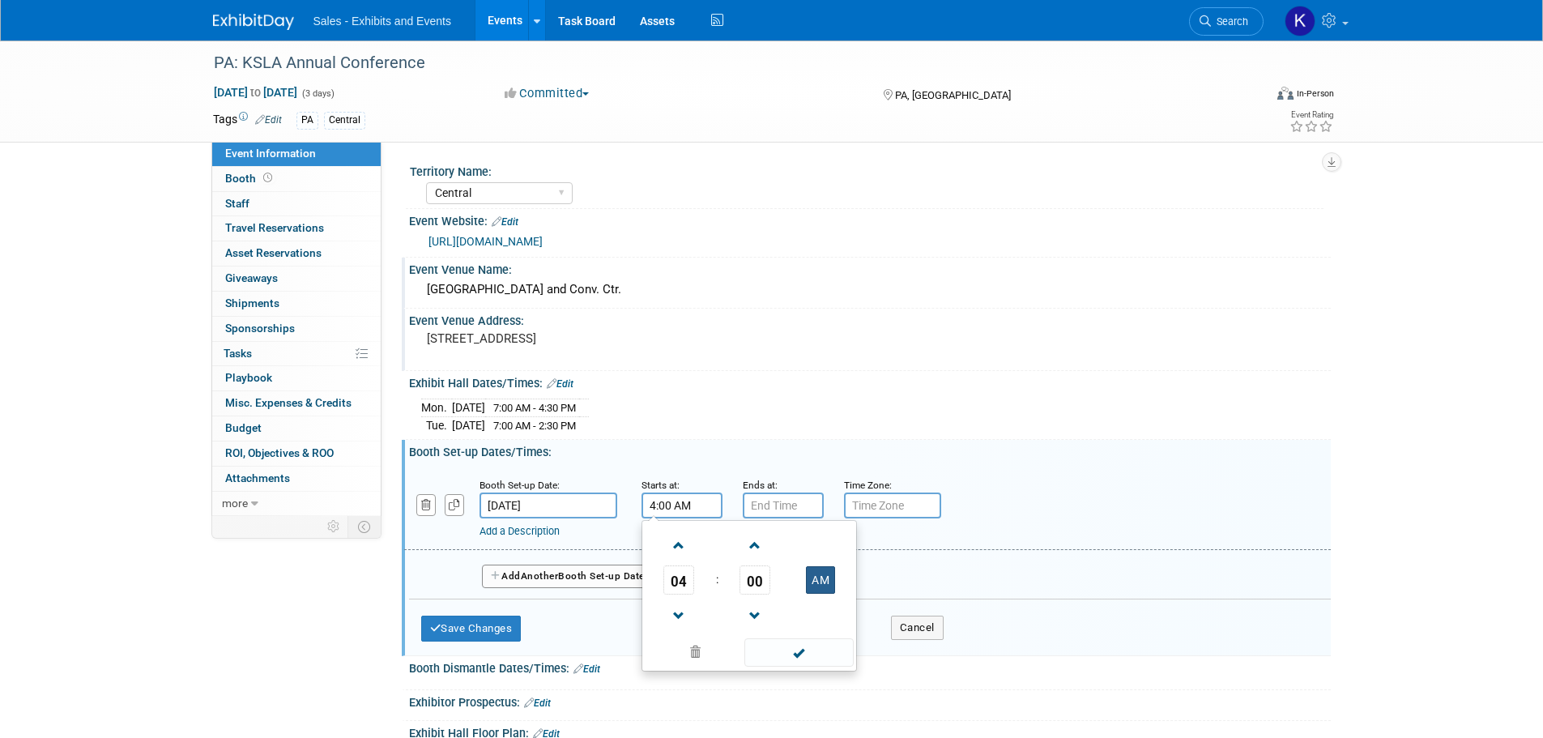
type input "4:00 PM"
click at [802, 649] on span at bounding box center [798, 652] width 109 height 28
type input "7:00 PM"
drag, startPoint x: 788, startPoint y: 504, endPoint x: 795, endPoint y: 517, distance: 14.9
click at [788, 505] on input "7:00 PM" at bounding box center [783, 505] width 81 height 26
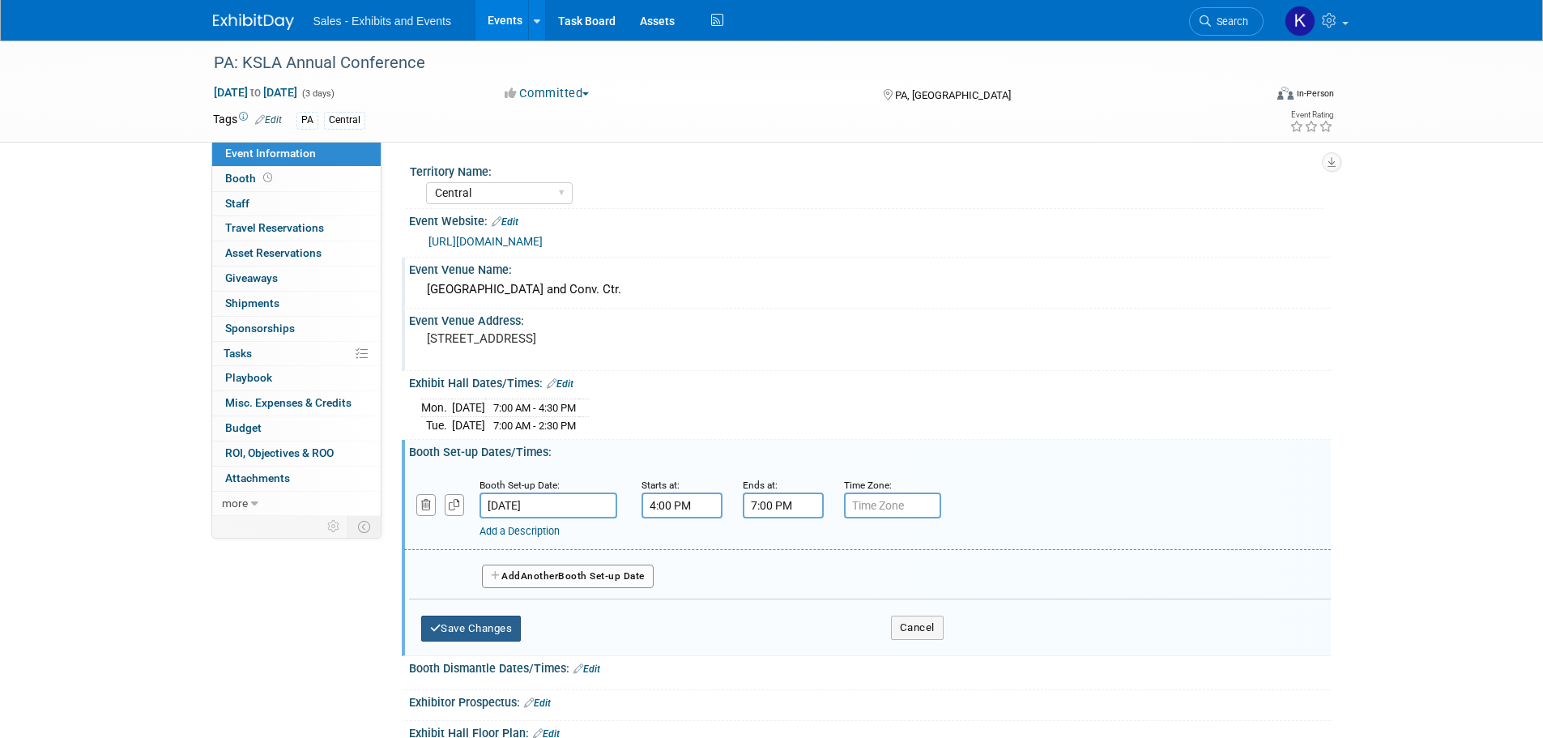
drag, startPoint x: 502, startPoint y: 623, endPoint x: 516, endPoint y: 624, distance: 13.8
click at [502, 624] on button "Save Changes" at bounding box center [471, 628] width 100 height 26
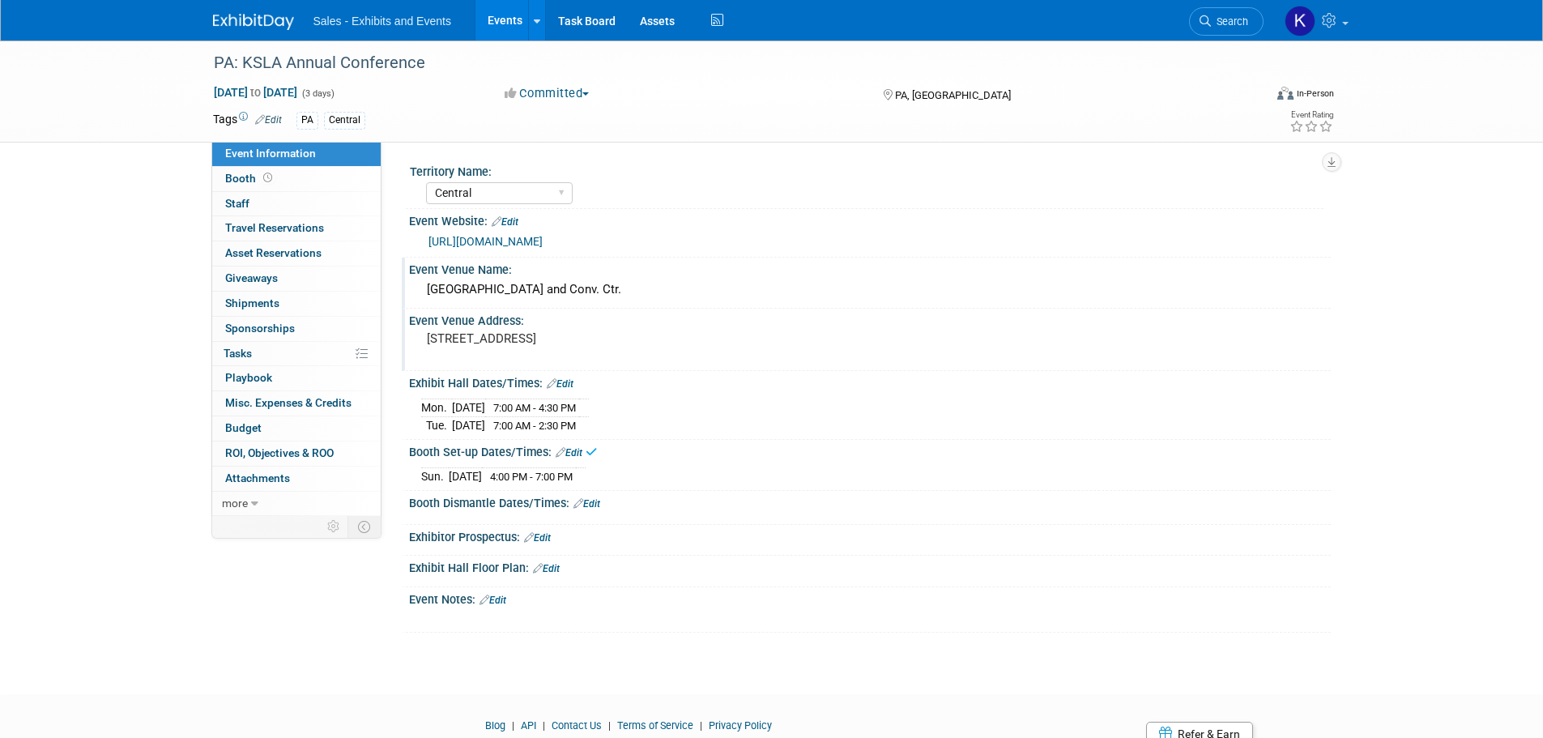
click at [591, 505] on link "Edit" at bounding box center [586, 503] width 27 height 11
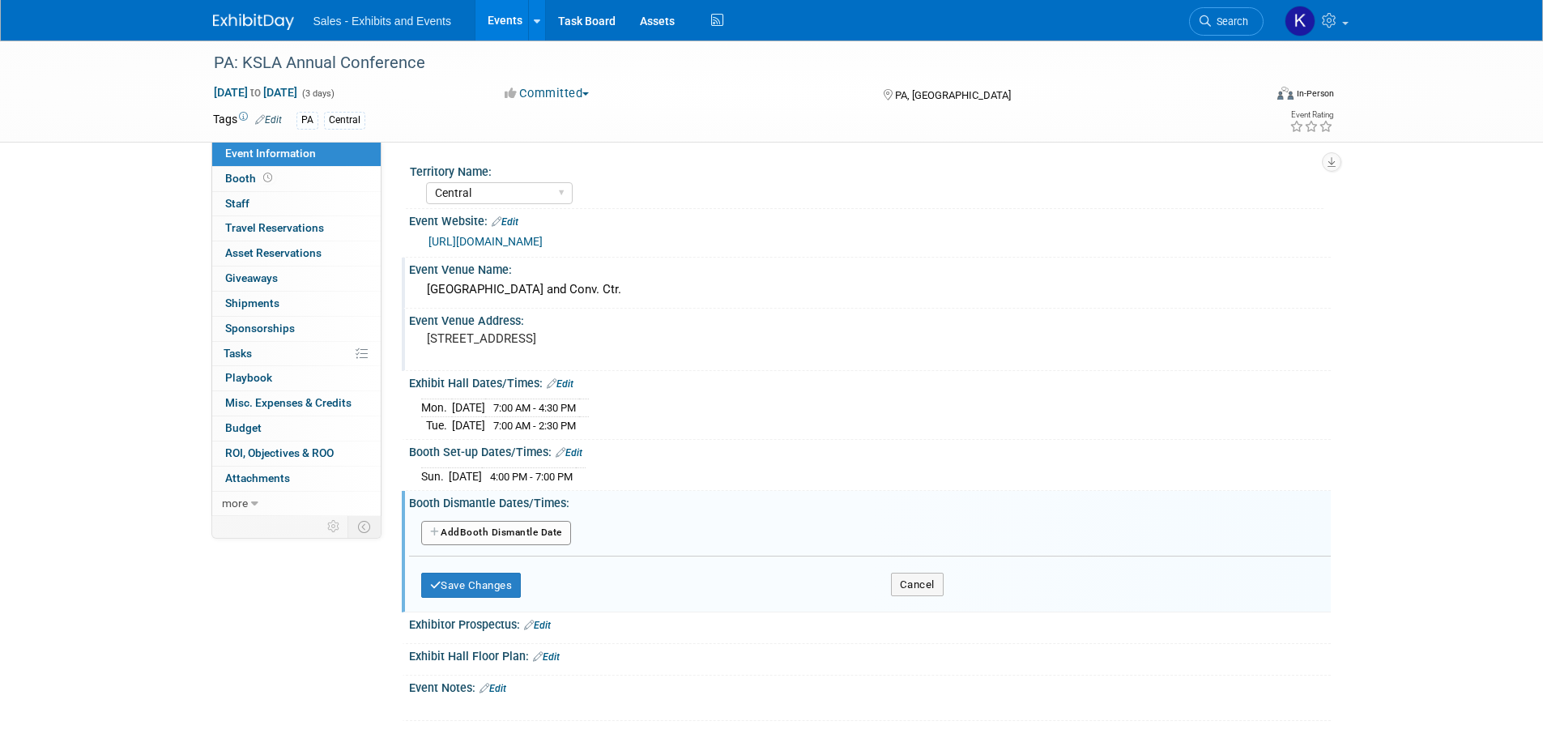
drag, startPoint x: 542, startPoint y: 528, endPoint x: 565, endPoint y: 544, distance: 28.5
click at [542, 529] on button "Add Another Booth Dismantle Date" at bounding box center [496, 533] width 150 height 24
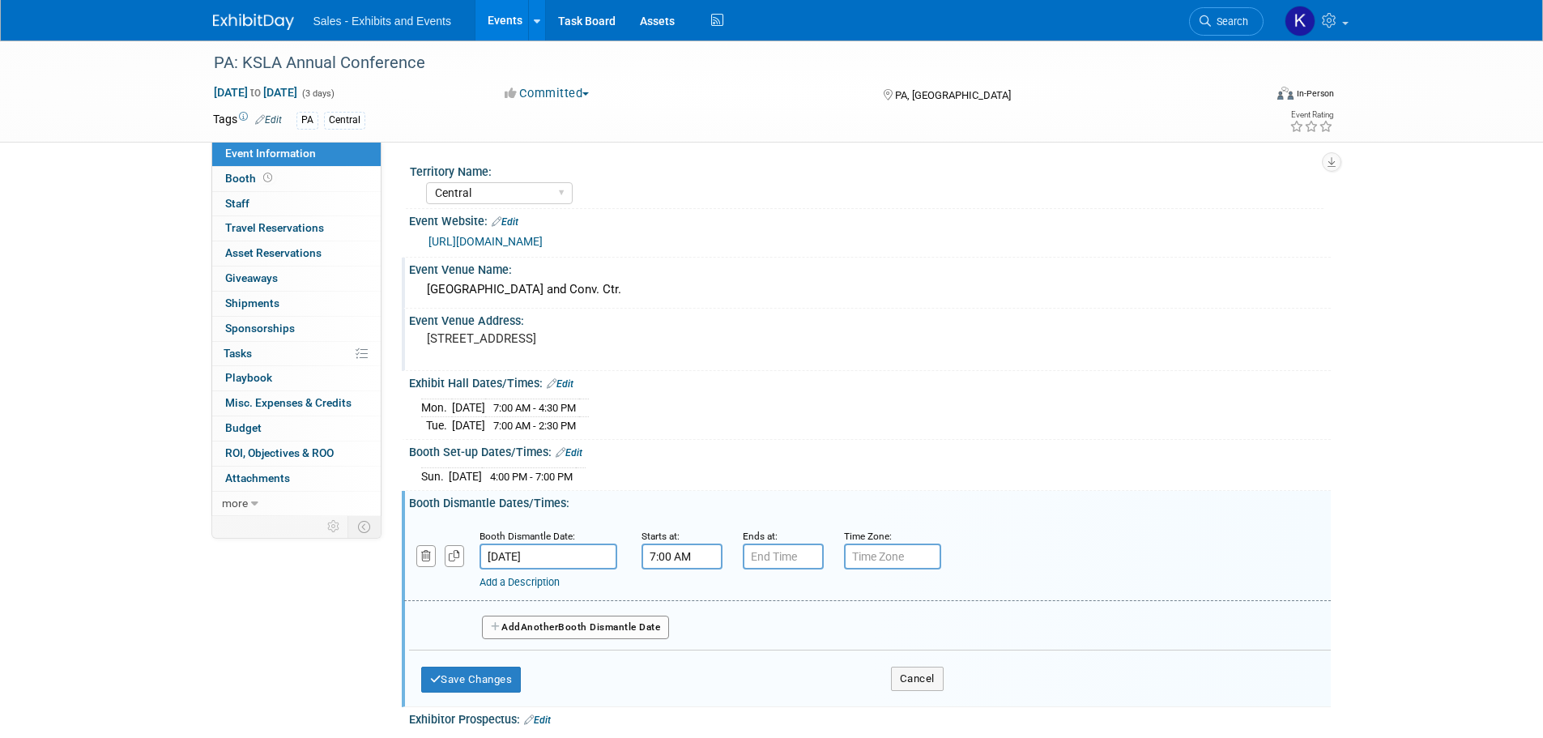
click at [669, 553] on input "7:00 AM" at bounding box center [681, 556] width 81 height 26
click at [686, 673] on span at bounding box center [679, 667] width 28 height 28
click at [687, 674] on span at bounding box center [679, 667] width 28 height 28
click at [688, 675] on span at bounding box center [679, 667] width 28 height 28
click at [690, 676] on span at bounding box center [679, 667] width 28 height 28
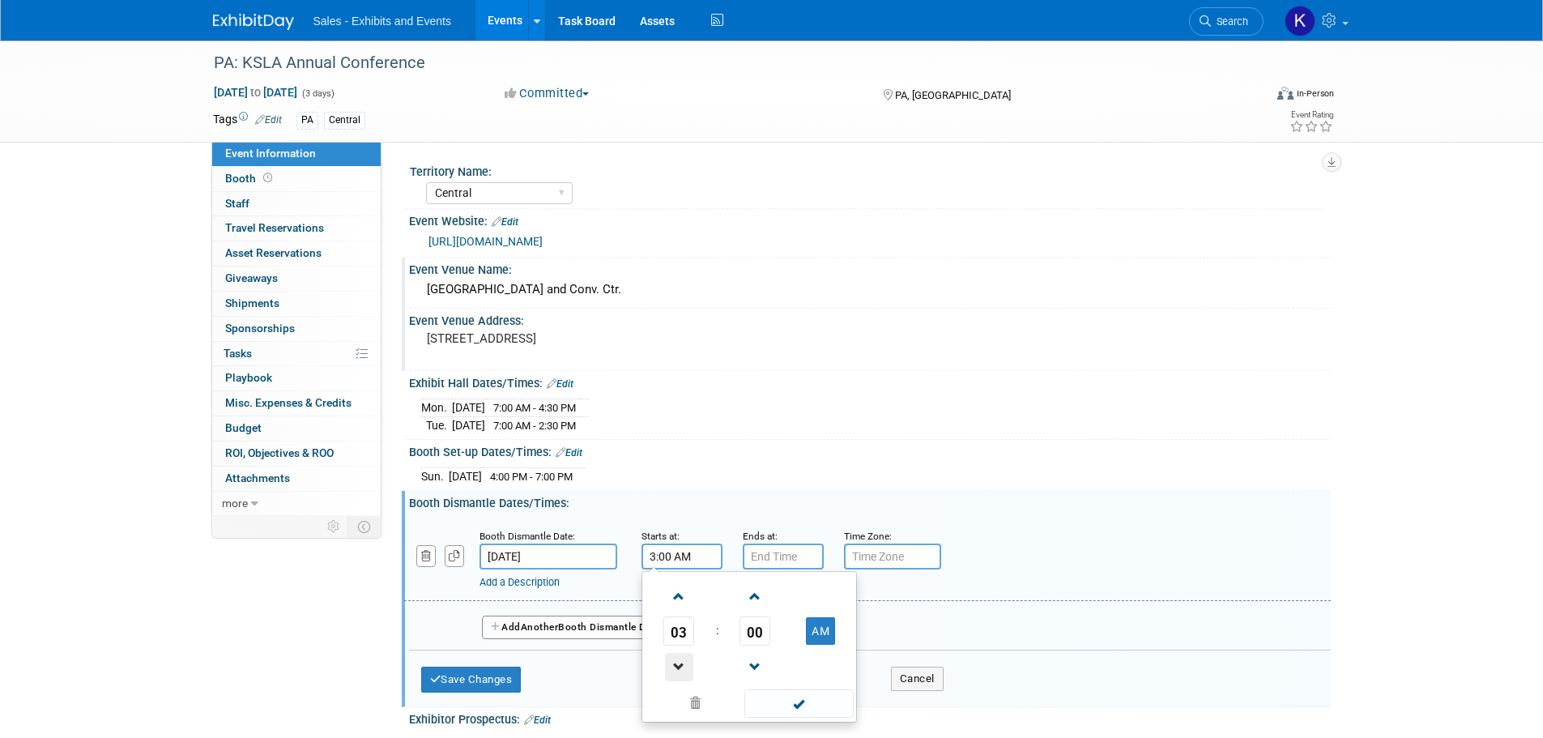
click at [690, 678] on span at bounding box center [679, 667] width 28 height 28
click at [759, 637] on span "00" at bounding box center [754, 630] width 31 height 29
click at [766, 639] on td "30" at bounding box center [775, 641] width 52 height 44
click at [823, 631] on button "AM" at bounding box center [820, 631] width 29 height 28
type input "2:30 PM"
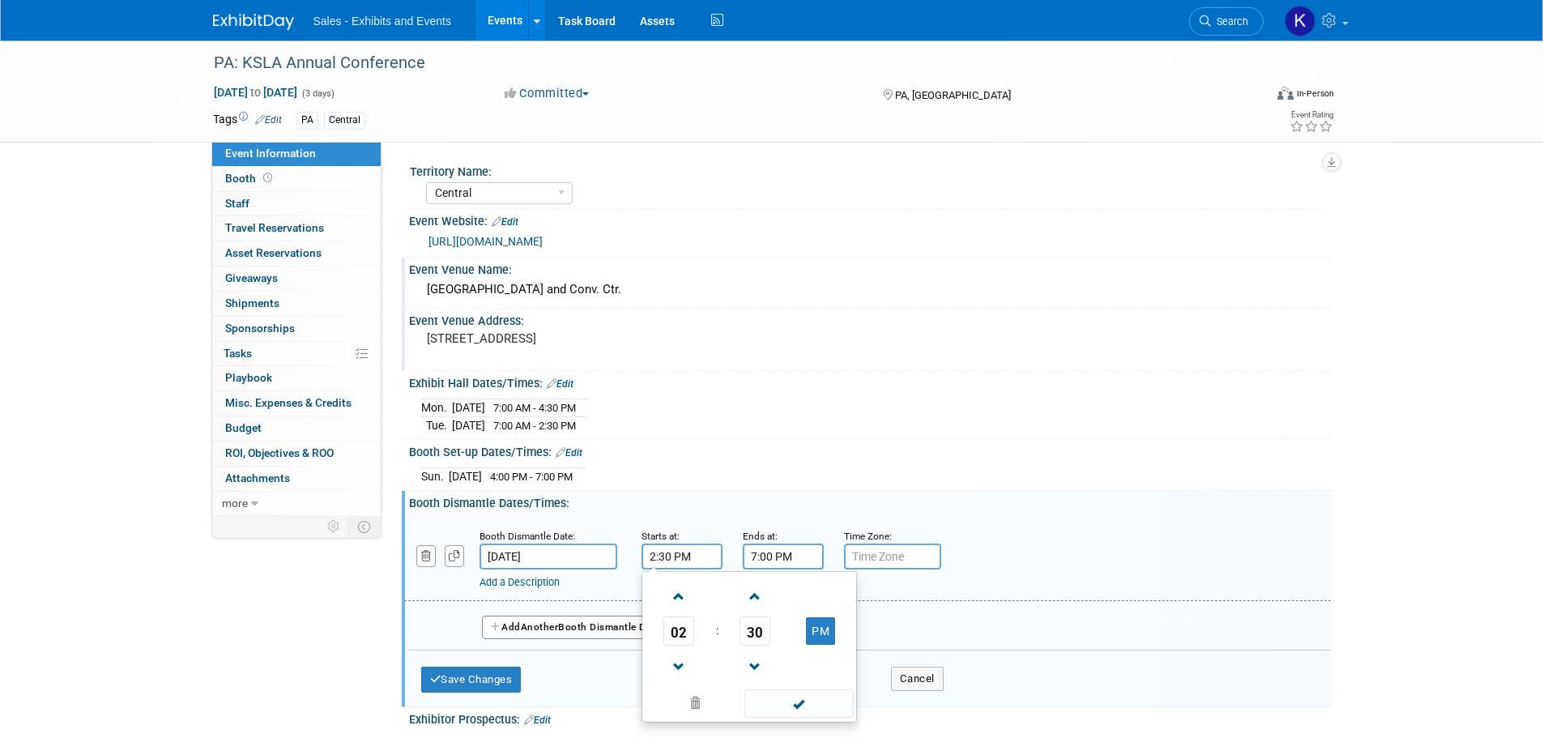
click at [777, 554] on input "7:00 PM" at bounding box center [783, 556] width 81 height 26
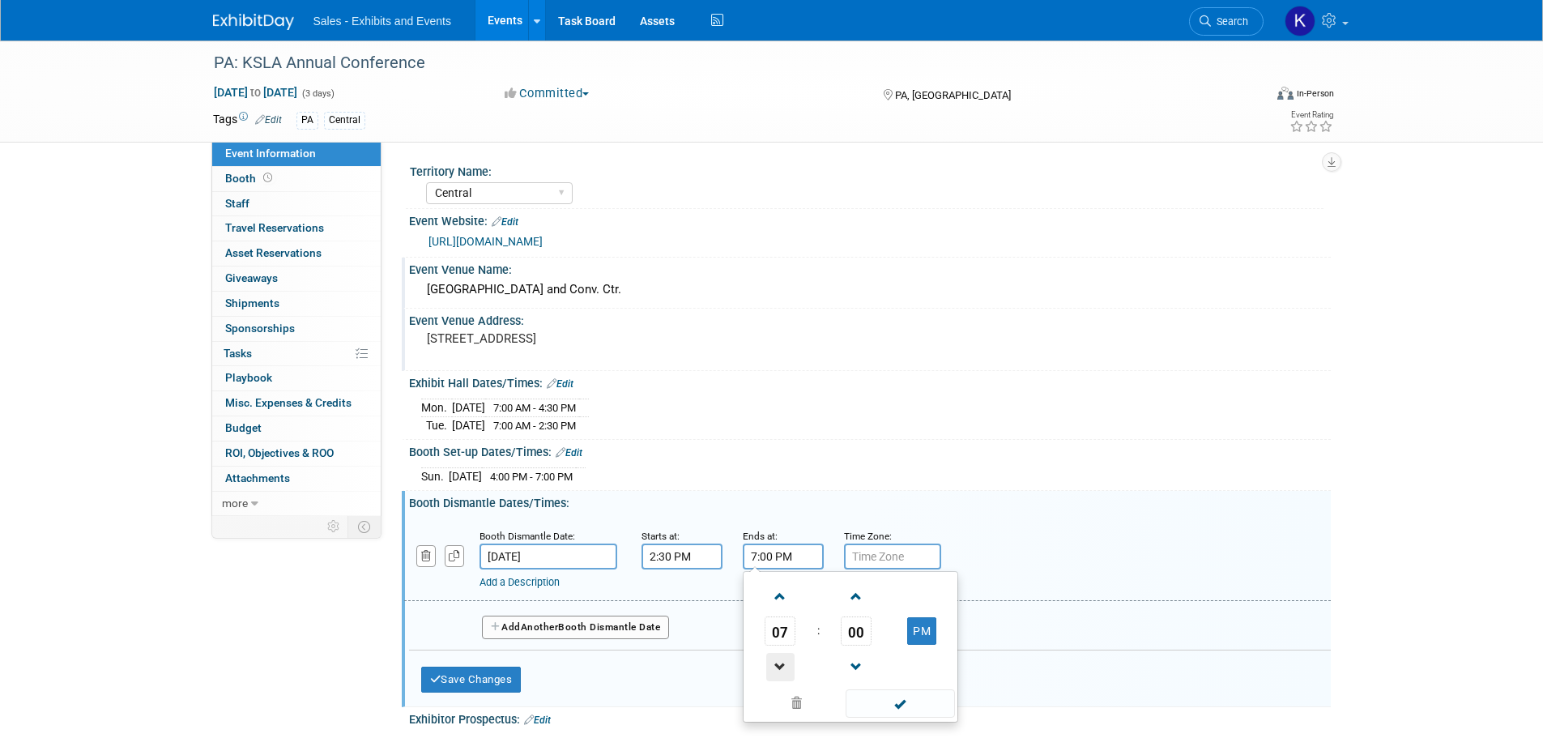
click at [775, 663] on span at bounding box center [780, 667] width 28 height 28
click at [778, 665] on span at bounding box center [780, 667] width 28 height 28
click at [780, 666] on span at bounding box center [780, 667] width 28 height 28
type input "4:00 PM"
click at [893, 695] on span at bounding box center [899, 703] width 109 height 28
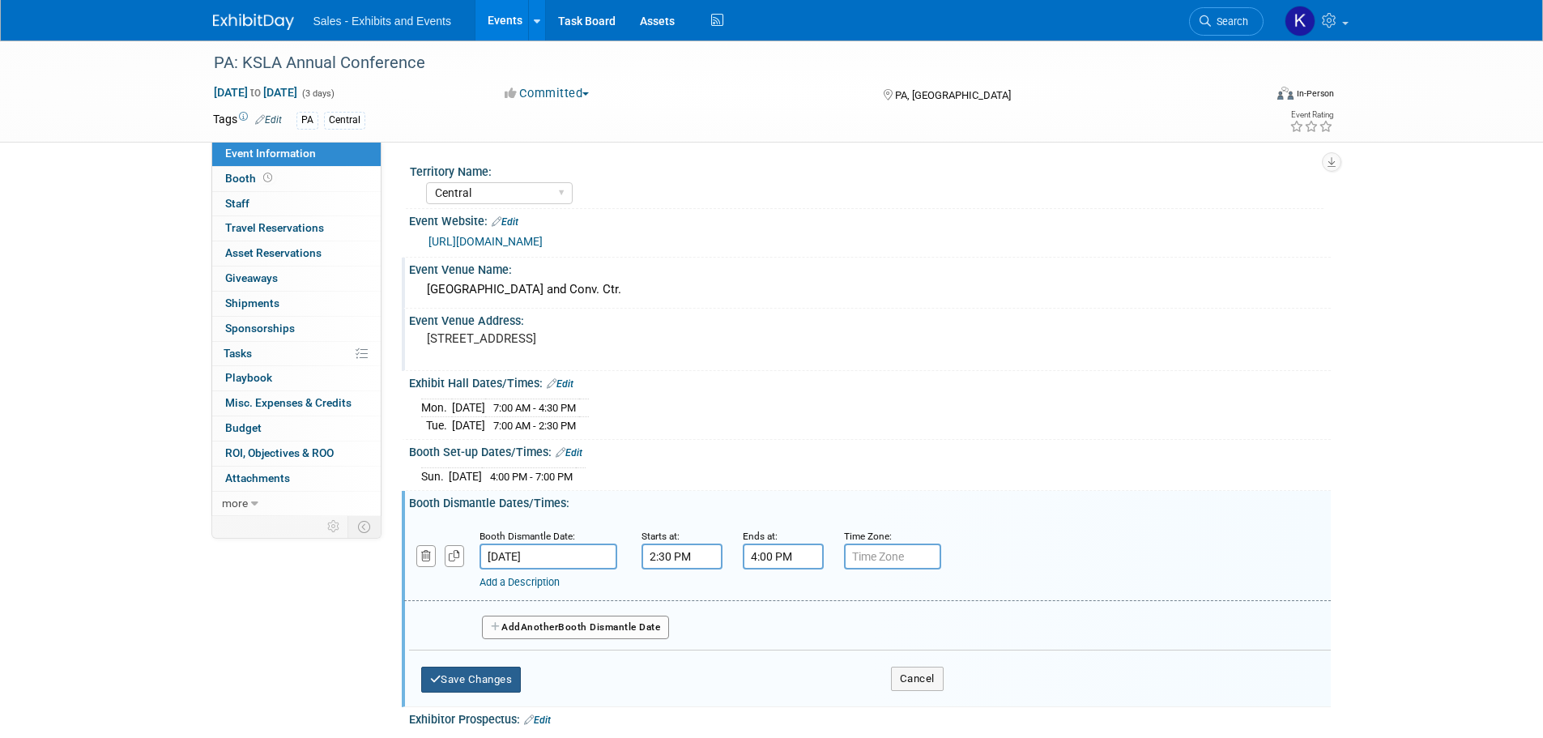
drag, startPoint x: 484, startPoint y: 678, endPoint x: 568, endPoint y: 662, distance: 85.6
click at [484, 679] on button "Save Changes" at bounding box center [471, 679] width 100 height 26
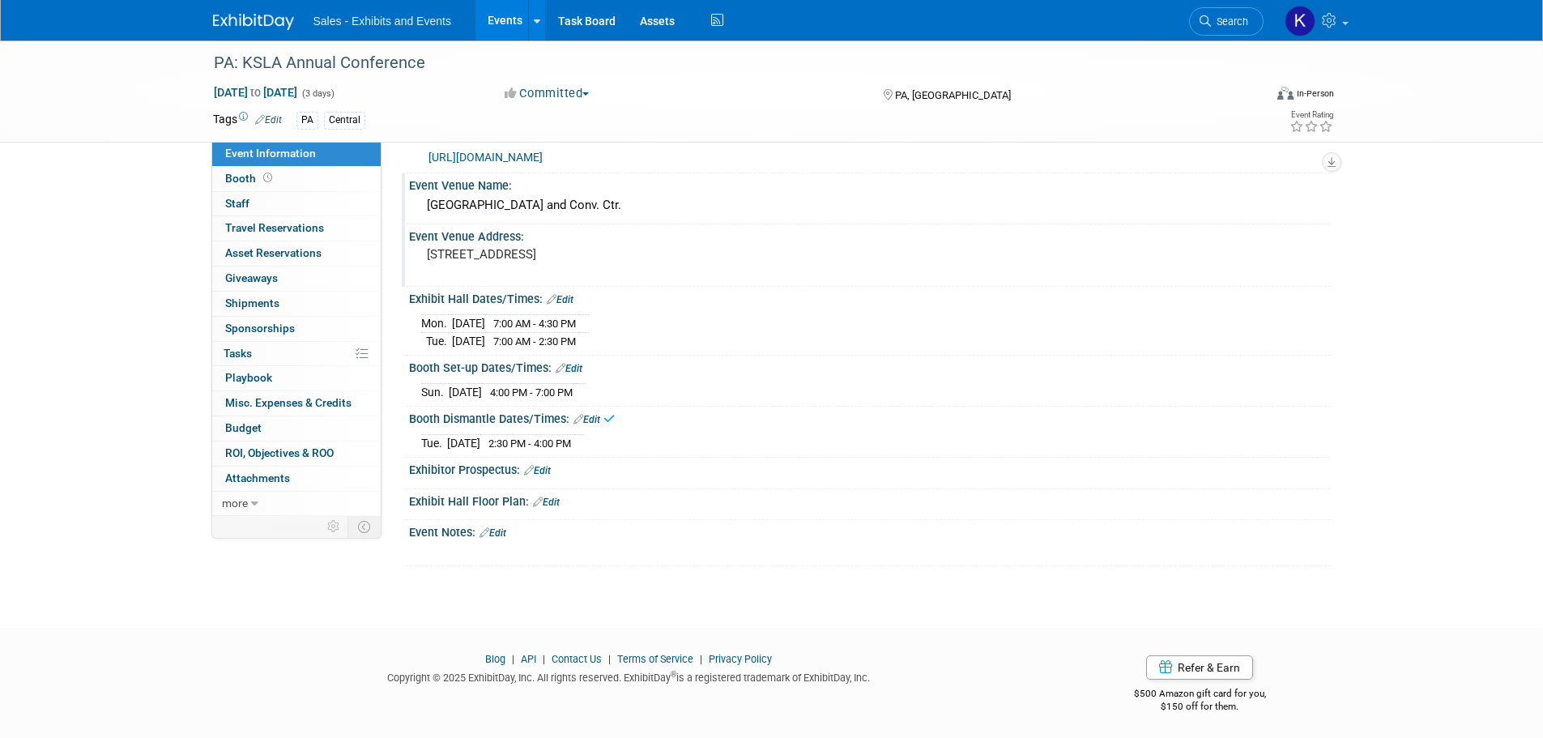
scroll to position [85, 0]
drag, startPoint x: 502, startPoint y: 530, endPoint x: 528, endPoint y: 536, distance: 26.5
click at [502, 531] on link "Edit" at bounding box center [492, 531] width 27 height 11
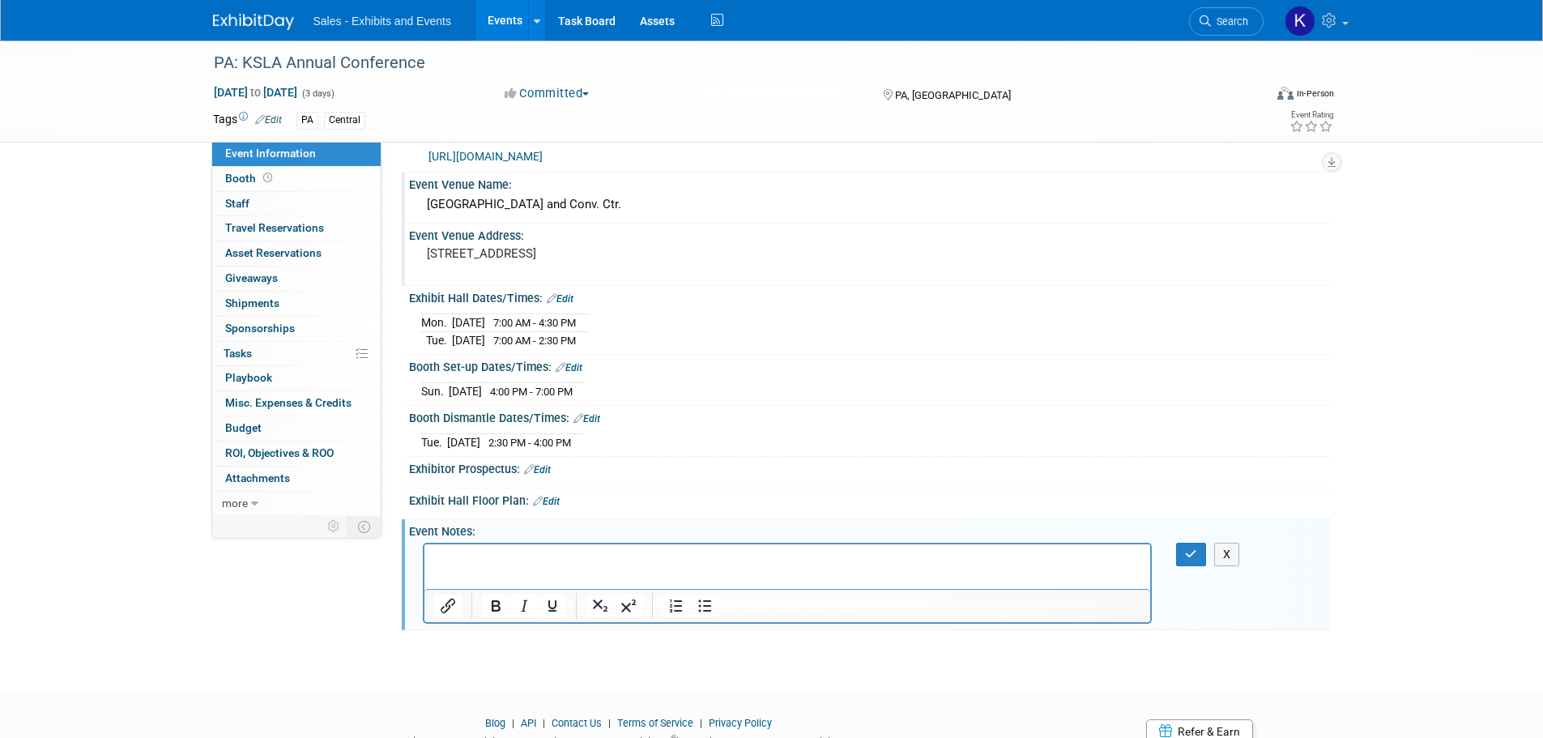
scroll to position [0, 0]
click at [1193, 555] on icon "button" at bounding box center [1191, 553] width 12 height 11
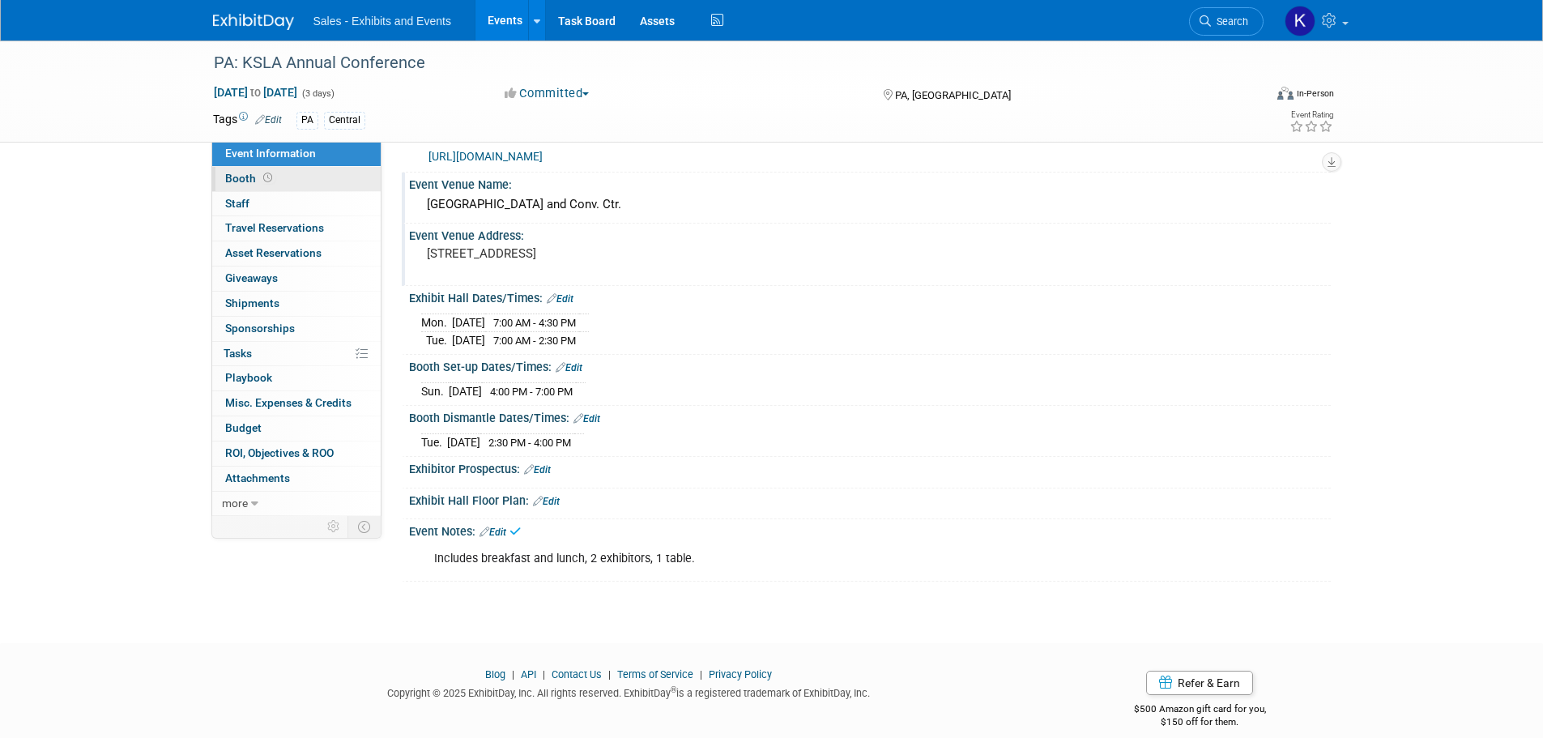
drag, startPoint x: 239, startPoint y: 174, endPoint x: 253, endPoint y: 186, distance: 18.4
click at [240, 176] on span "Booth" at bounding box center [250, 178] width 50 height 13
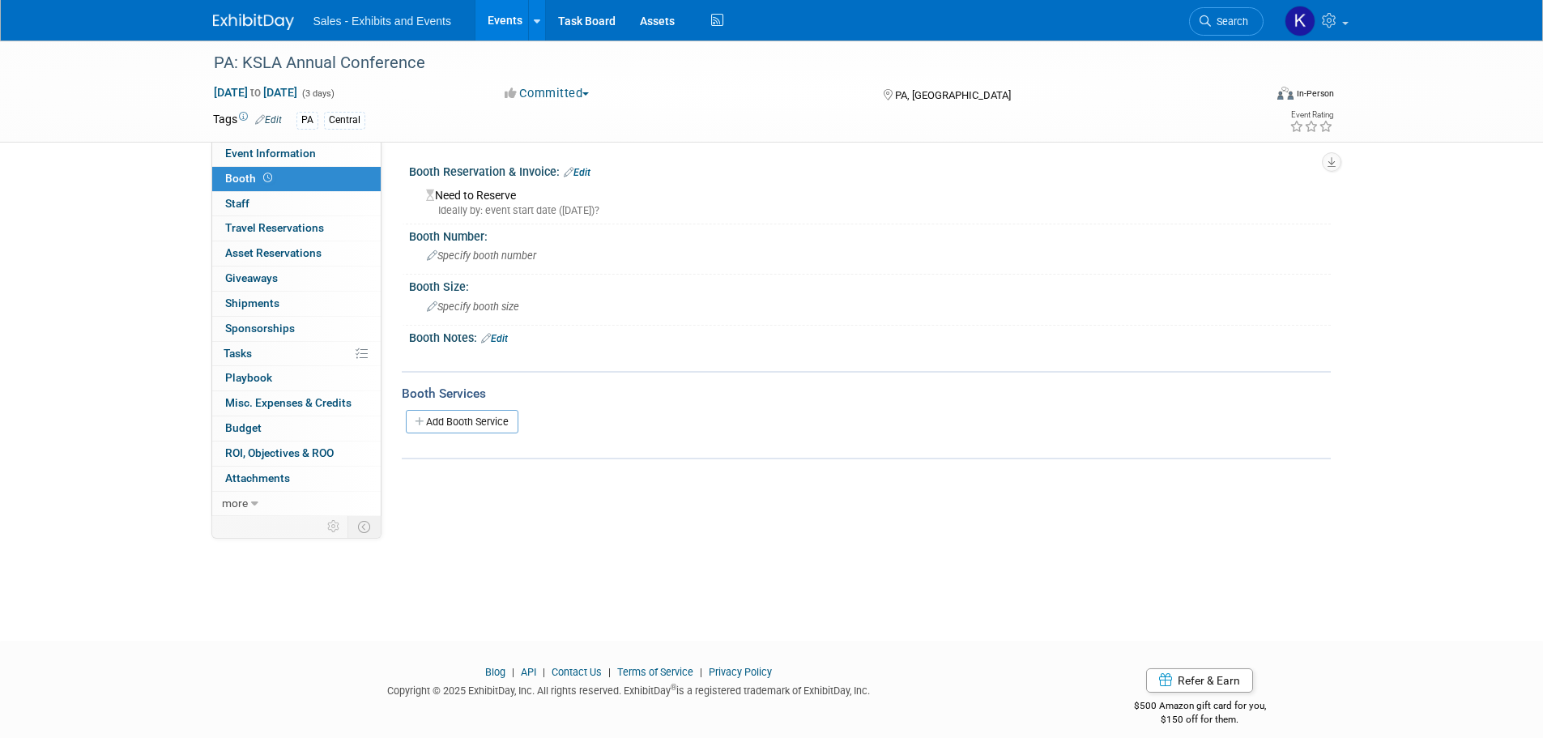
click at [589, 168] on link "Edit" at bounding box center [577, 172] width 27 height 11
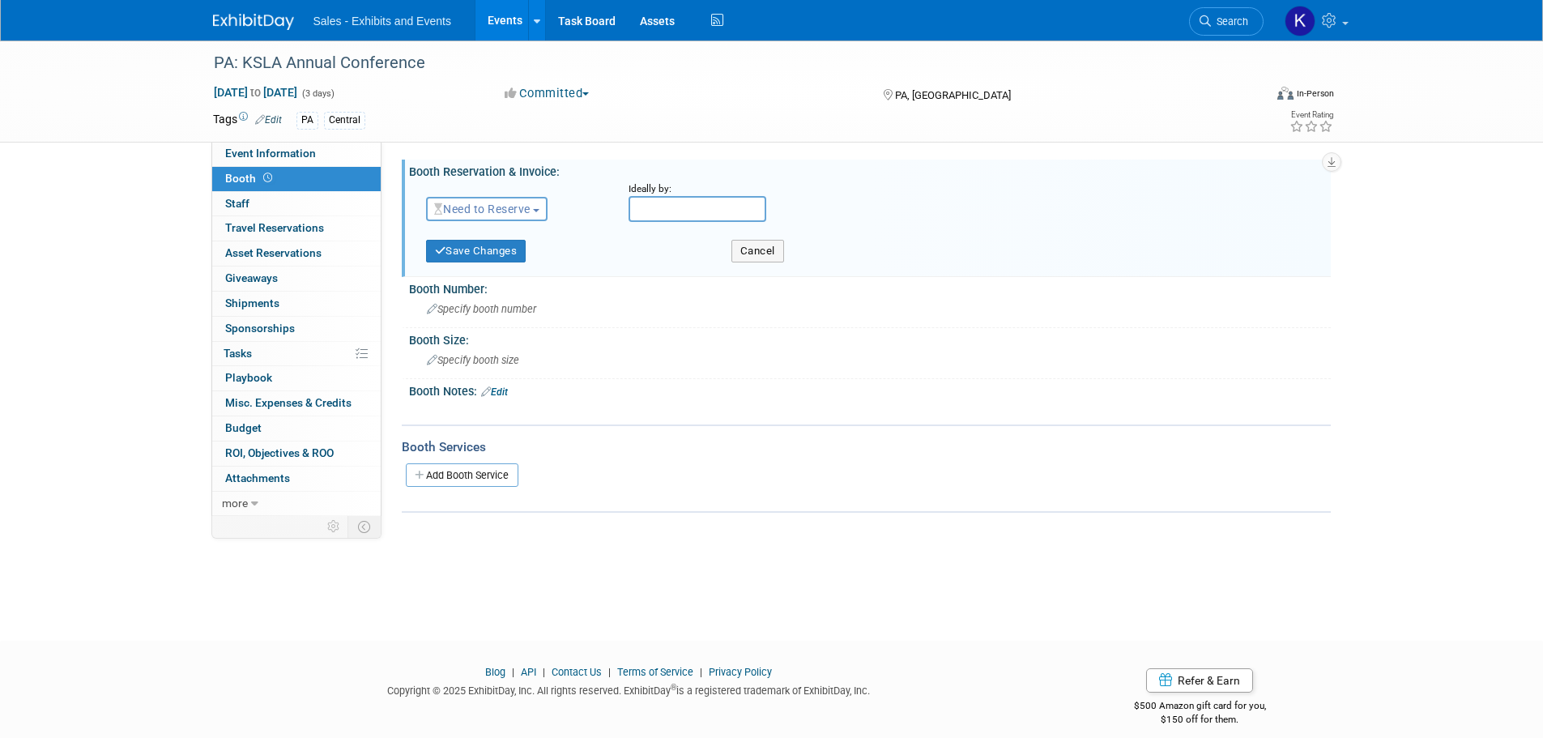
click at [512, 210] on span "Need to Reserve" at bounding box center [482, 208] width 96 height 13
click at [509, 258] on link "Reserved" at bounding box center [513, 259] width 173 height 23
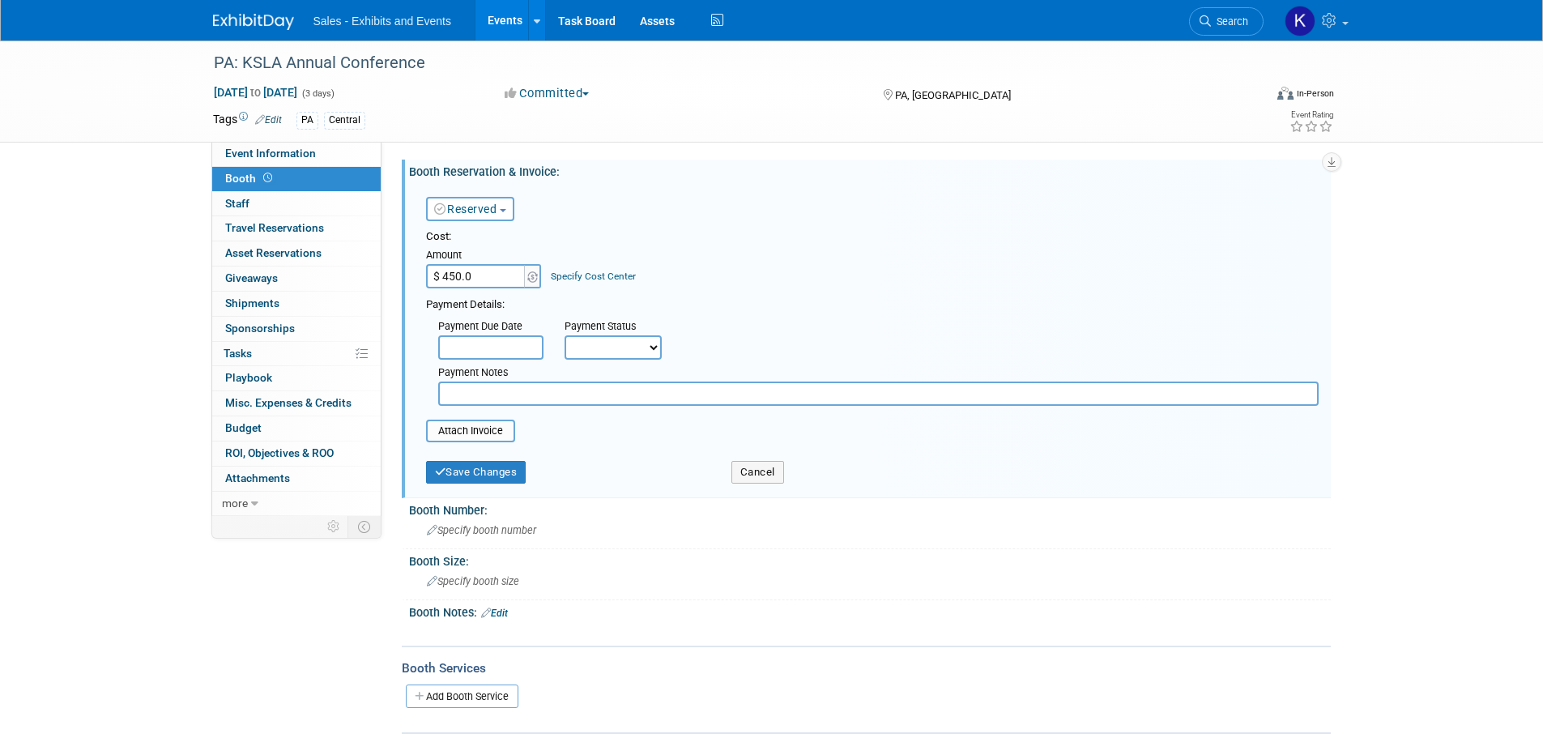
type input "$ 450.00"
drag, startPoint x: 547, startPoint y: 396, endPoint x: 694, endPoint y: 396, distance: 147.4
click at [547, 396] on input "text" at bounding box center [878, 393] width 880 height 24
type input "Requested invoice 10/6"
click at [511, 466] on button "Save Changes" at bounding box center [476, 472] width 100 height 23
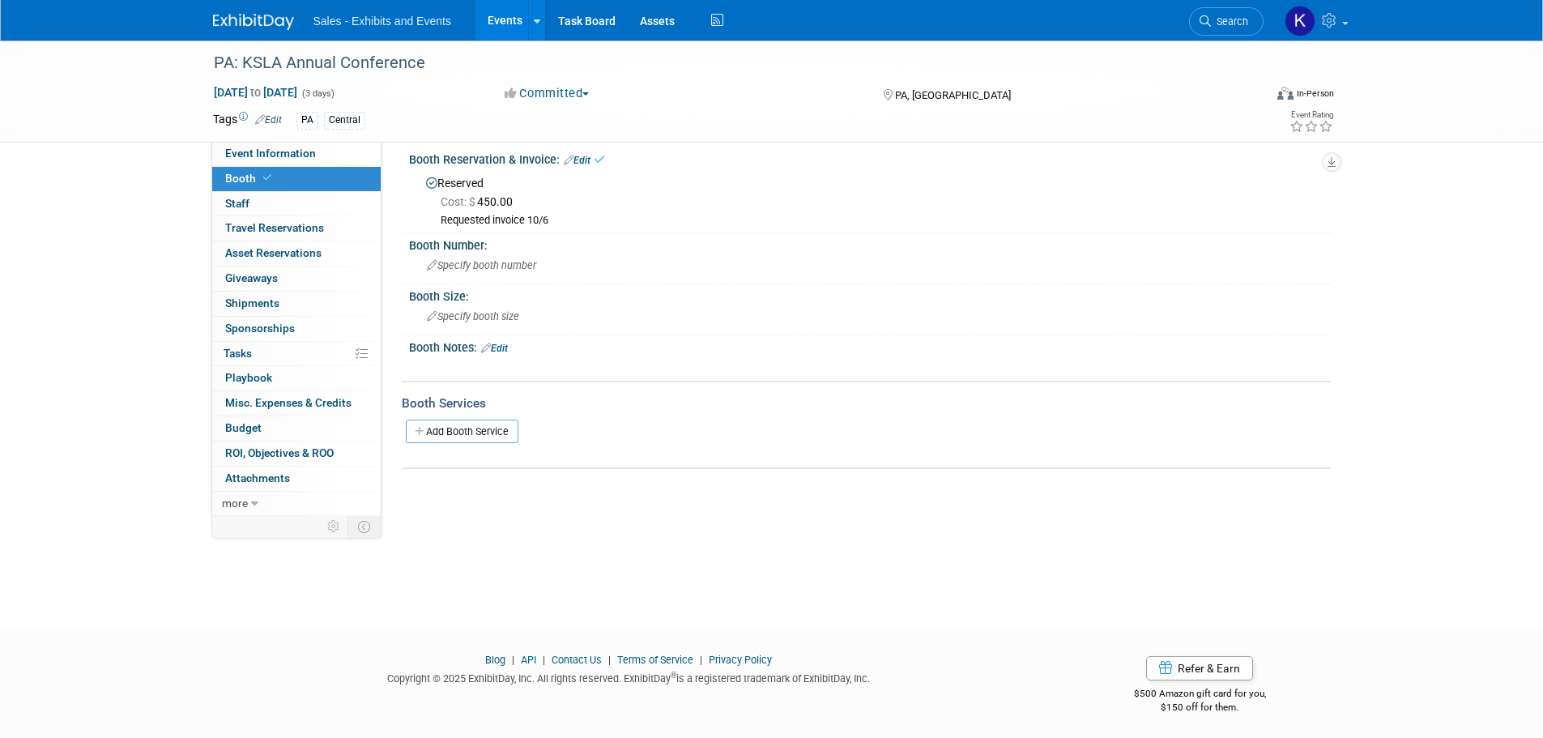
scroll to position [16, 0]
click at [518, 318] on div "Specify booth size" at bounding box center [869, 312] width 897 height 25
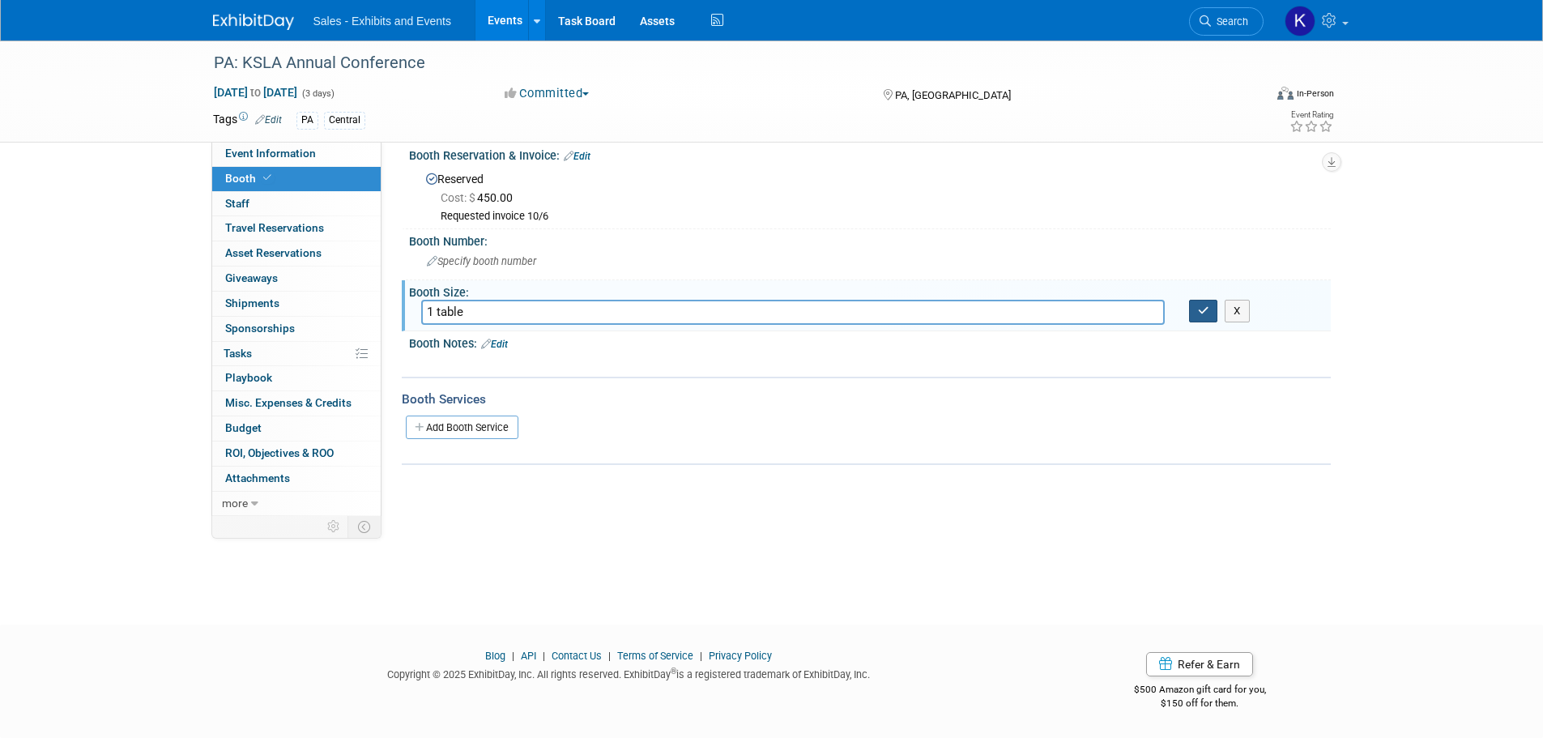
type input "1 table"
drag, startPoint x: 1212, startPoint y: 316, endPoint x: 1134, endPoint y: 348, distance: 85.0
click at [1209, 321] on button "button" at bounding box center [1203, 311] width 29 height 23
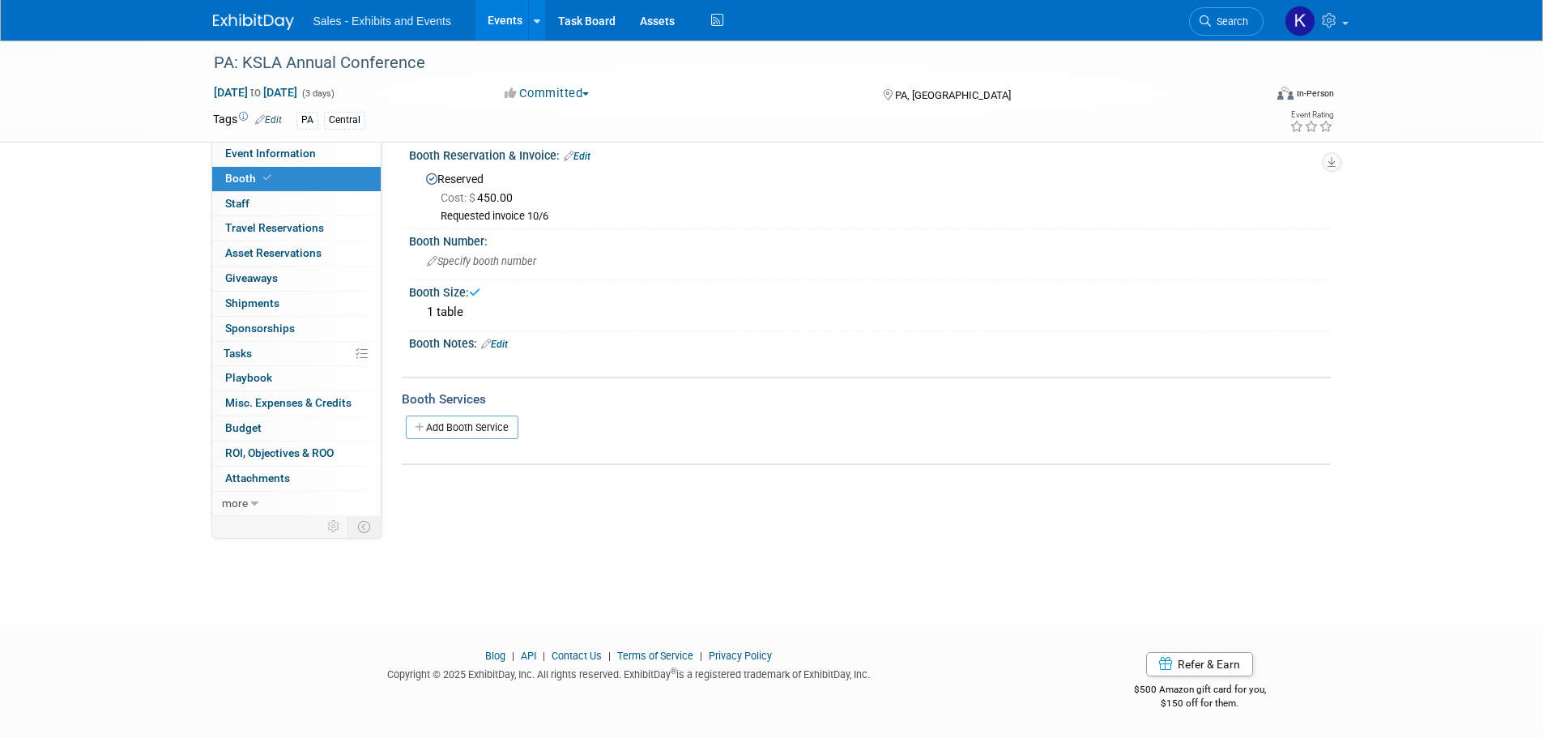
drag, startPoint x: 510, startPoint y: 340, endPoint x: 517, endPoint y: 346, distance: 9.2
click at [508, 342] on link "Edit" at bounding box center [494, 343] width 27 height 11
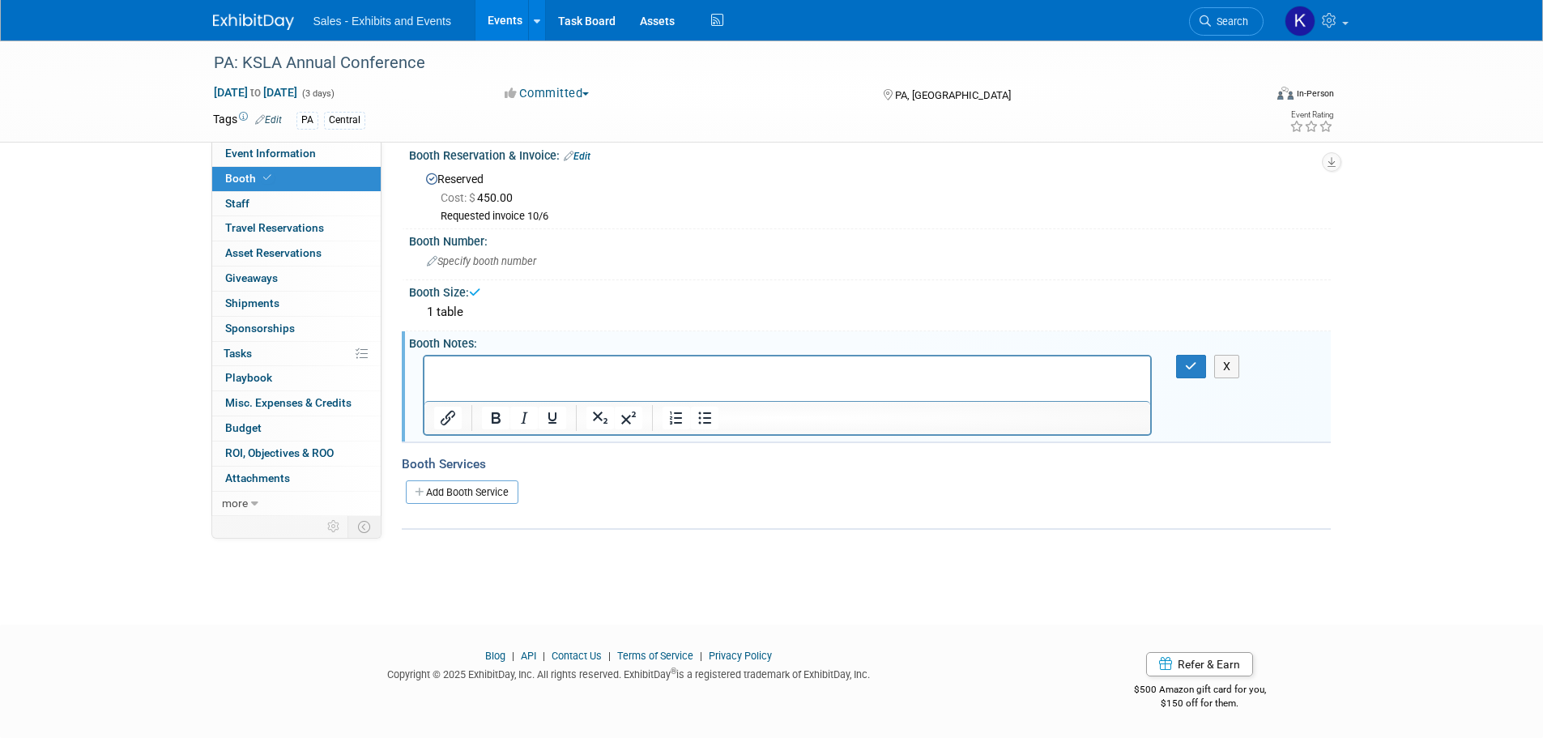
scroll to position [0, 0]
click at [1185, 366] on button "button" at bounding box center [1191, 366] width 30 height 23
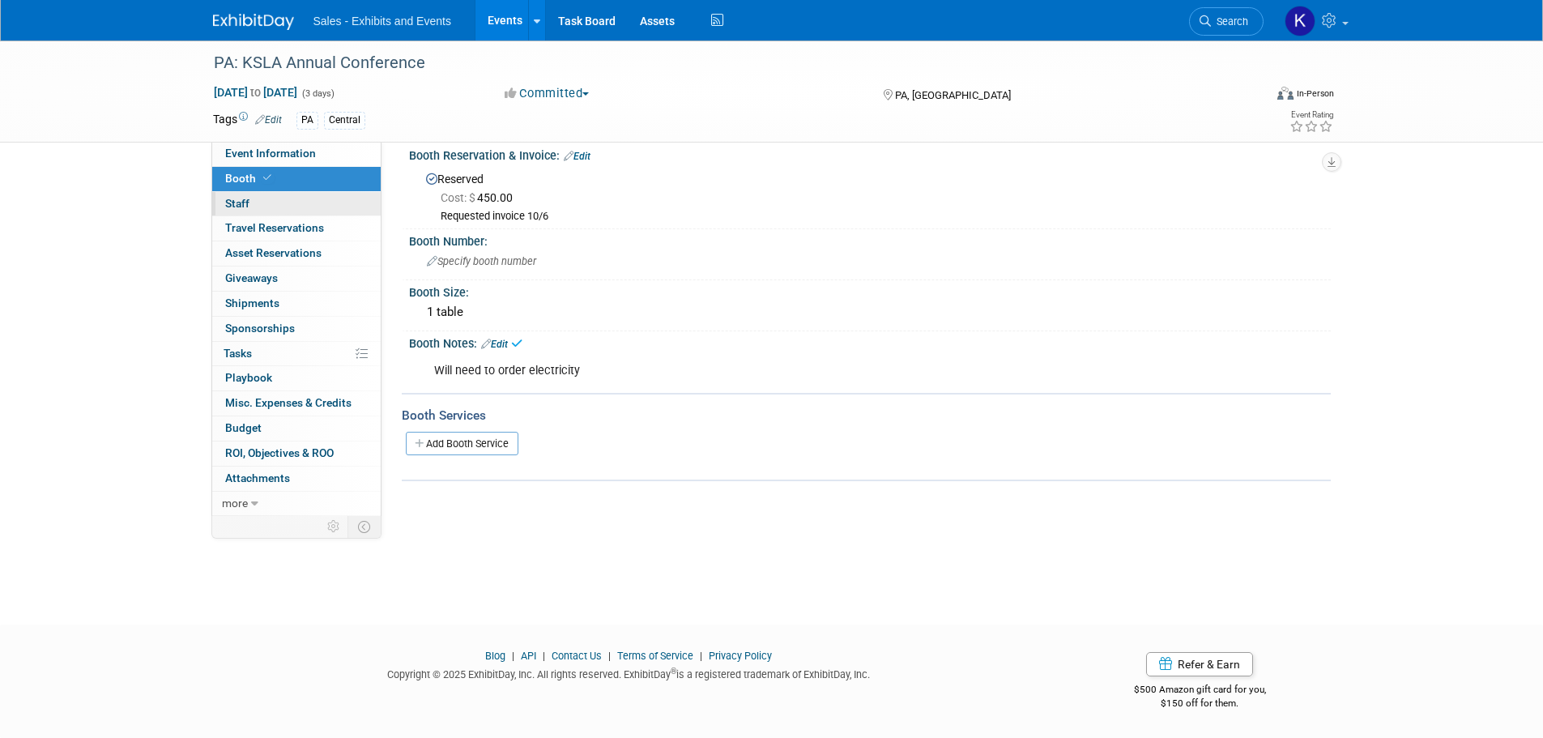
click at [239, 198] on span "Staff 0" at bounding box center [237, 203] width 24 height 13
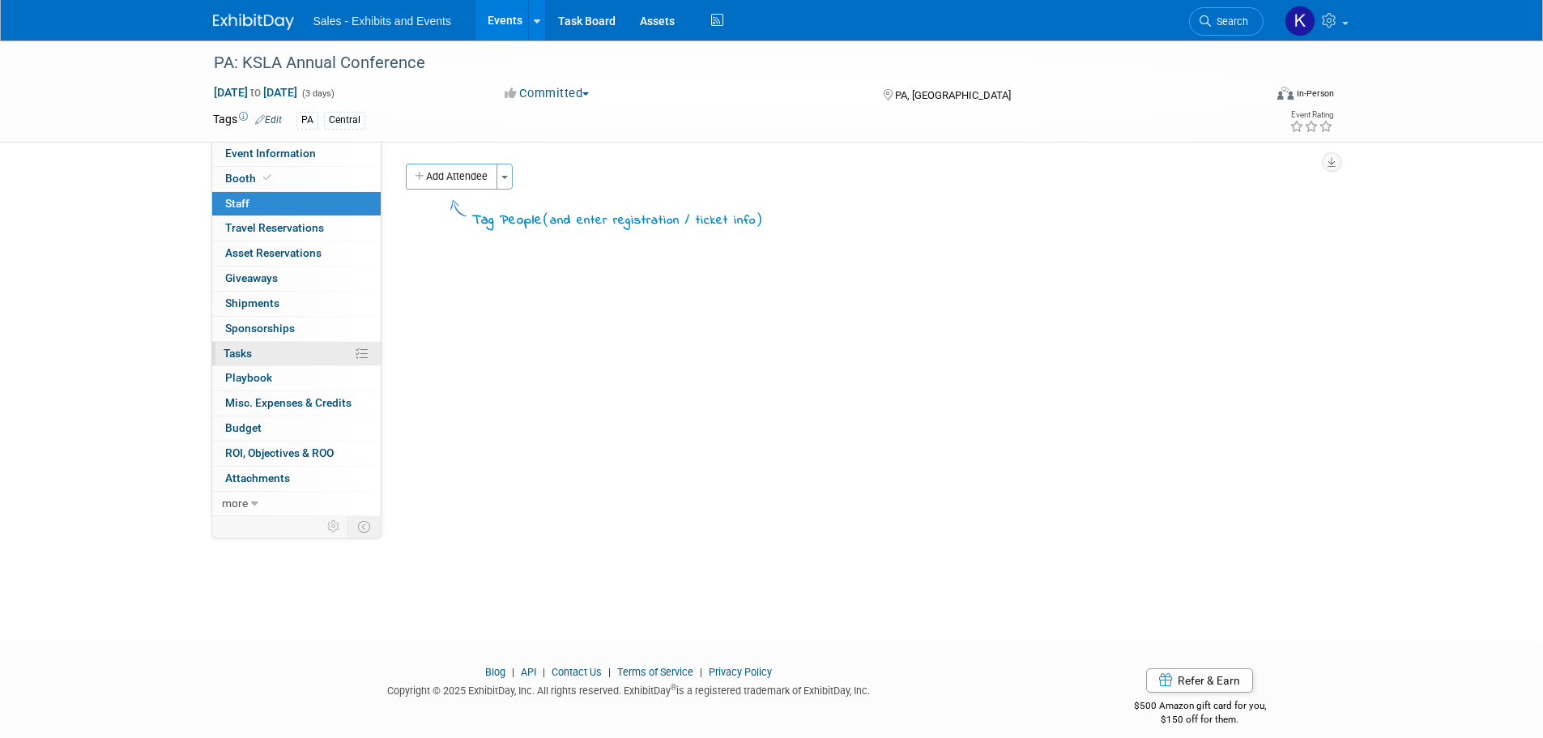
click at [251, 355] on span "Tasks 0%" at bounding box center [237, 353] width 28 height 13
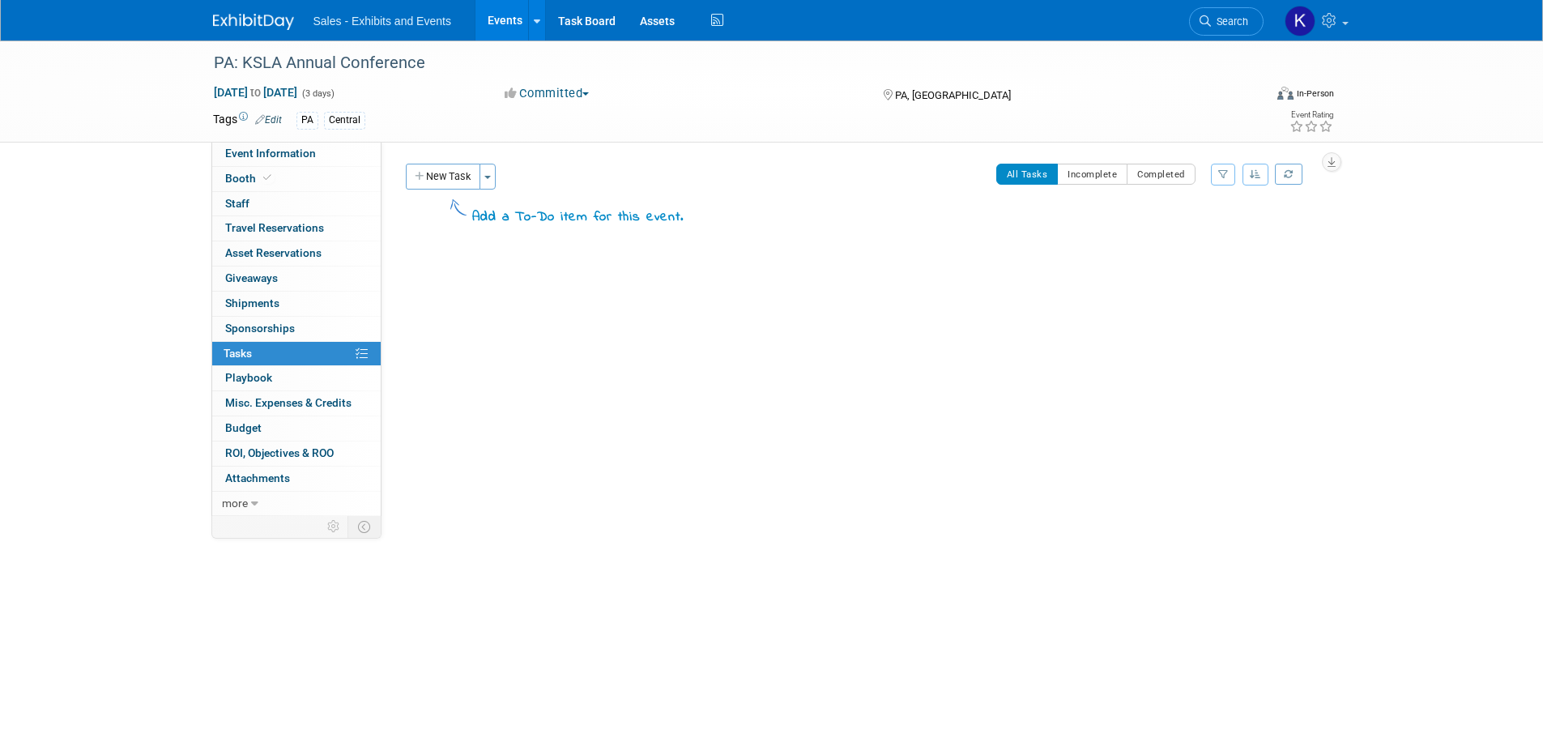
drag, startPoint x: 461, startPoint y: 173, endPoint x: 474, endPoint y: 184, distance: 16.7
click at [461, 173] on button "New Task" at bounding box center [443, 177] width 74 height 26
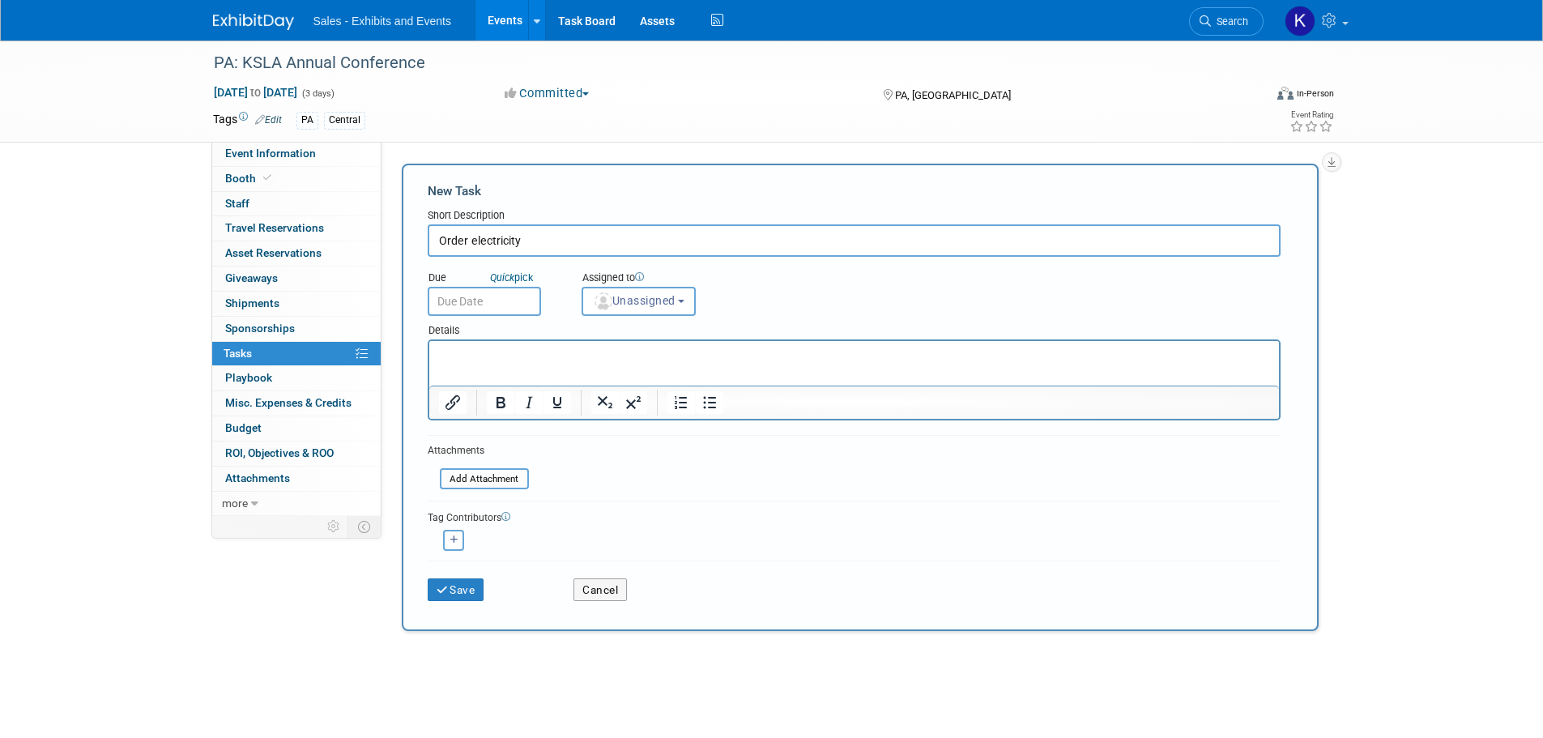
type input "Order electricity"
click at [466, 354] on p "Rich Text Area. Press ALT-0 for help." at bounding box center [853, 355] width 831 height 16
click at [465, 596] on button "Save" at bounding box center [456, 589] width 57 height 23
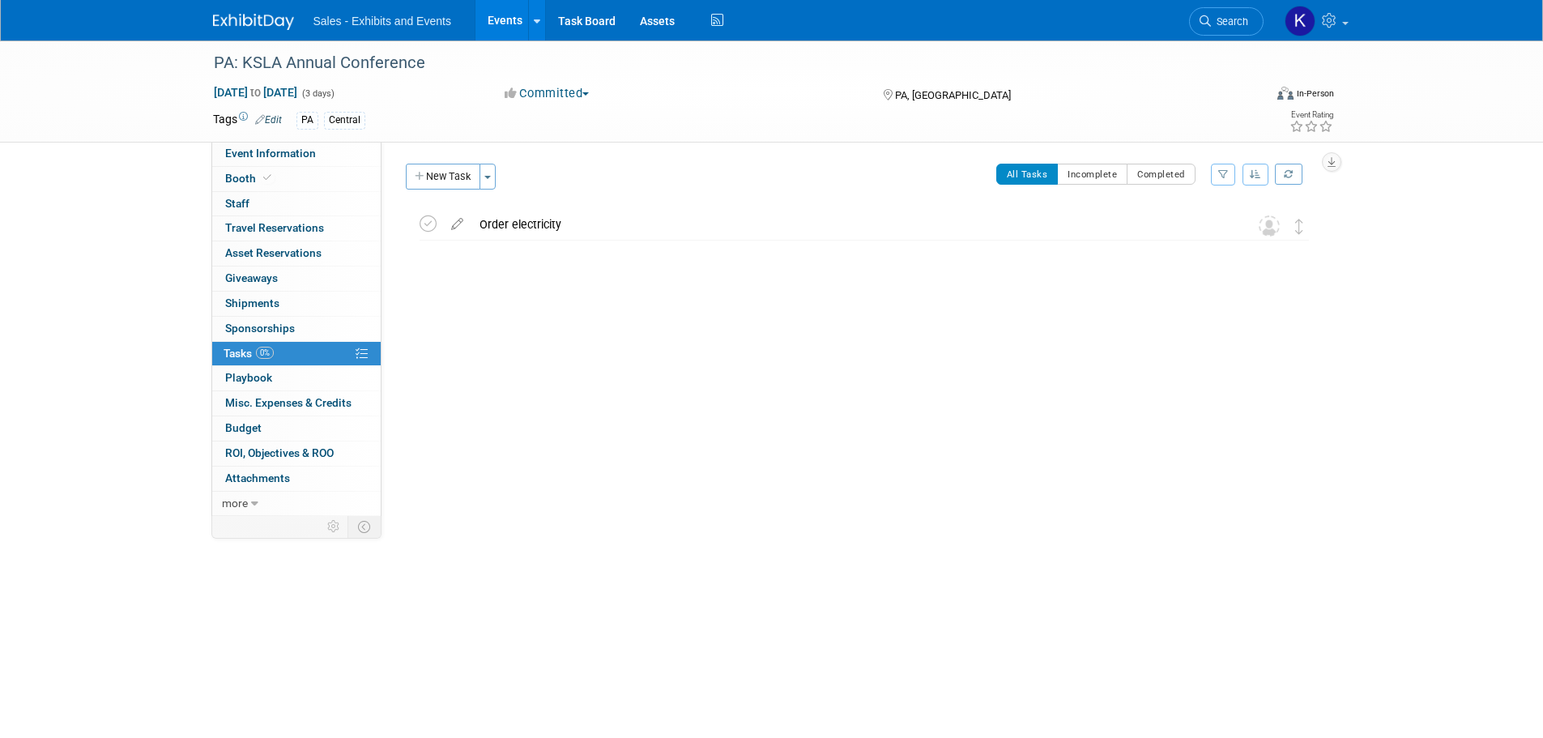
click at [449, 175] on button "New Task" at bounding box center [443, 177] width 74 height 26
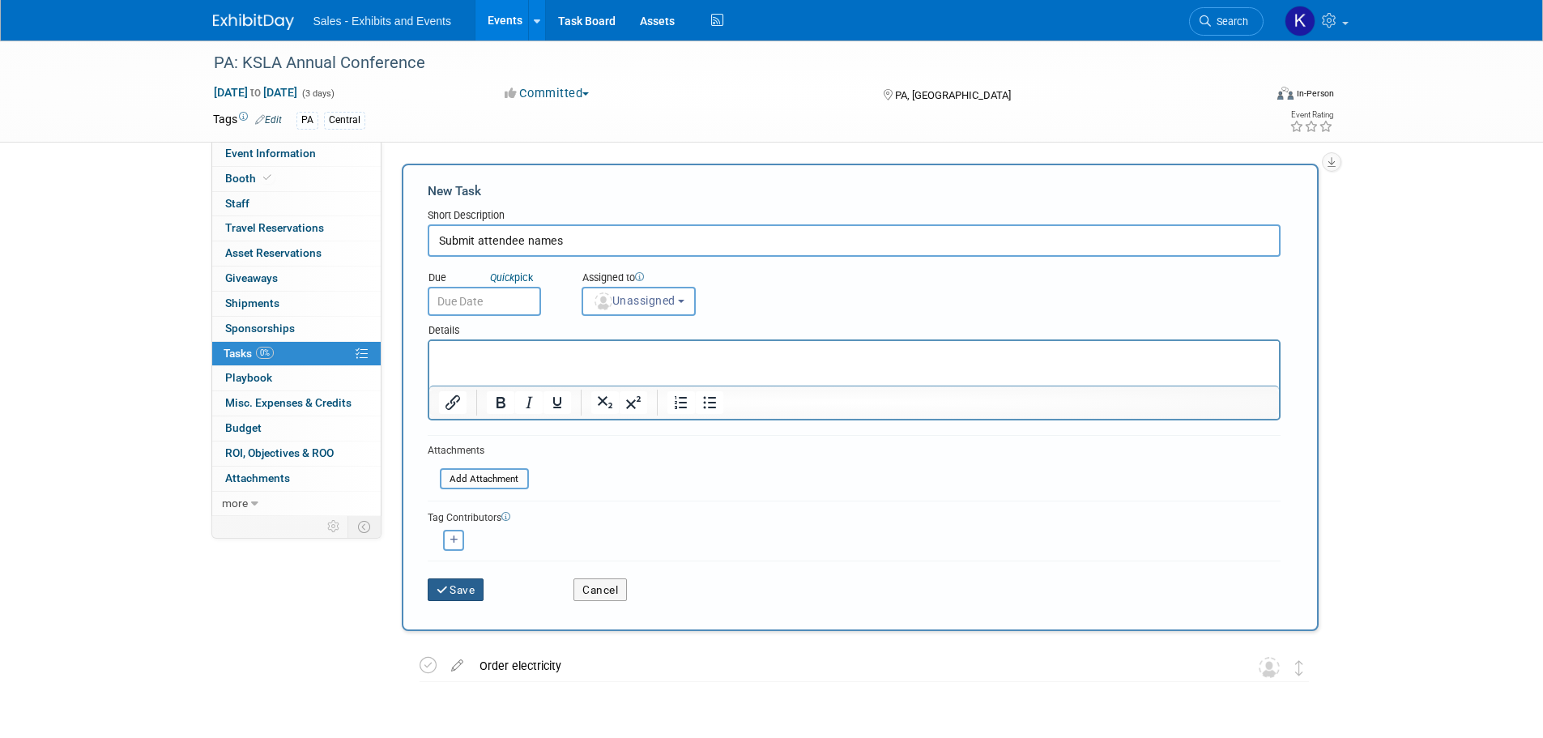
type input "Submit attendee names"
drag, startPoint x: 448, startPoint y: 592, endPoint x: 525, endPoint y: 569, distance: 80.2
click at [448, 593] on icon "submit" at bounding box center [443, 590] width 14 height 11
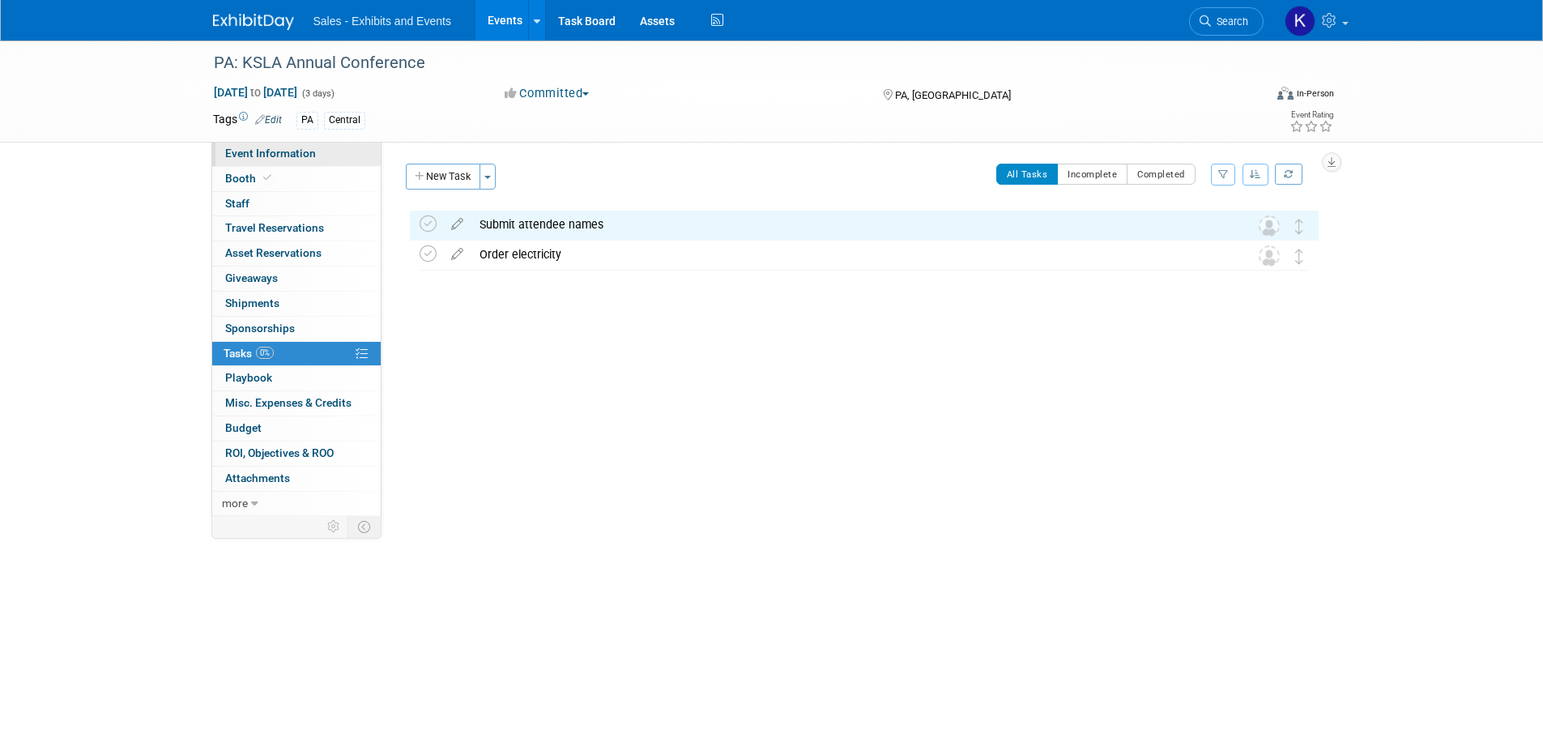
click at [263, 146] on link "Event Information" at bounding box center [296, 154] width 168 height 24
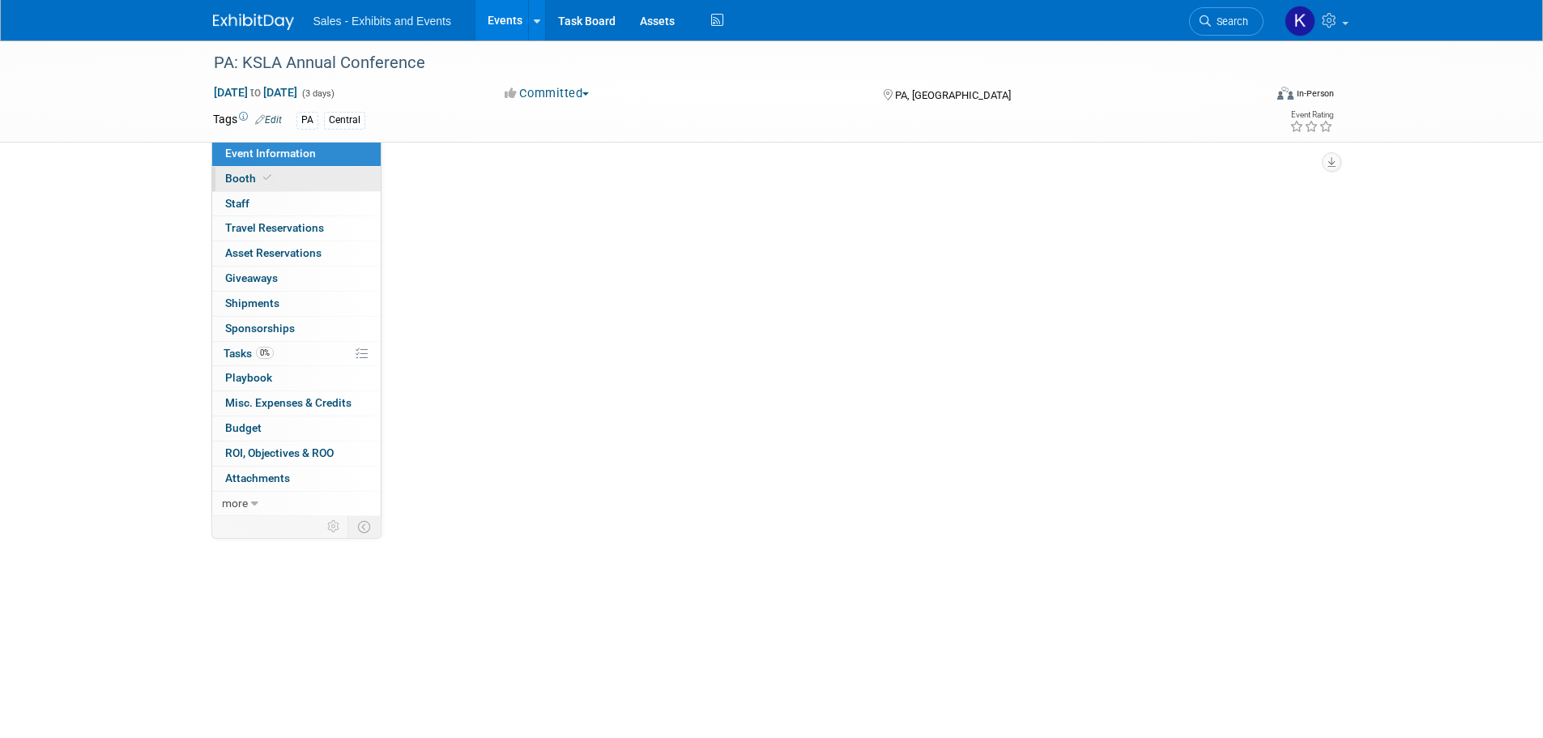
select select "Central"
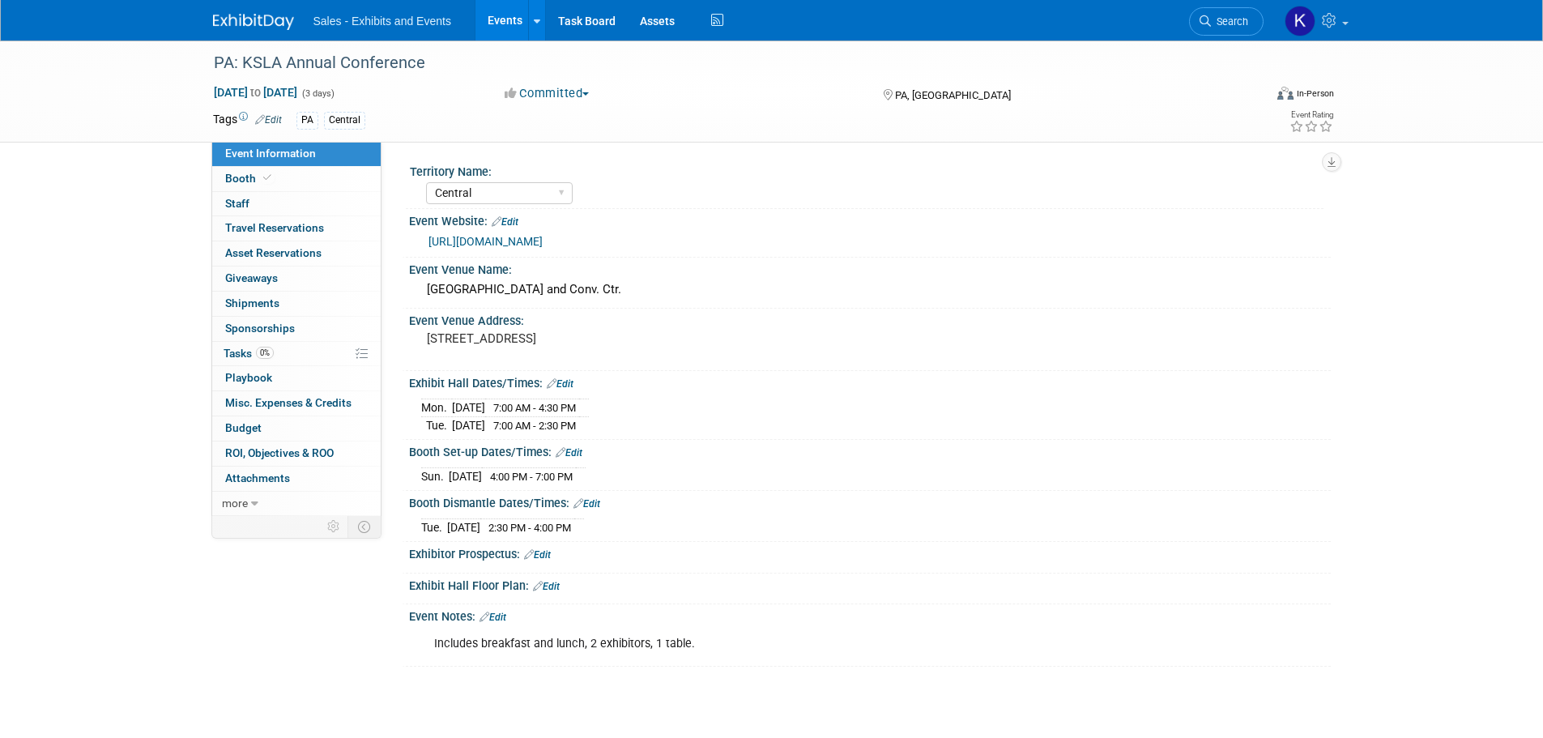
drag, startPoint x: 231, startPoint y: 17, endPoint x: 253, endPoint y: 19, distance: 22.0
click at [231, 17] on img at bounding box center [253, 22] width 81 height 16
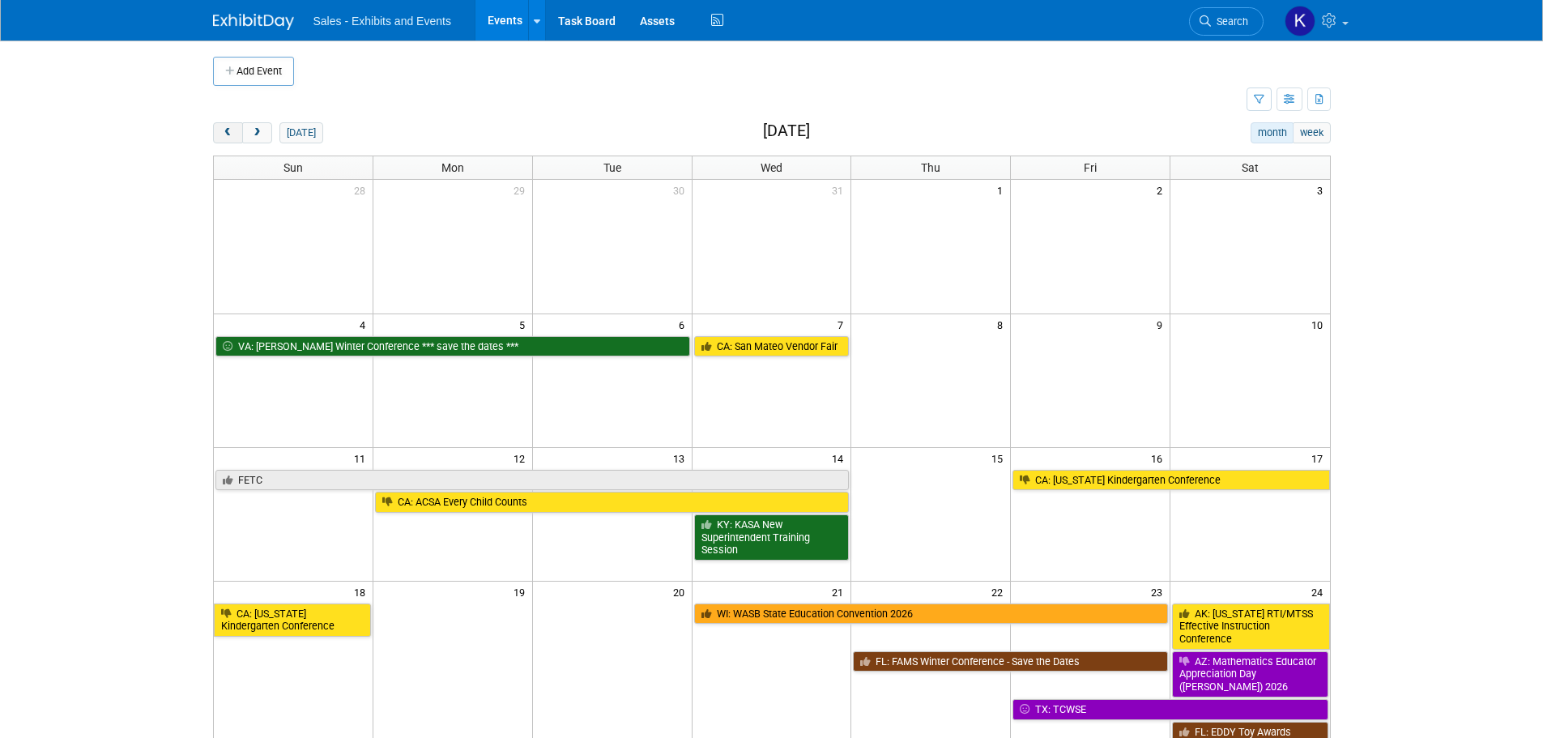
click at [234, 134] on button "prev" at bounding box center [228, 132] width 30 height 21
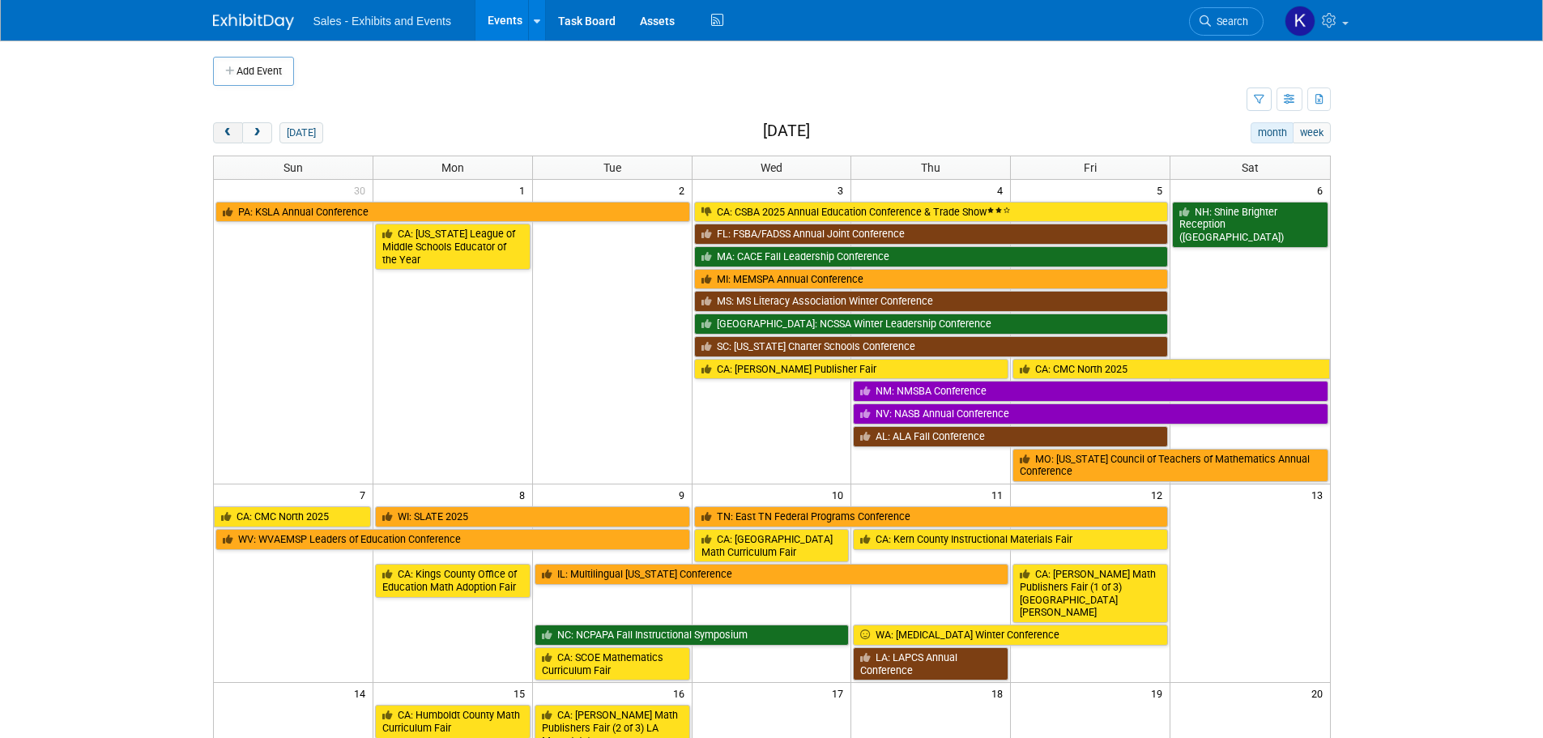
click at [231, 135] on span "prev" at bounding box center [228, 133] width 12 height 11
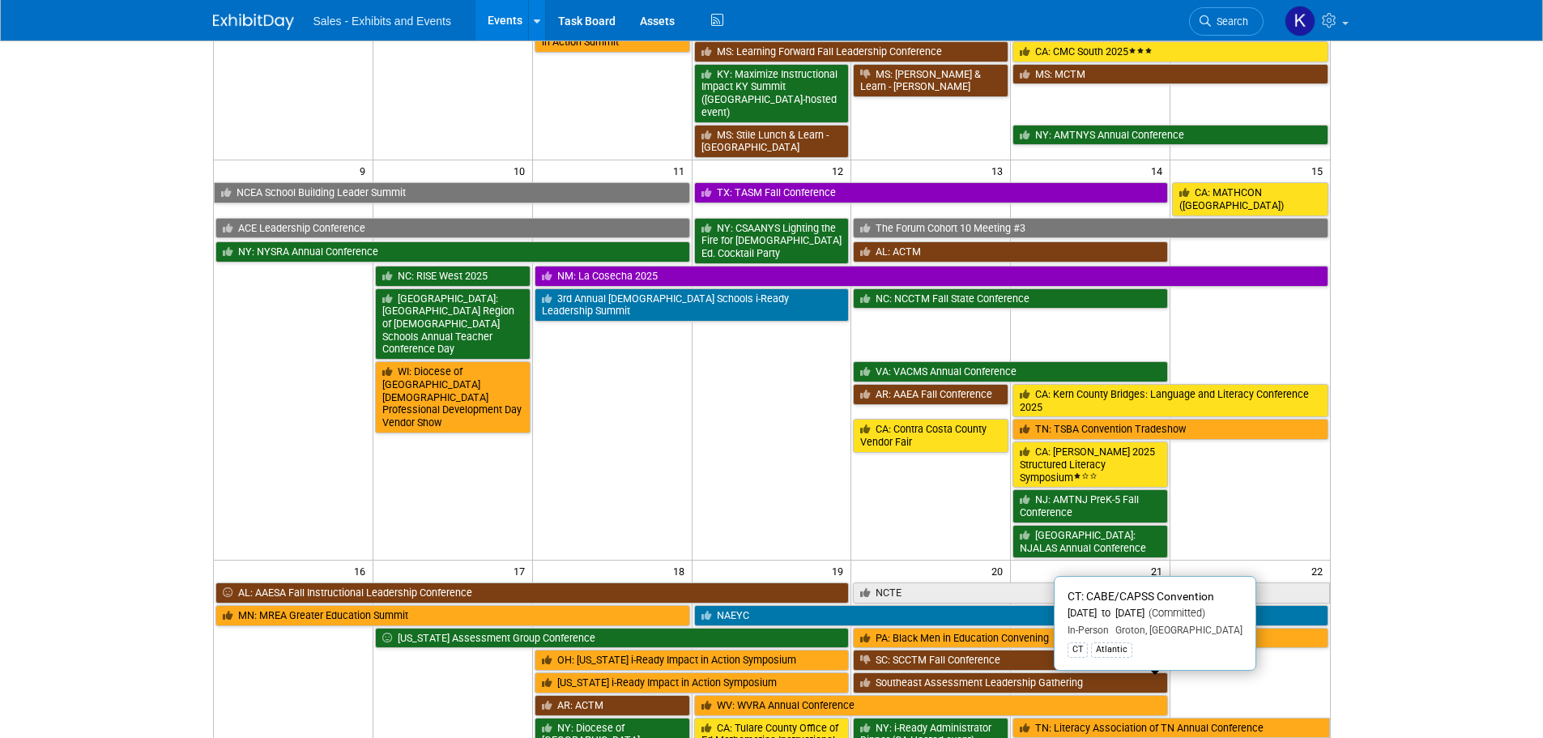
scroll to position [729, 0]
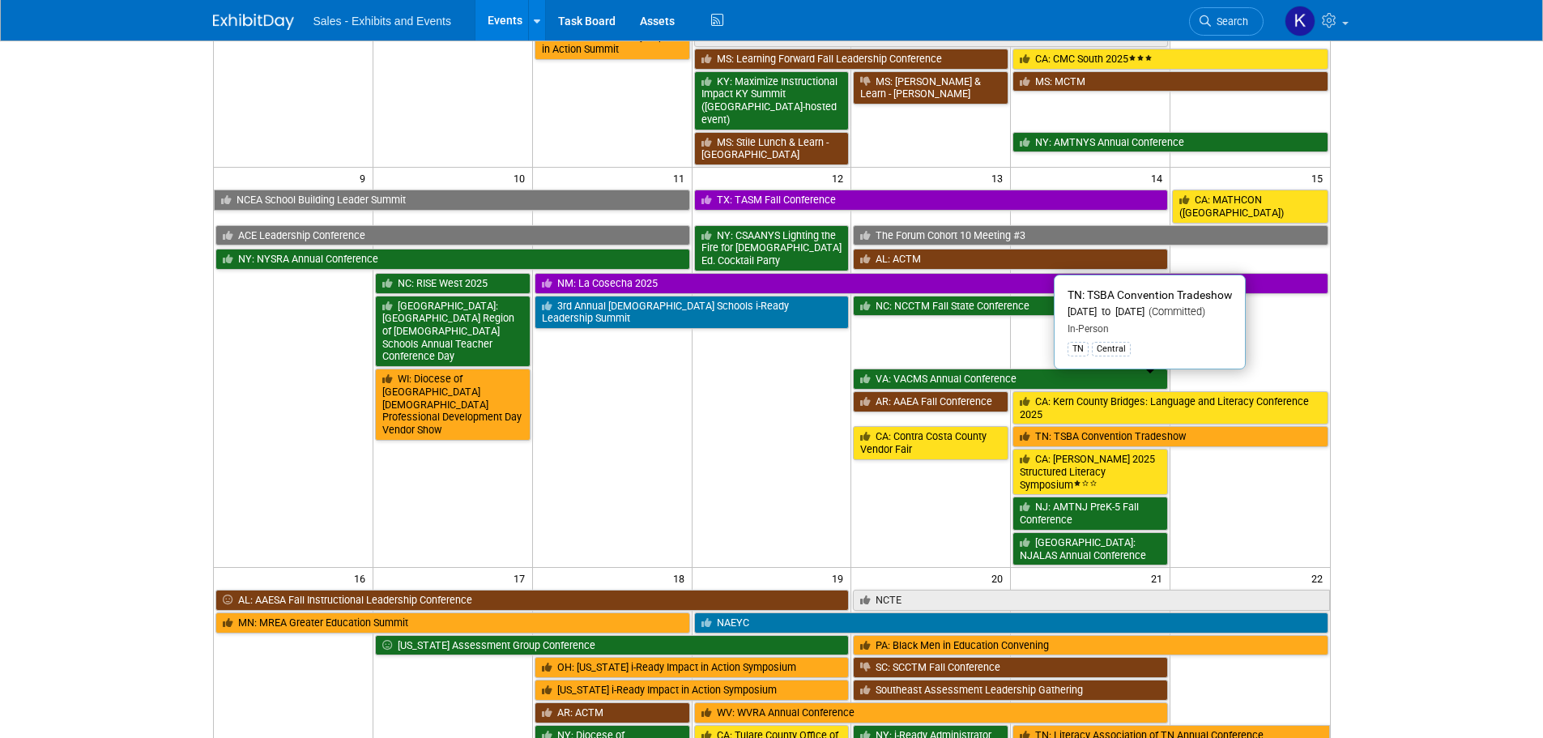
click at [1130, 426] on link "TN: TSBA Convention Tradeshow" at bounding box center [1169, 436] width 315 height 21
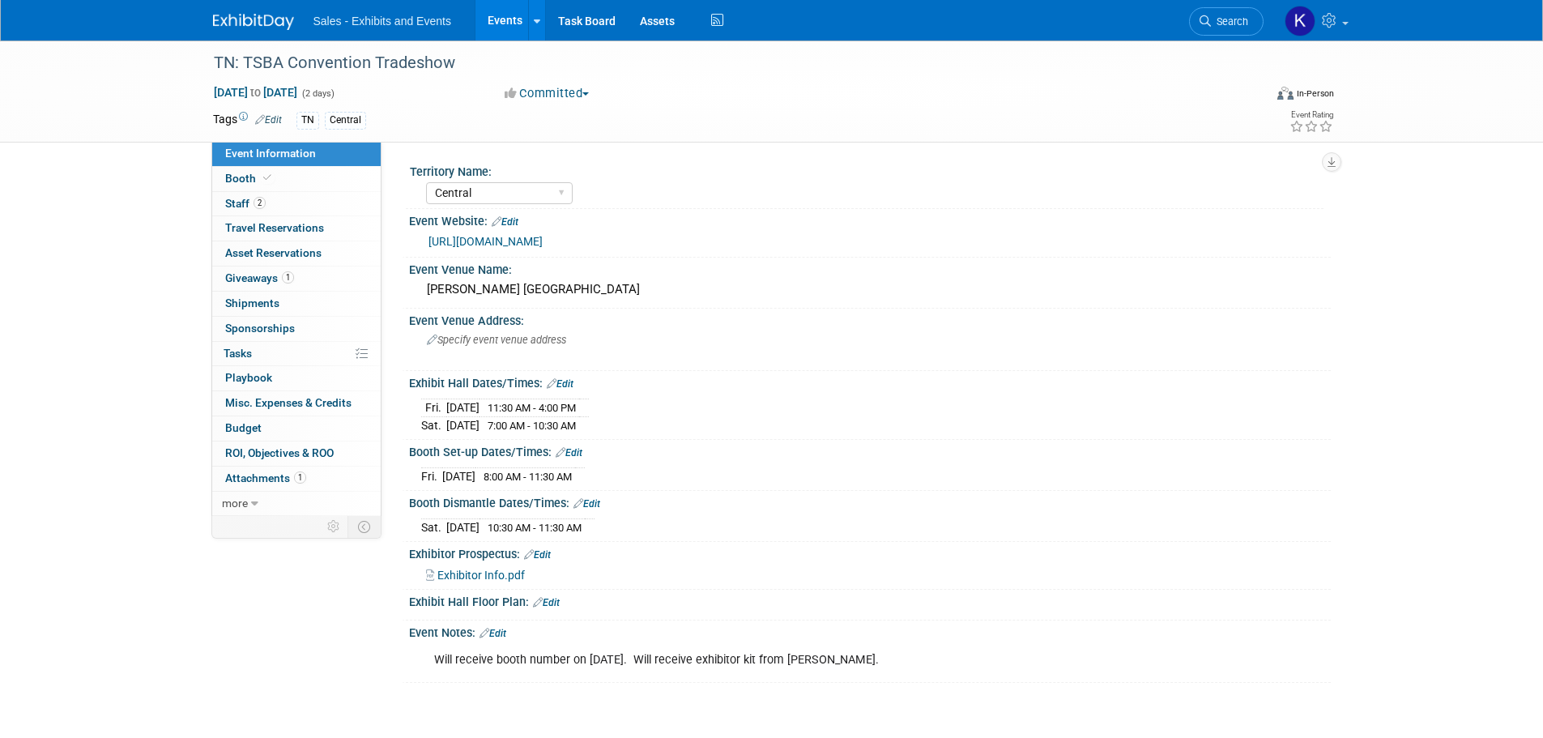
select select "Central"
click at [243, 177] on span "Booth" at bounding box center [249, 178] width 49 height 13
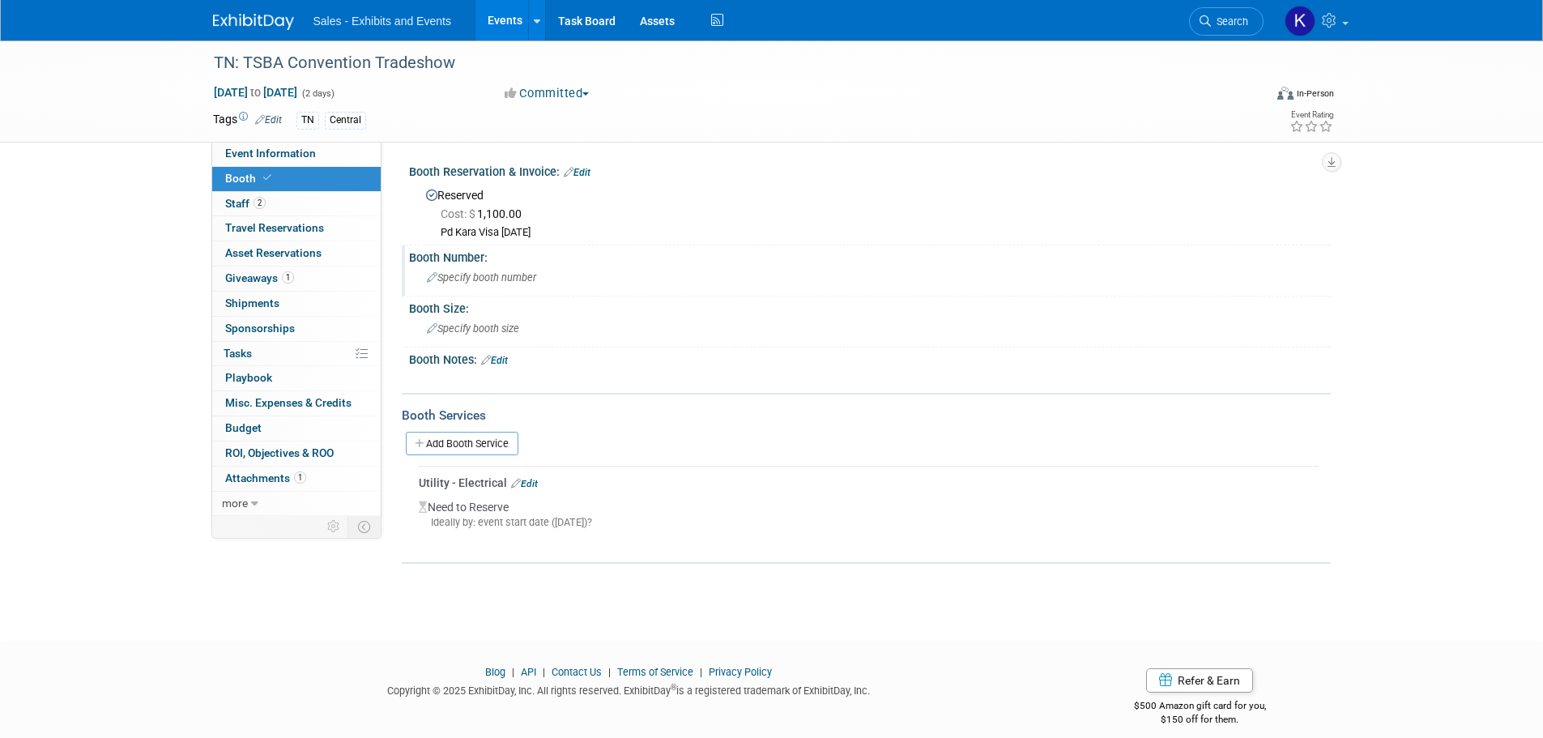
click at [464, 278] on span "Specify booth number" at bounding box center [481, 277] width 109 height 12
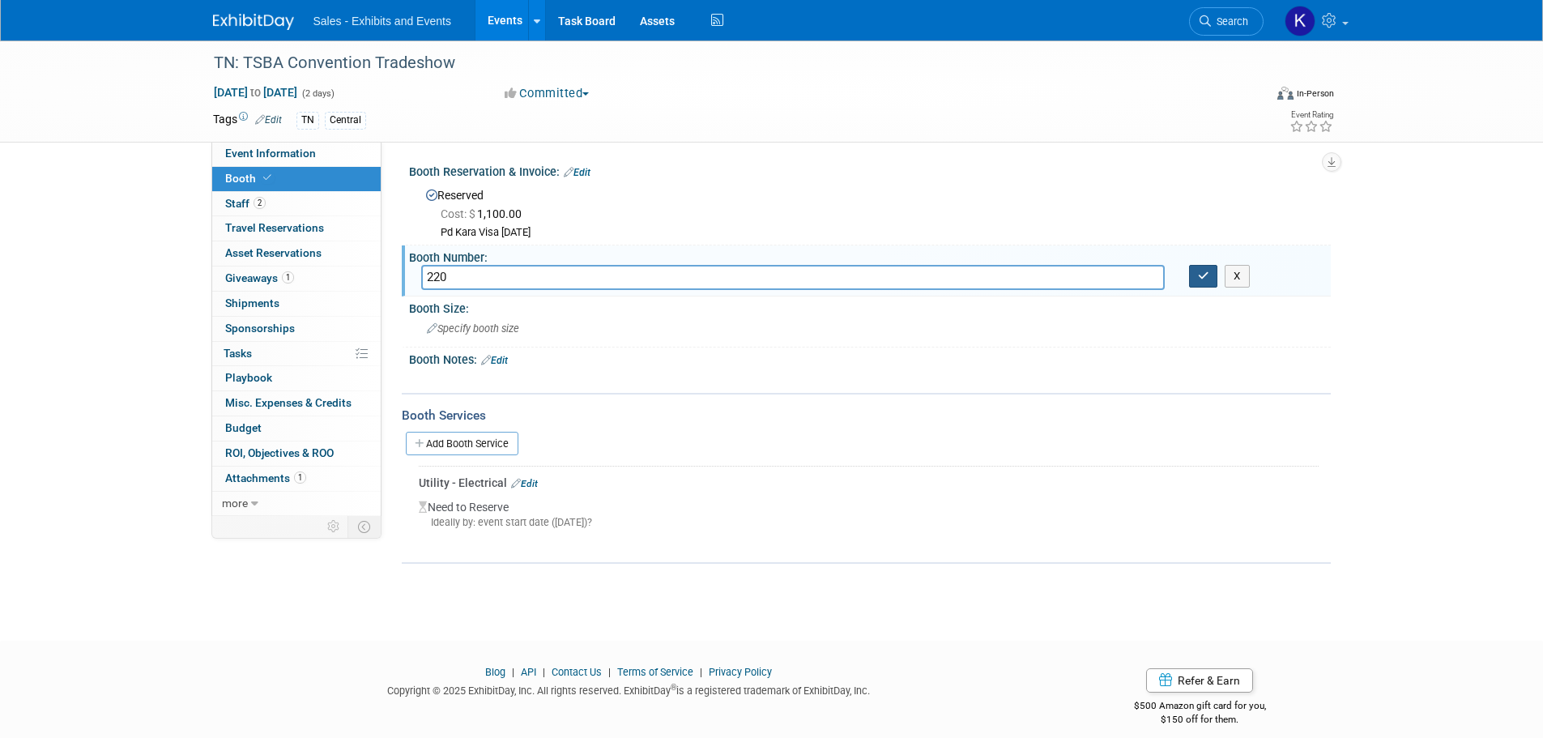
type input "220"
click at [1211, 276] on button "button" at bounding box center [1203, 276] width 29 height 23
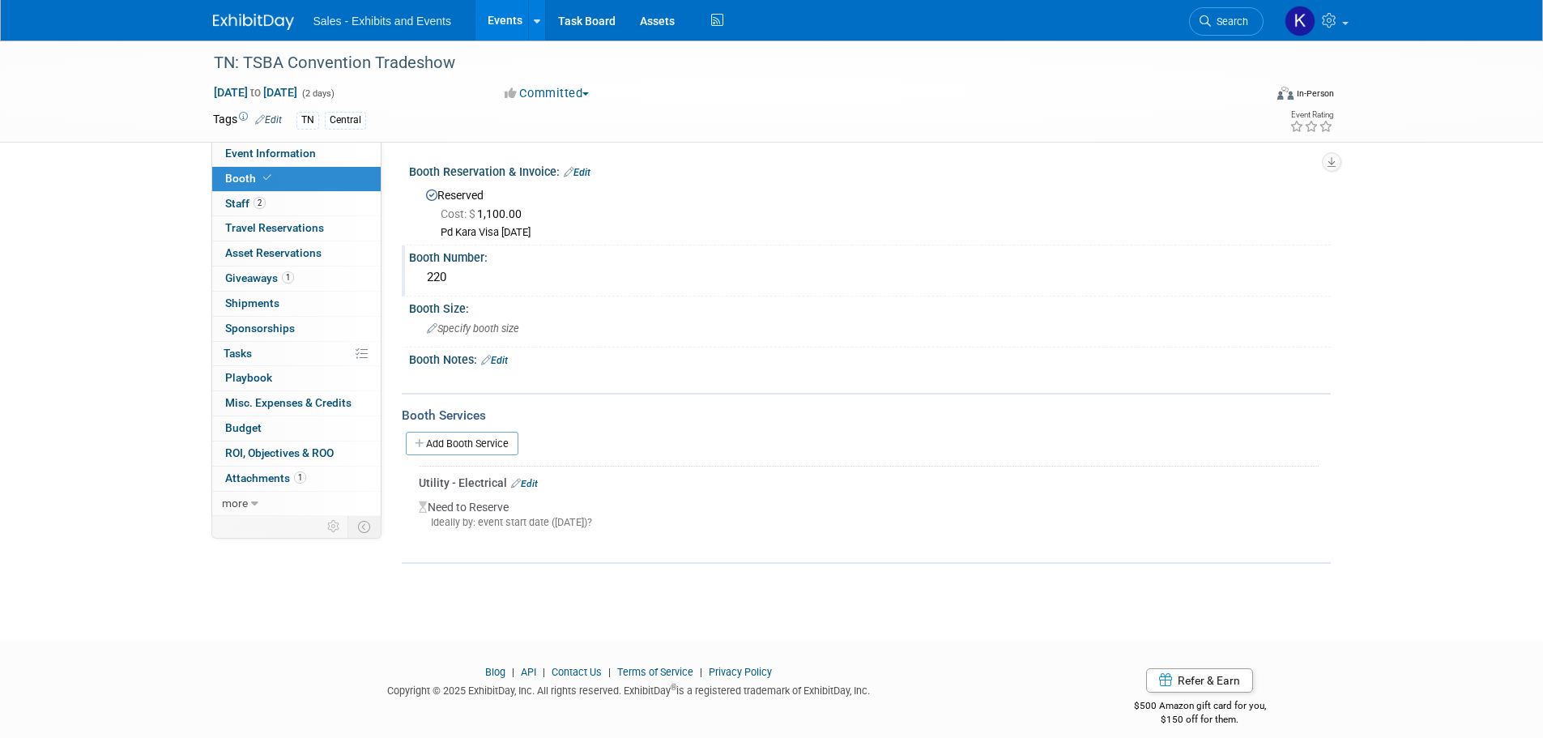
click at [500, 360] on link "Edit" at bounding box center [494, 360] width 27 height 11
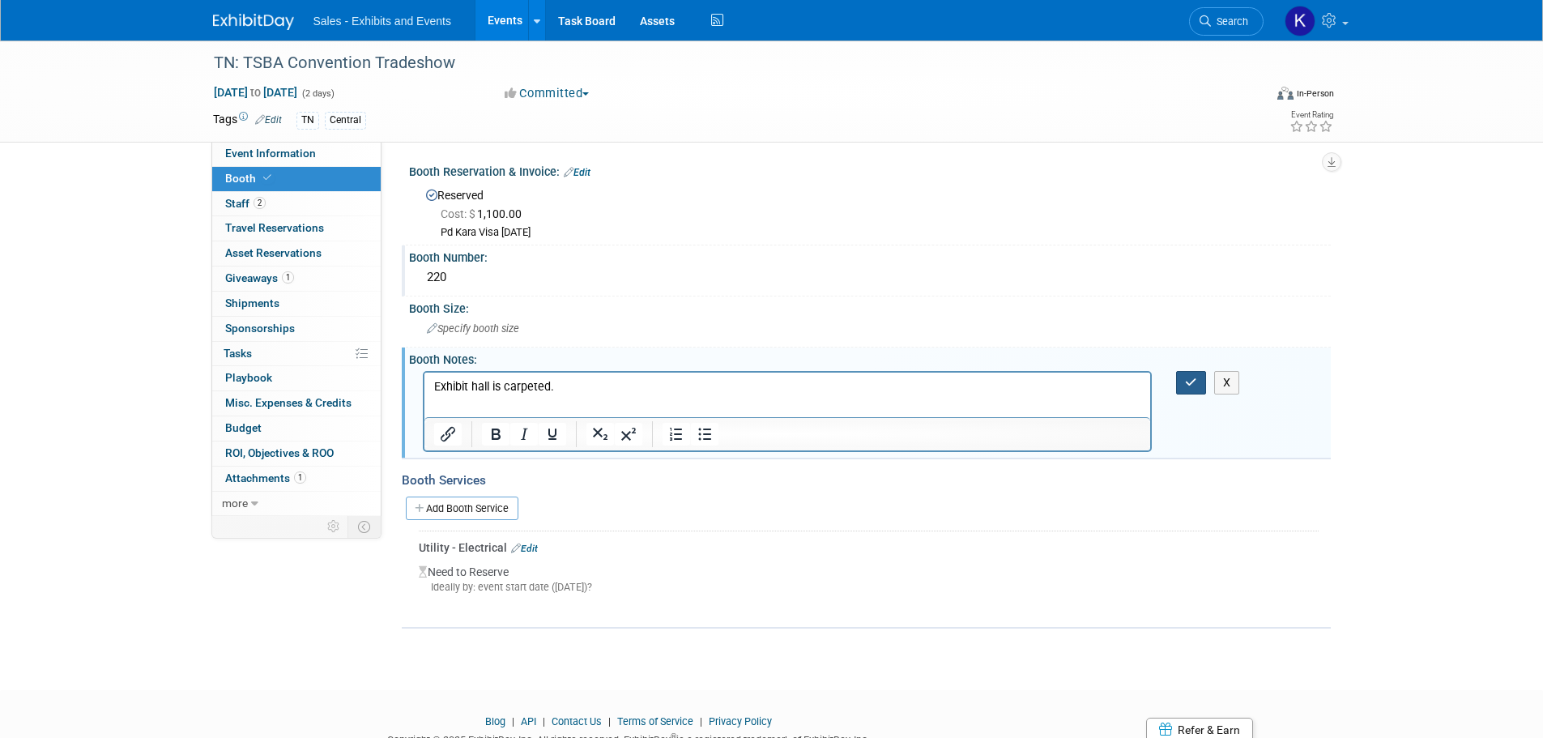
click at [1185, 377] on icon "button" at bounding box center [1191, 382] width 12 height 11
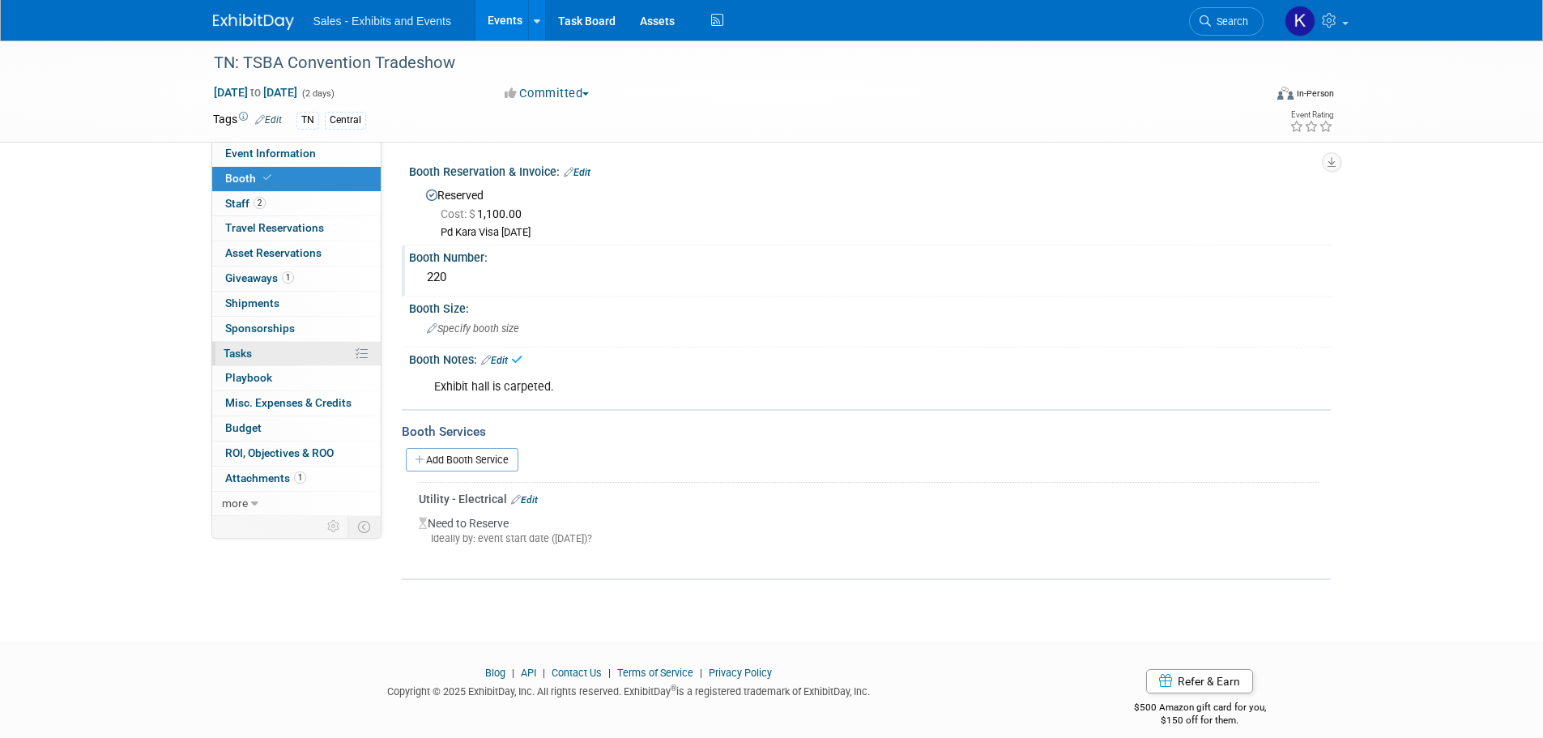
drag, startPoint x: 229, startPoint y: 355, endPoint x: 242, endPoint y: 359, distance: 13.4
click at [231, 357] on span "Tasks 0%" at bounding box center [237, 353] width 28 height 13
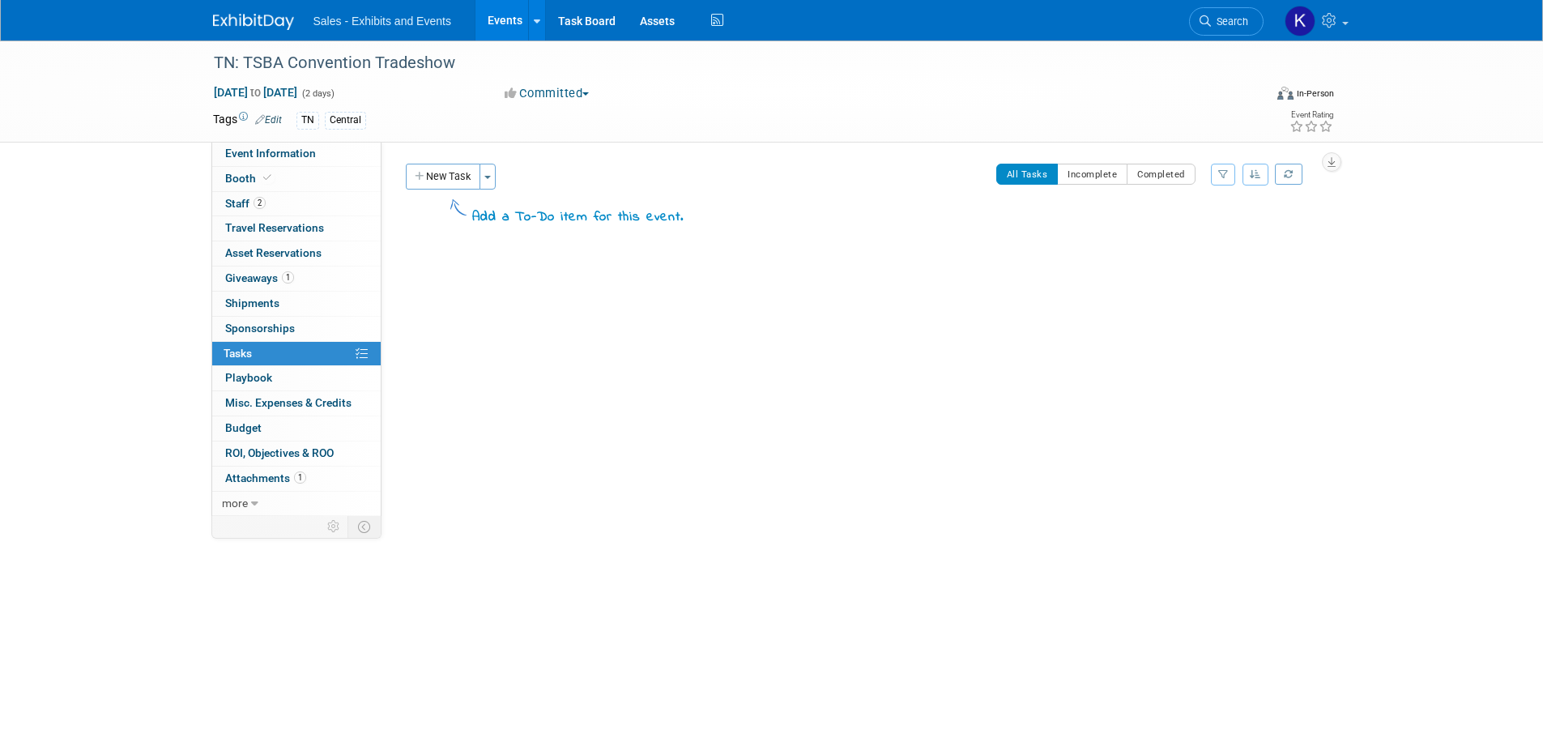
drag, startPoint x: 429, startPoint y: 178, endPoint x: 460, endPoint y: 192, distance: 33.7
click at [430, 178] on button "New Task" at bounding box center [443, 177] width 74 height 26
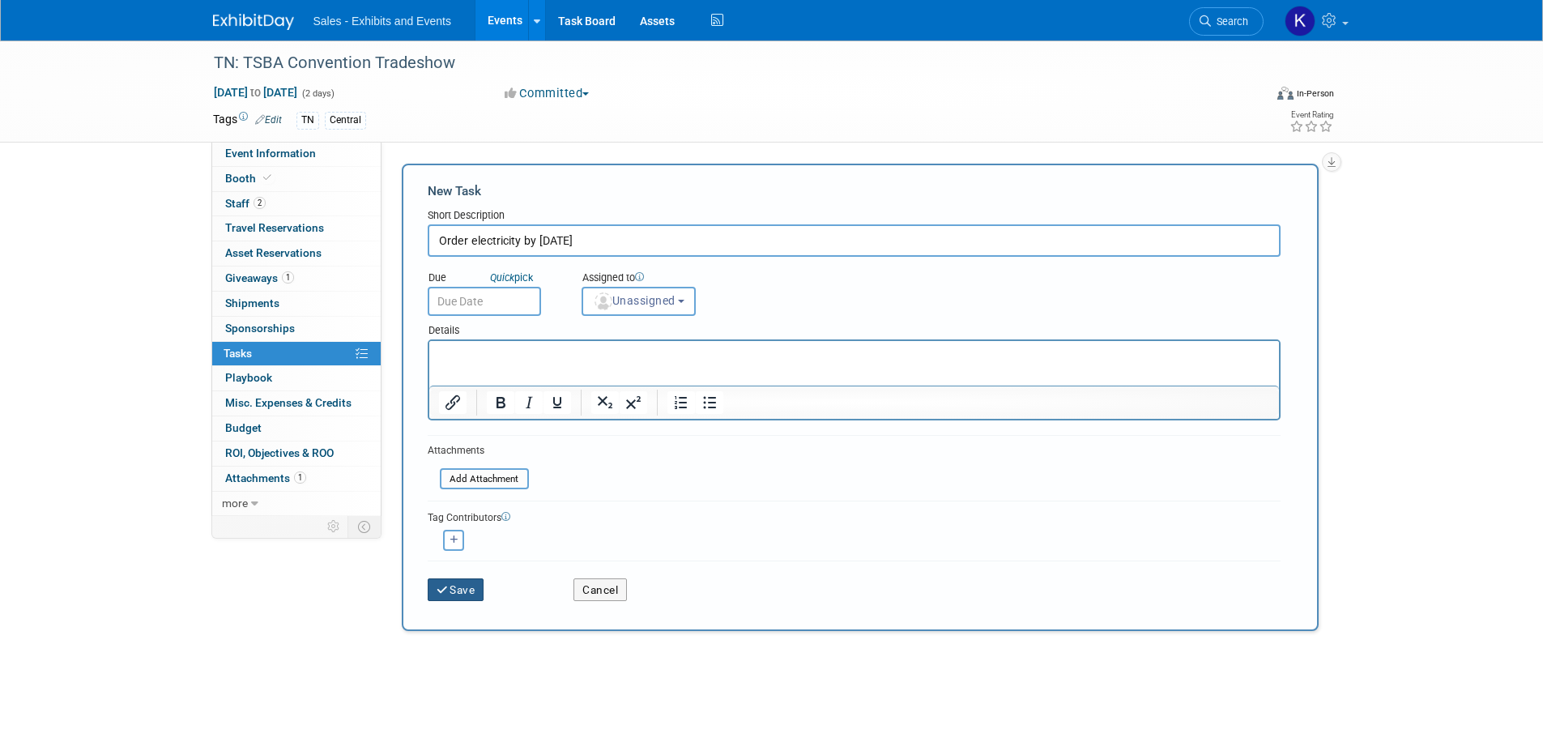
type input "Order electricity by [DATE]"
drag, startPoint x: 466, startPoint y: 589, endPoint x: 476, endPoint y: 590, distance: 9.8
click at [467, 590] on button "Save" at bounding box center [456, 589] width 57 height 23
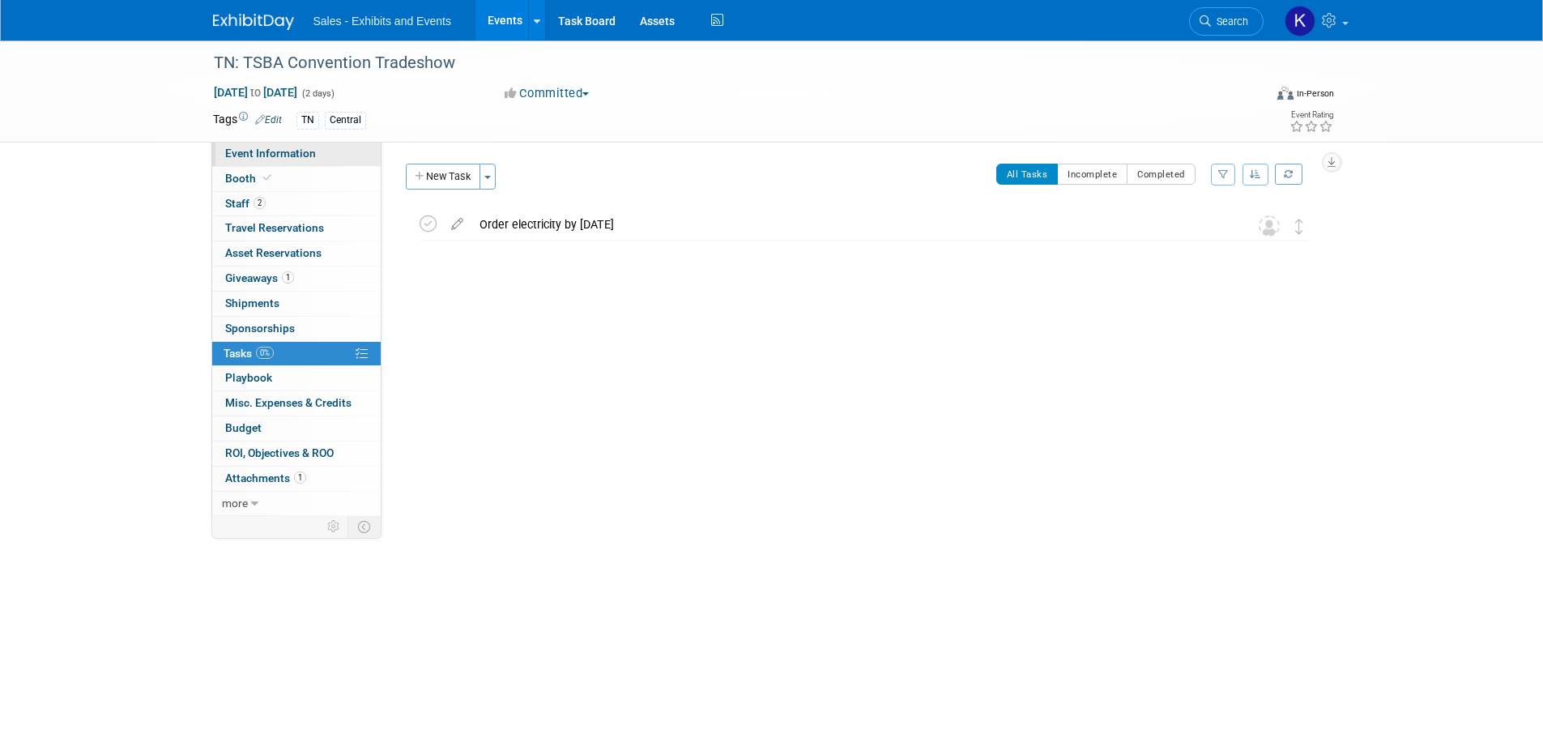
click at [253, 154] on span "Event Information" at bounding box center [270, 153] width 91 height 13
select select "Central"
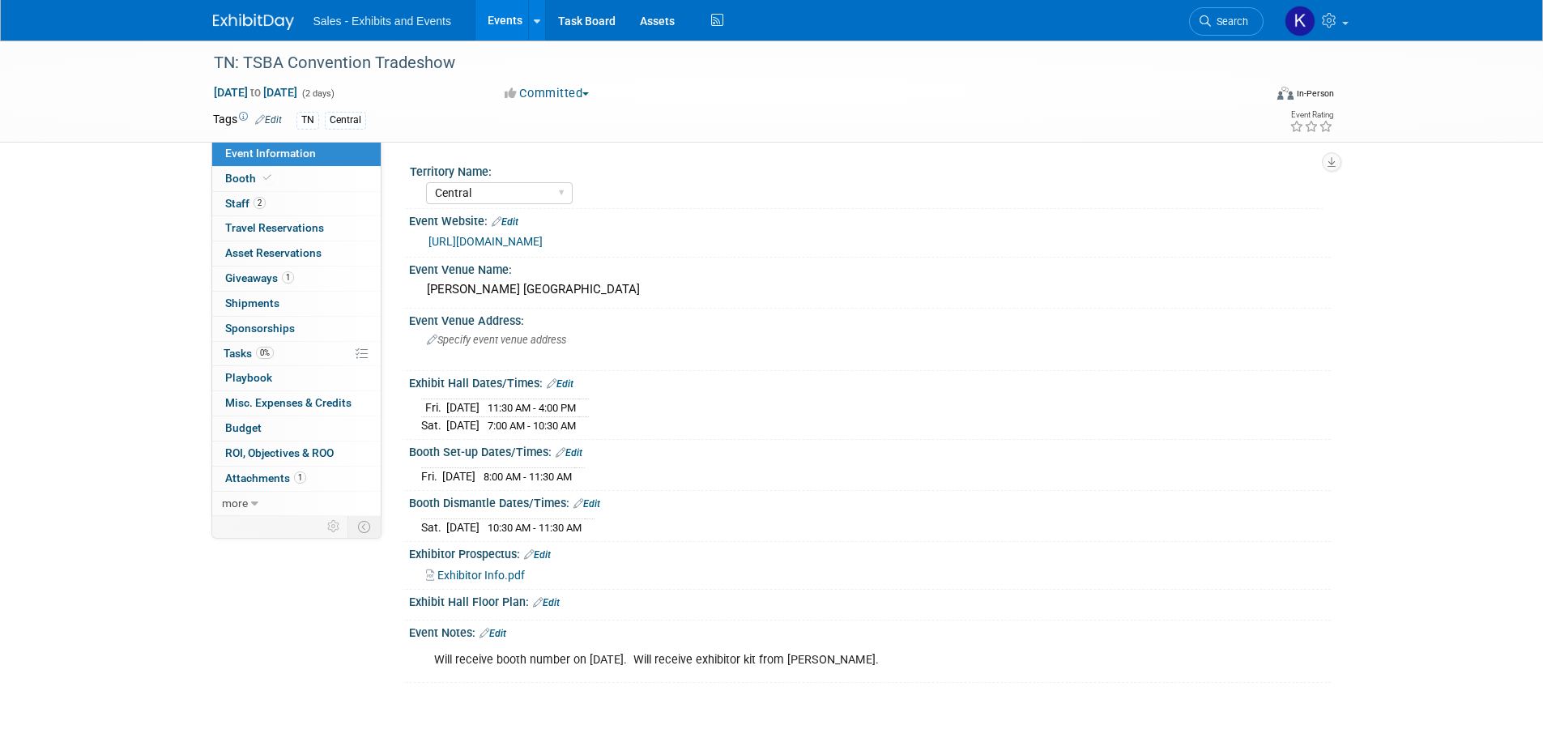
click at [504, 632] on link "Edit" at bounding box center [492, 633] width 27 height 11
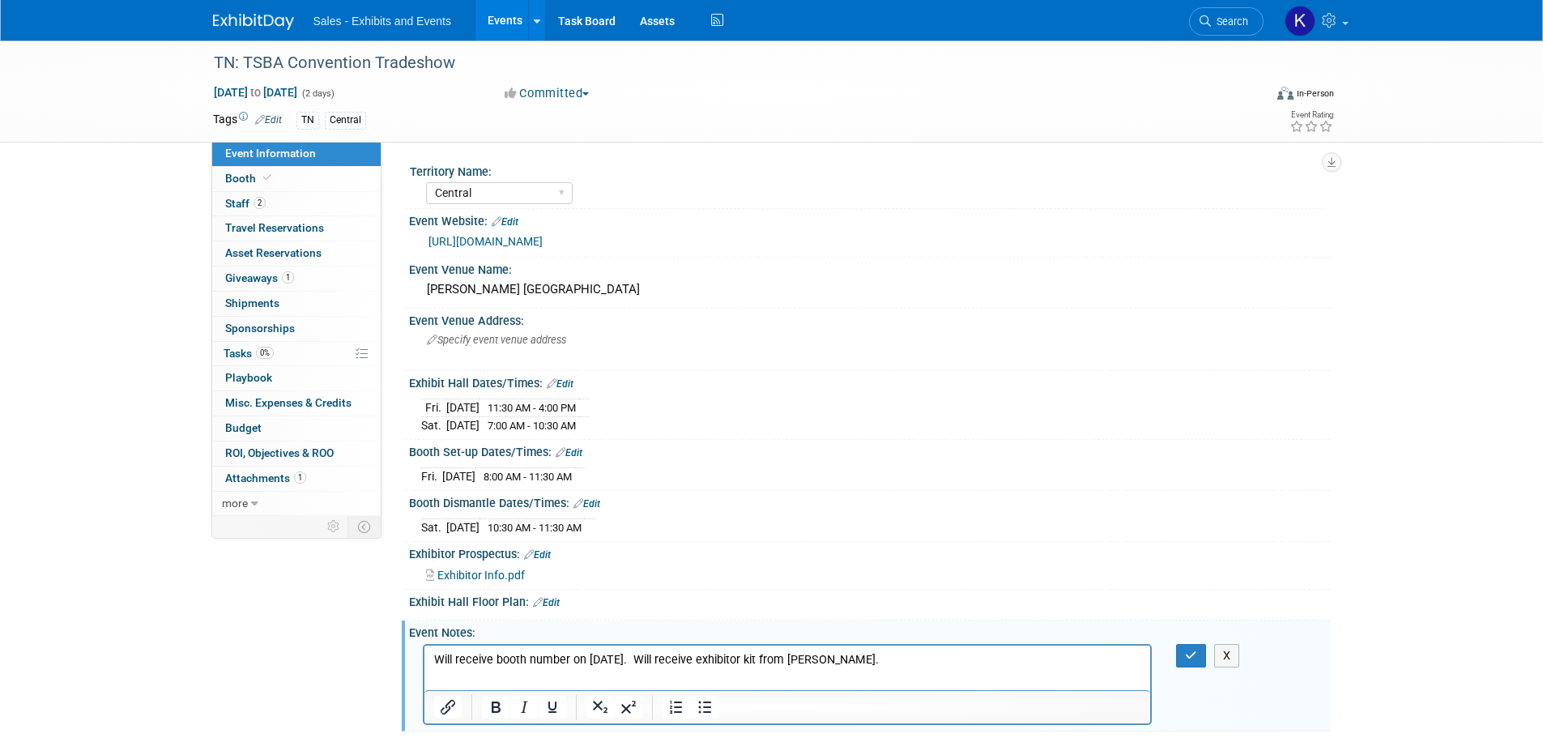
click at [904, 662] on p "Will receive booth number on [DATE]. Will receive exhibitor kit from [PERSON_NA…" at bounding box center [787, 659] width 708 height 16
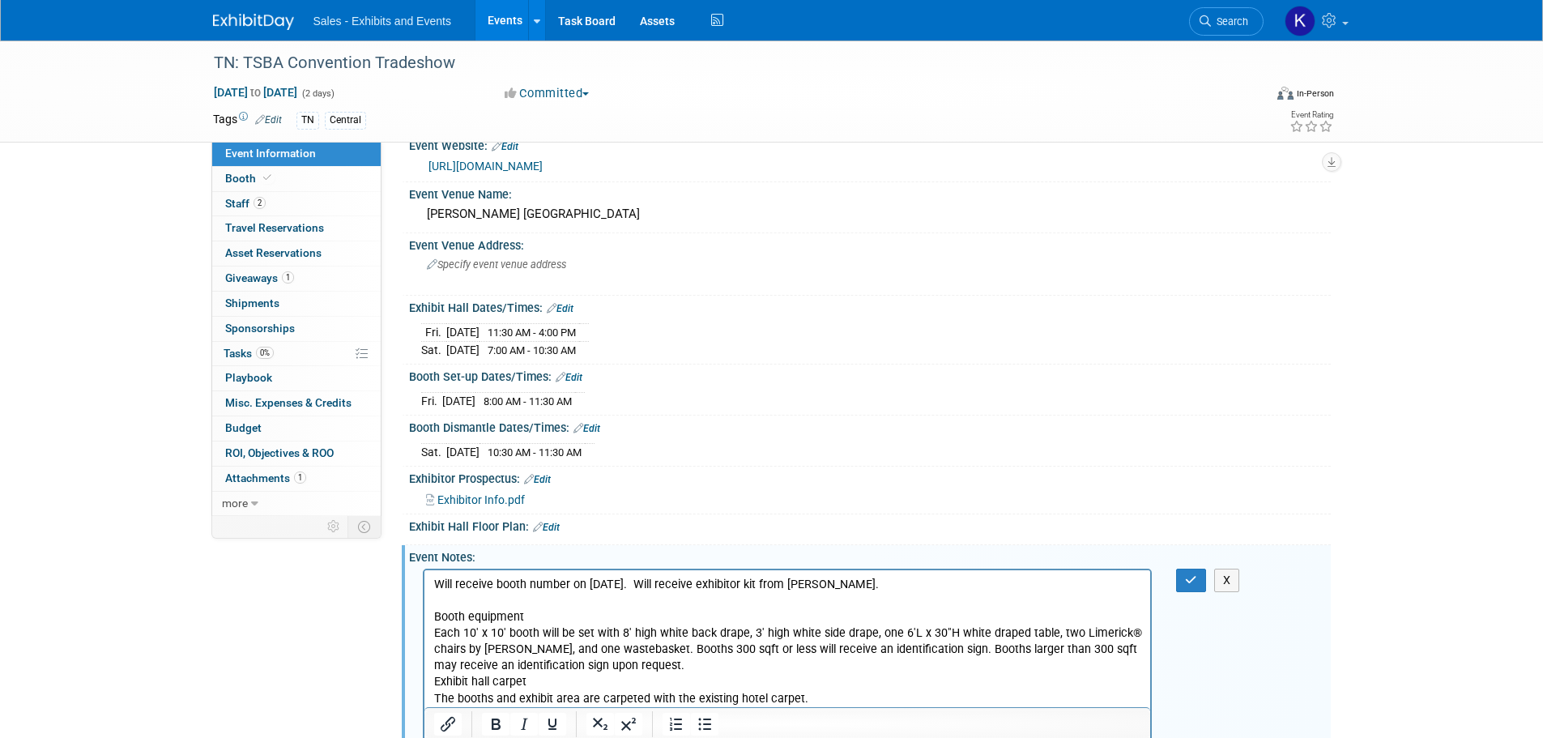
scroll to position [116, 0]
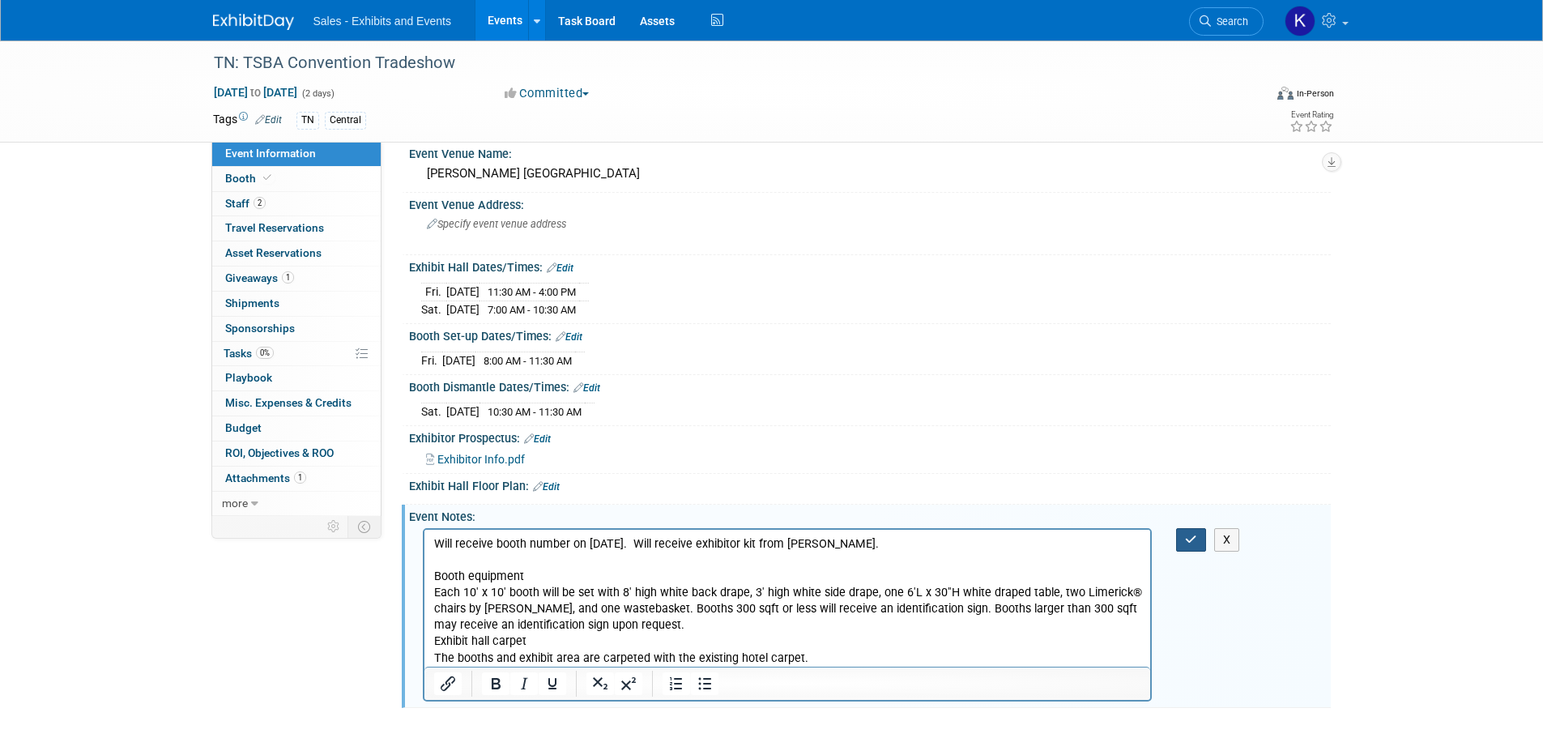
click at [1185, 538] on icon "button" at bounding box center [1191, 539] width 12 height 11
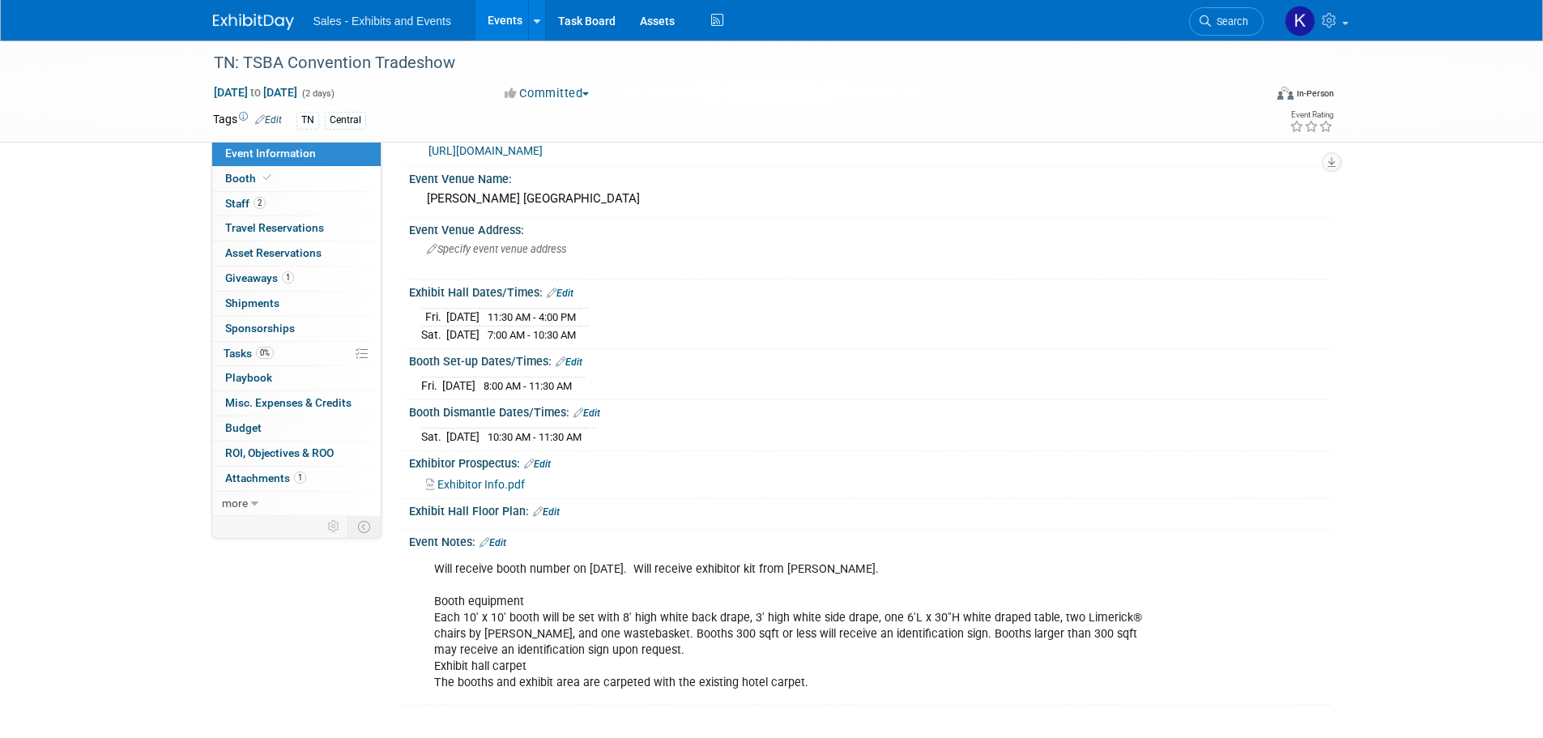
scroll to position [89, 0]
